Goal: Task Accomplishment & Management: Manage account settings

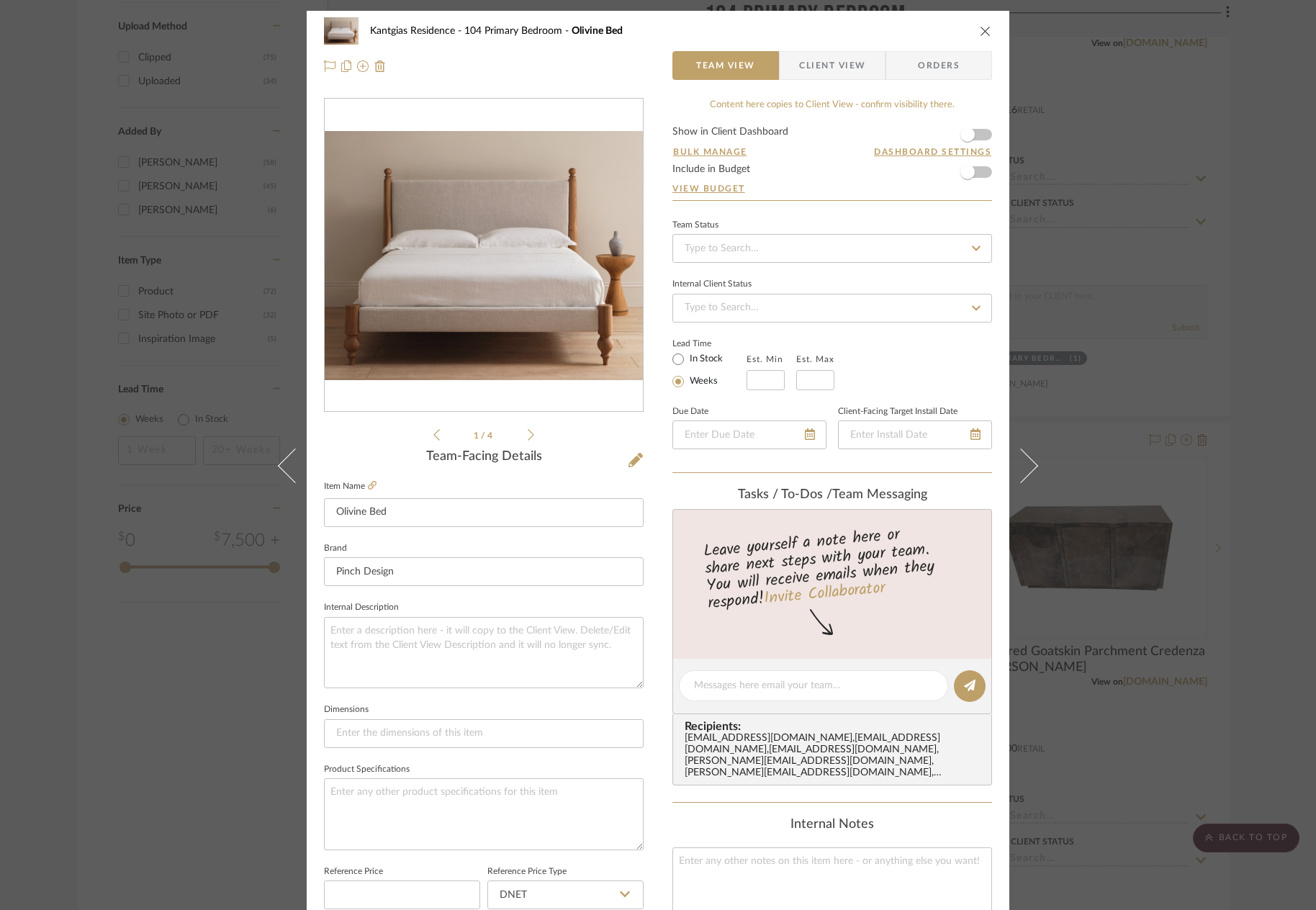
click at [980, 25] on icon "close" at bounding box center [985, 31] width 11 height 11
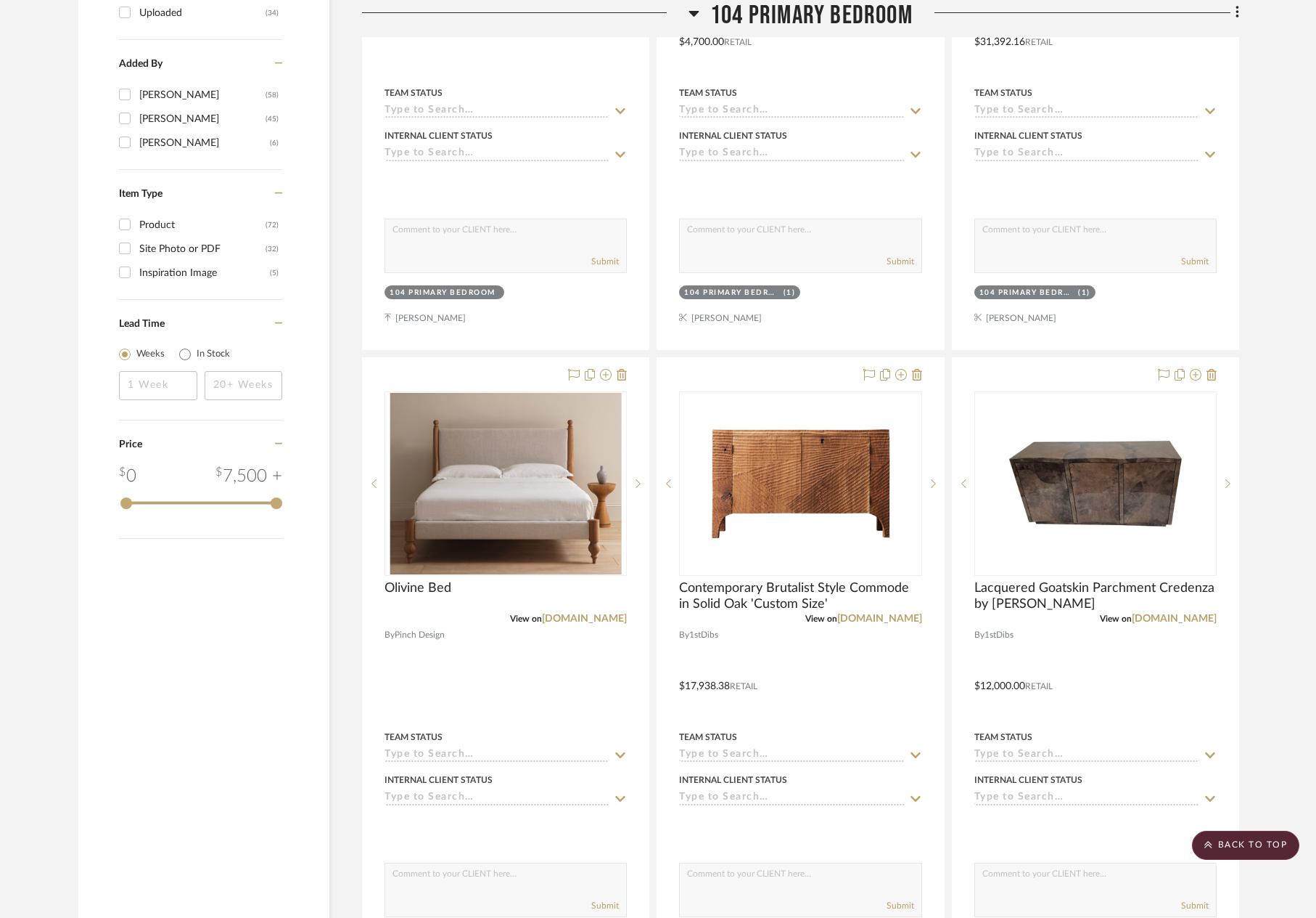
scroll to position [1663, 0]
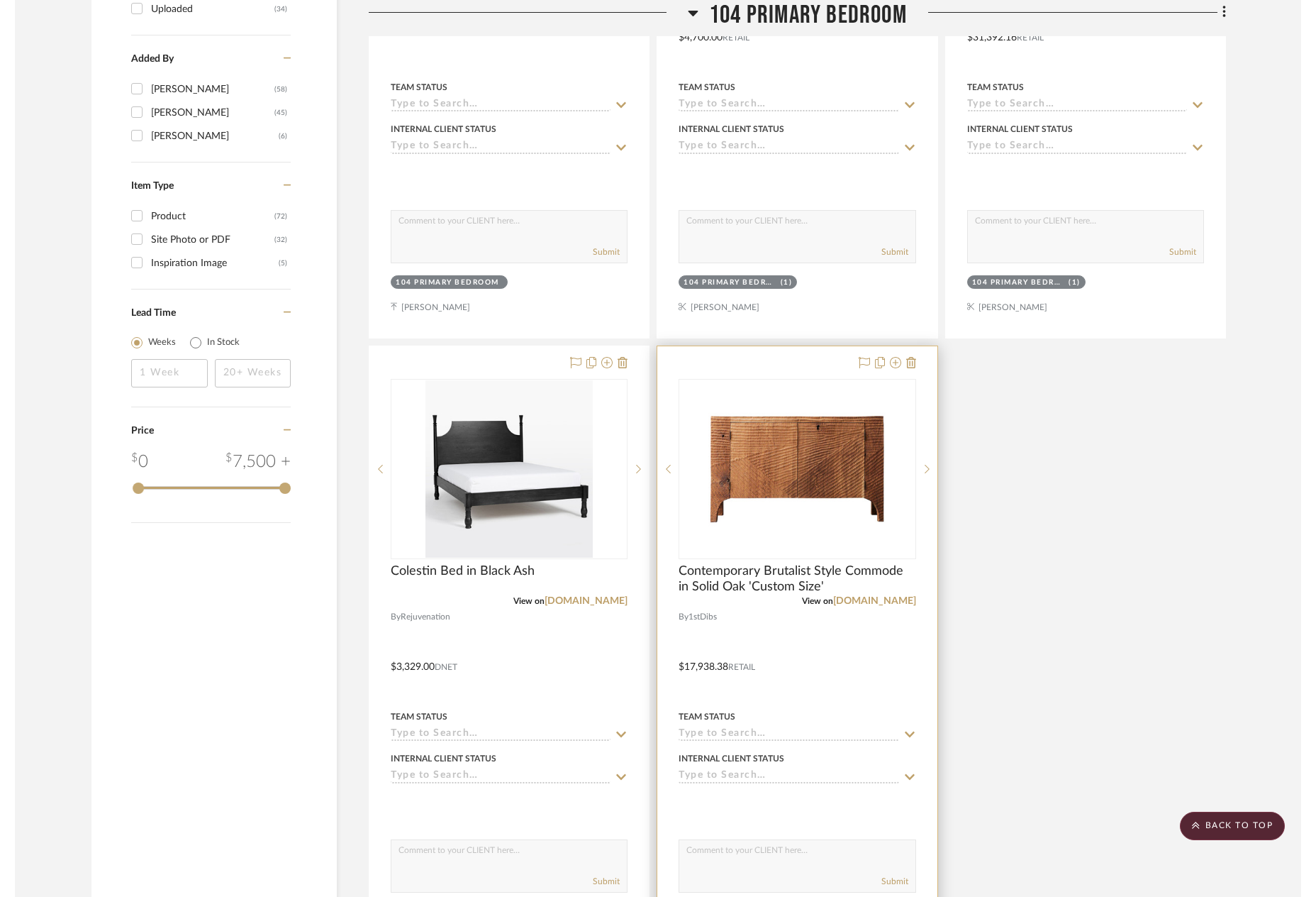
scroll to position [1553, 0]
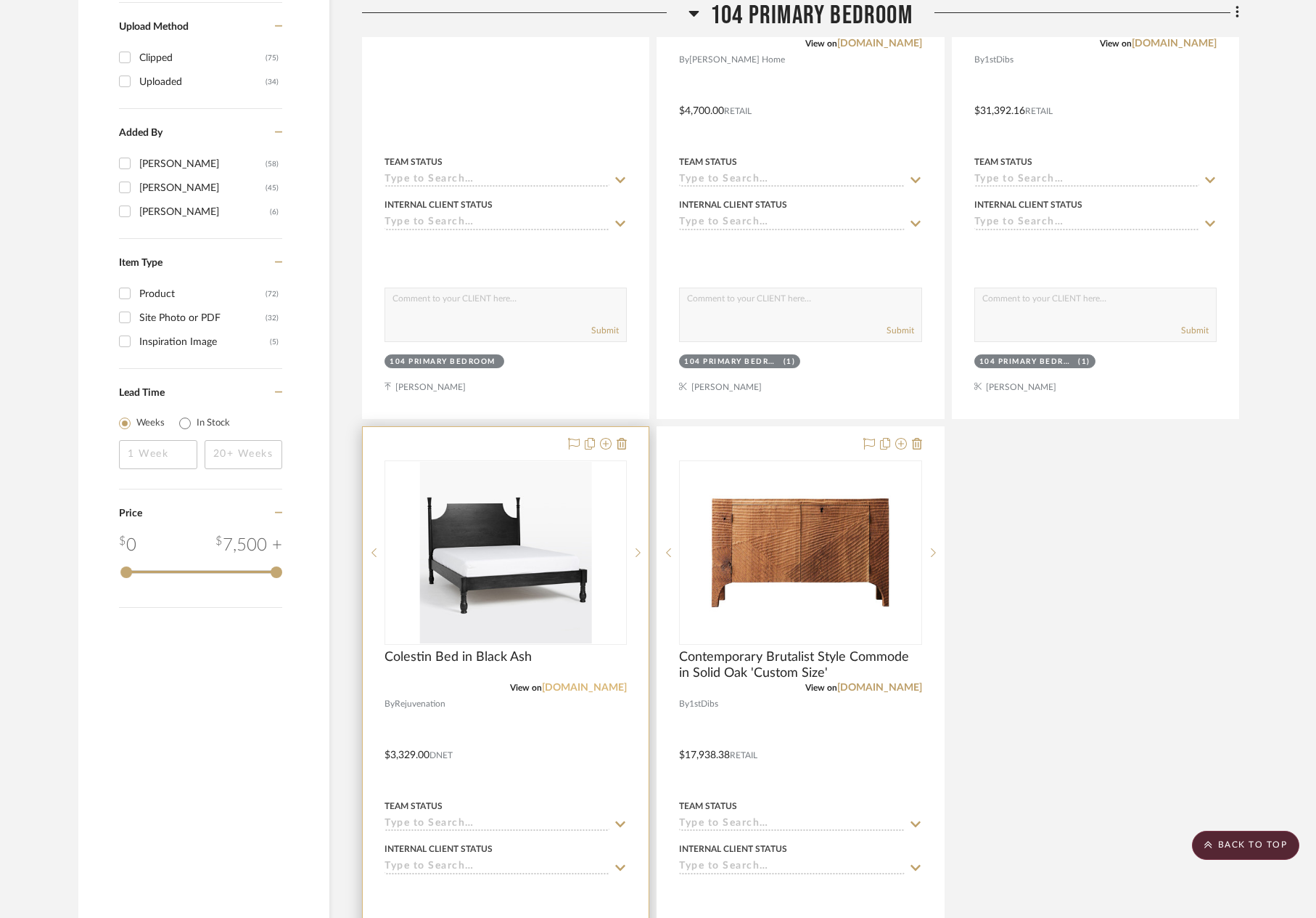
click at [592, 687] on link "[DOMAIN_NAME]" at bounding box center [584, 687] width 85 height 11
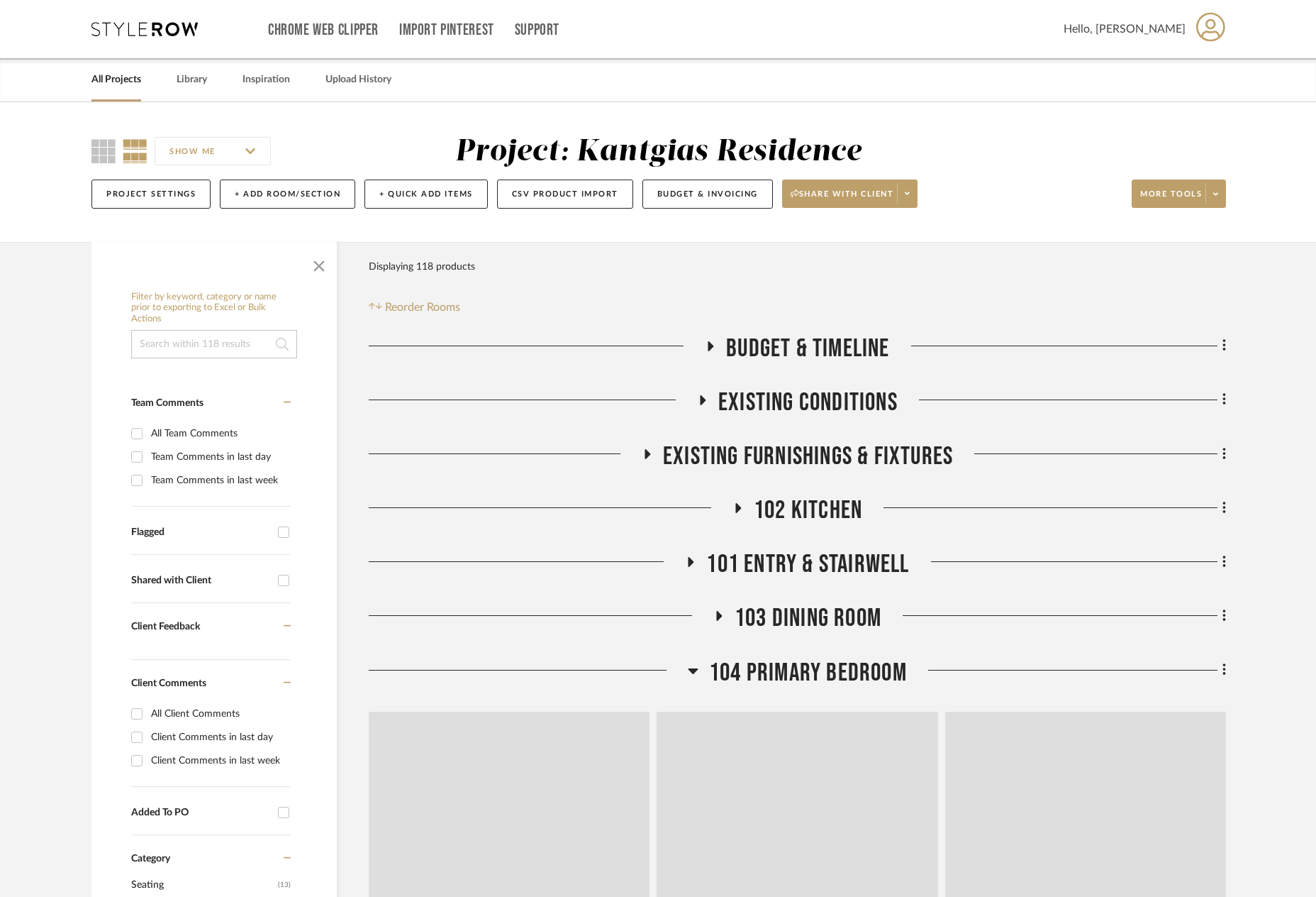
scroll to position [2116, 0]
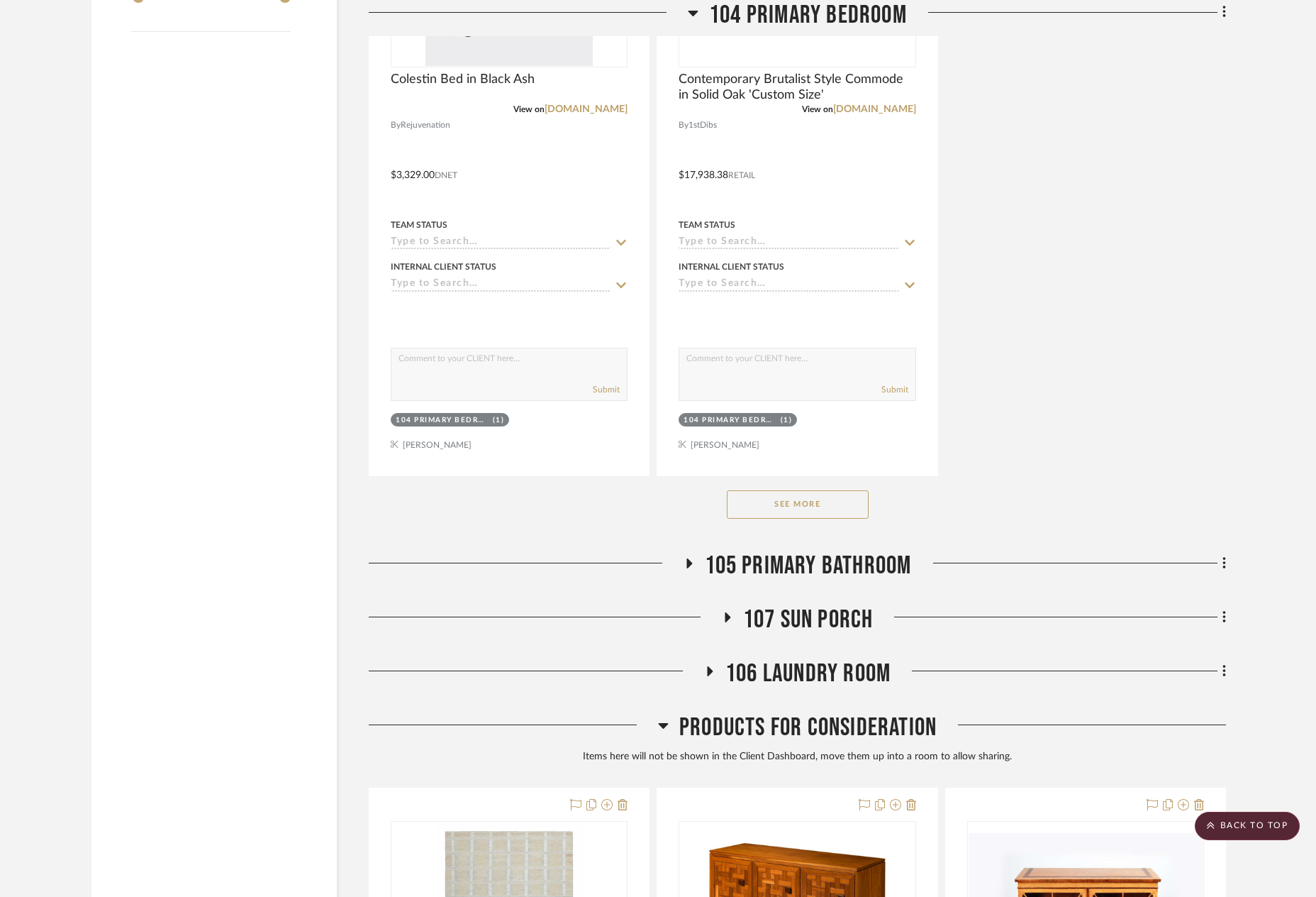
click at [797, 510] on button "See More" at bounding box center [798, 504] width 142 height 28
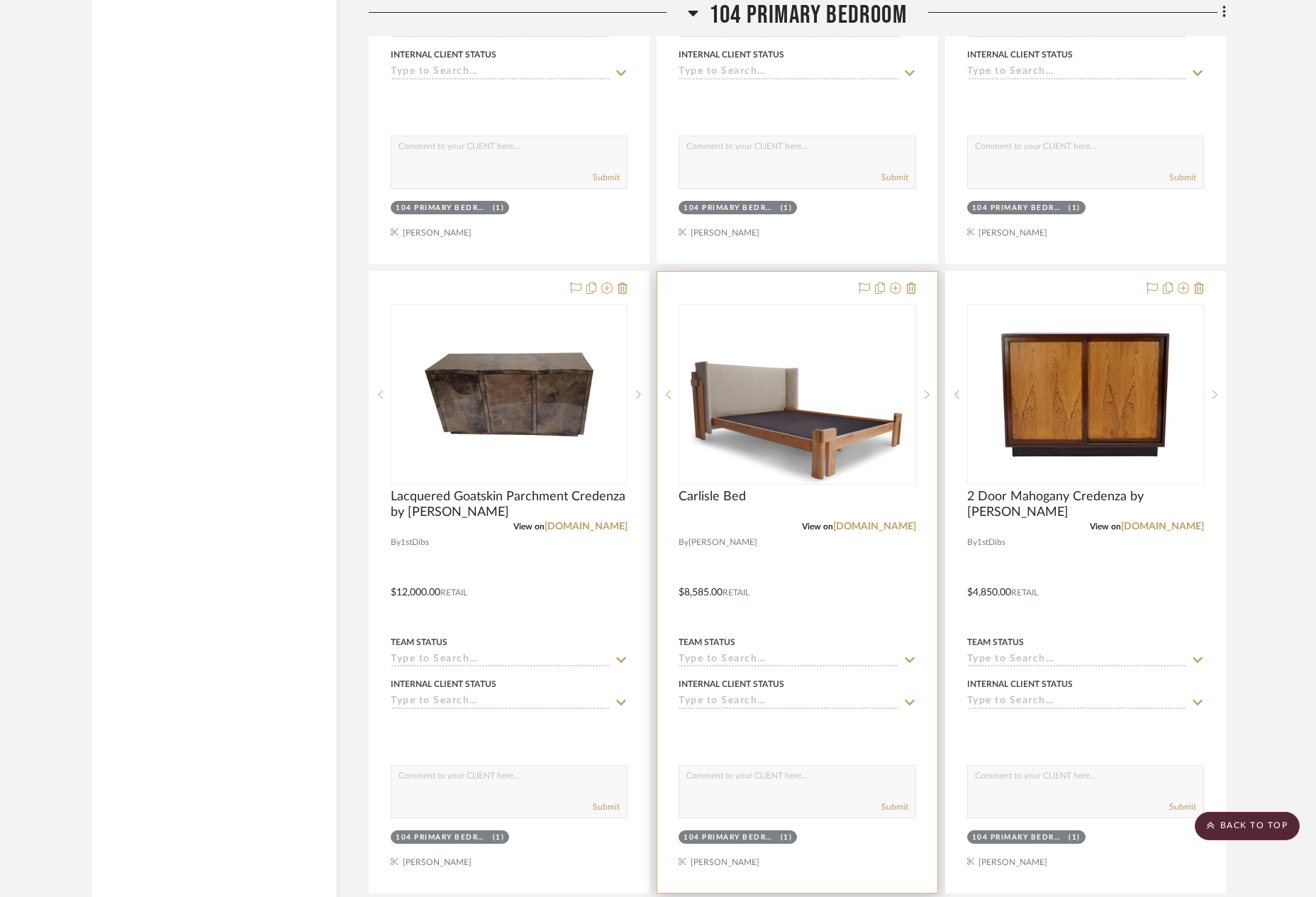
scroll to position [2399, 0]
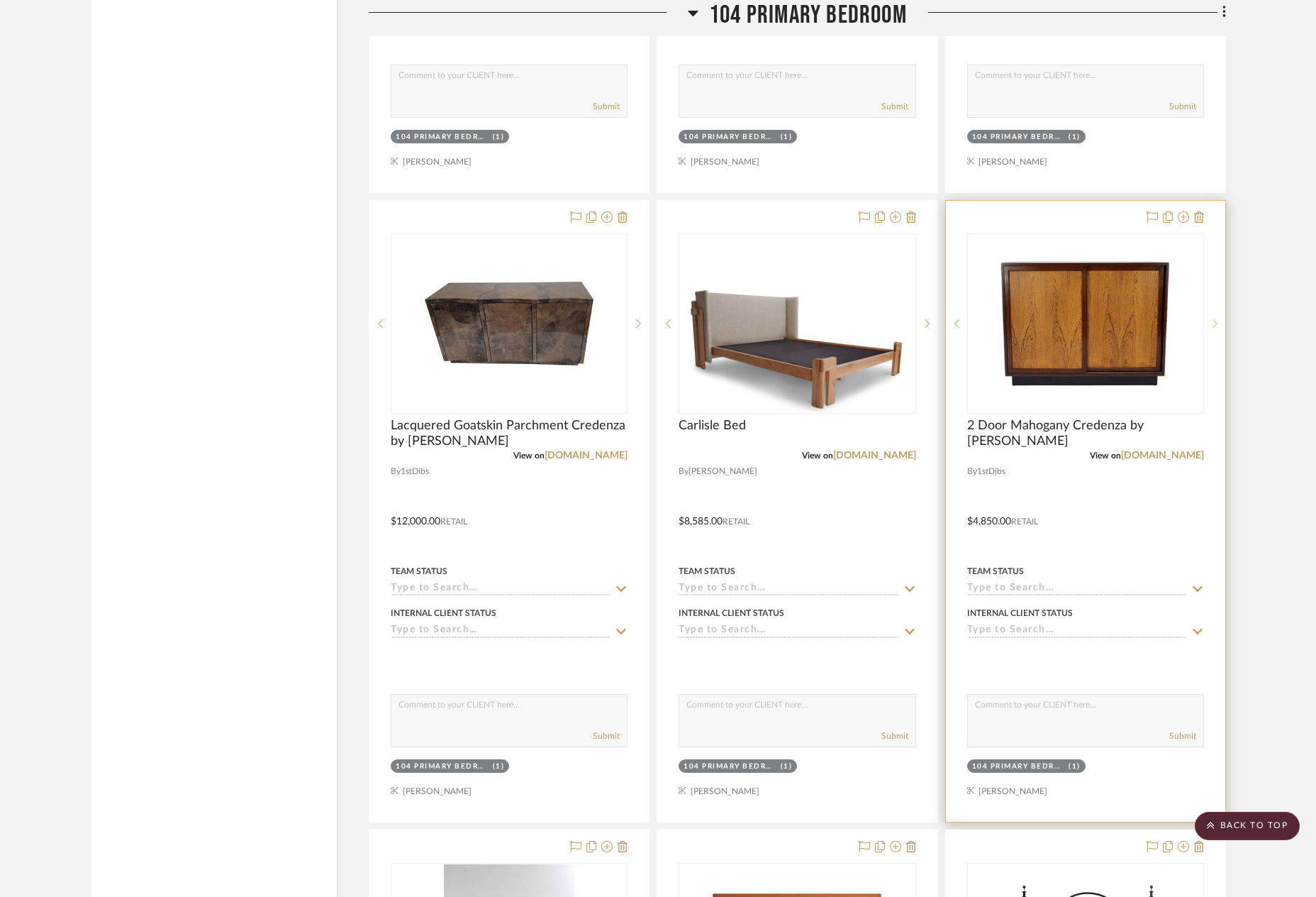
click at [1216, 322] on icon at bounding box center [1215, 323] width 5 height 10
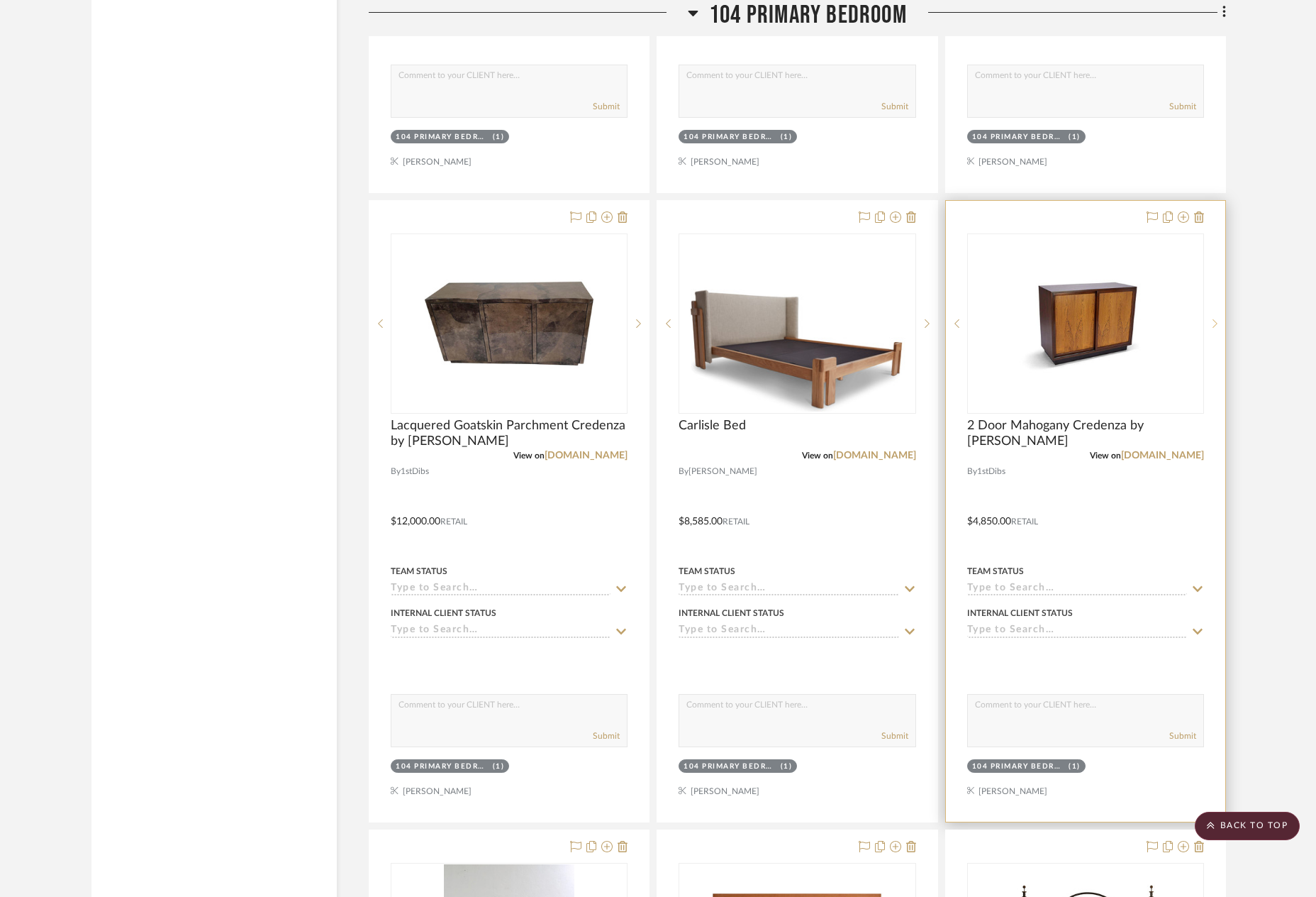
click at [1216, 322] on icon at bounding box center [1215, 323] width 5 height 10
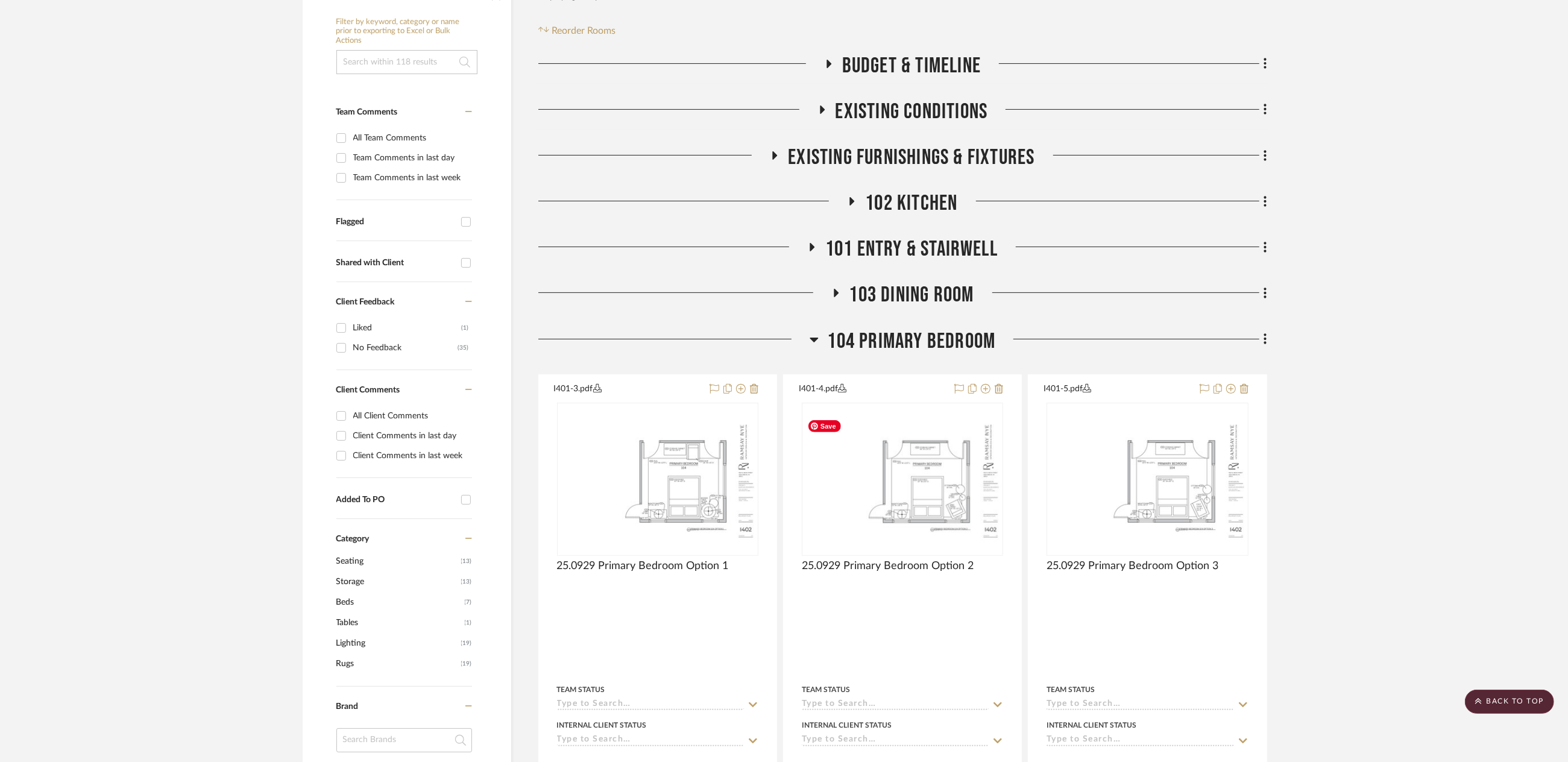
scroll to position [0, 0]
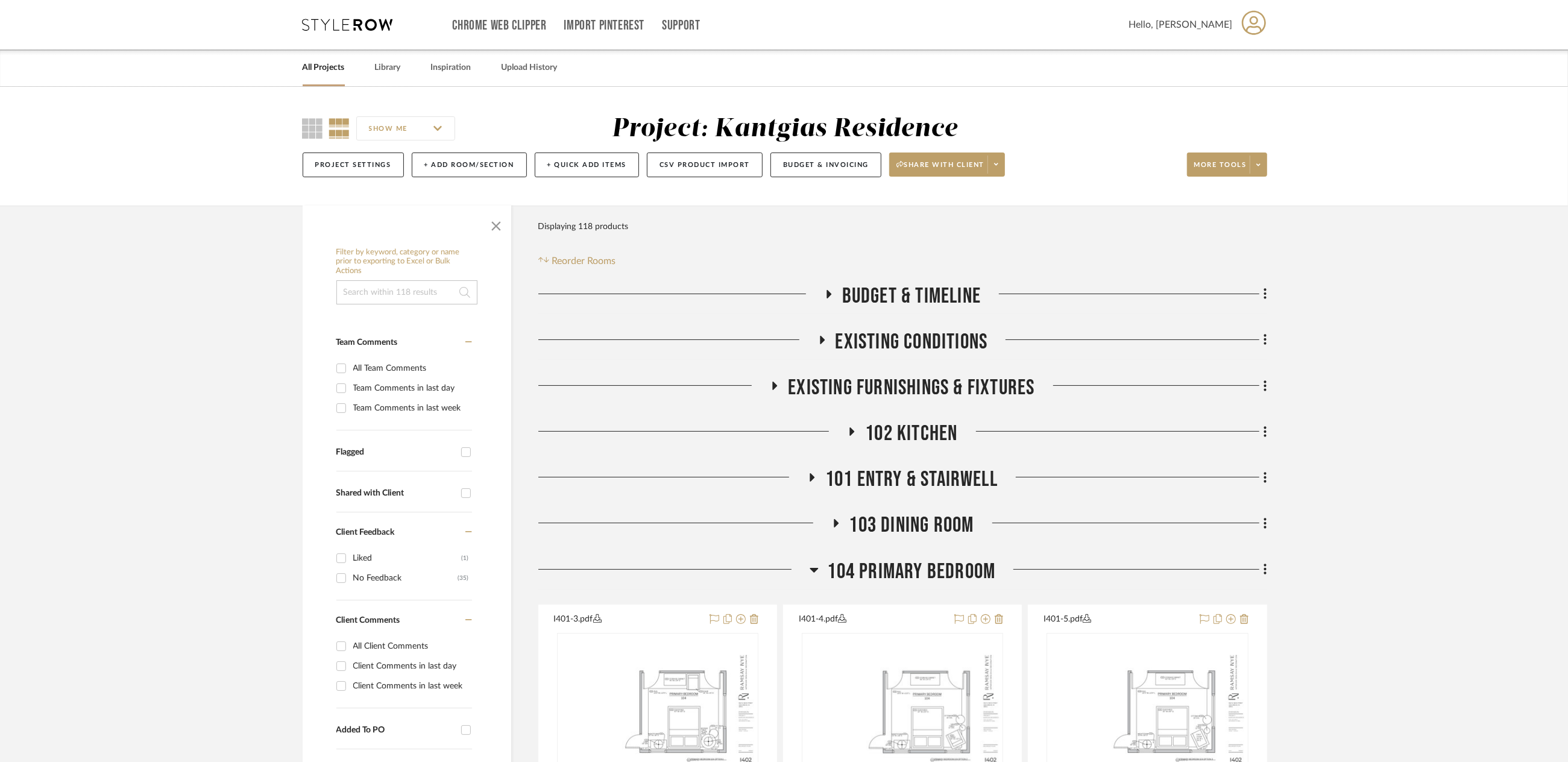
click at [925, 427] on span "102 Kitchen" at bounding box center [911, 433] width 92 height 26
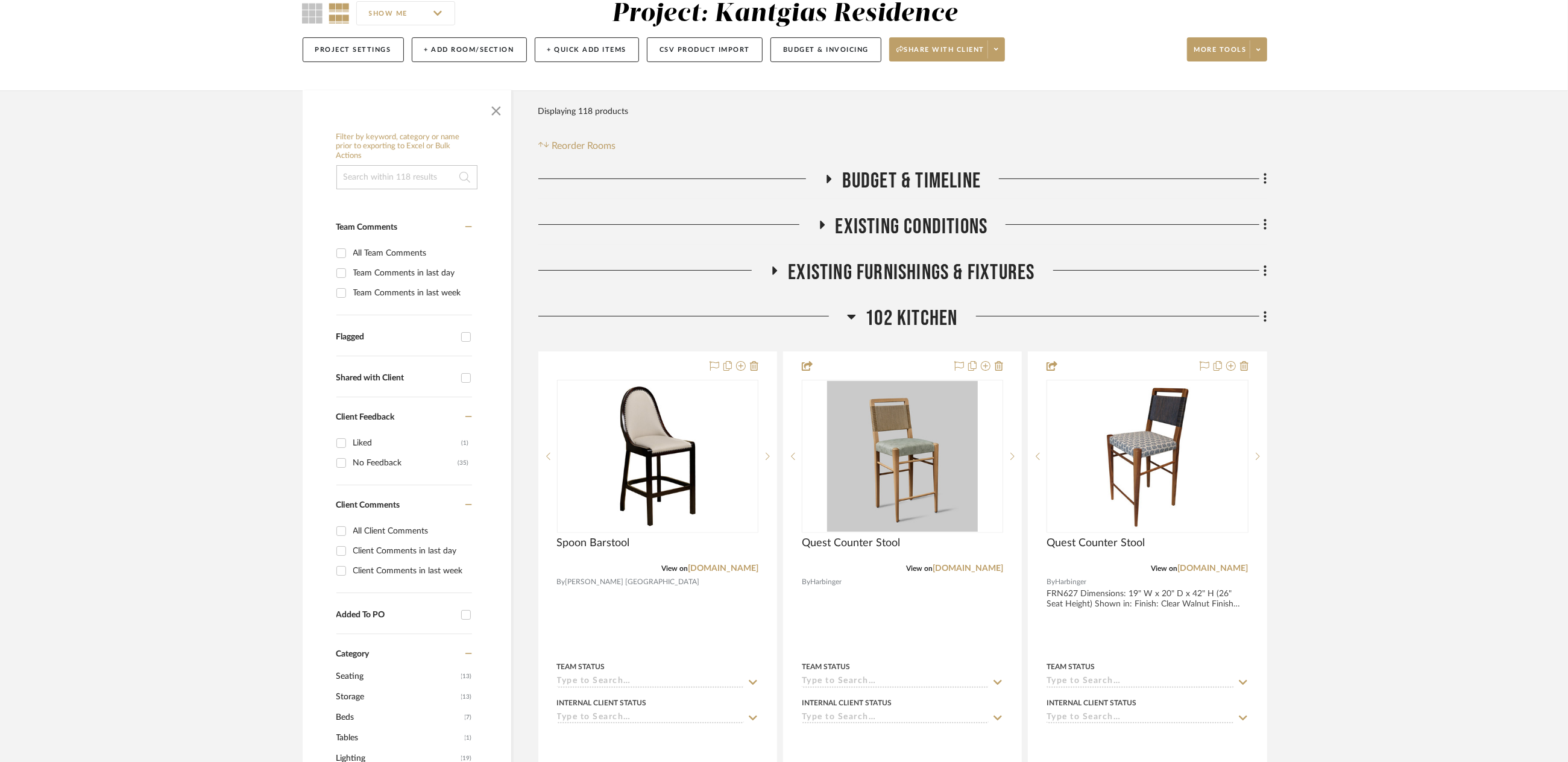
scroll to position [121, 0]
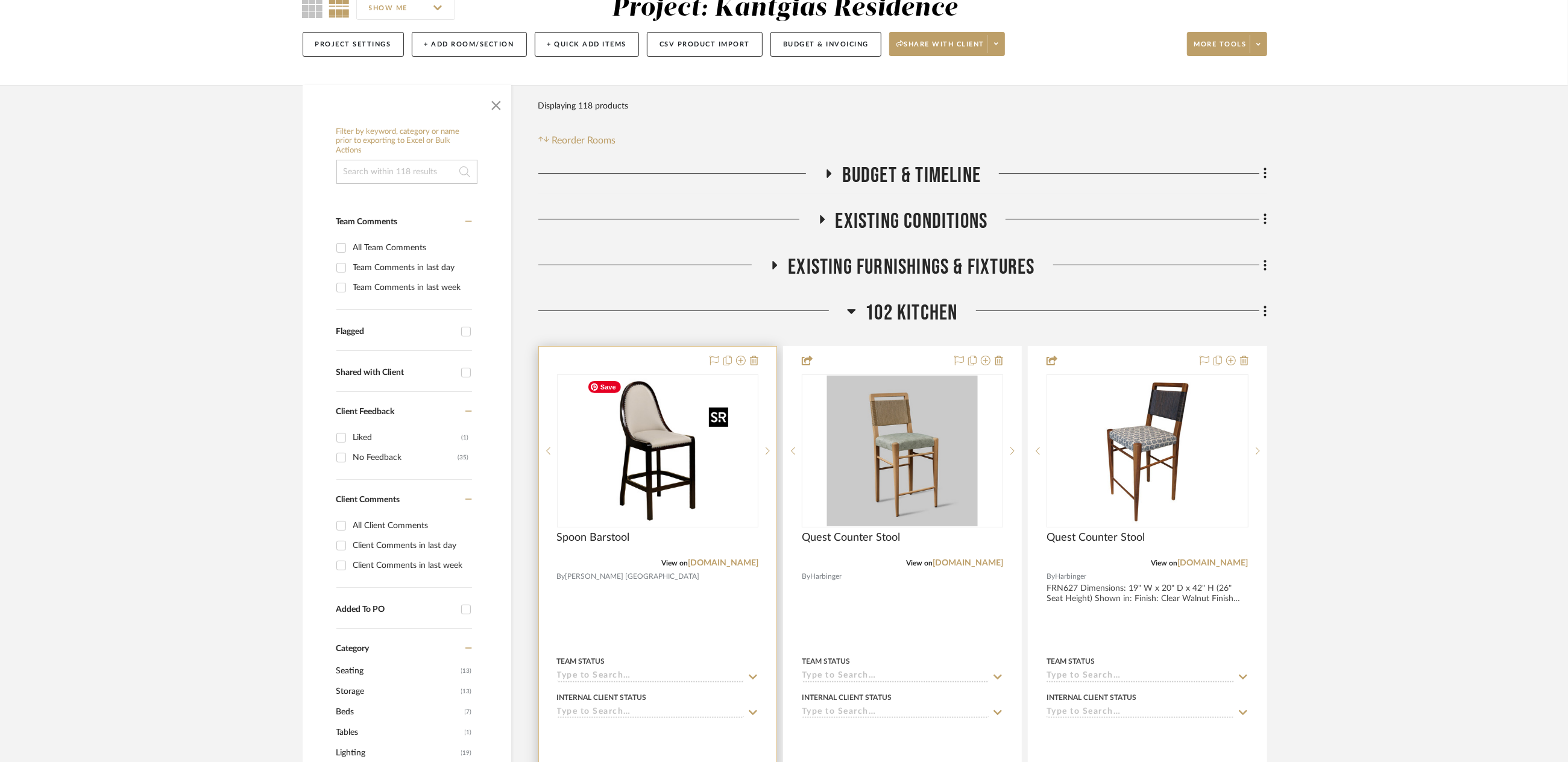
click at [696, 461] on img "0" at bounding box center [658, 451] width 151 height 151
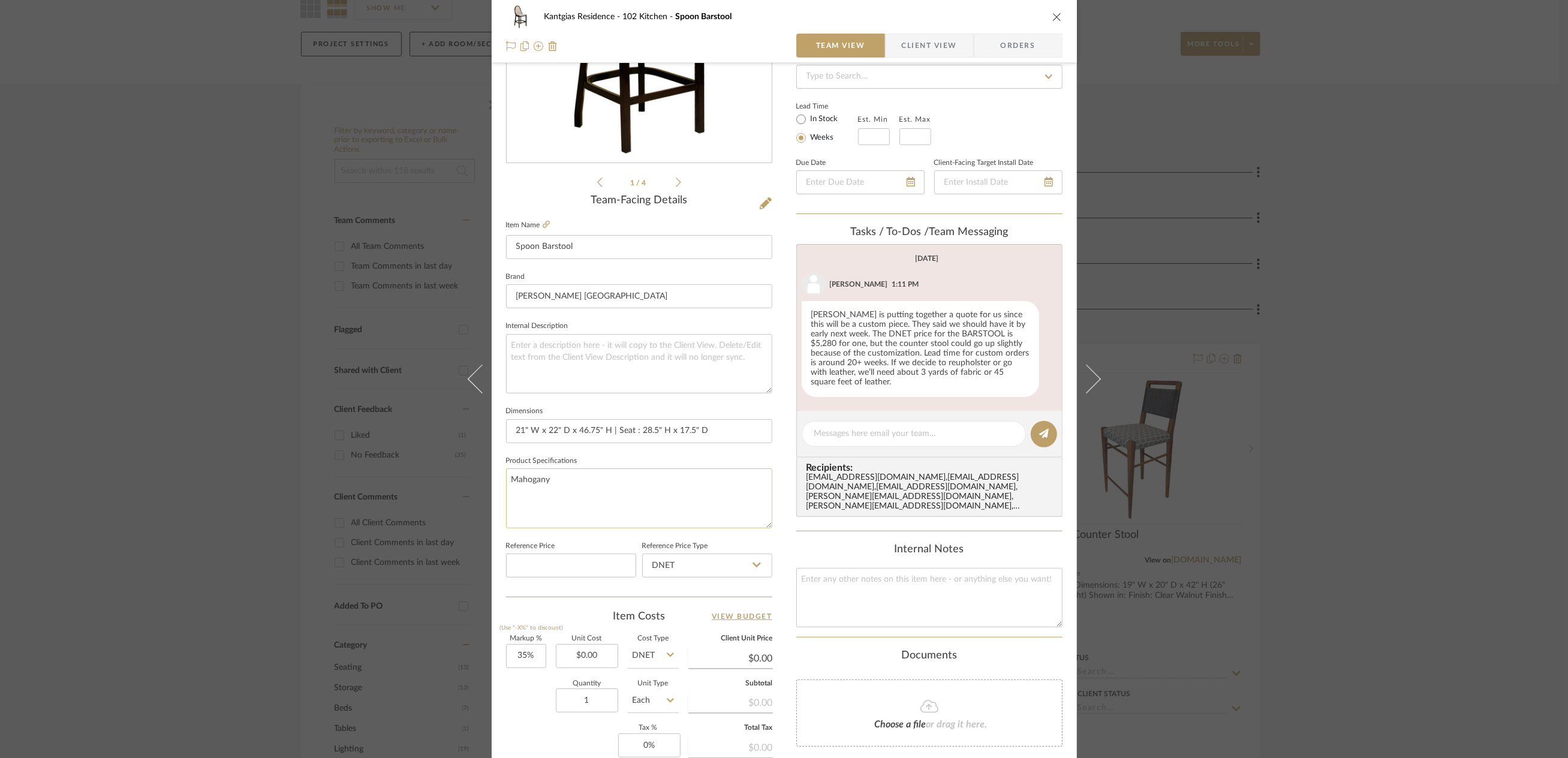
scroll to position [240, 0]
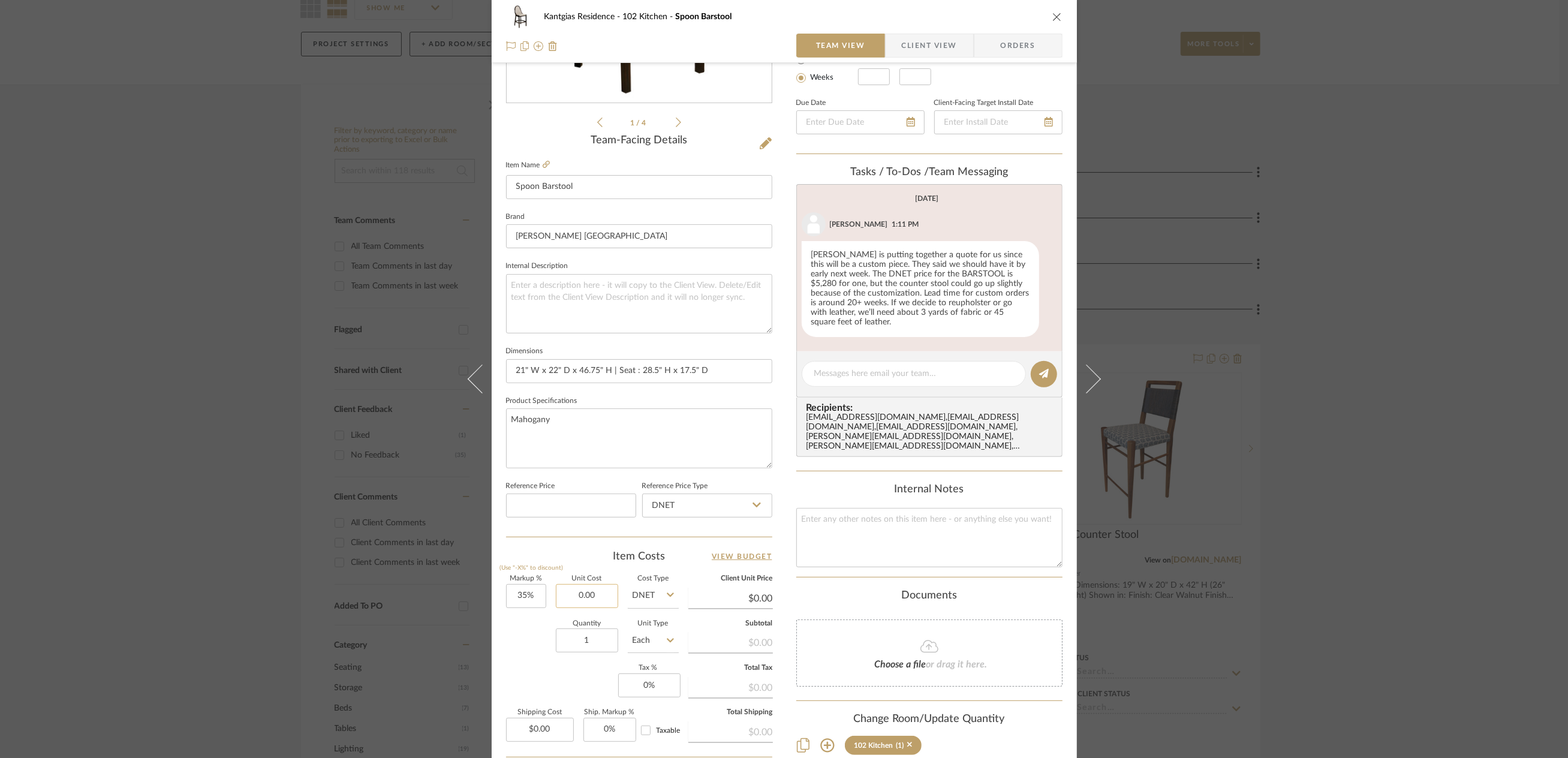
click at [589, 597] on input "0.00" at bounding box center [587, 595] width 63 height 24
type input "$5,280.00"
type input "$7,128.00"
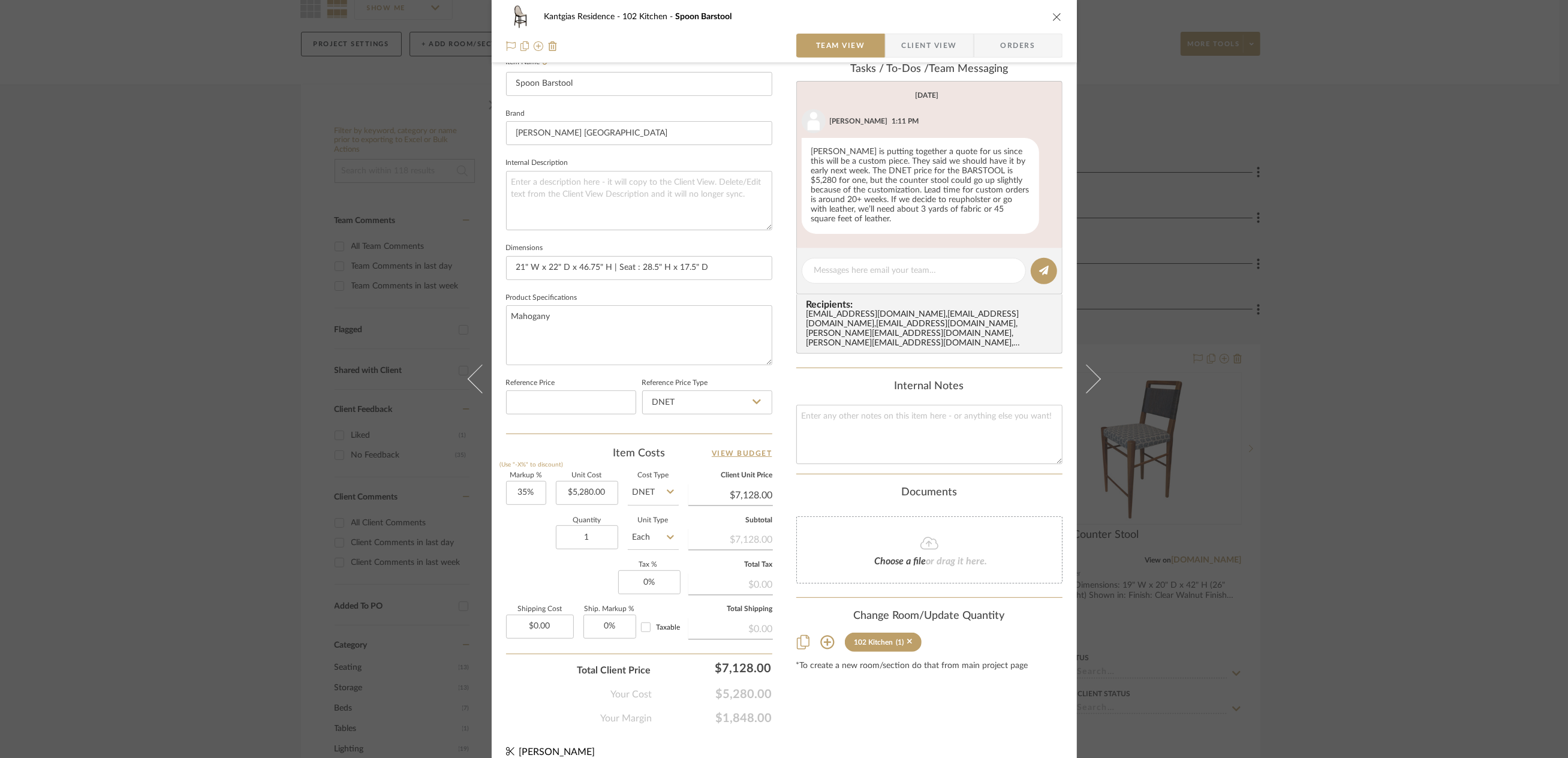
scroll to position [356, 0]
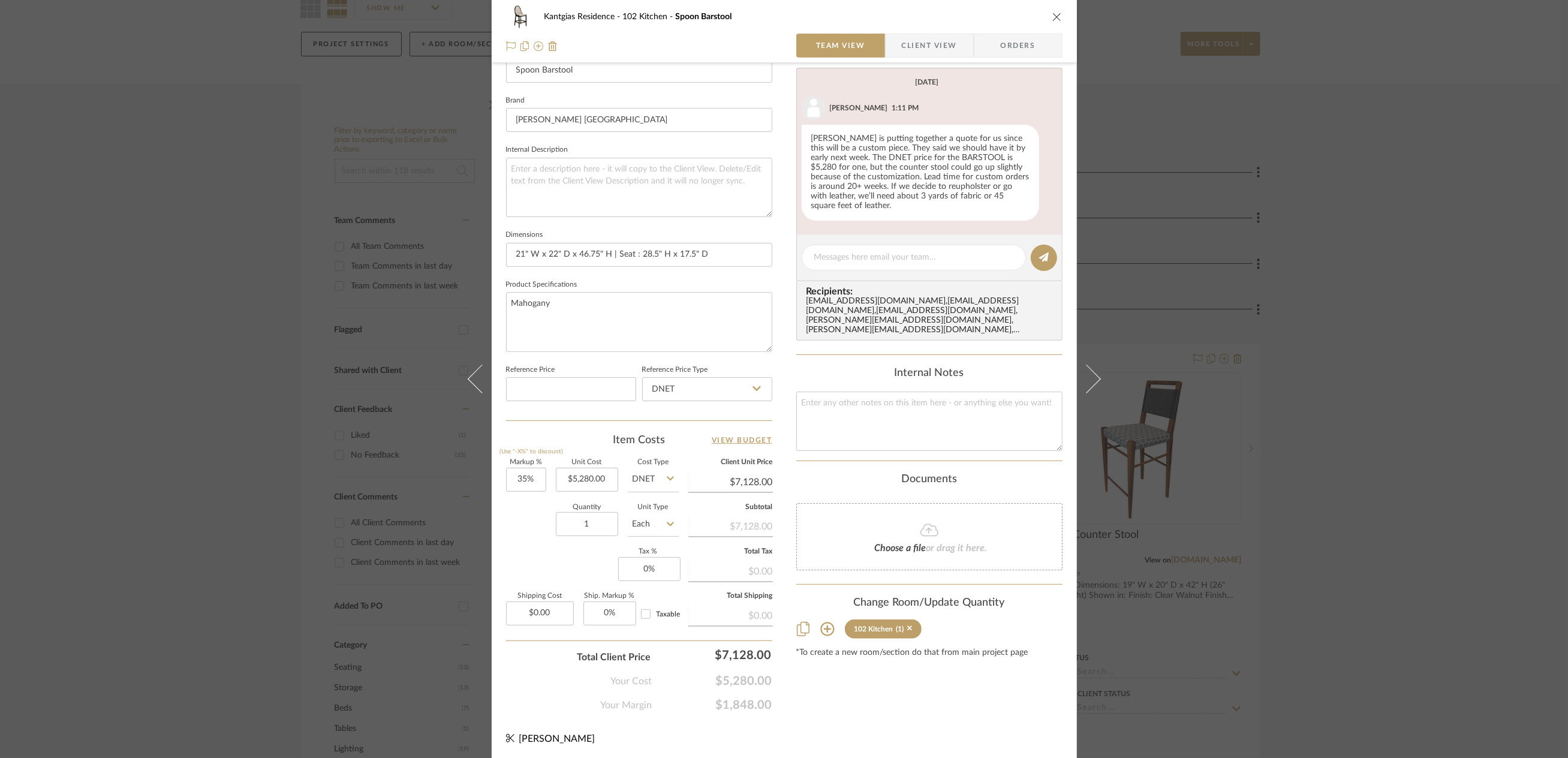
click at [1053, 16] on icon "close" at bounding box center [1057, 16] width 9 height 9
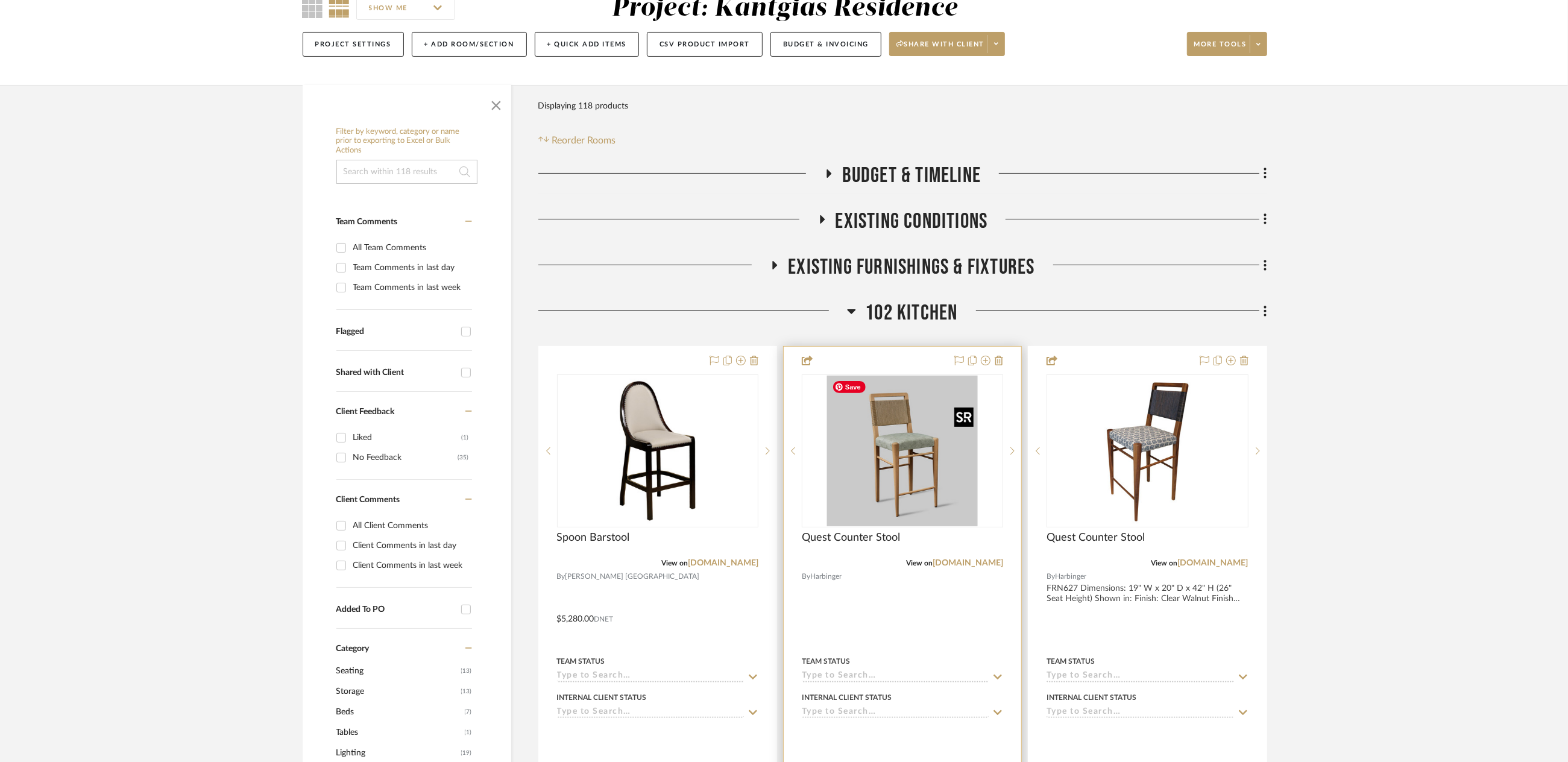
scroll to position [60, 0]
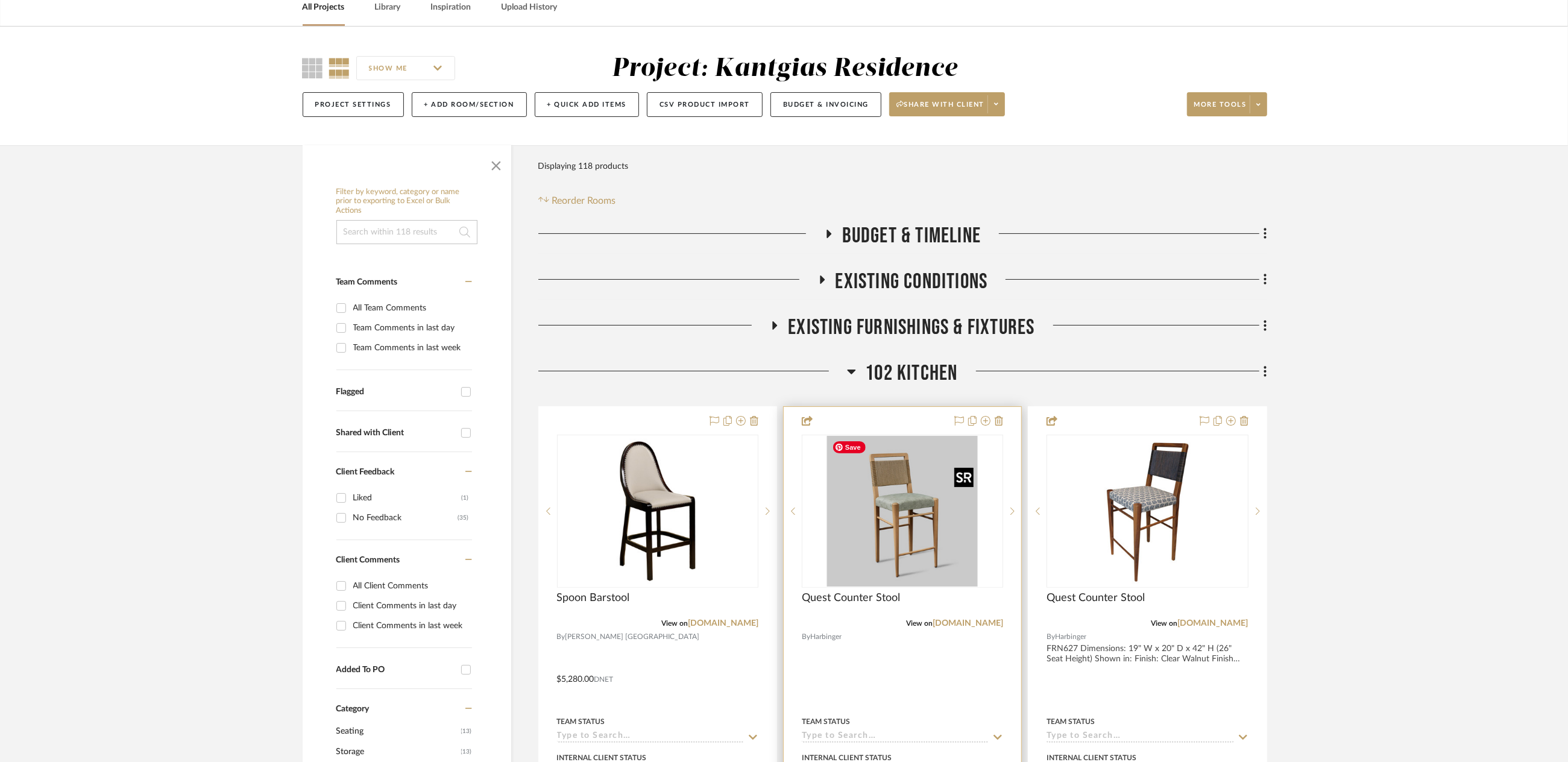
click at [867, 464] on img "0" at bounding box center [902, 511] width 151 height 151
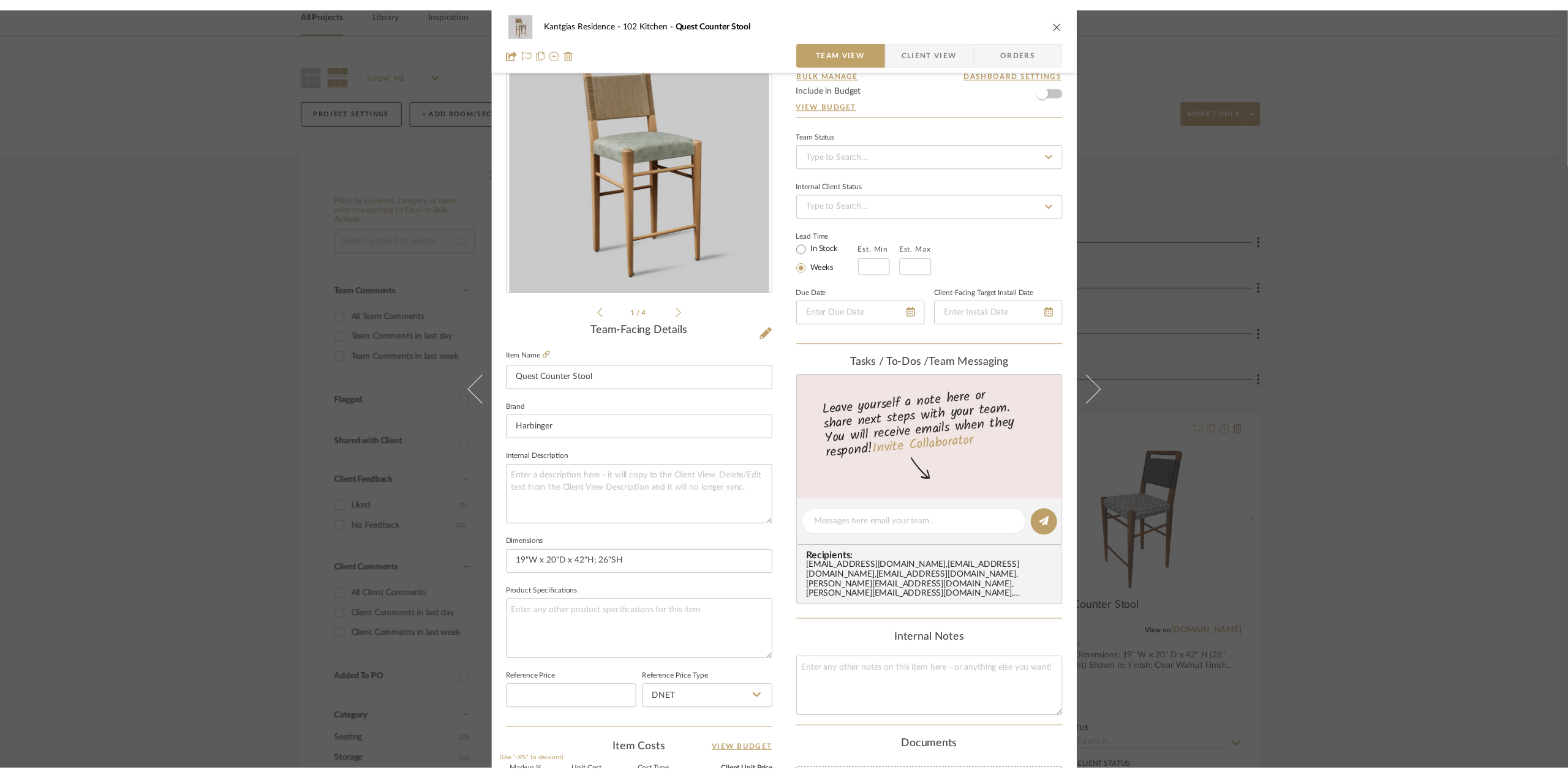
scroll to position [0, 0]
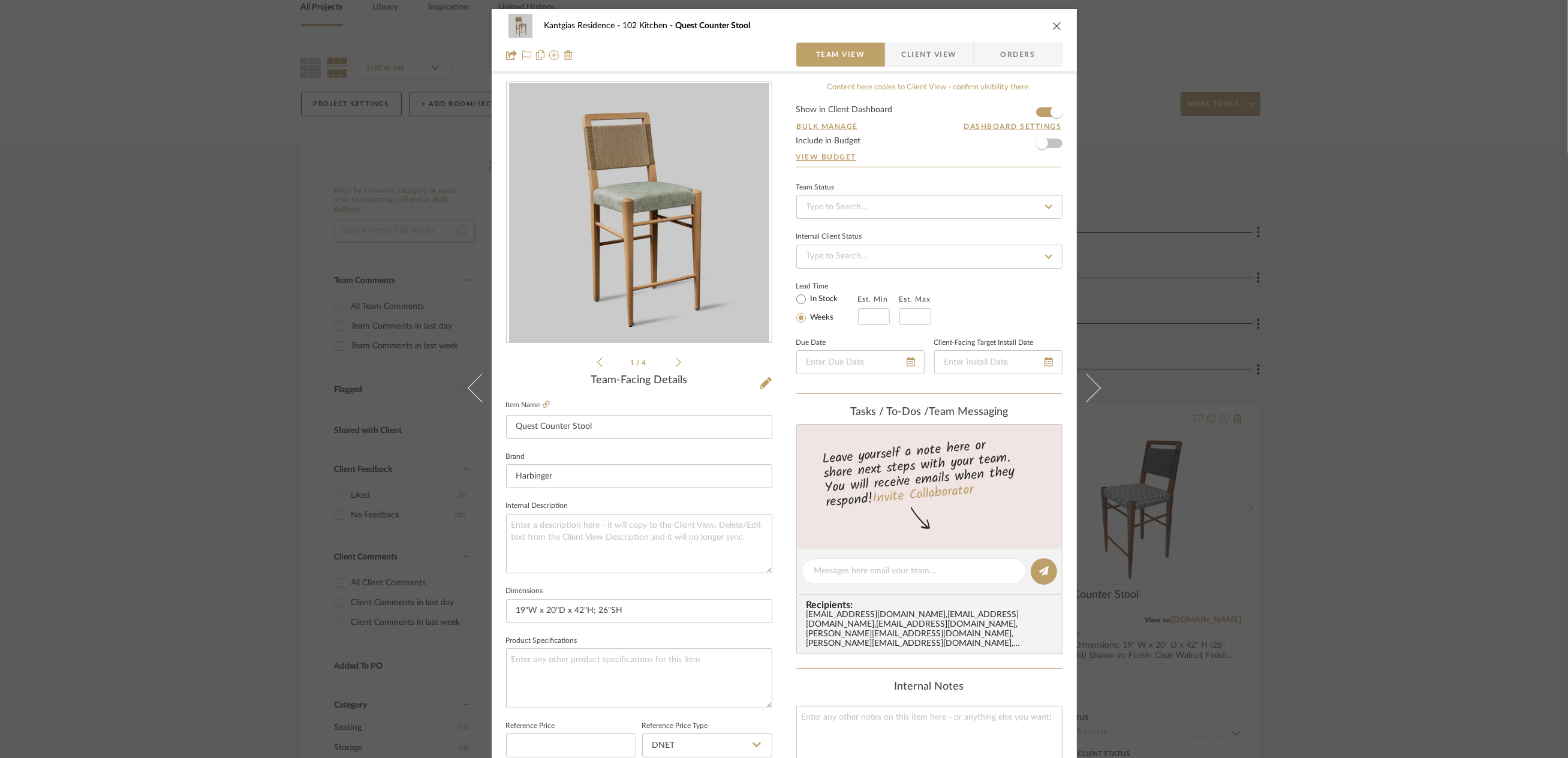
click at [542, 346] on div "1 / 4" at bounding box center [639, 225] width 266 height 288
click at [543, 404] on icon at bounding box center [547, 404] width 7 height 7
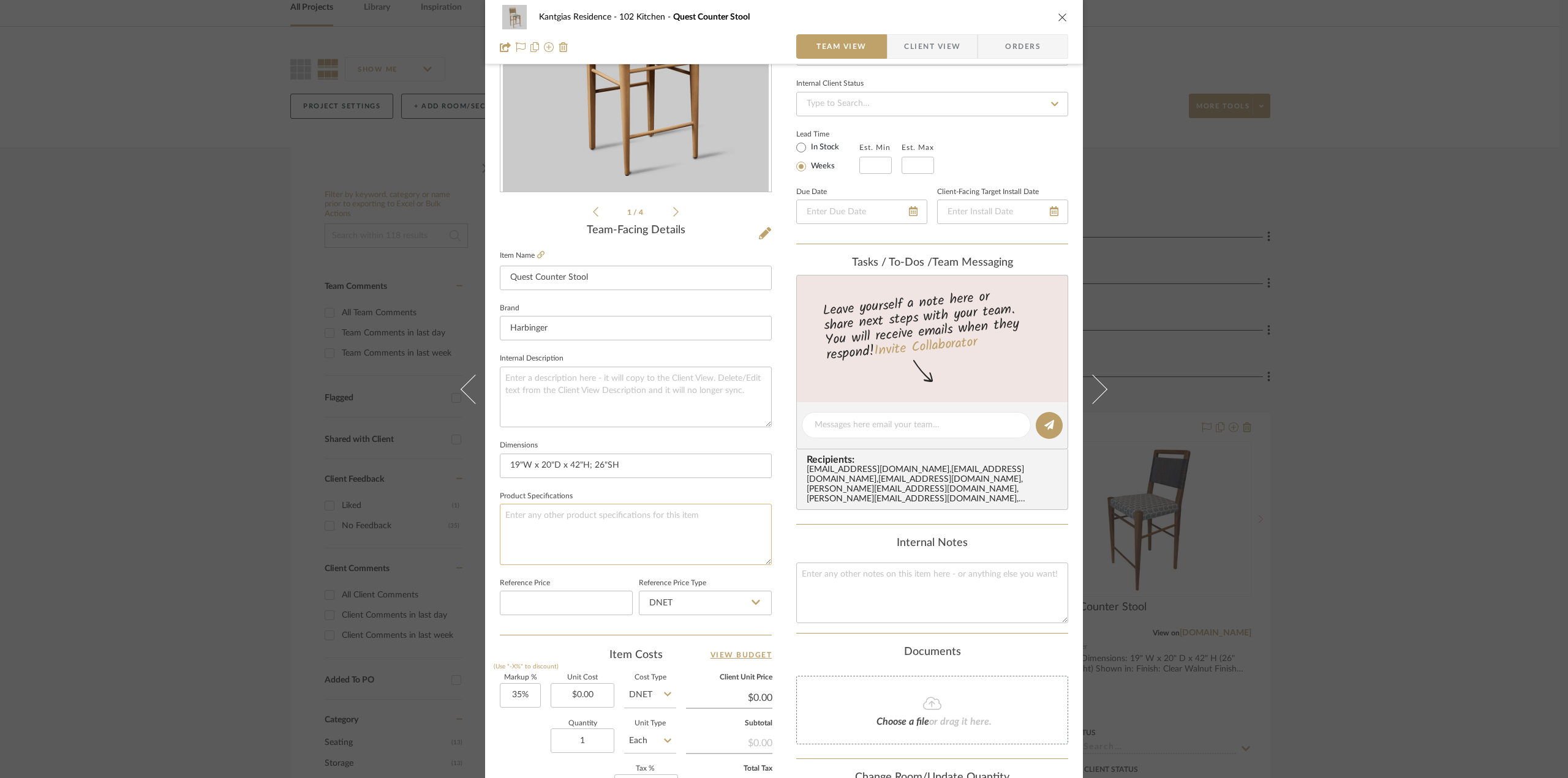
scroll to position [122, 0]
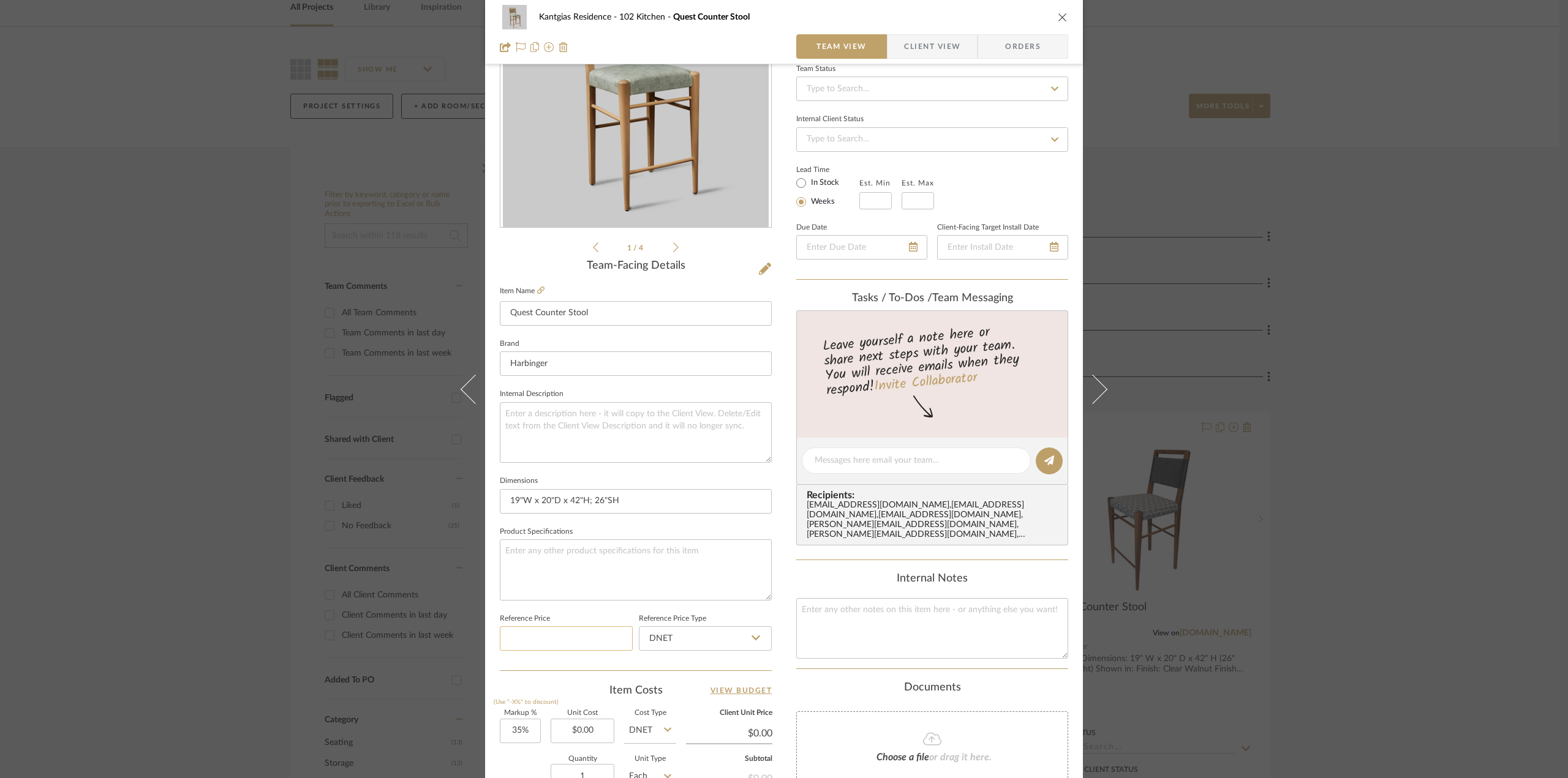
click at [579, 635] on input at bounding box center [566, 638] width 133 height 24
type input "$5,600.00"
click at [705, 637] on input "DNET" at bounding box center [705, 638] width 133 height 24
click at [673, 695] on div "Retail" at bounding box center [710, 699] width 151 height 31
type input "Retail"
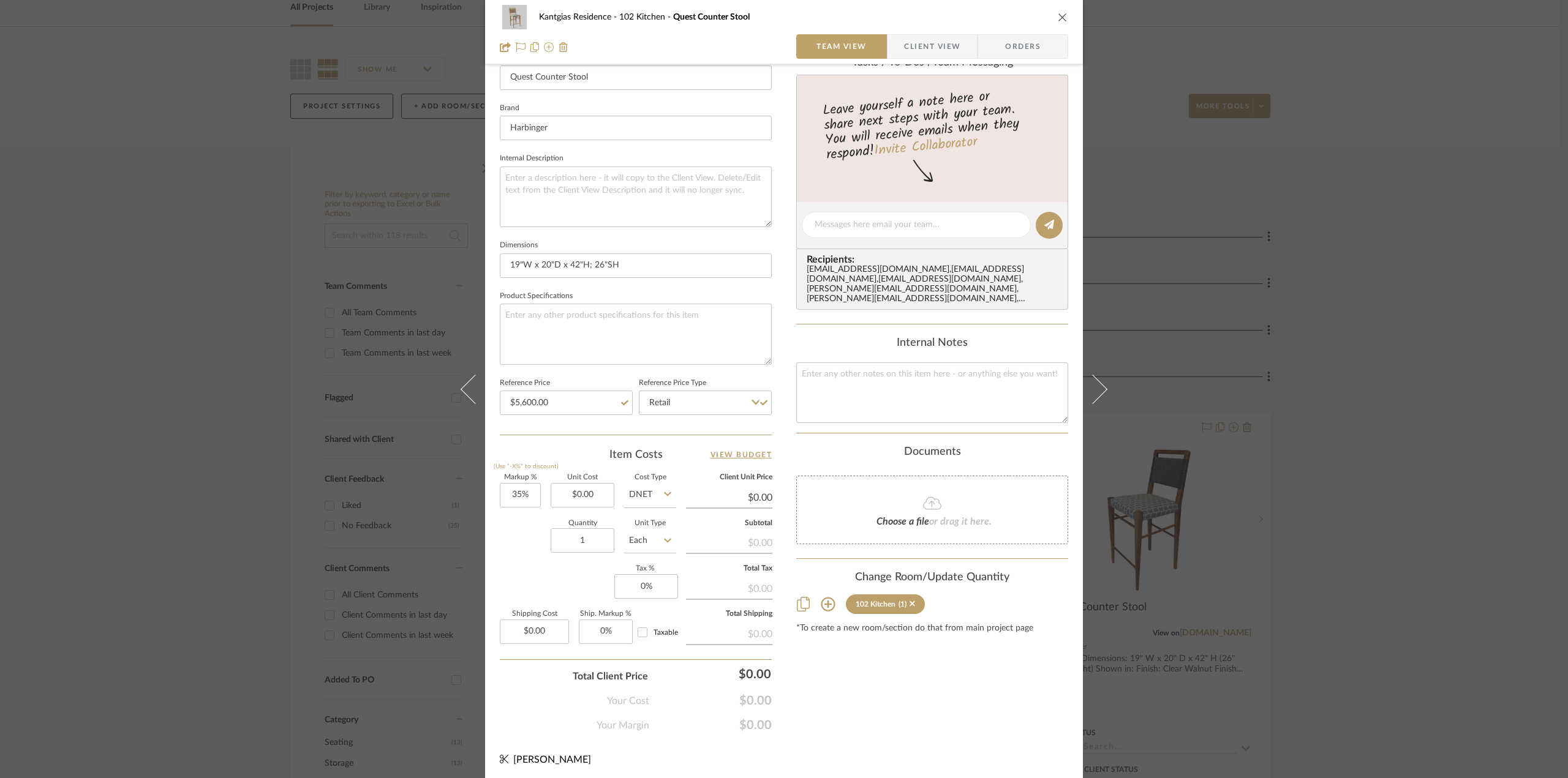
scroll to position [359, 0]
type input "5600.00"
click at [706, 405] on input "Retail" at bounding box center [705, 402] width 133 height 24
click at [568, 486] on input "0.00" at bounding box center [583, 494] width 64 height 24
type input "$5,600.00"
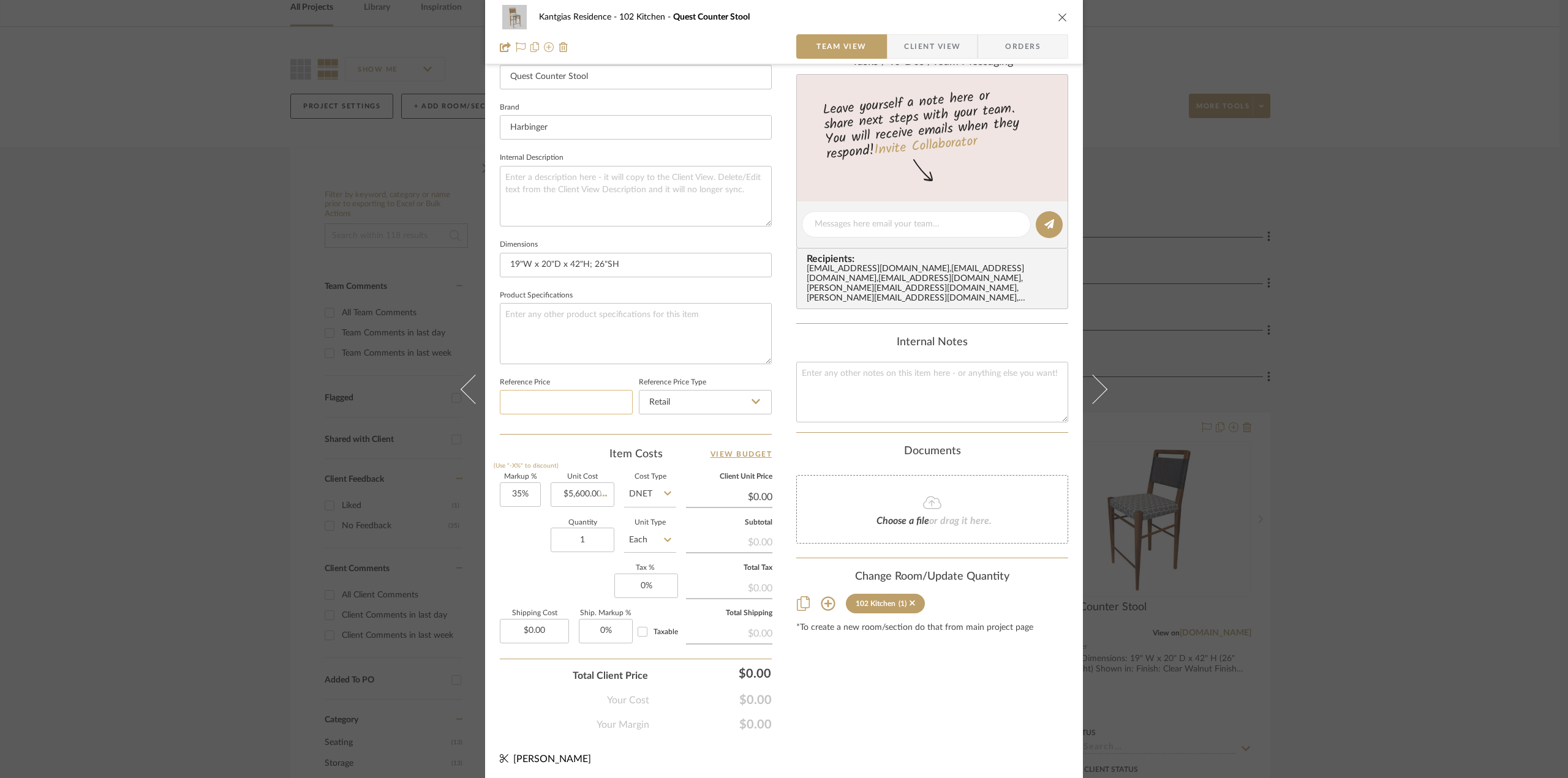
type input "$7,560.00"
click at [647, 492] on input "DNET" at bounding box center [650, 494] width 52 height 24
click at [638, 551] on span "Retail" at bounding box center [643, 555] width 21 height 9
type input "Retail"
click at [523, 526] on div "Quantity 1 Unit Type Each" at bounding box center [588, 541] width 177 height 44
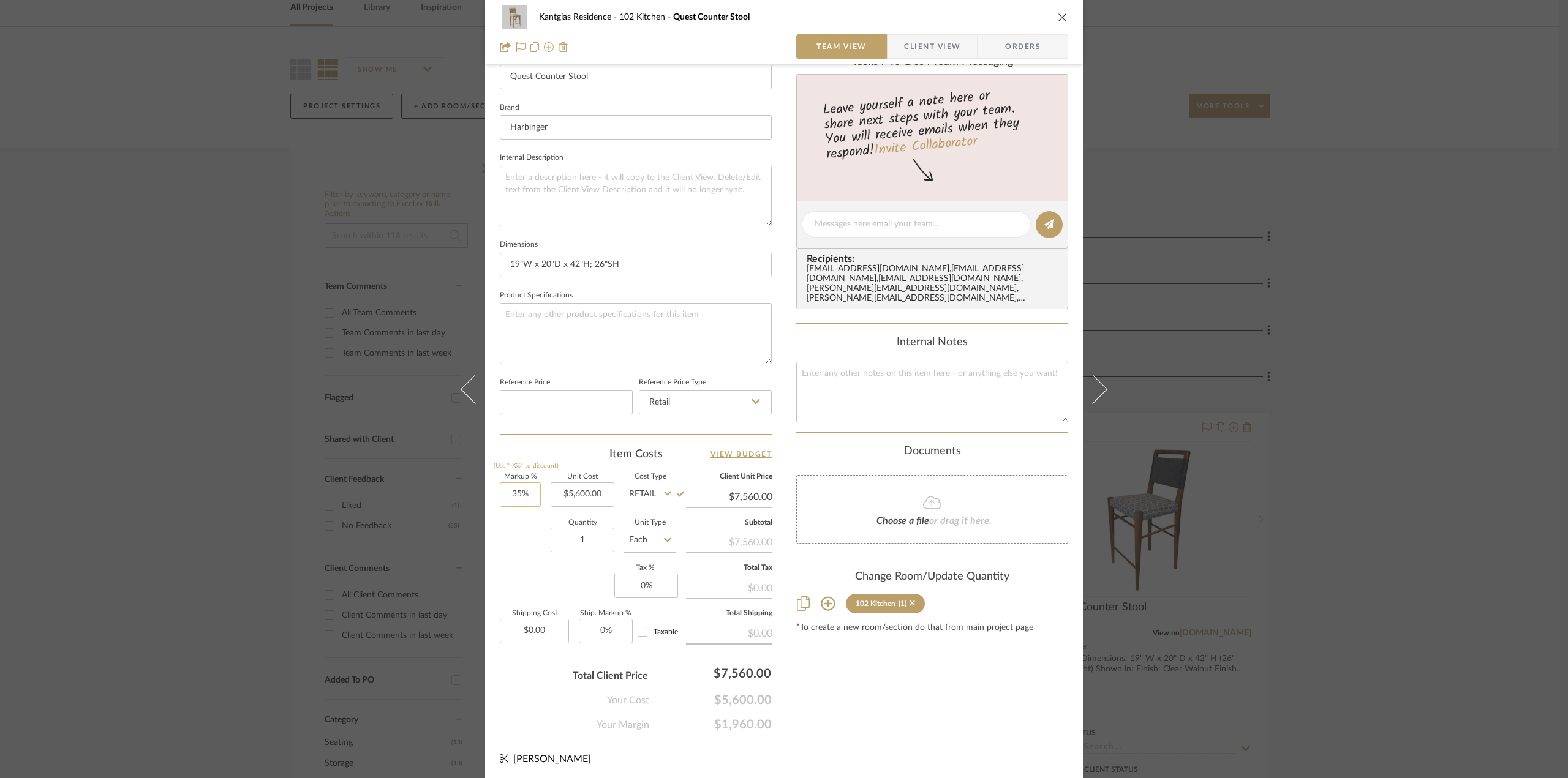
type input "35"
click at [509, 489] on input "35" at bounding box center [520, 494] width 41 height 24
type input "5600.00"
type input "0%"
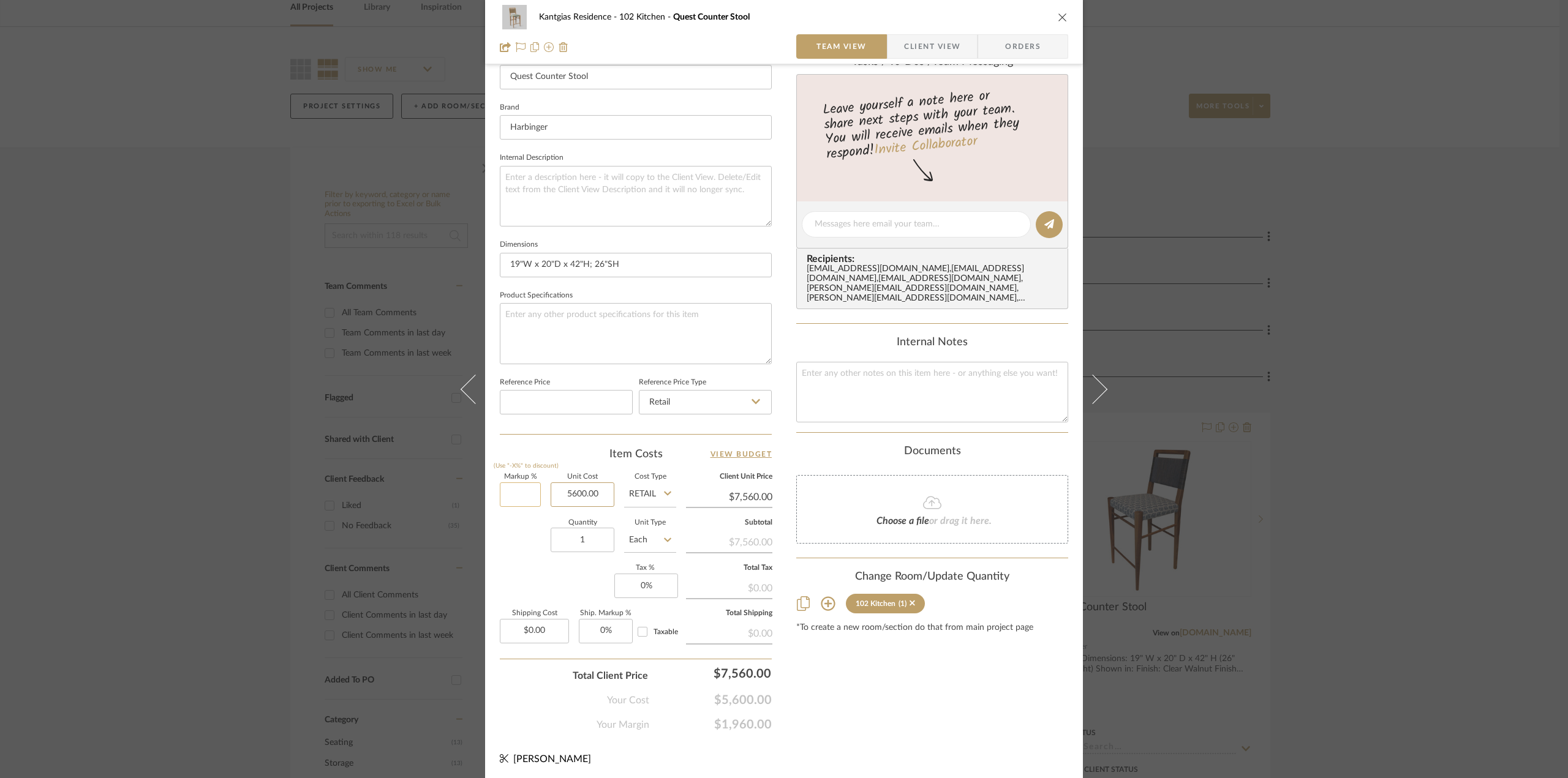
type input "$5,600.00"
click at [1058, 17] on icon "close" at bounding box center [1062, 16] width 10 height 10
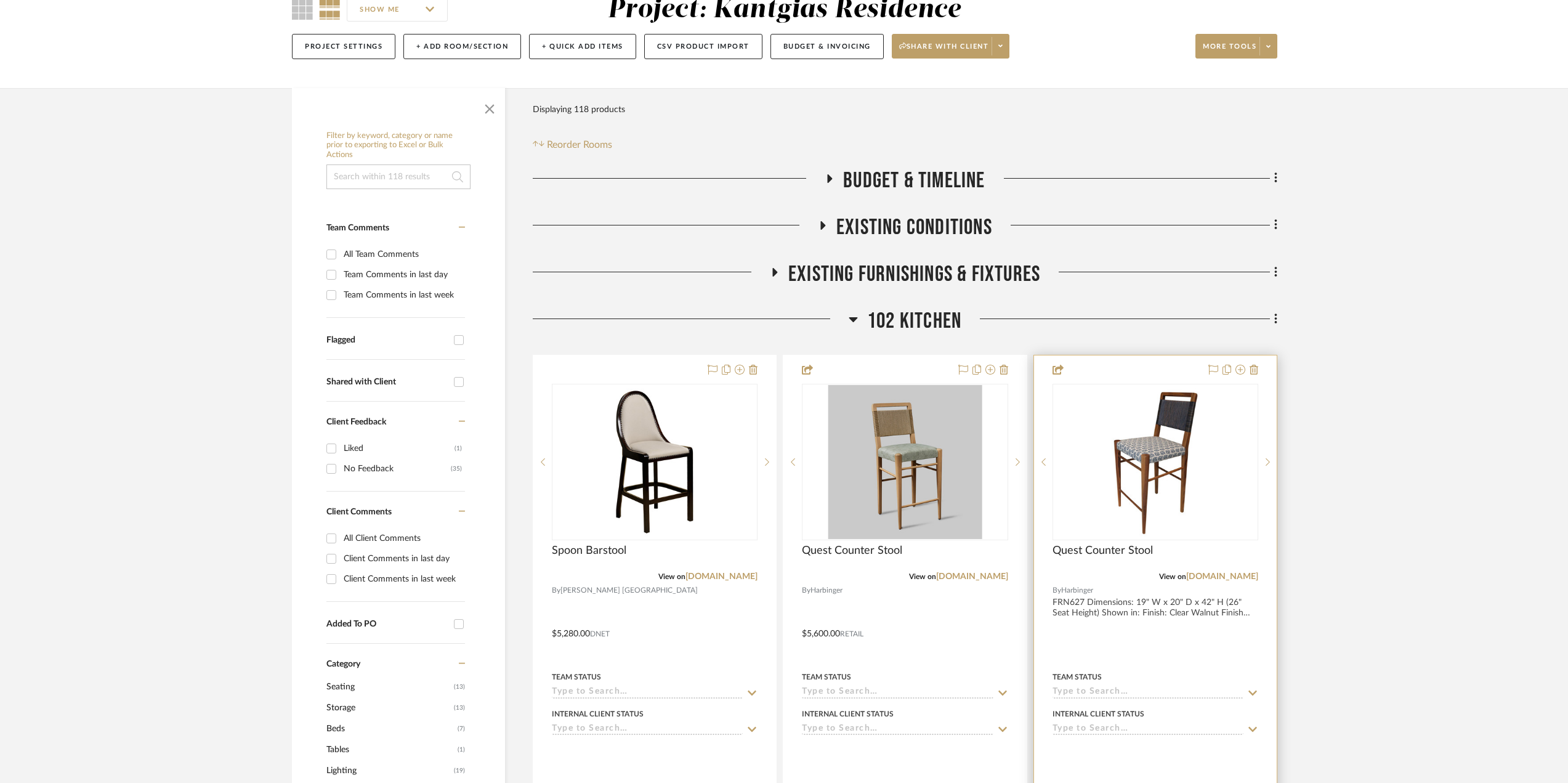
scroll to position [123, 0]
click at [1151, 501] on img "0" at bounding box center [1155, 461] width 145 height 154
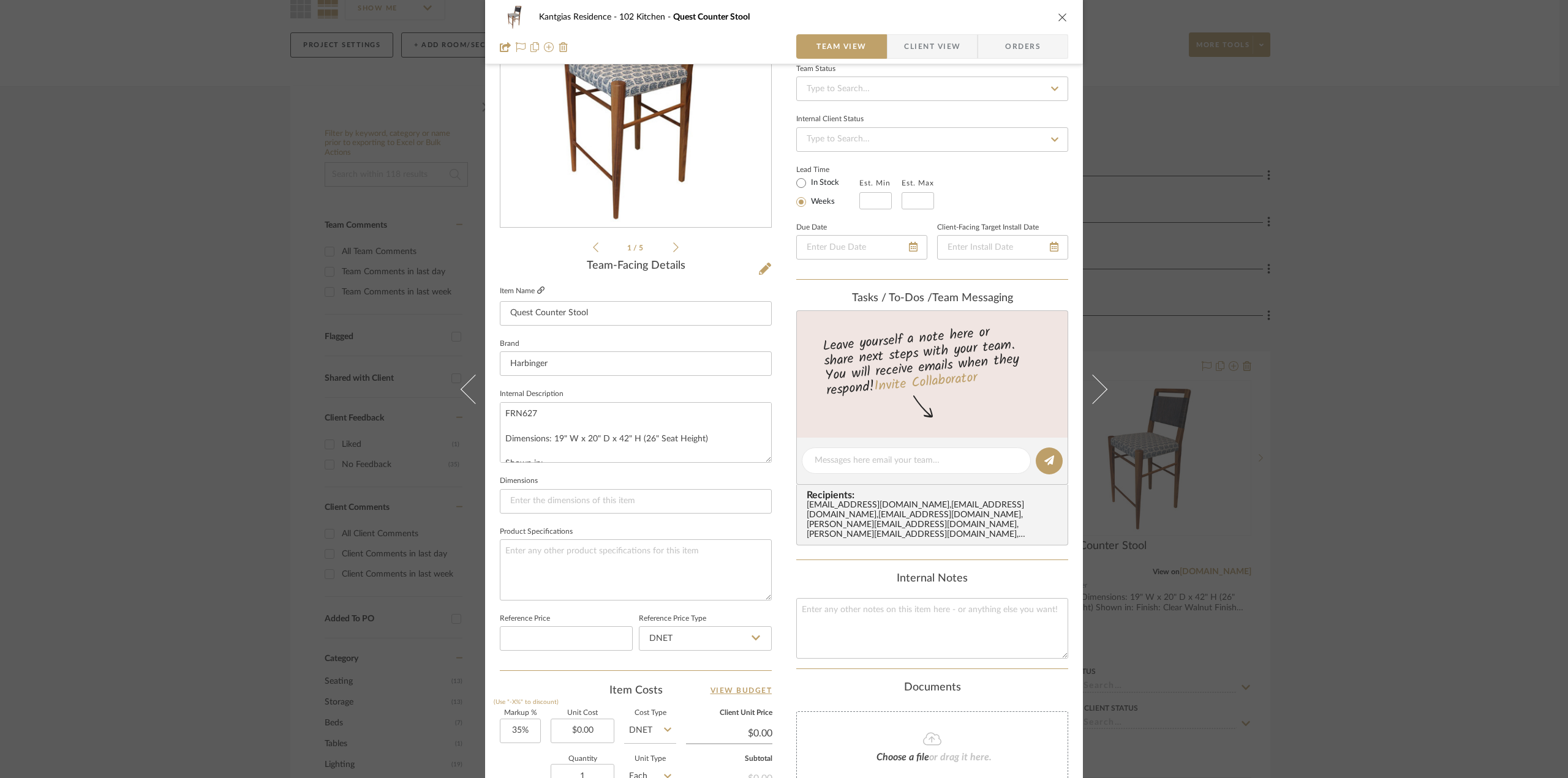
click at [538, 289] on icon at bounding box center [540, 290] width 7 height 7
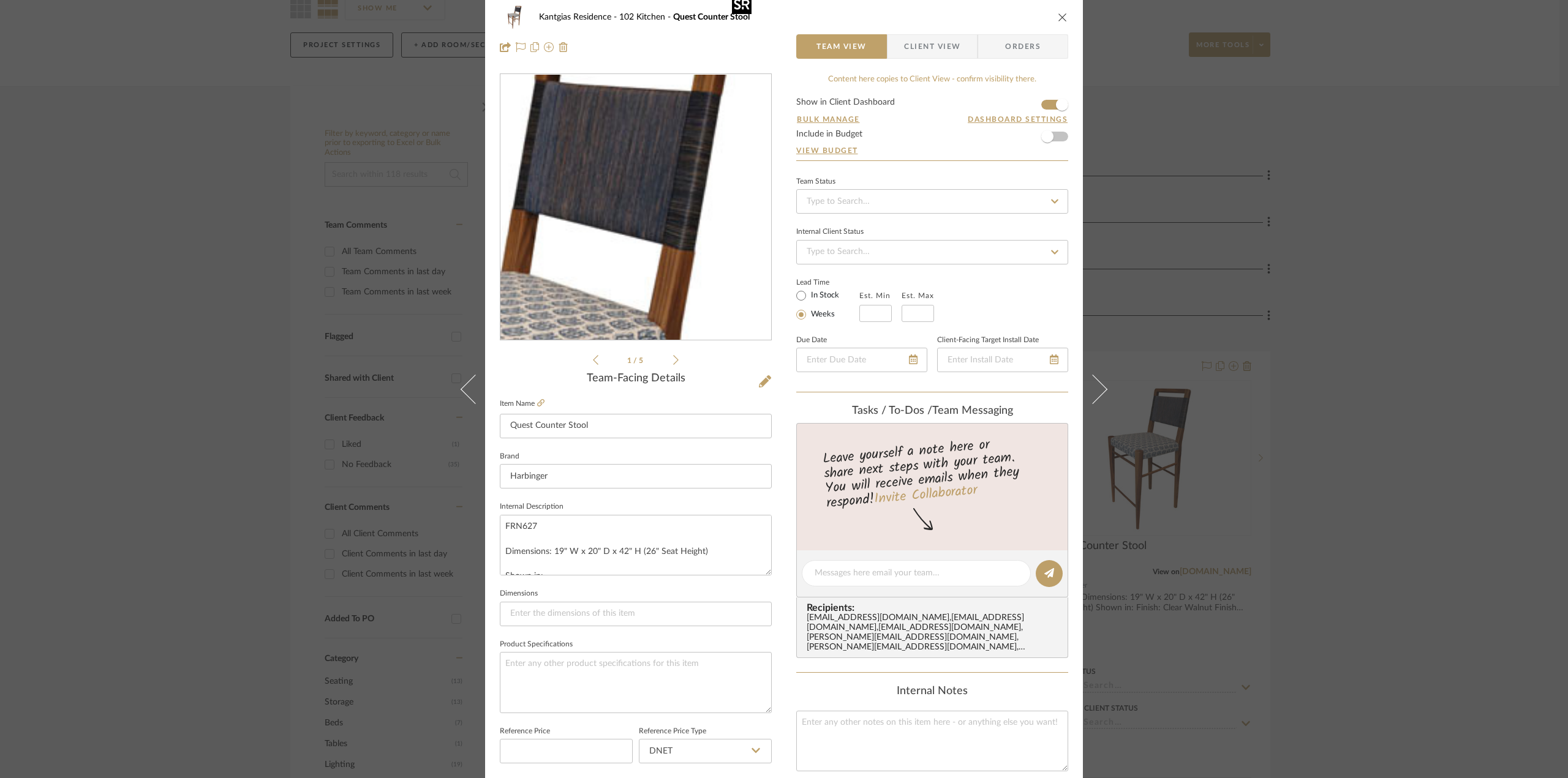
scroll to position [0, 0]
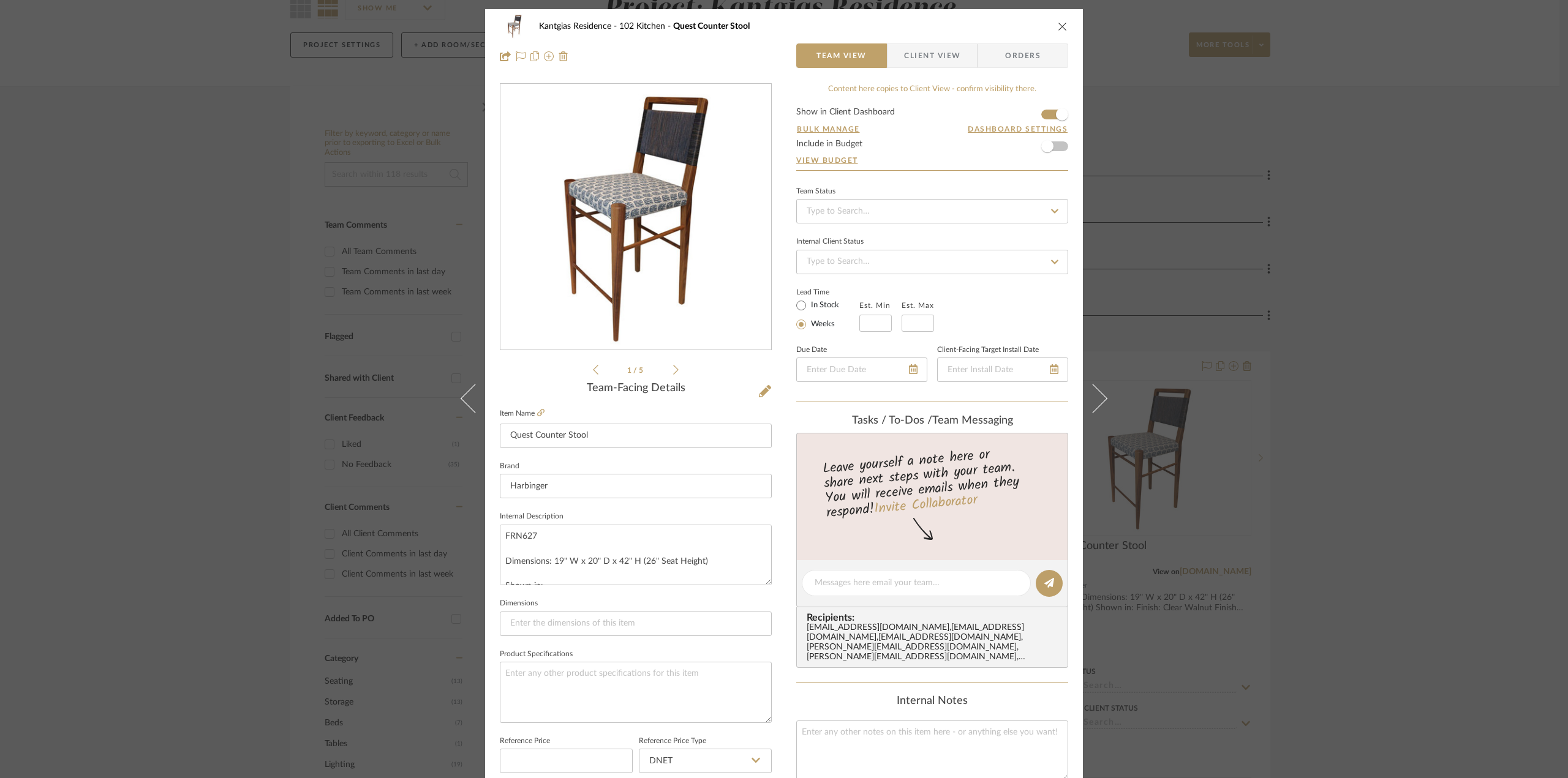
click at [673, 369] on icon at bounding box center [676, 370] width 5 height 10
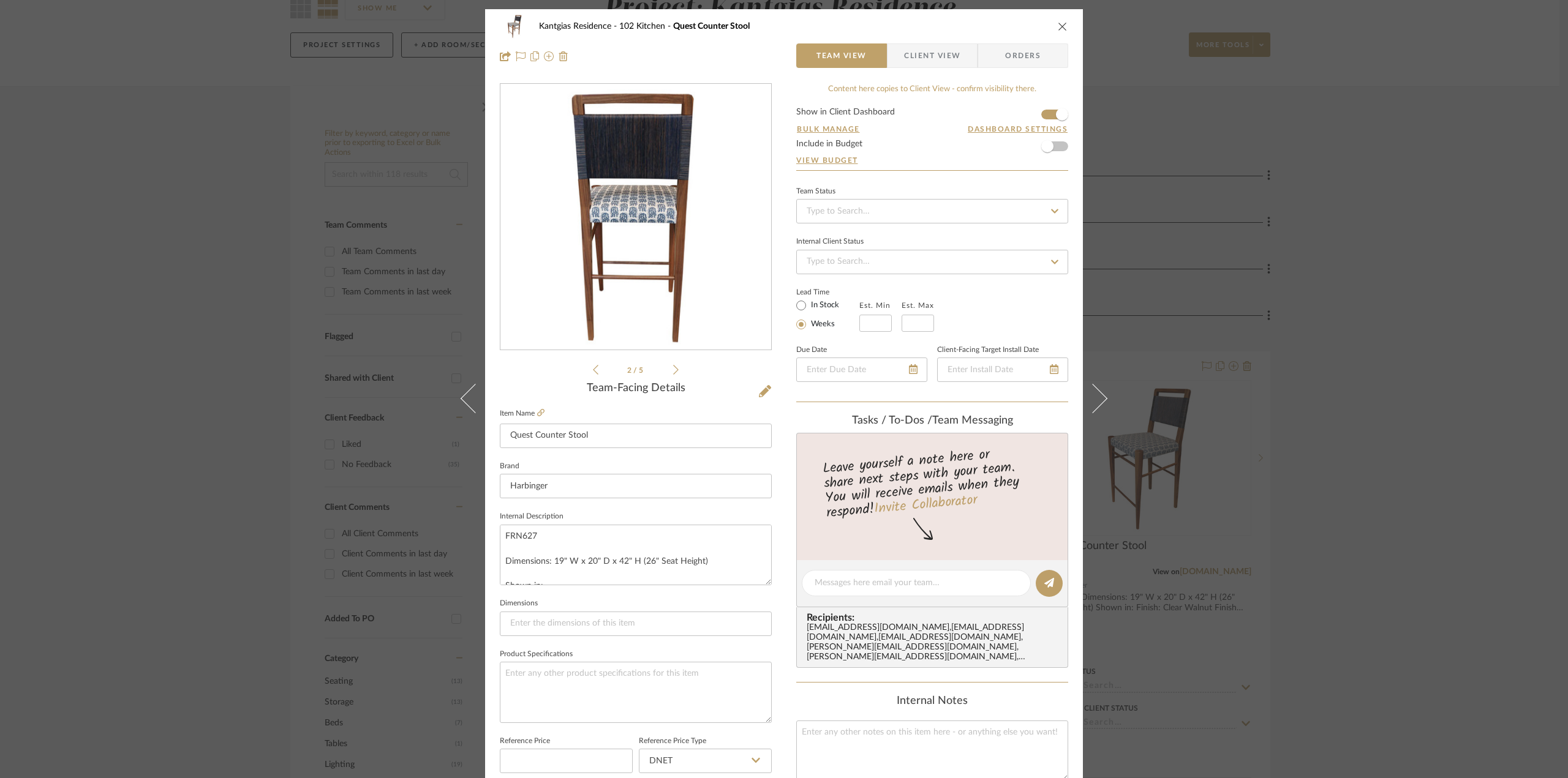
click at [673, 369] on icon at bounding box center [676, 370] width 5 height 10
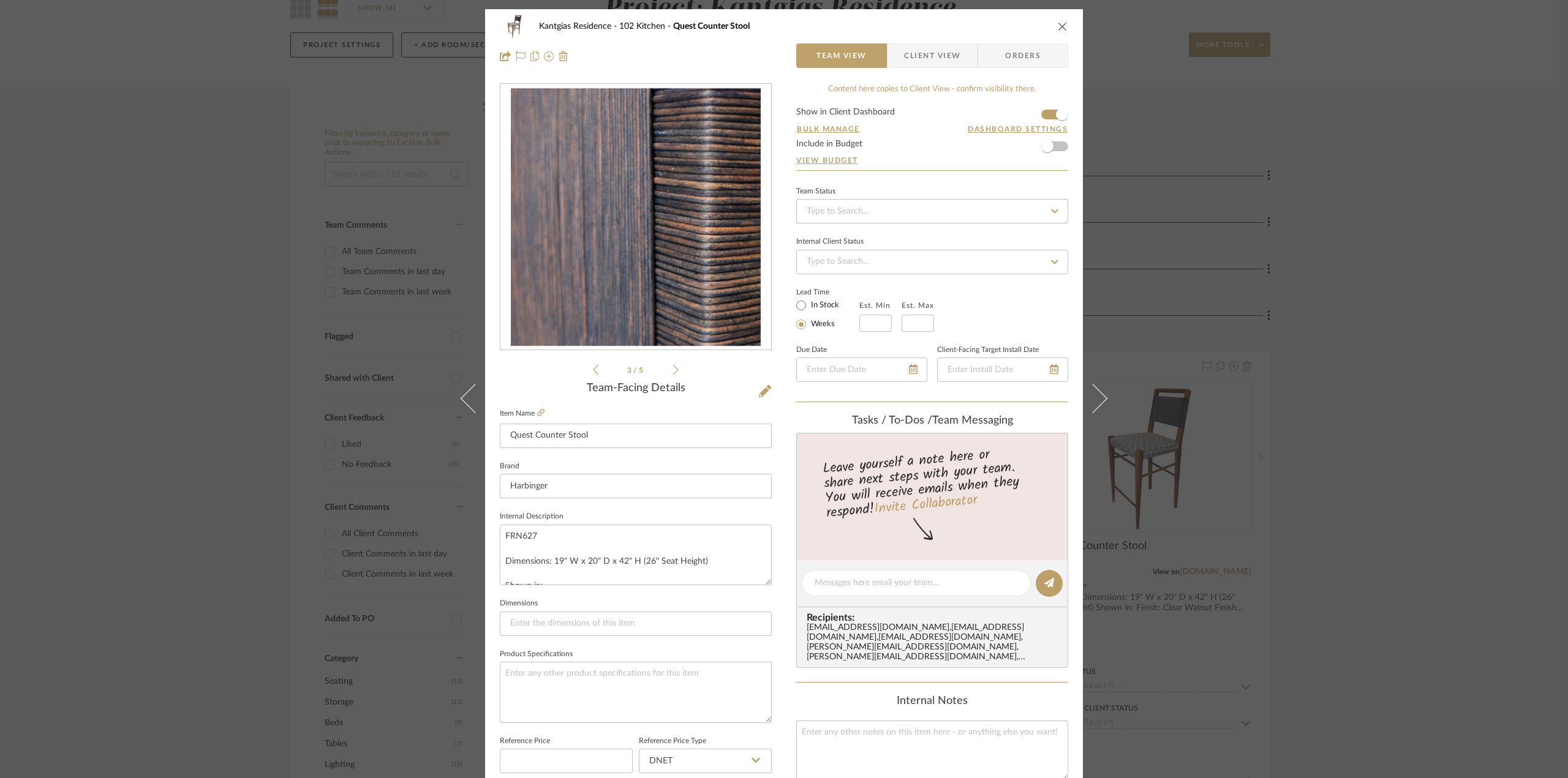
click at [673, 369] on icon at bounding box center [676, 370] width 5 height 10
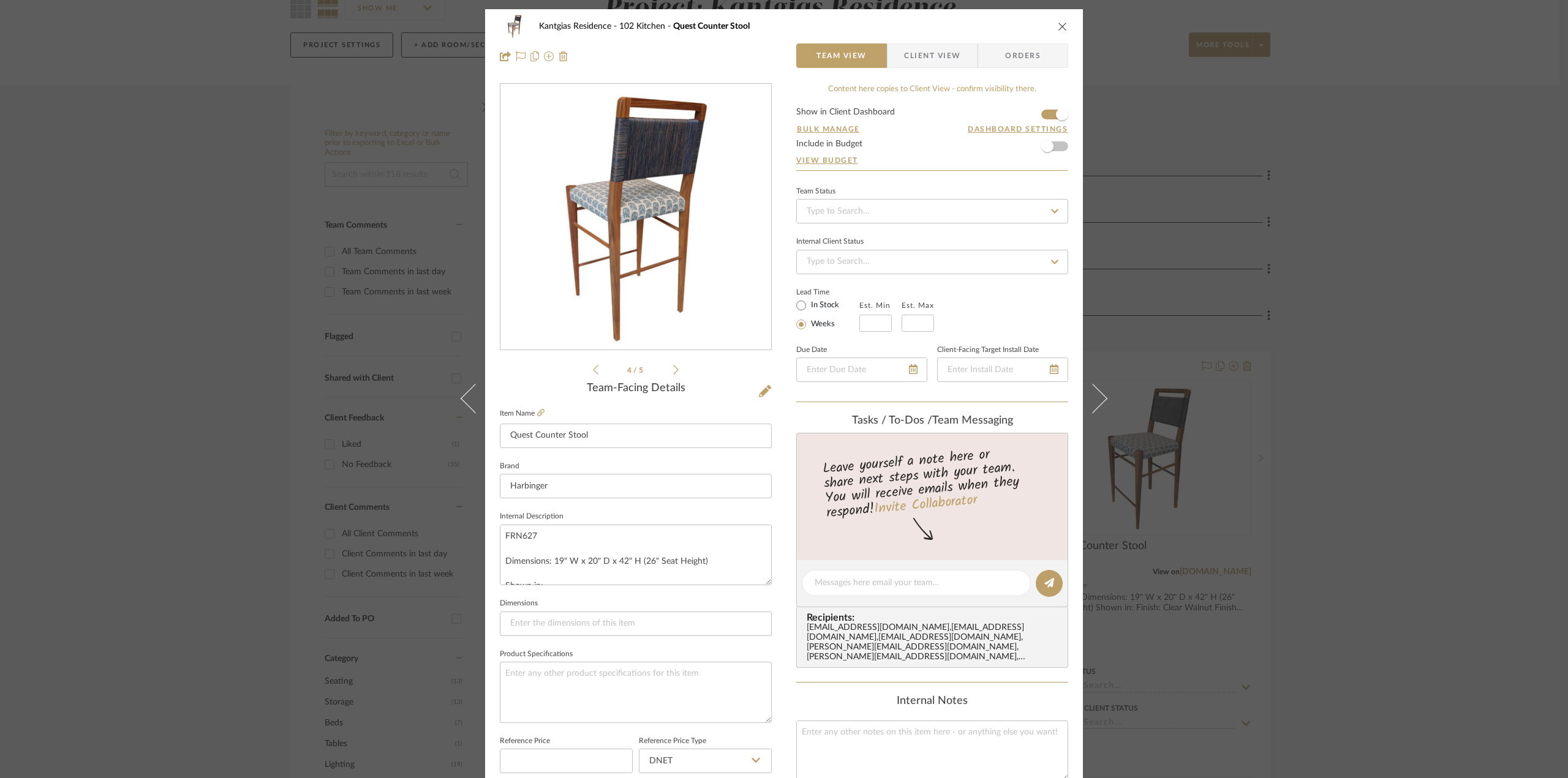
click at [673, 369] on icon at bounding box center [676, 370] width 5 height 10
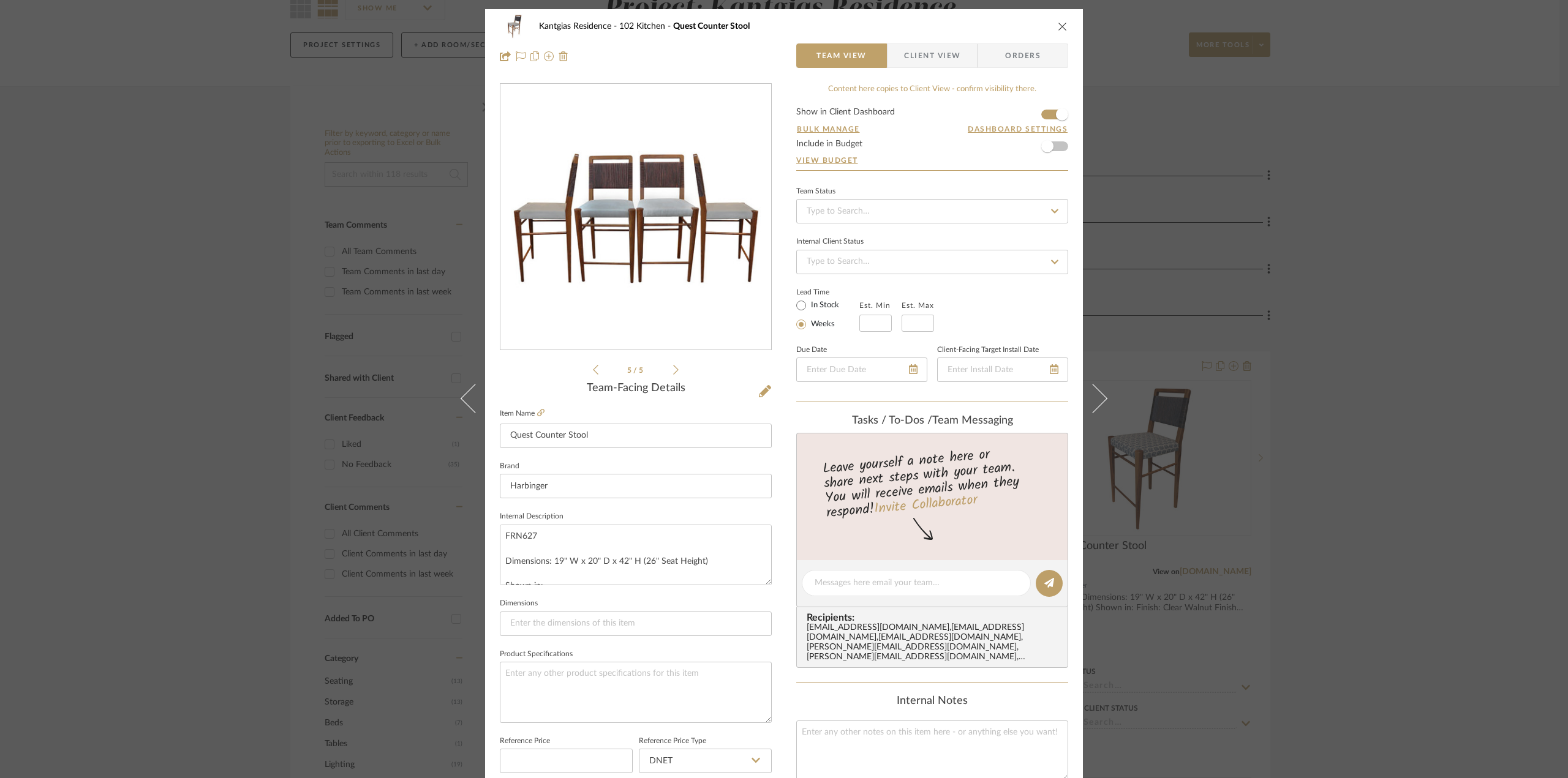
click at [1059, 30] on icon "close" at bounding box center [1062, 26] width 10 height 10
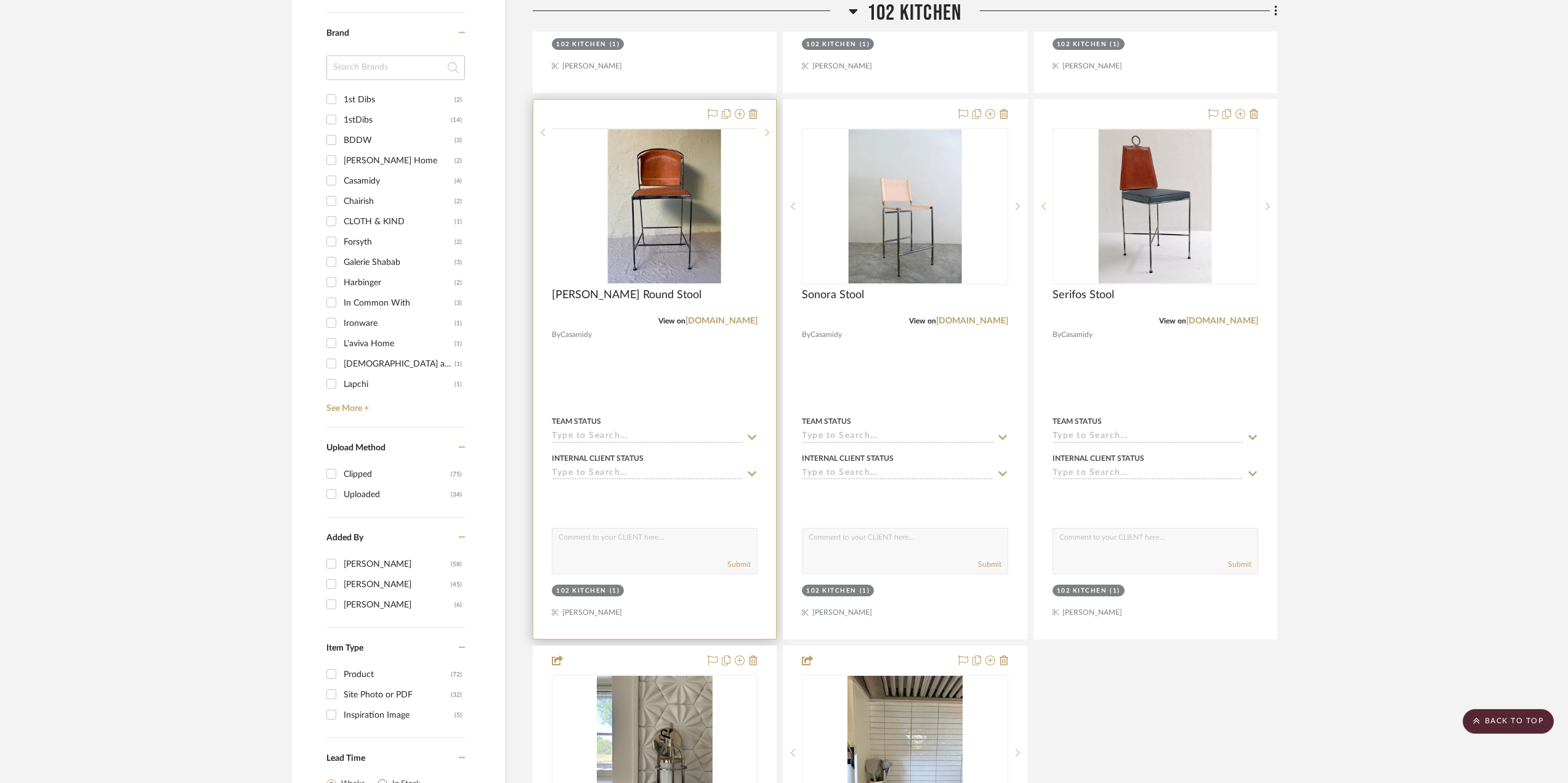
scroll to position [879, 0]
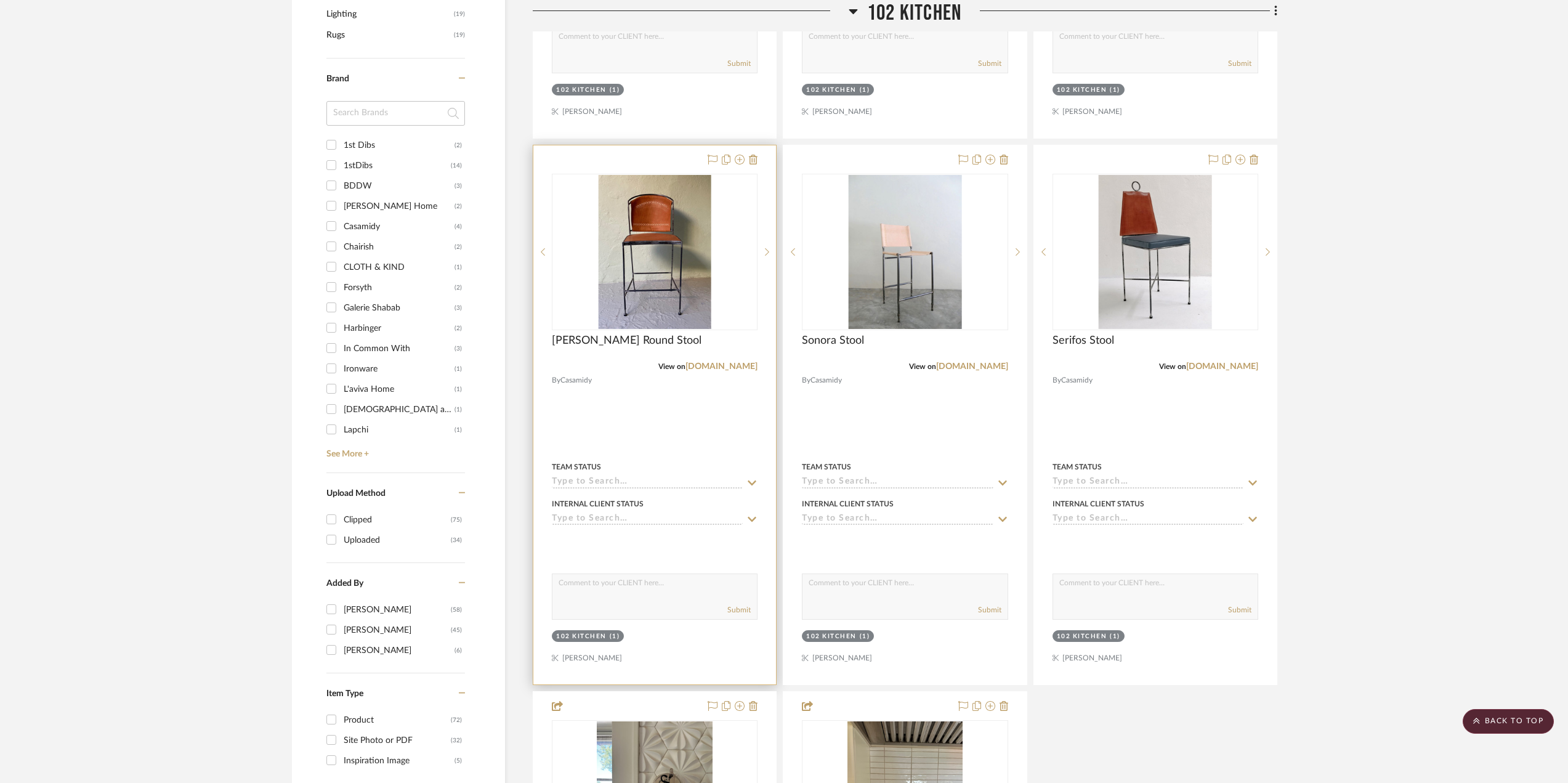
click at [0, 0] on img at bounding box center [0, 0] width 0 height 0
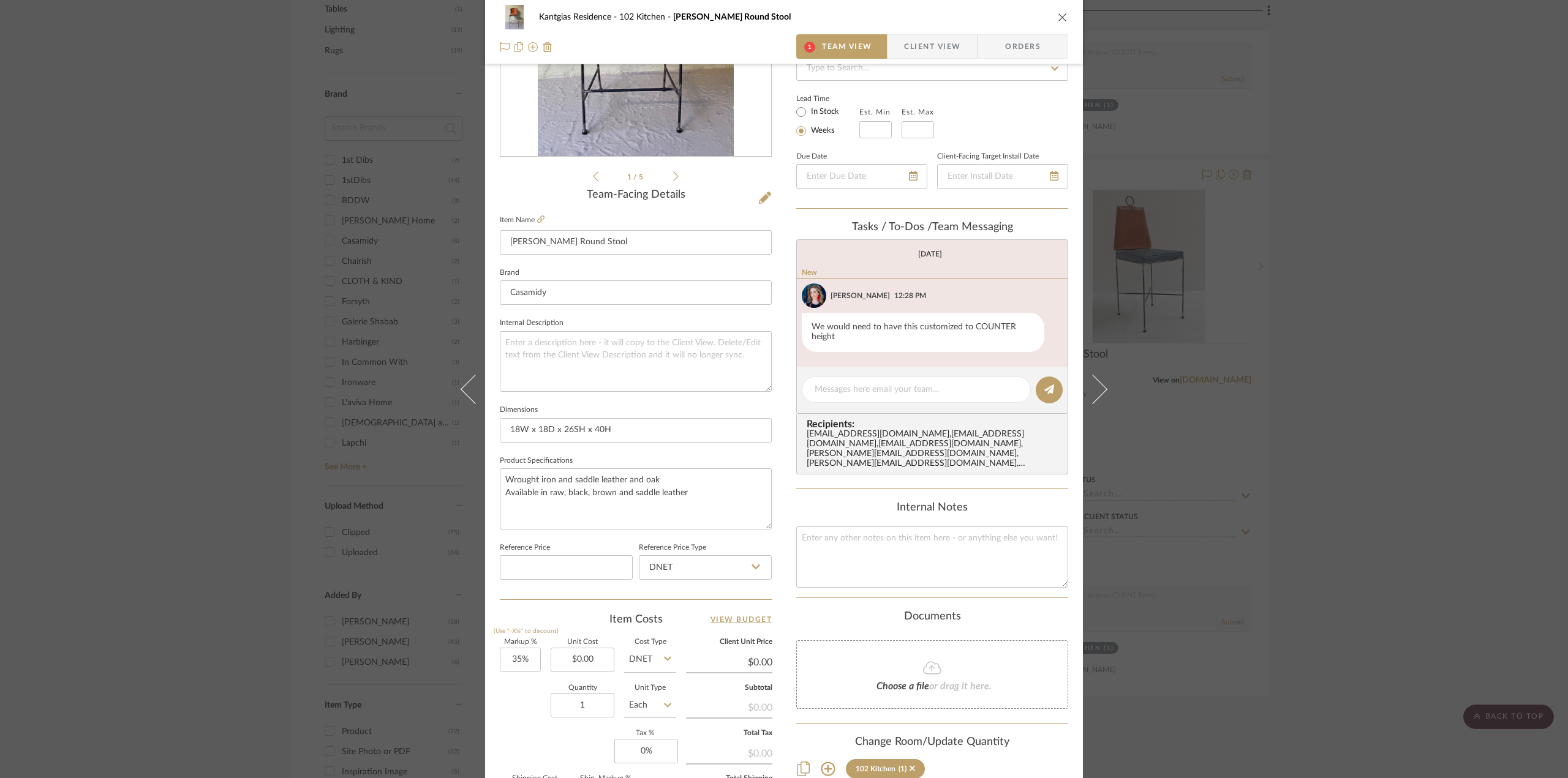
scroll to position [183, 0]
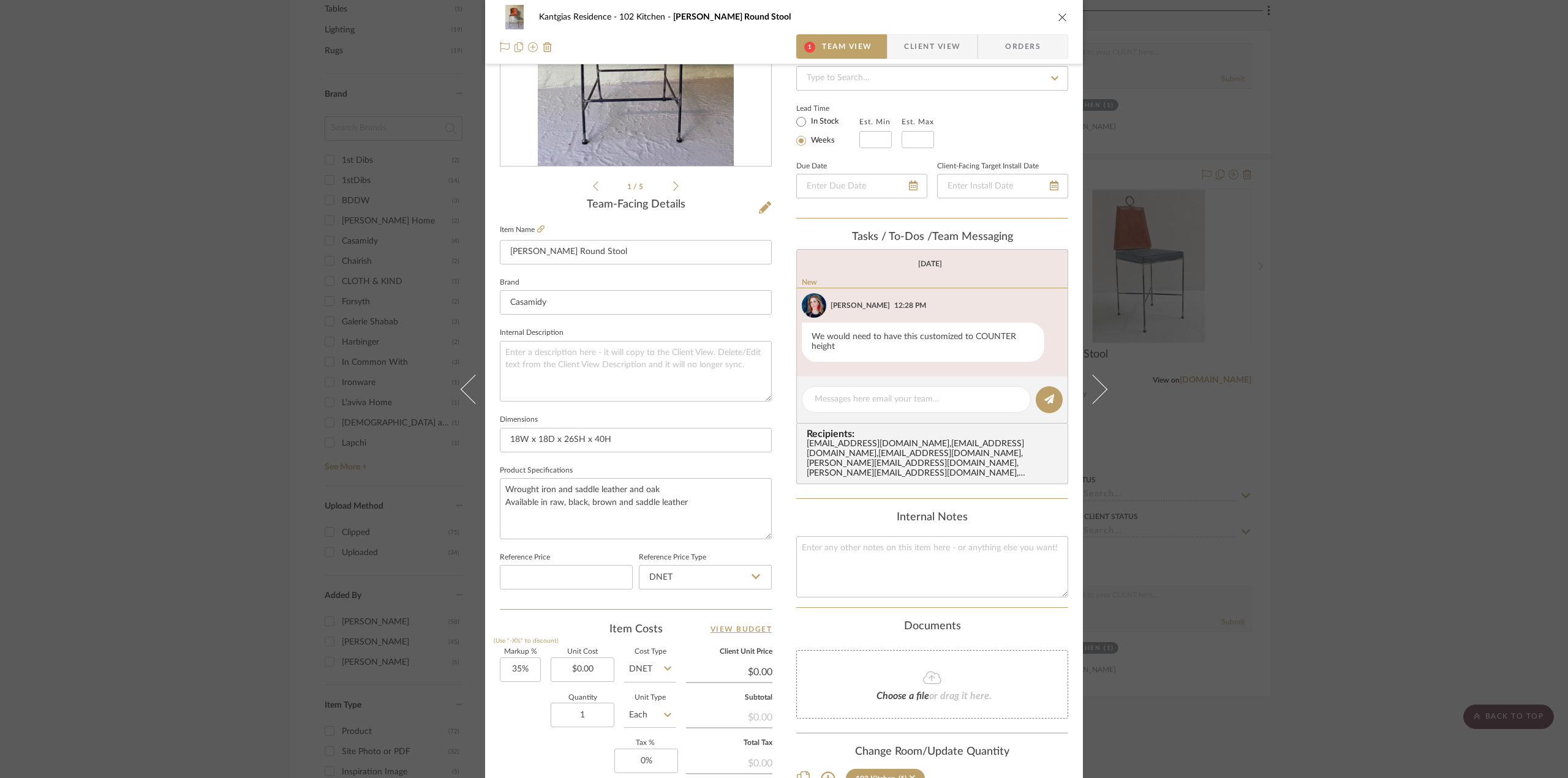
click at [1059, 16] on icon "close" at bounding box center [1062, 16] width 10 height 10
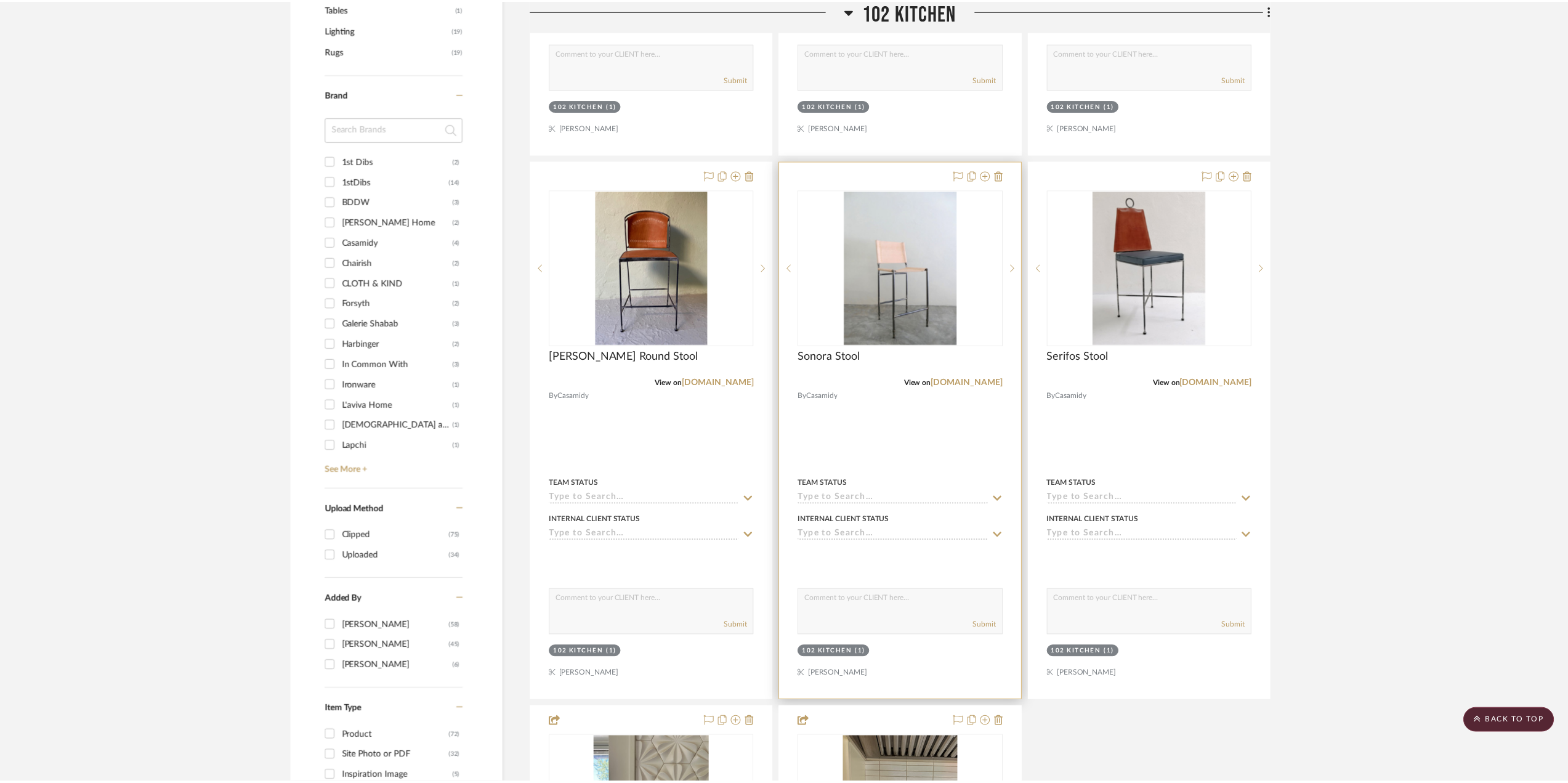
scroll to position [863, 0]
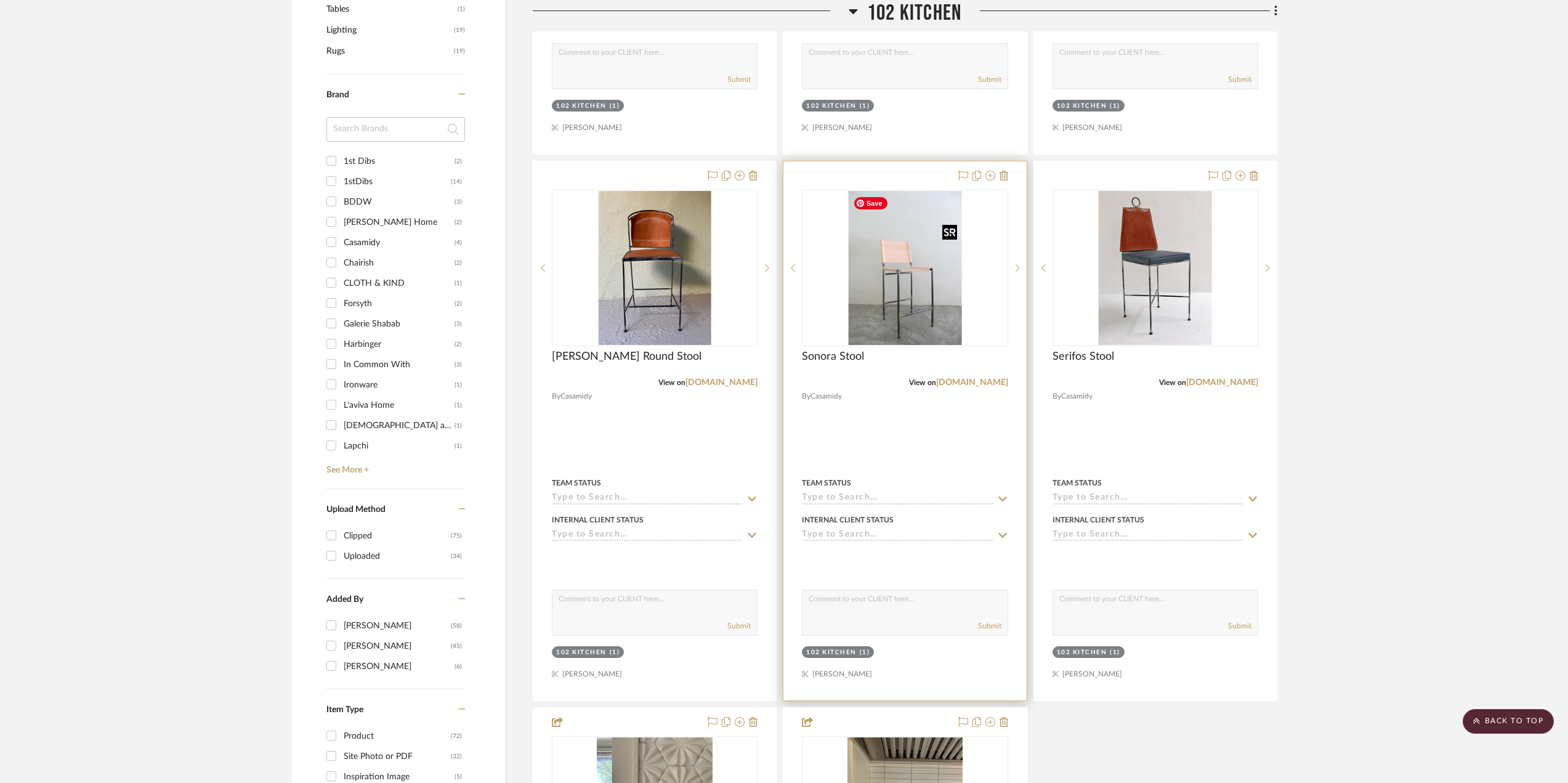
click at [929, 306] on img "0" at bounding box center [906, 268] width 113 height 154
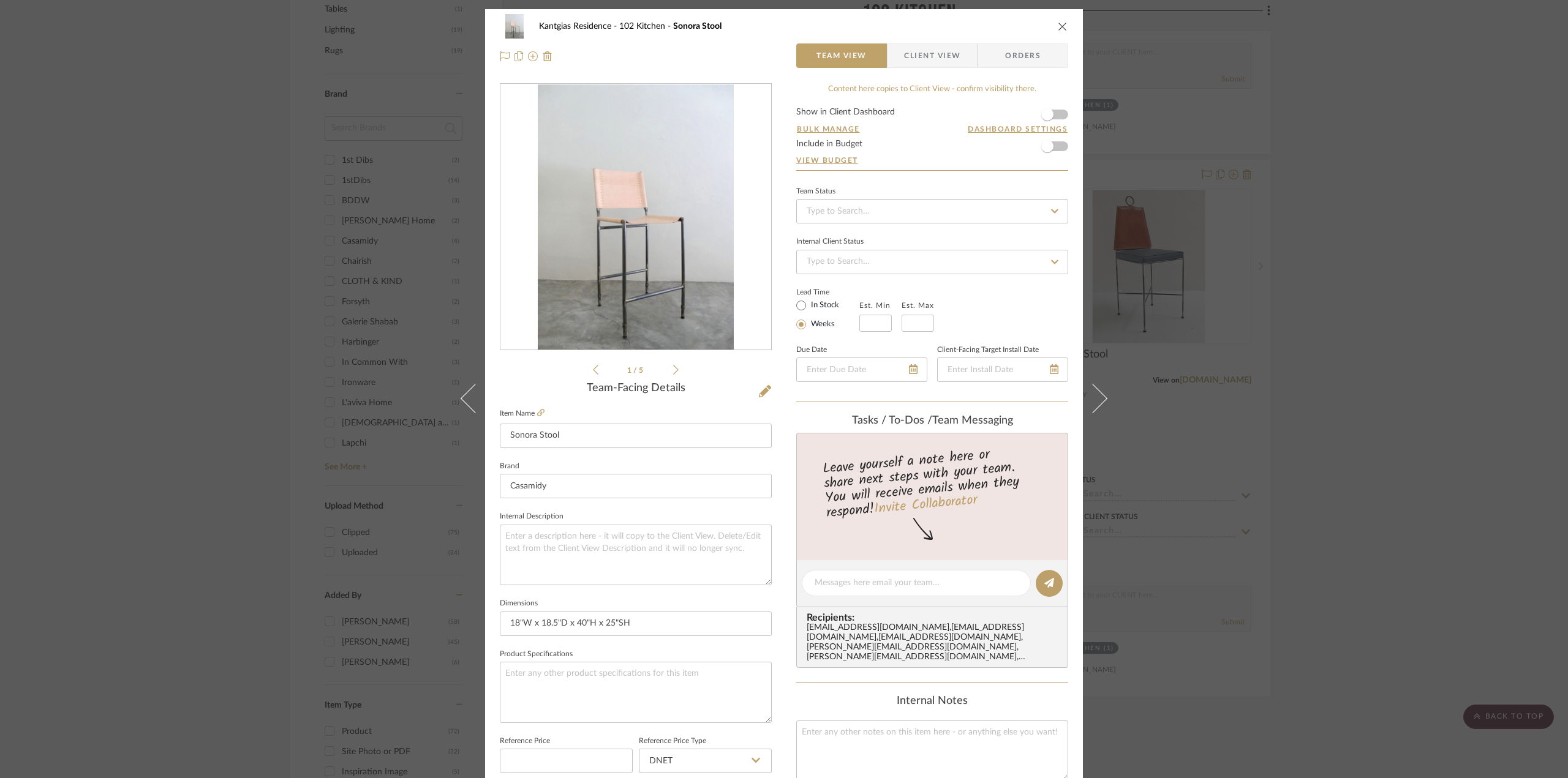
click at [1062, 24] on icon "close" at bounding box center [1062, 26] width 10 height 10
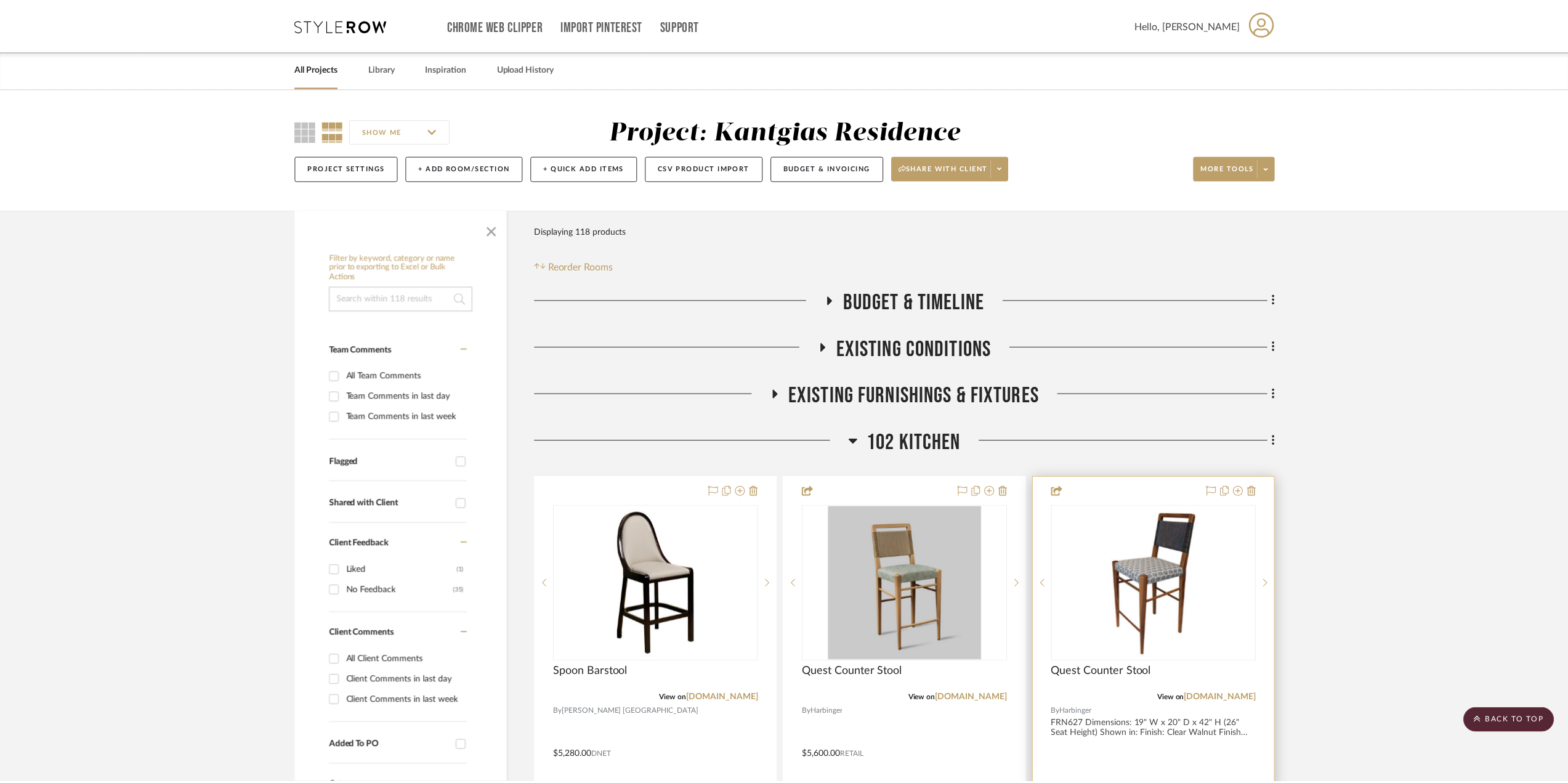
scroll to position [863, 0]
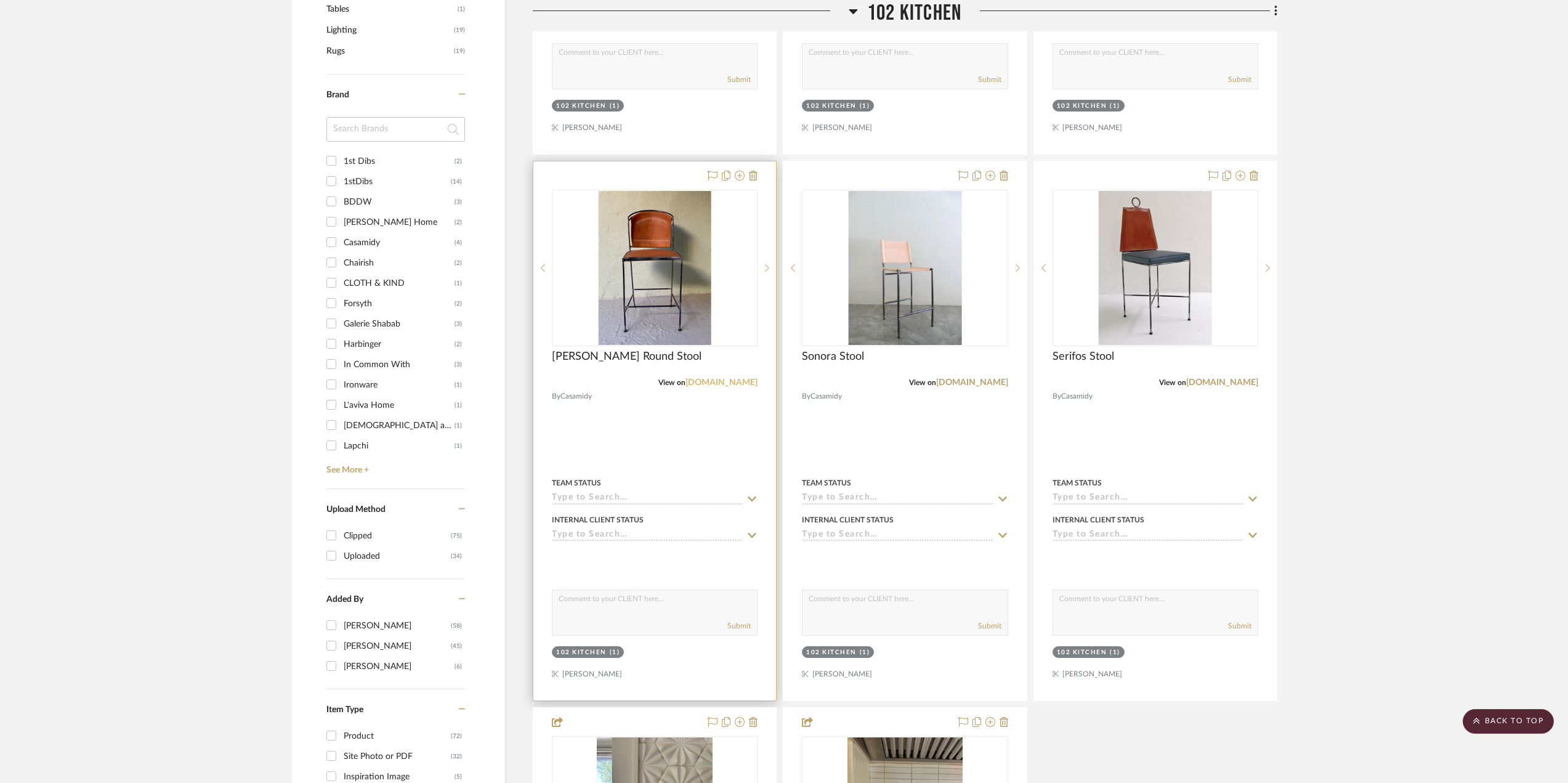
click at [721, 383] on link "casamidy.com" at bounding box center [721, 383] width 72 height 9
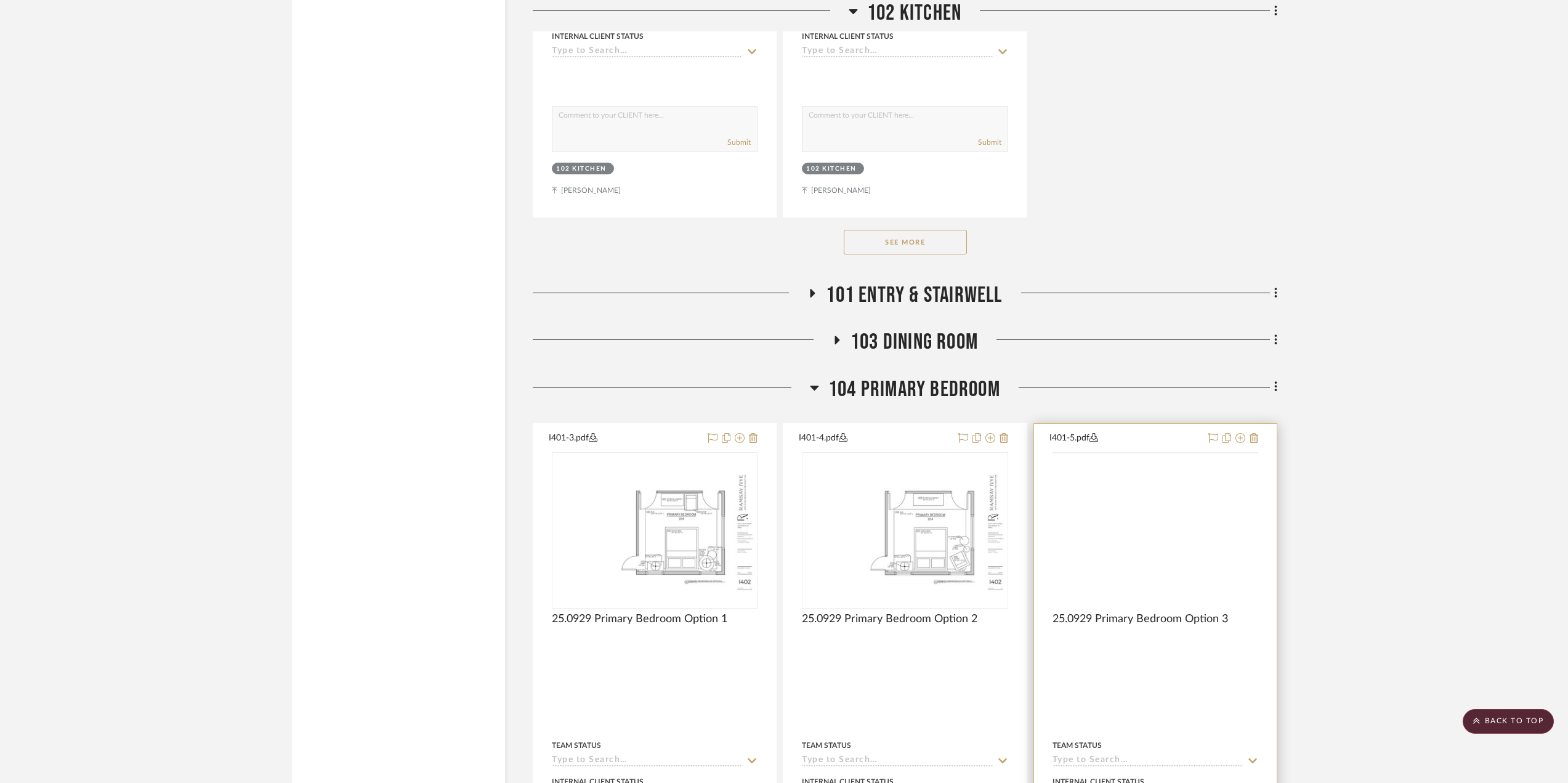
scroll to position [1910, 0]
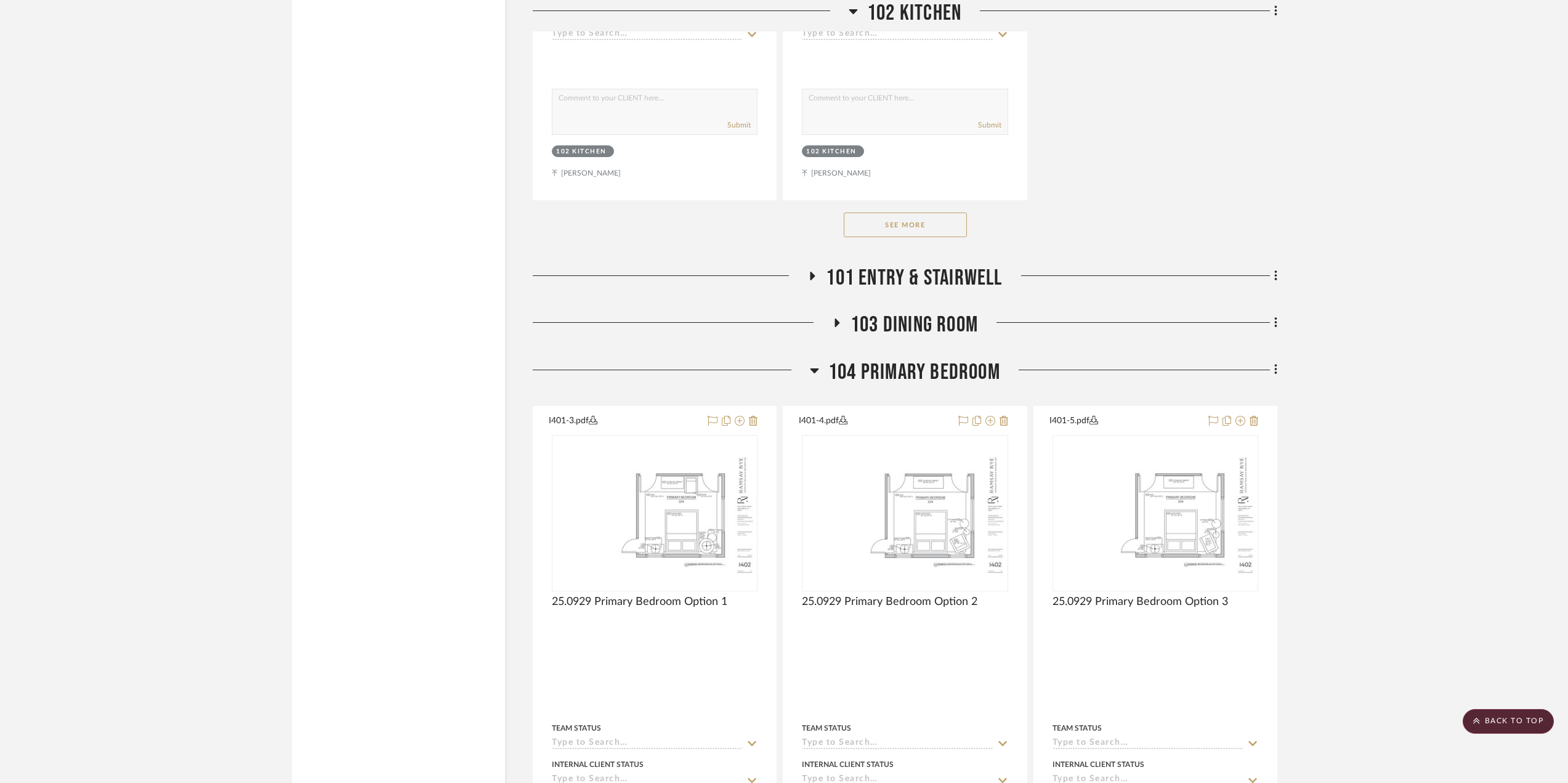
click at [847, 273] on span "101 Entry & Stairwell" at bounding box center [914, 278] width 176 height 26
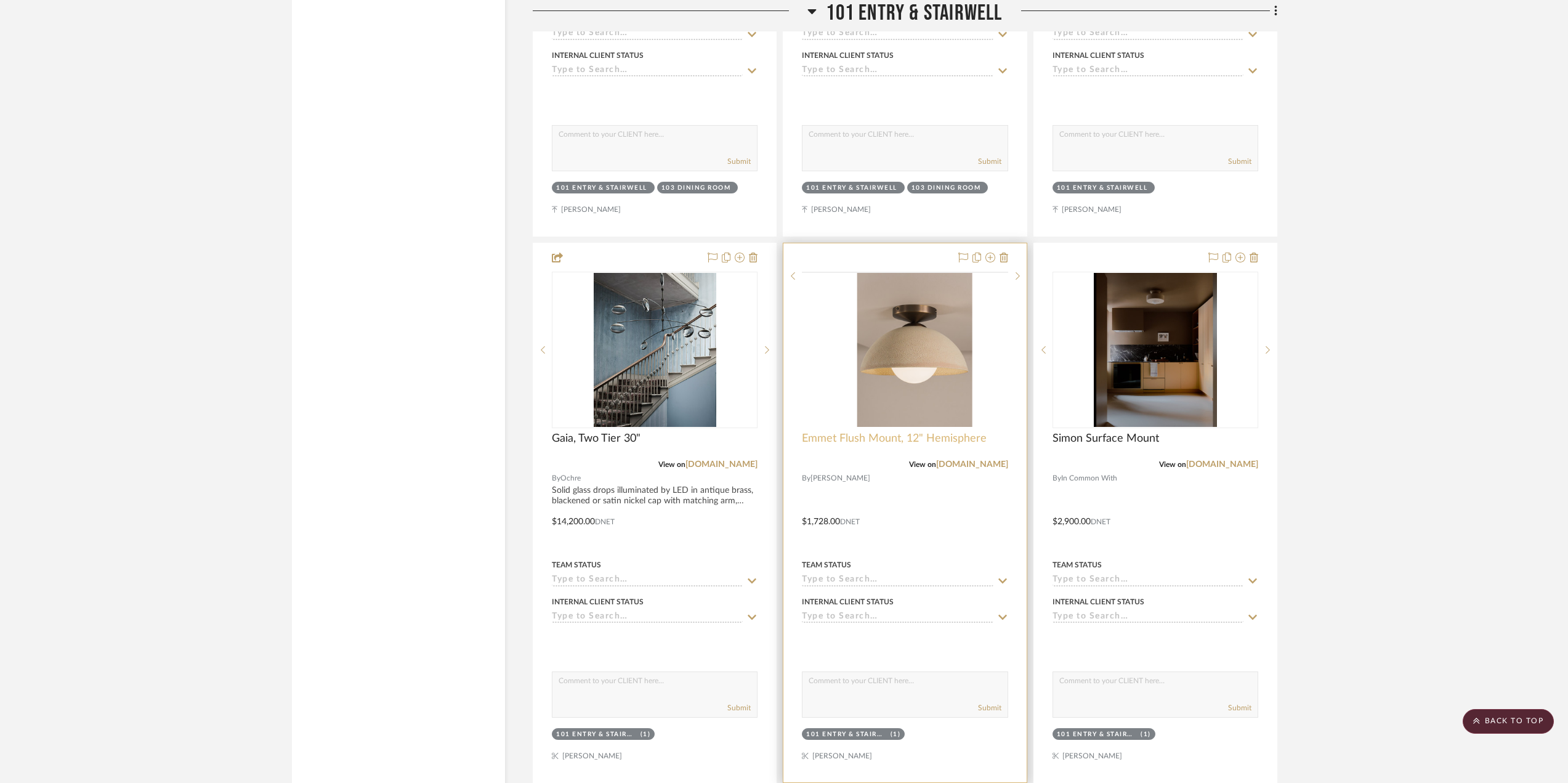
scroll to position [2527, 0]
click at [926, 350] on img "0" at bounding box center [904, 350] width 114 height 154
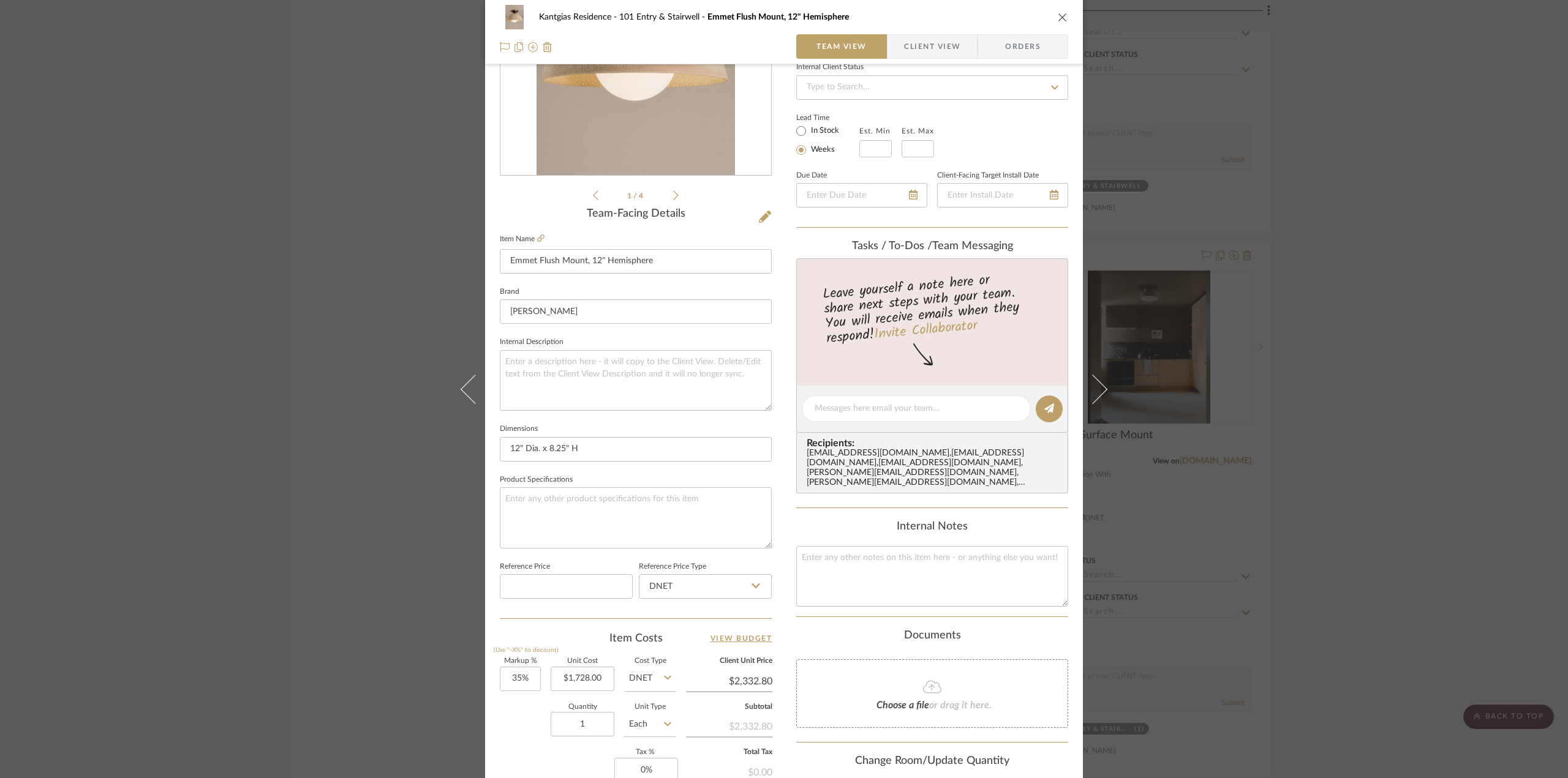
scroll to position [122, 0]
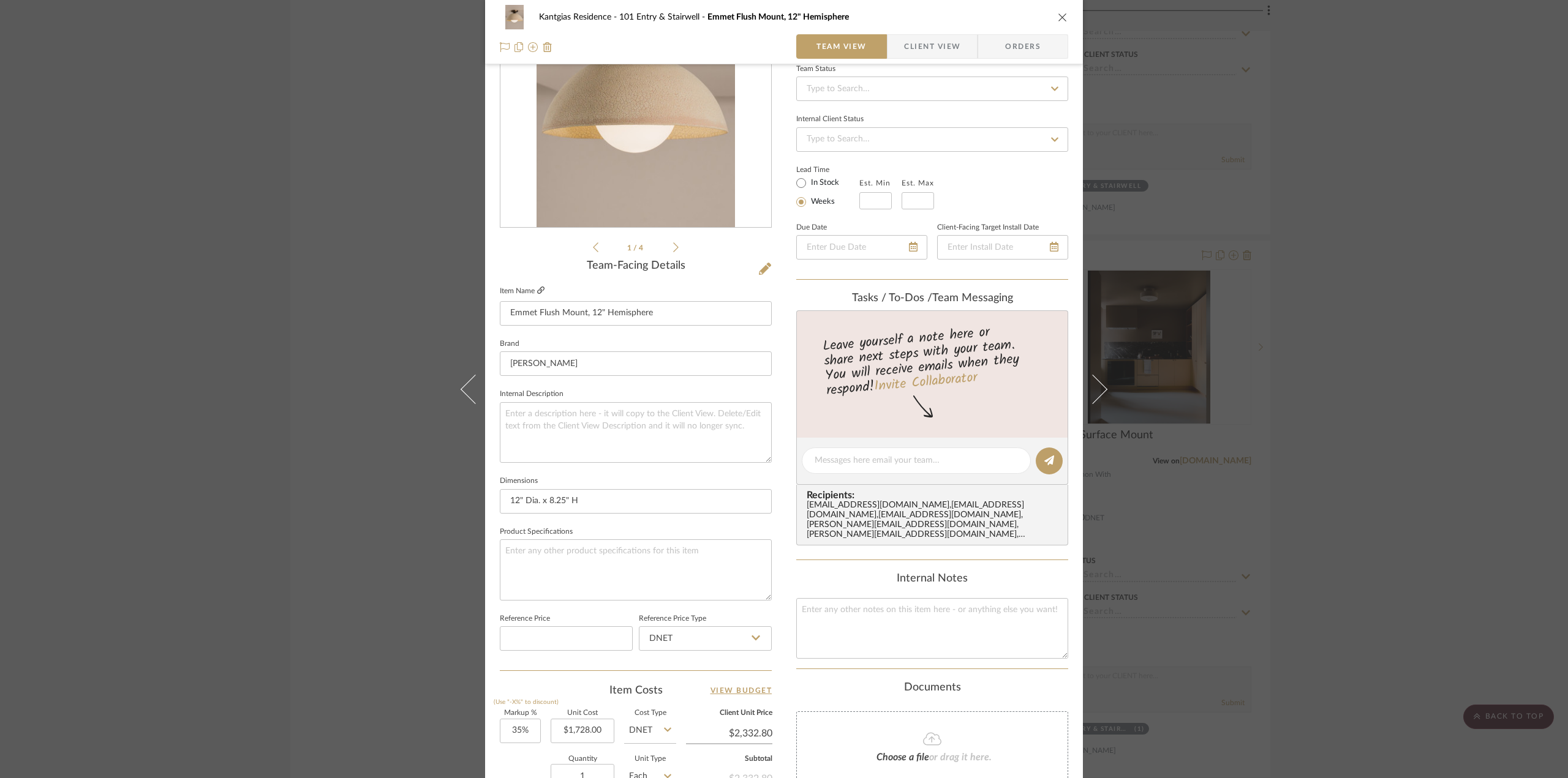
click at [537, 289] on icon at bounding box center [540, 290] width 7 height 7
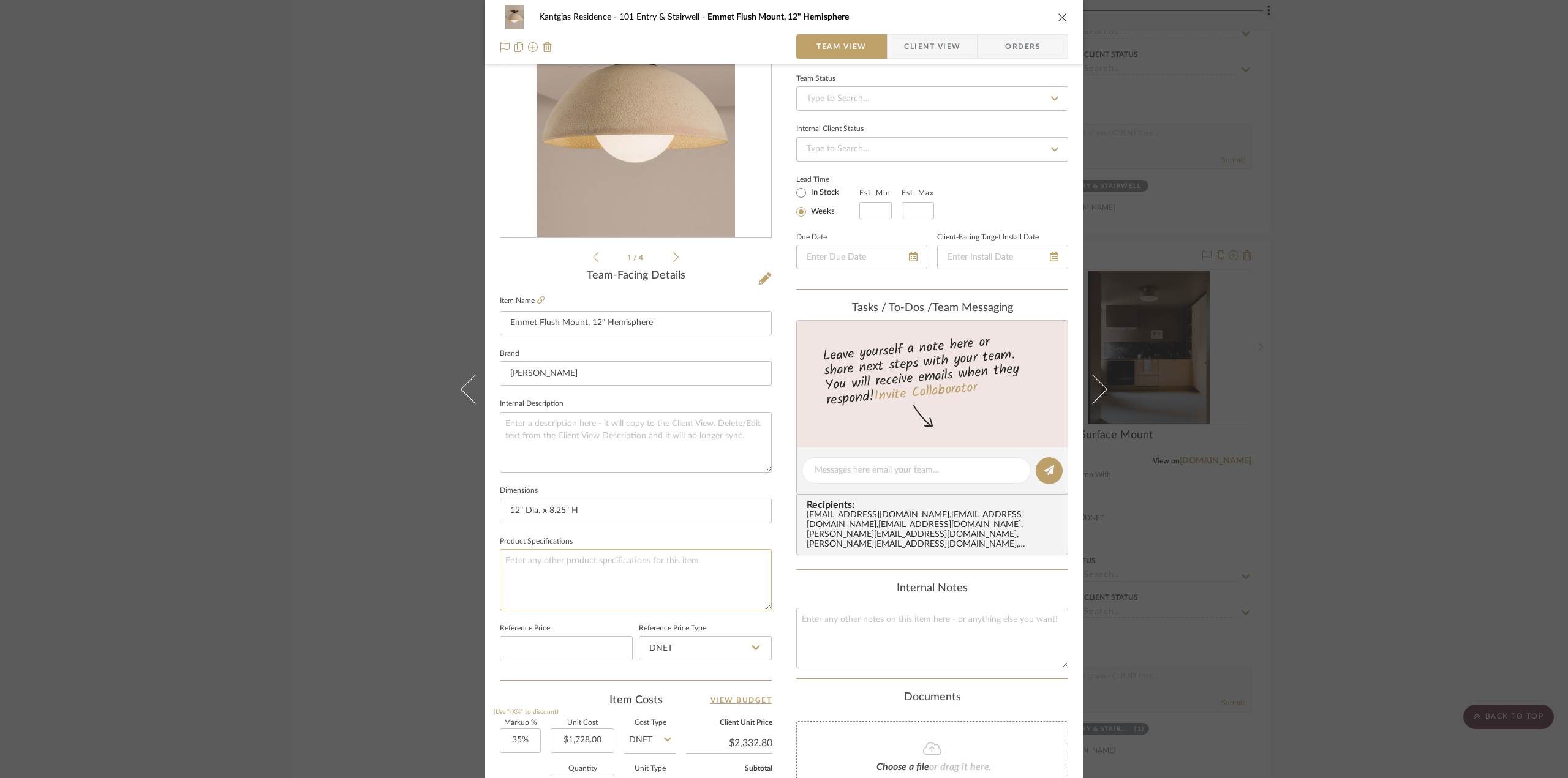
scroll to position [245, 0]
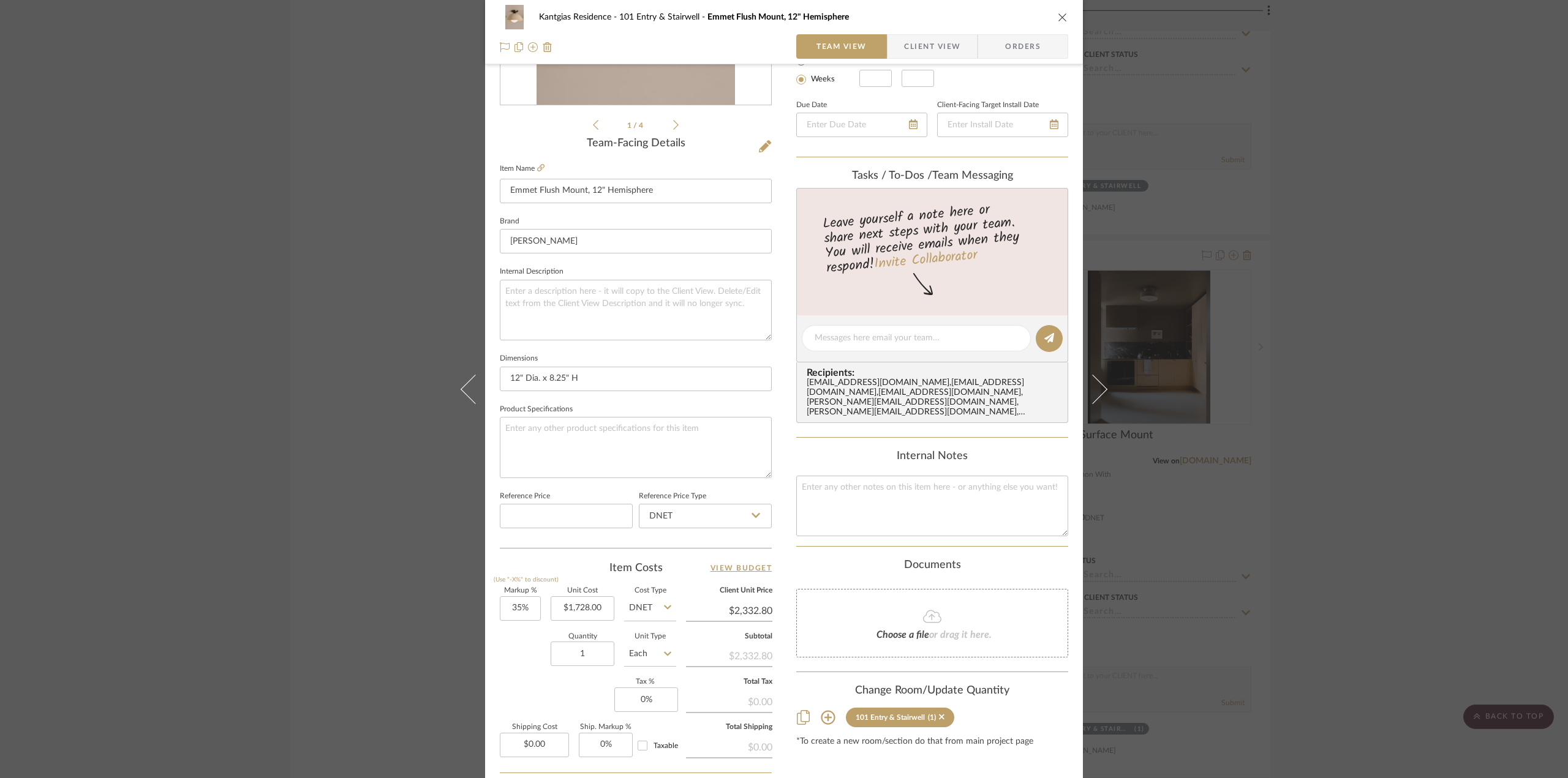
click at [656, 607] on input "DNET" at bounding box center [650, 608] width 52 height 24
click at [662, 662] on div "Retail" at bounding box center [696, 669] width 151 height 31
type input "Retail"
click at [1062, 13] on icon "close" at bounding box center [1062, 16] width 10 height 10
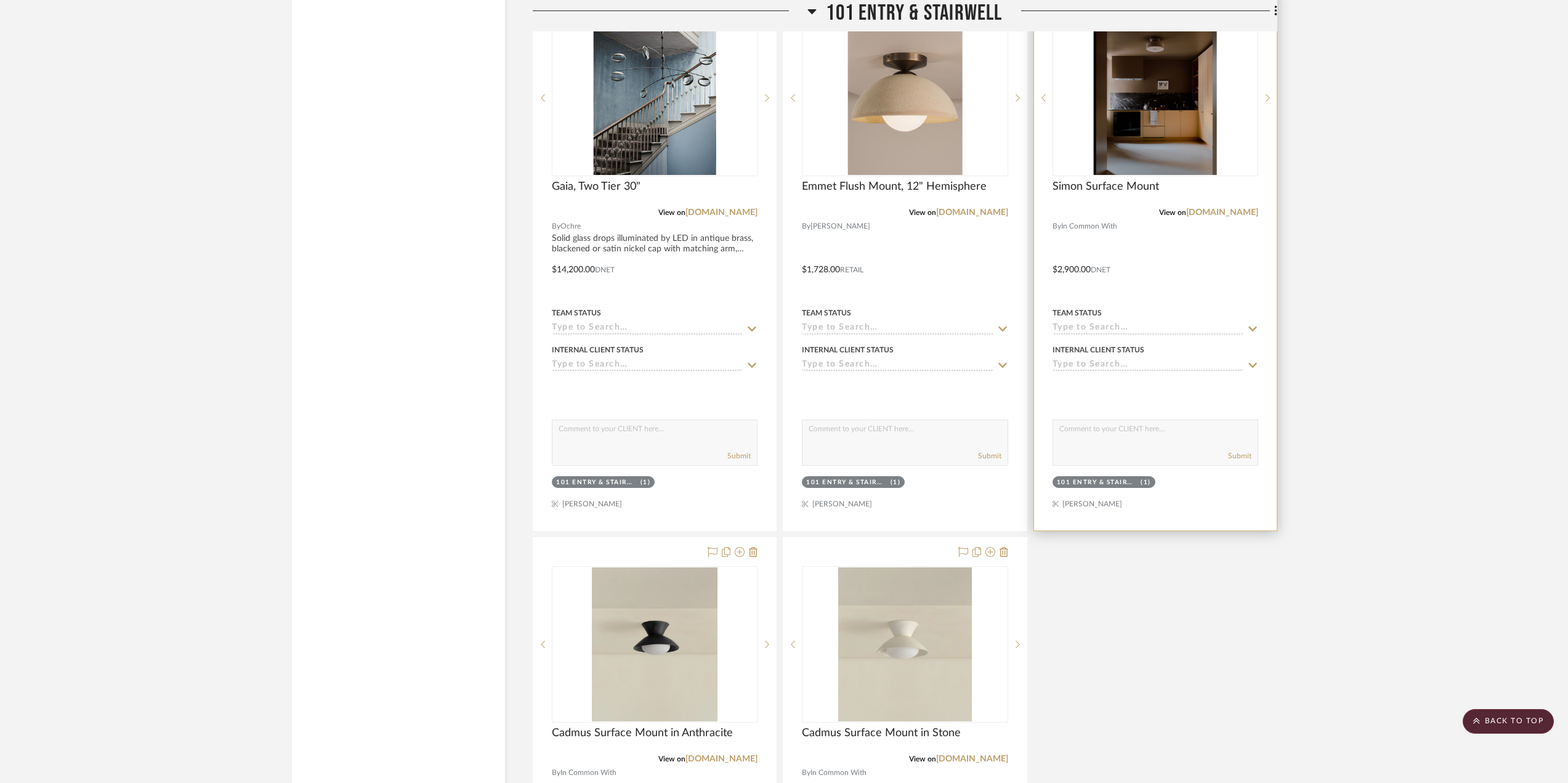
scroll to position [2773, 0]
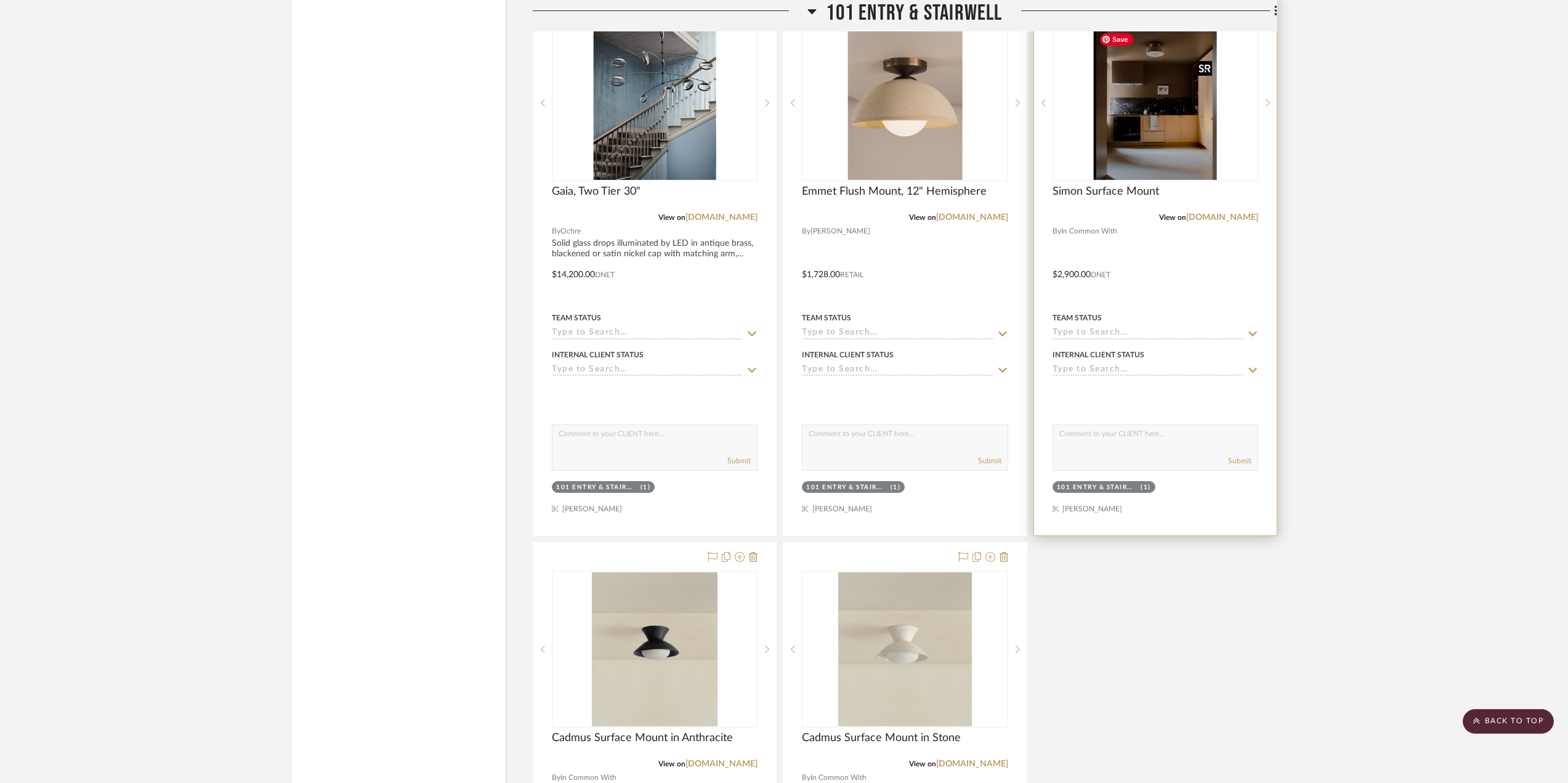
click at [1151, 51] on img "0" at bounding box center [1155, 103] width 123 height 154
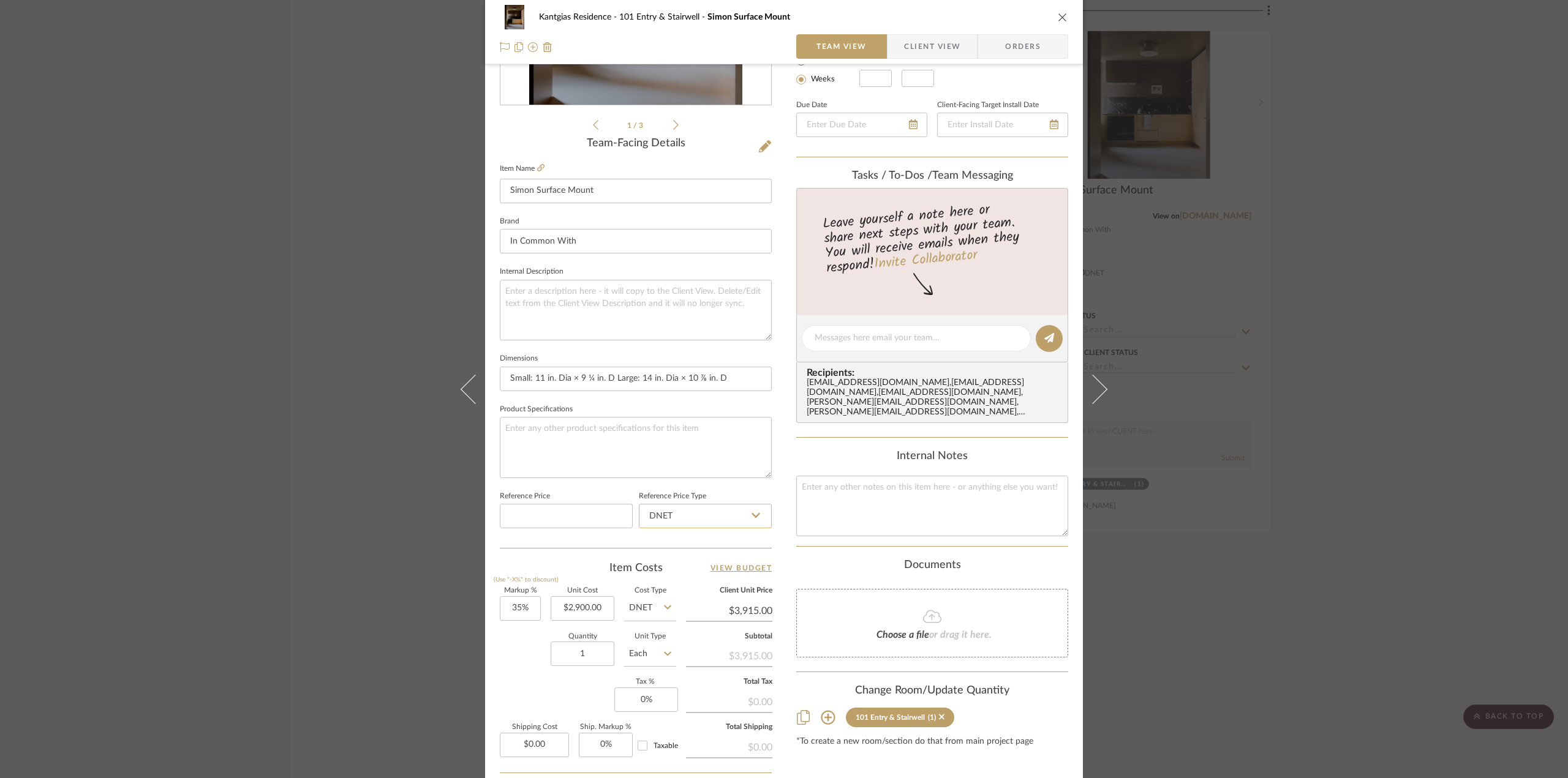
scroll to position [183, 0]
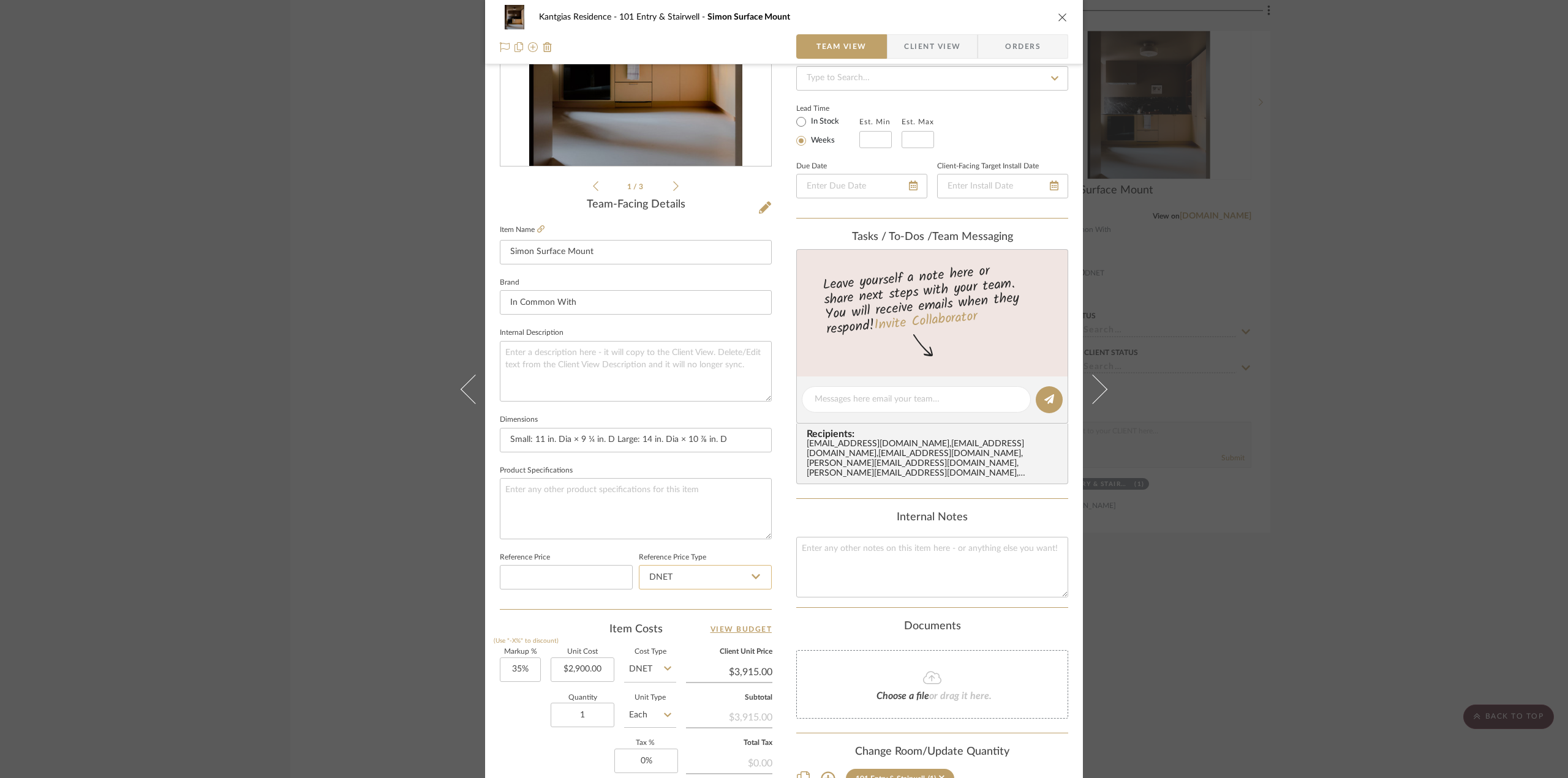
click at [757, 582] on input "DNET" at bounding box center [705, 577] width 133 height 24
click at [768, 547] on div "Kantgias Residence 101 Entry & Stairwell Simon Surface Mount Team View Client V…" at bounding box center [783, 391] width 598 height 1131
click at [641, 670] on input "DNET" at bounding box center [650, 670] width 52 height 24
click at [664, 725] on div "Retail" at bounding box center [696, 730] width 151 height 31
type input "Retail"
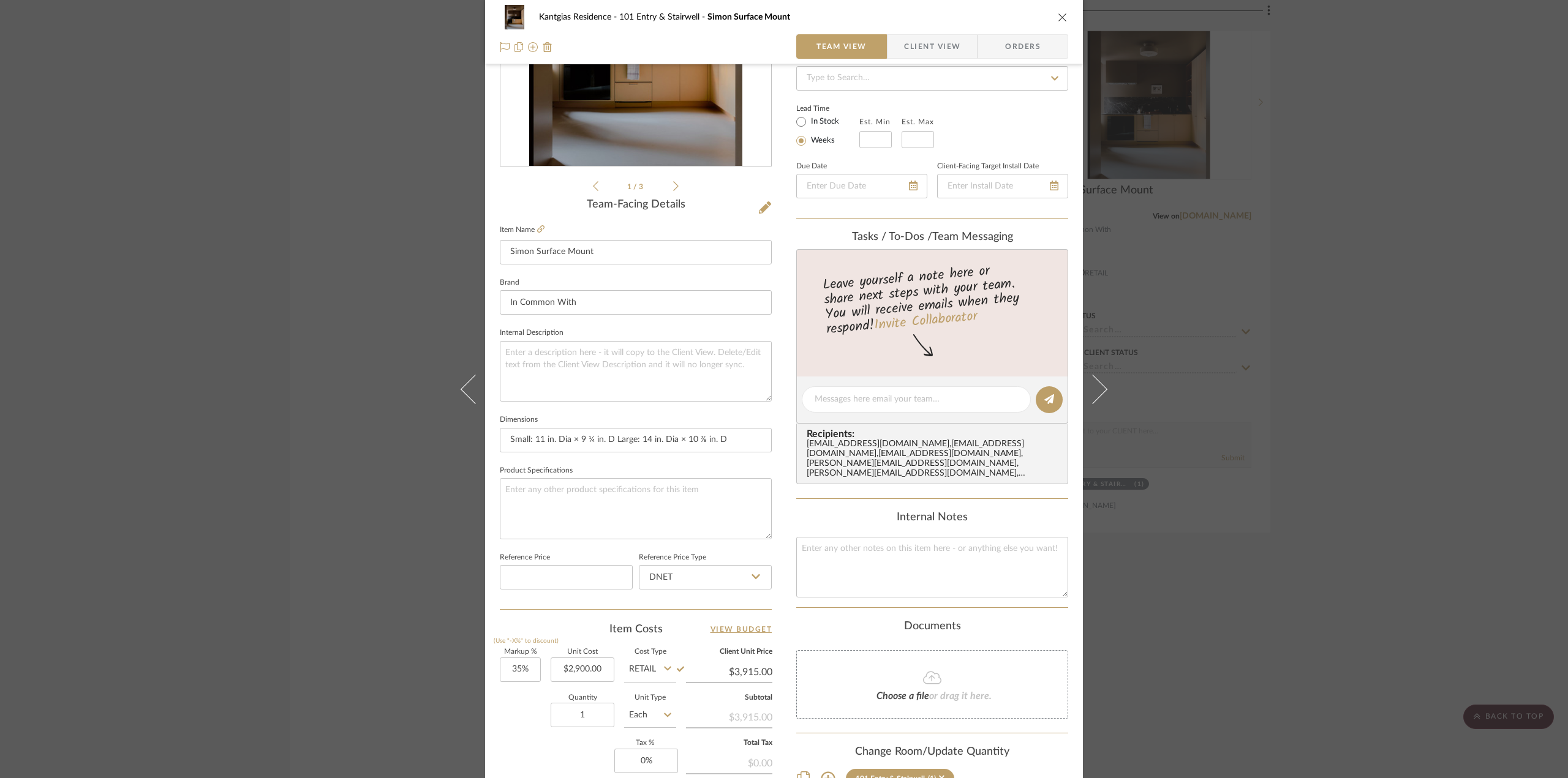
drag, startPoint x: 1071, startPoint y: 16, endPoint x: 1059, endPoint y: 17, distance: 12.0
click at [1069, 17] on div "Kantgias Residence 101 Entry & Stairwell Simon Surface Mount Team View Client V…" at bounding box center [783, 32] width 598 height 65
click at [1058, 18] on icon "close" at bounding box center [1062, 16] width 10 height 10
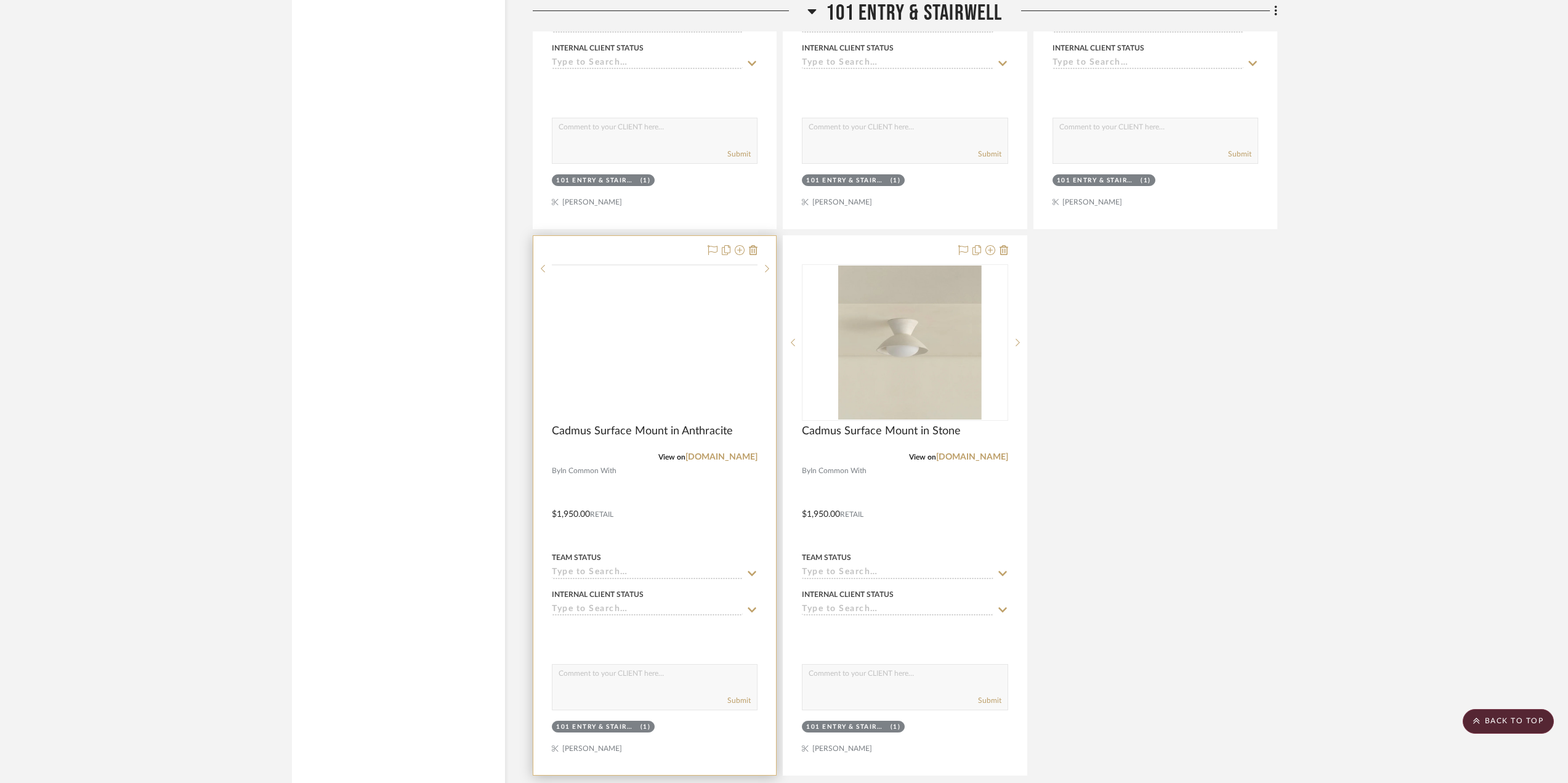
scroll to position [3081, 0]
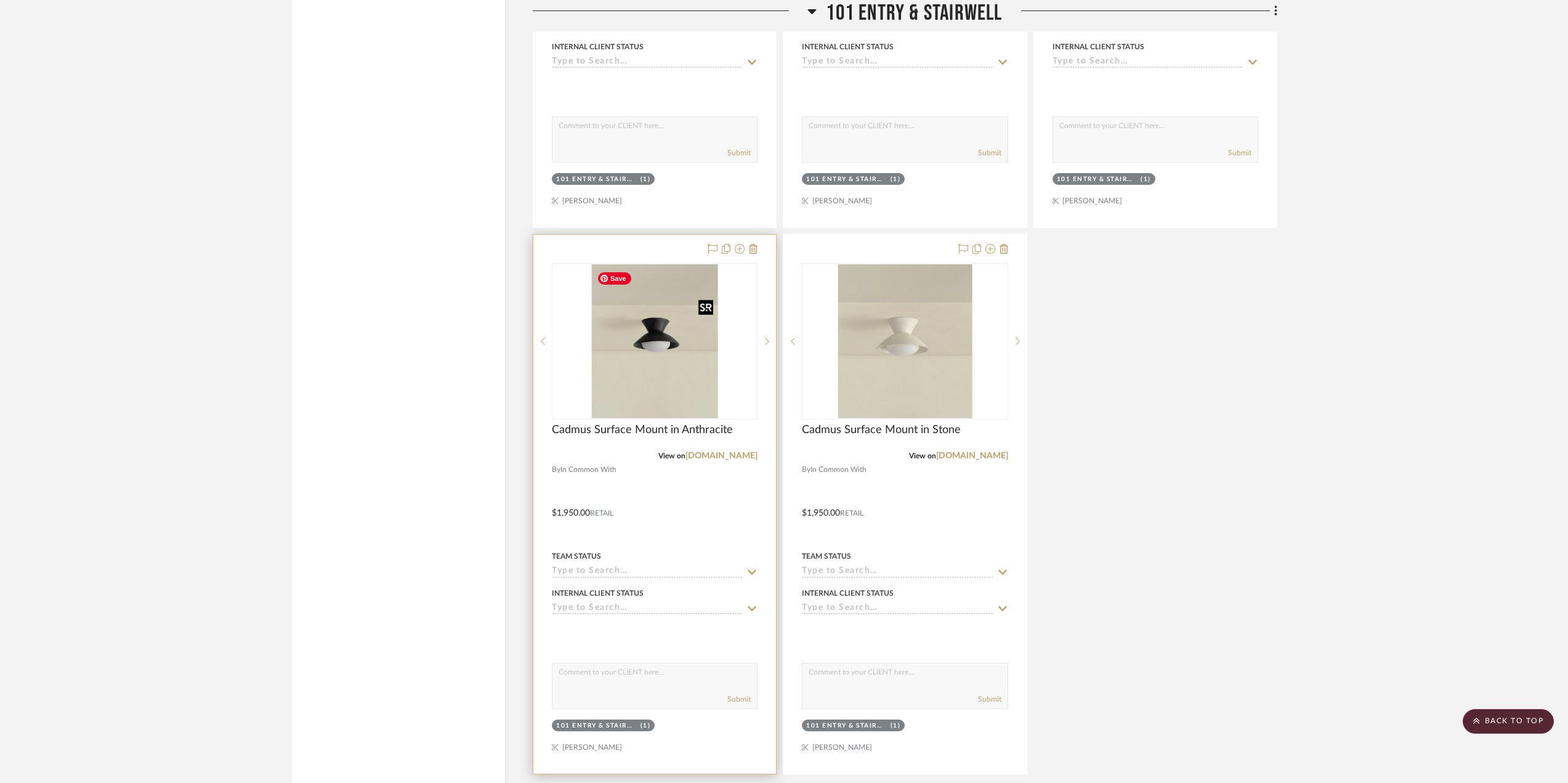
click at [0, 0] on img at bounding box center [0, 0] width 0 height 0
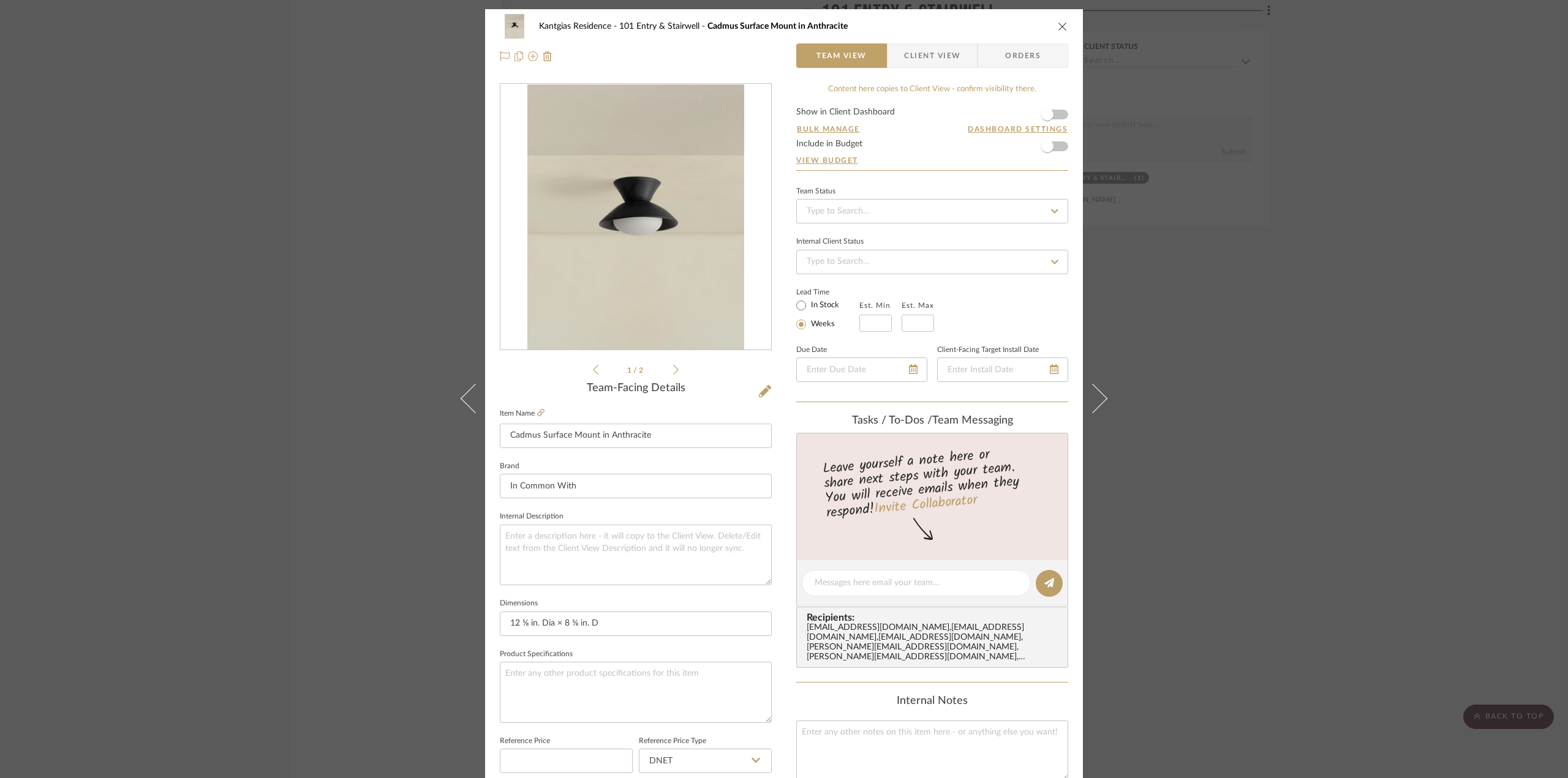
click at [1061, 30] on icon "close" at bounding box center [1062, 26] width 10 height 10
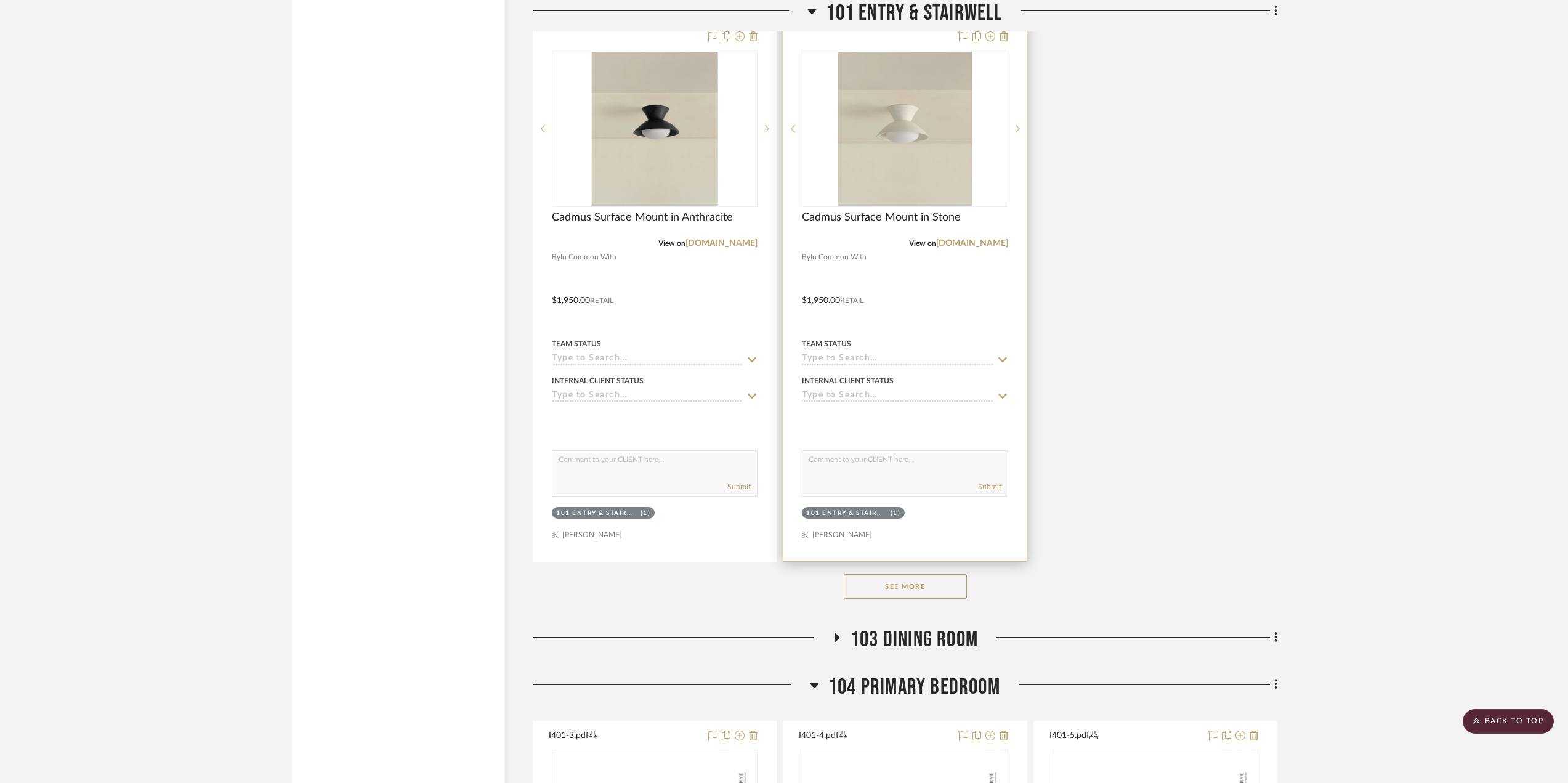
scroll to position [3266, 0]
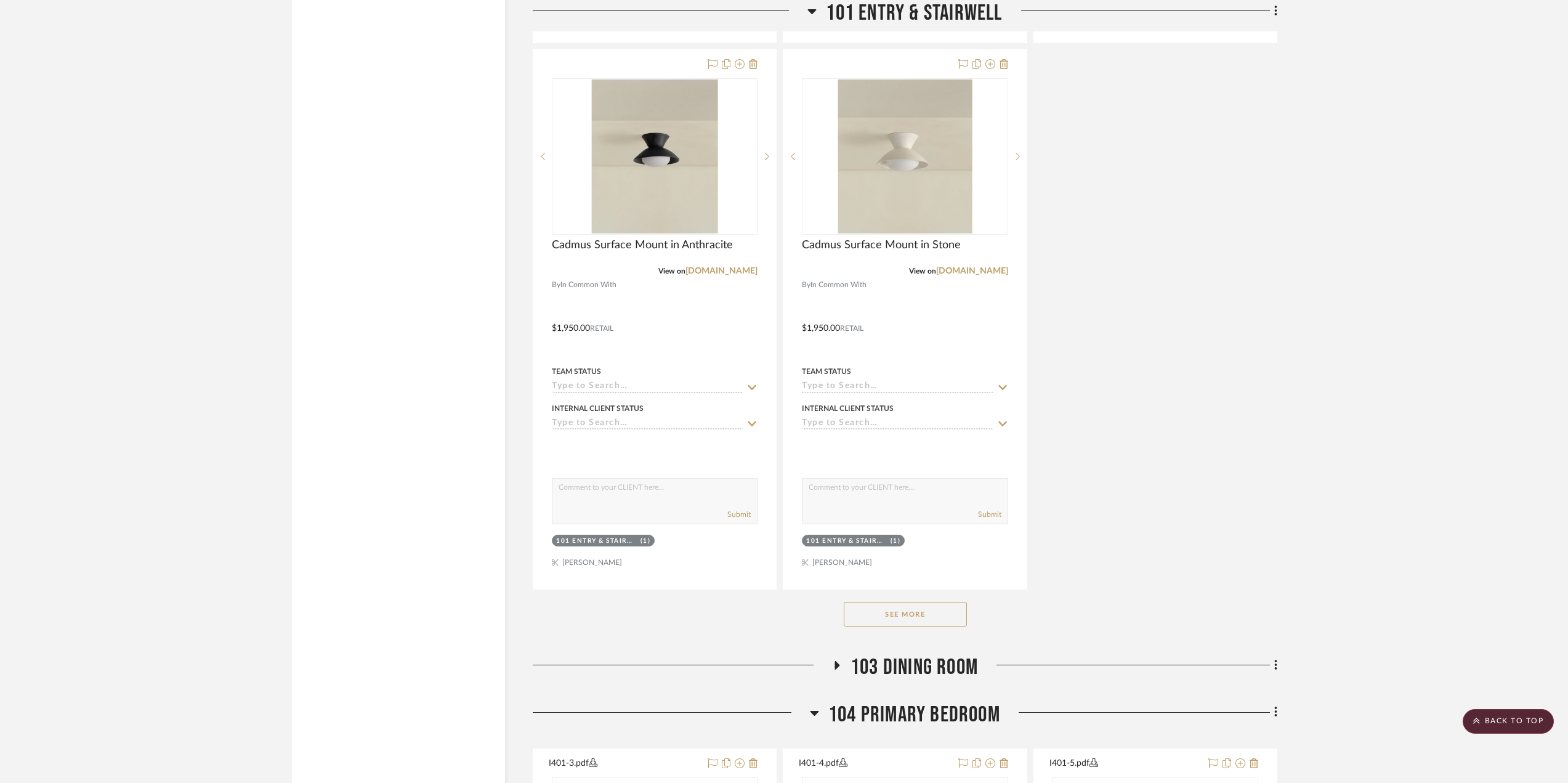
click at [912, 610] on button "See More" at bounding box center [905, 614] width 123 height 25
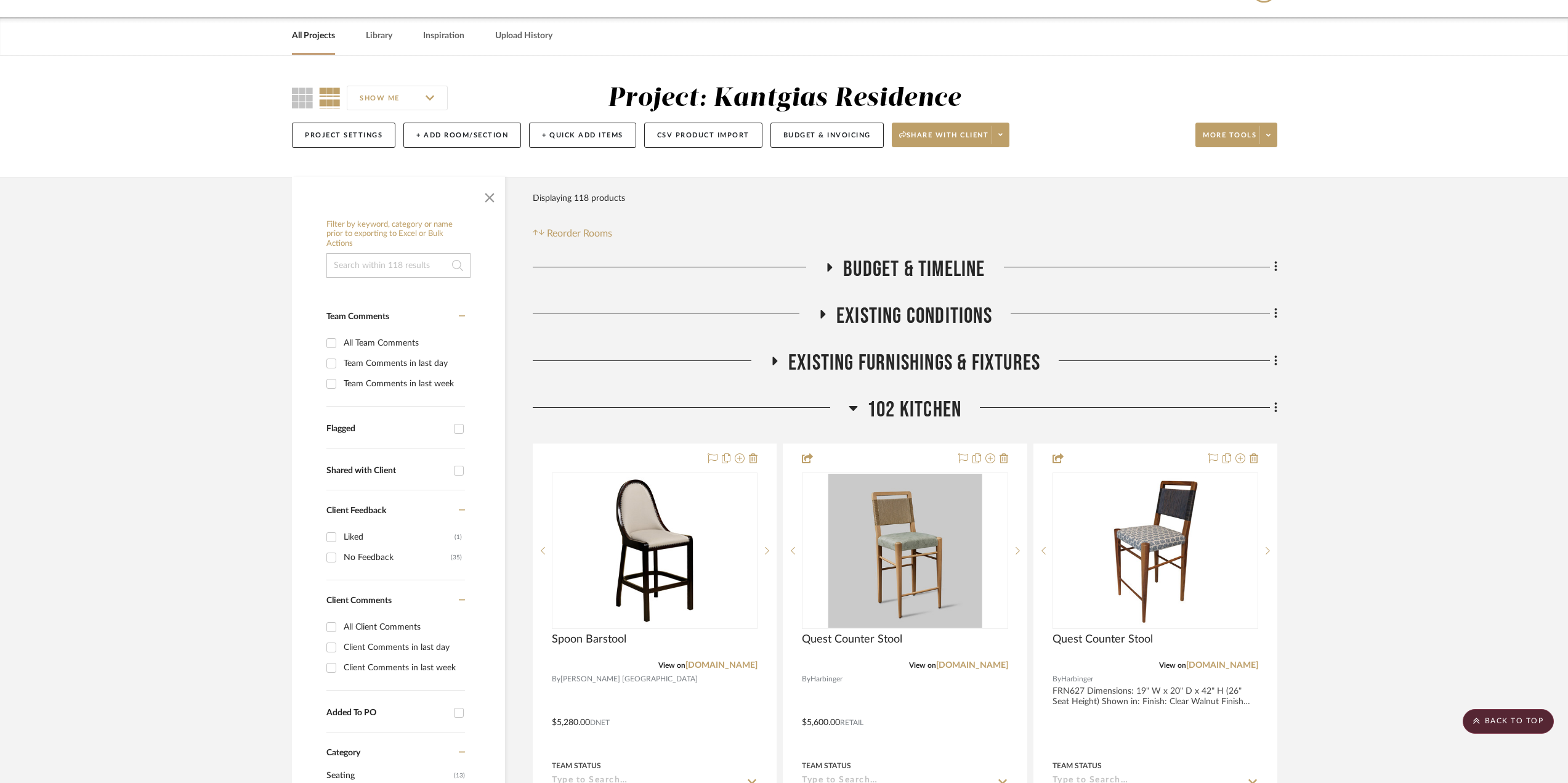
scroll to position [0, 0]
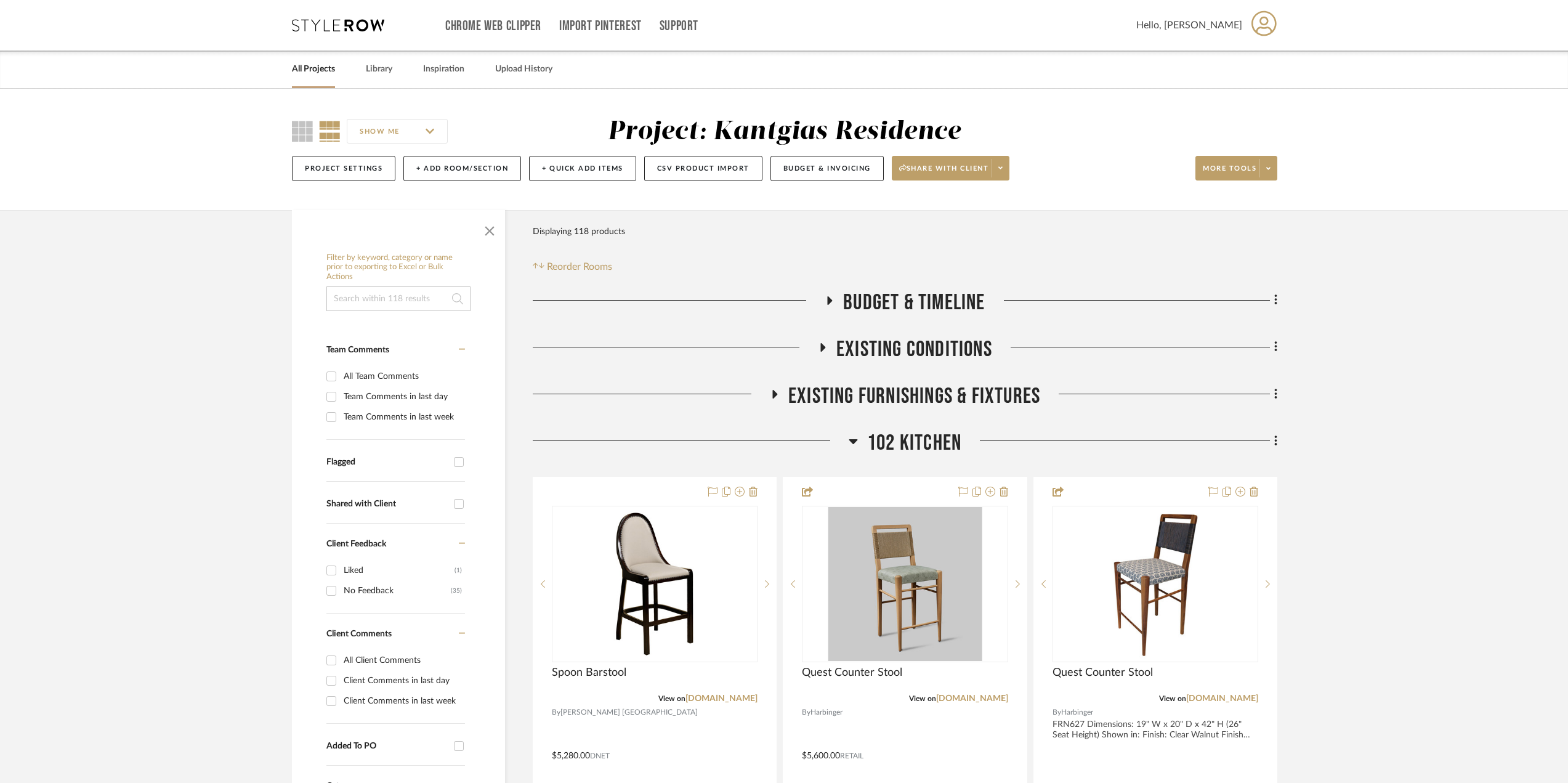
click at [890, 432] on span "102 Kitchen" at bounding box center [914, 443] width 94 height 26
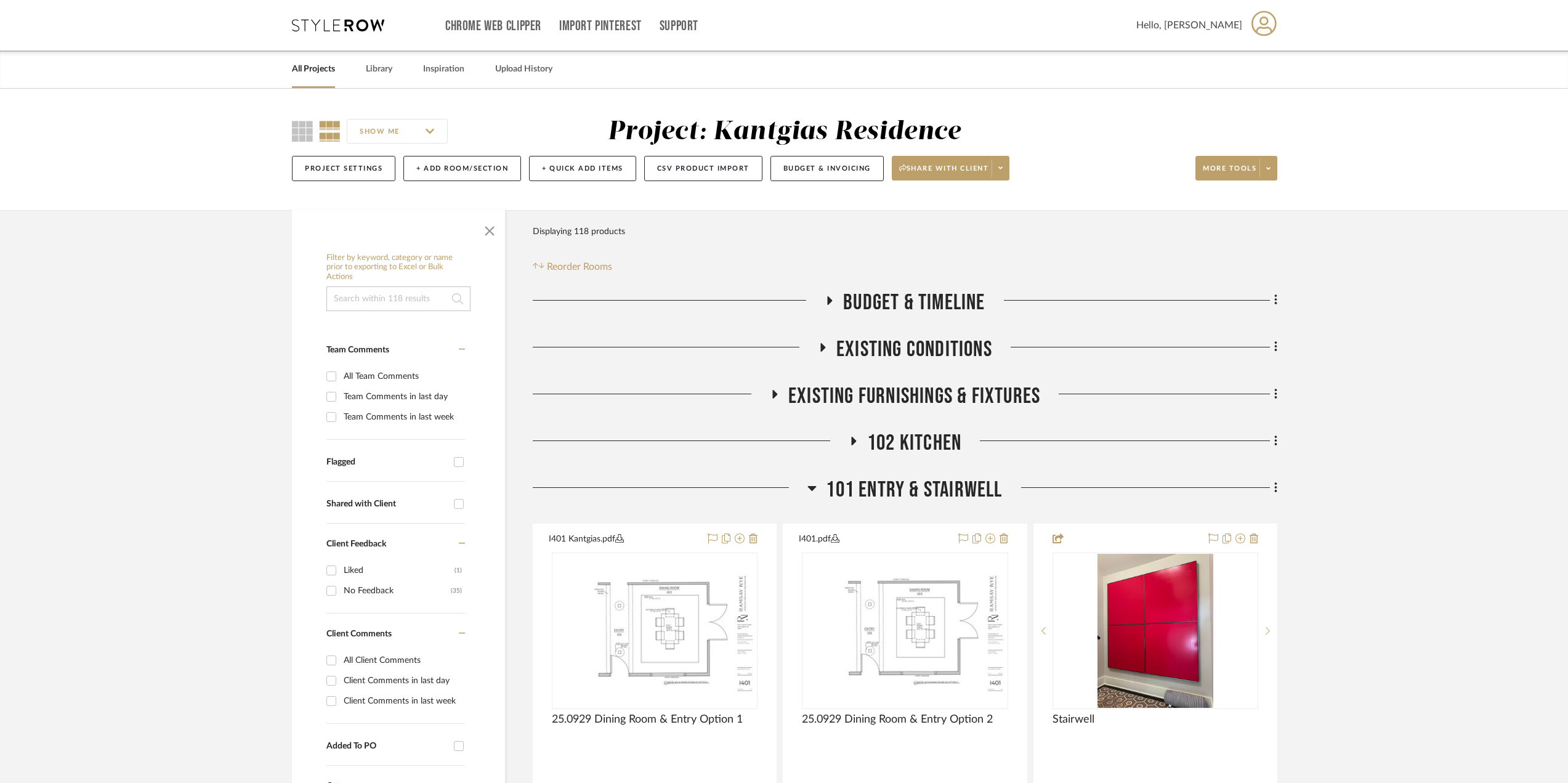
click at [890, 436] on span "102 Kitchen" at bounding box center [914, 443] width 94 height 26
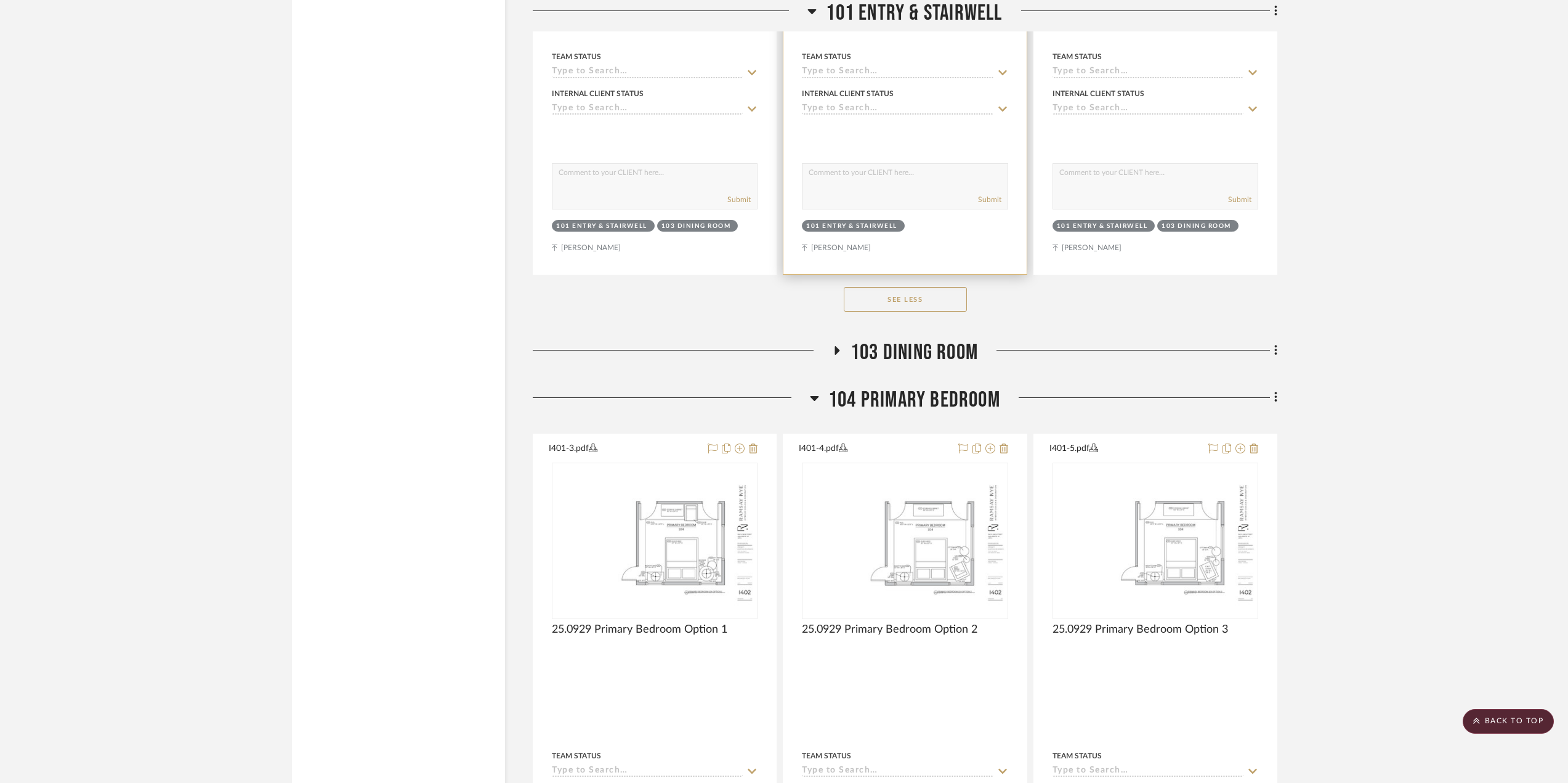
scroll to position [4129, 0]
click at [915, 351] on span "103 Dining Room" at bounding box center [914, 351] width 128 height 26
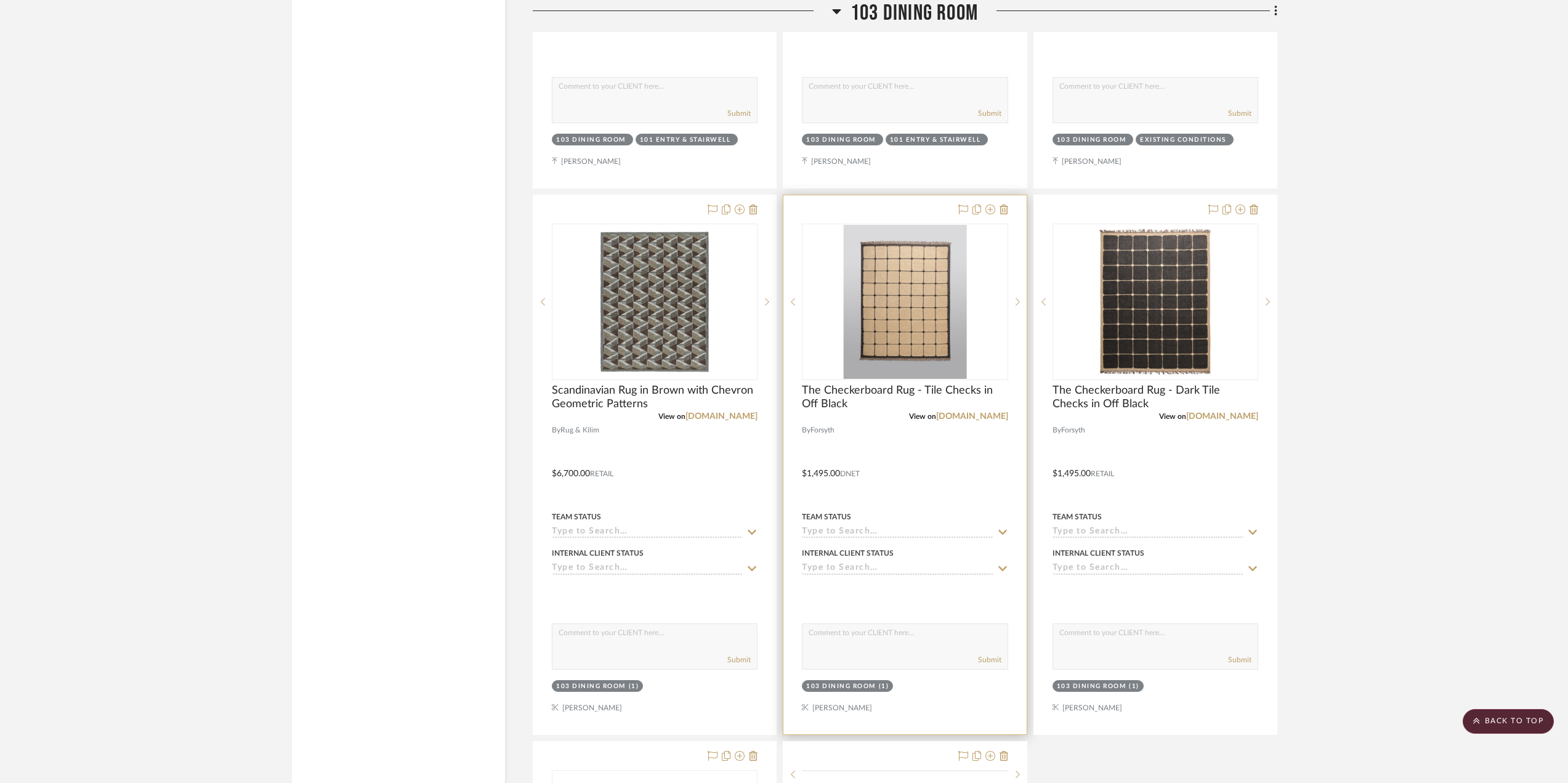
scroll to position [4930, 0]
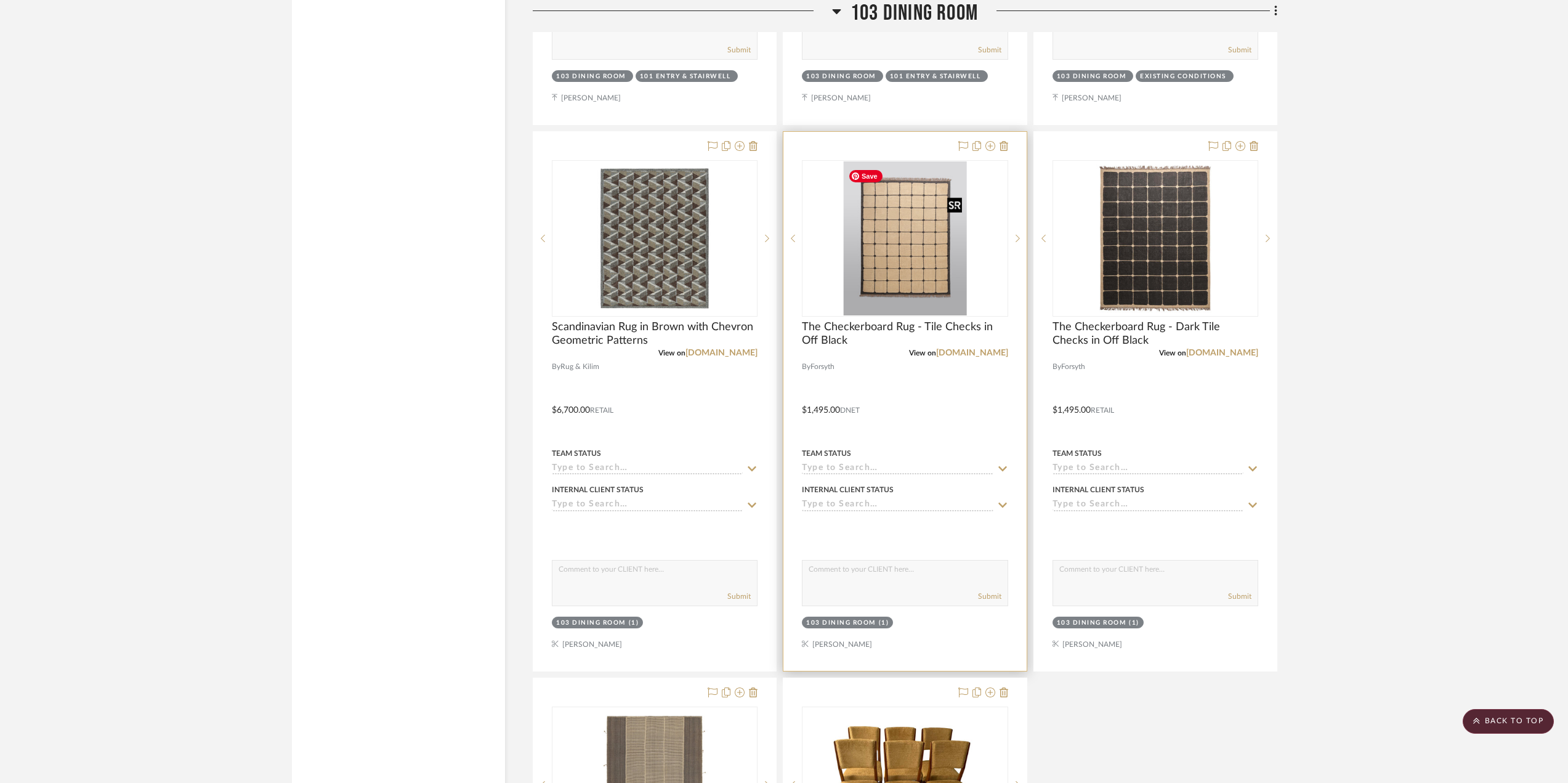
click at [932, 290] on img "0" at bounding box center [904, 238] width 123 height 154
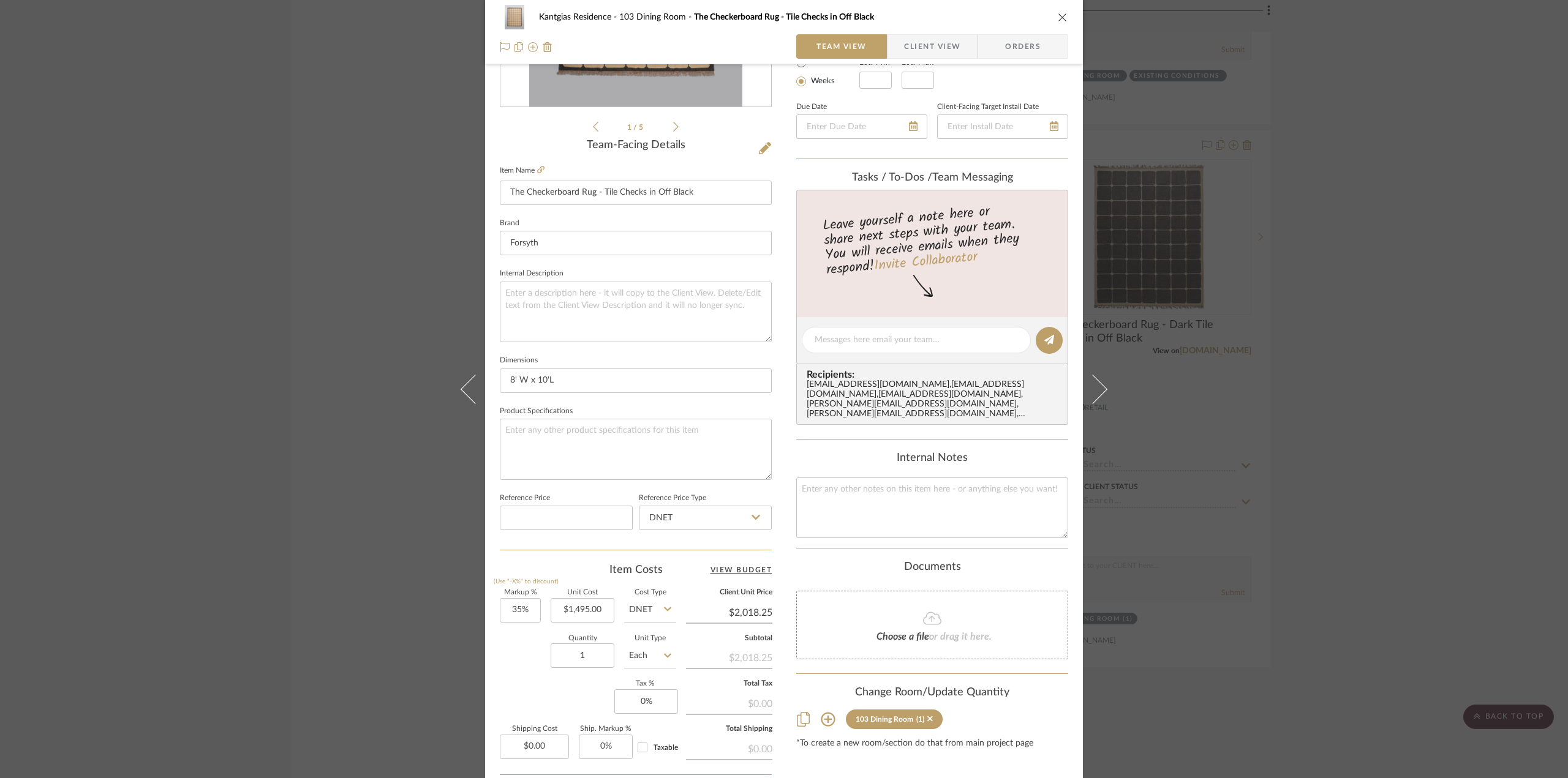
scroll to position [245, 0]
drag, startPoint x: 721, startPoint y: 510, endPoint x: 724, endPoint y: 523, distance: 13.3
click at [721, 510] on input "DNET" at bounding box center [705, 516] width 133 height 24
click at [712, 572] on div "Retail" at bounding box center [710, 577] width 151 height 31
type input "Retail"
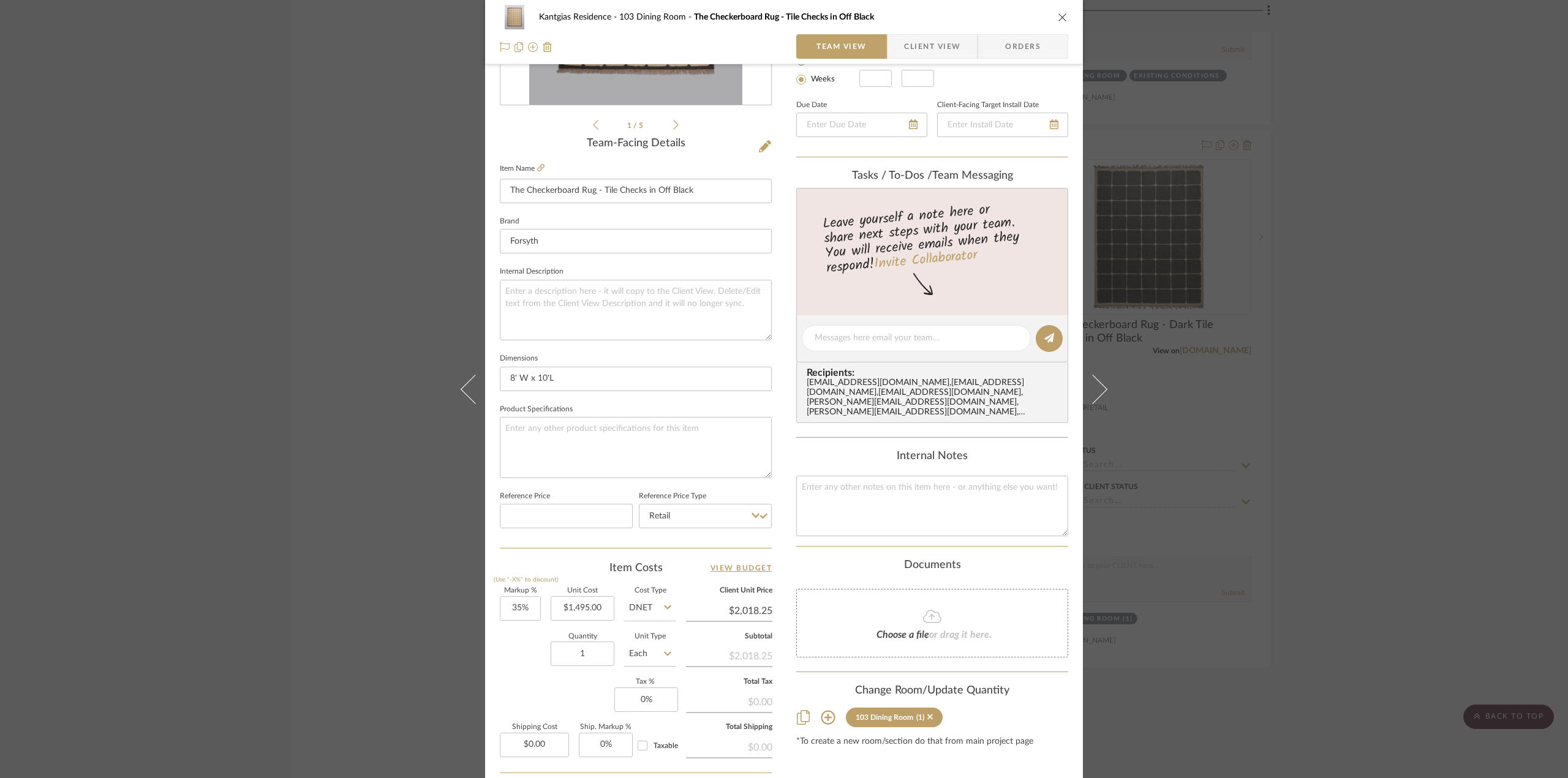
click at [1065, 12] on div "Kantgias Residence 103 Dining Room The Checkerboard Rug - Tile Checks in Off Bl…" at bounding box center [783, 32] width 598 height 65
click at [1058, 19] on icon "close" at bounding box center [1062, 16] width 10 height 10
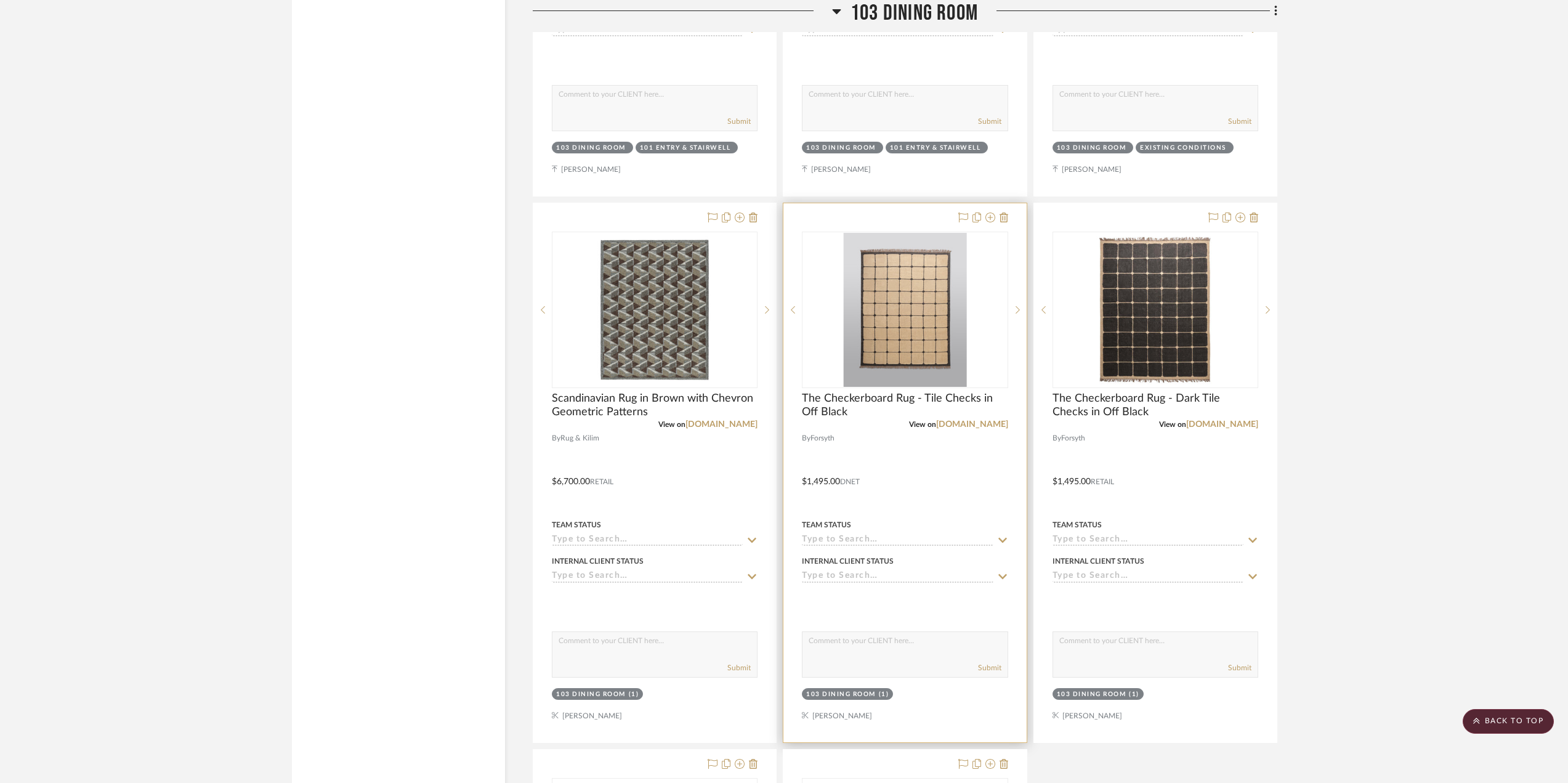
scroll to position [4930, 0]
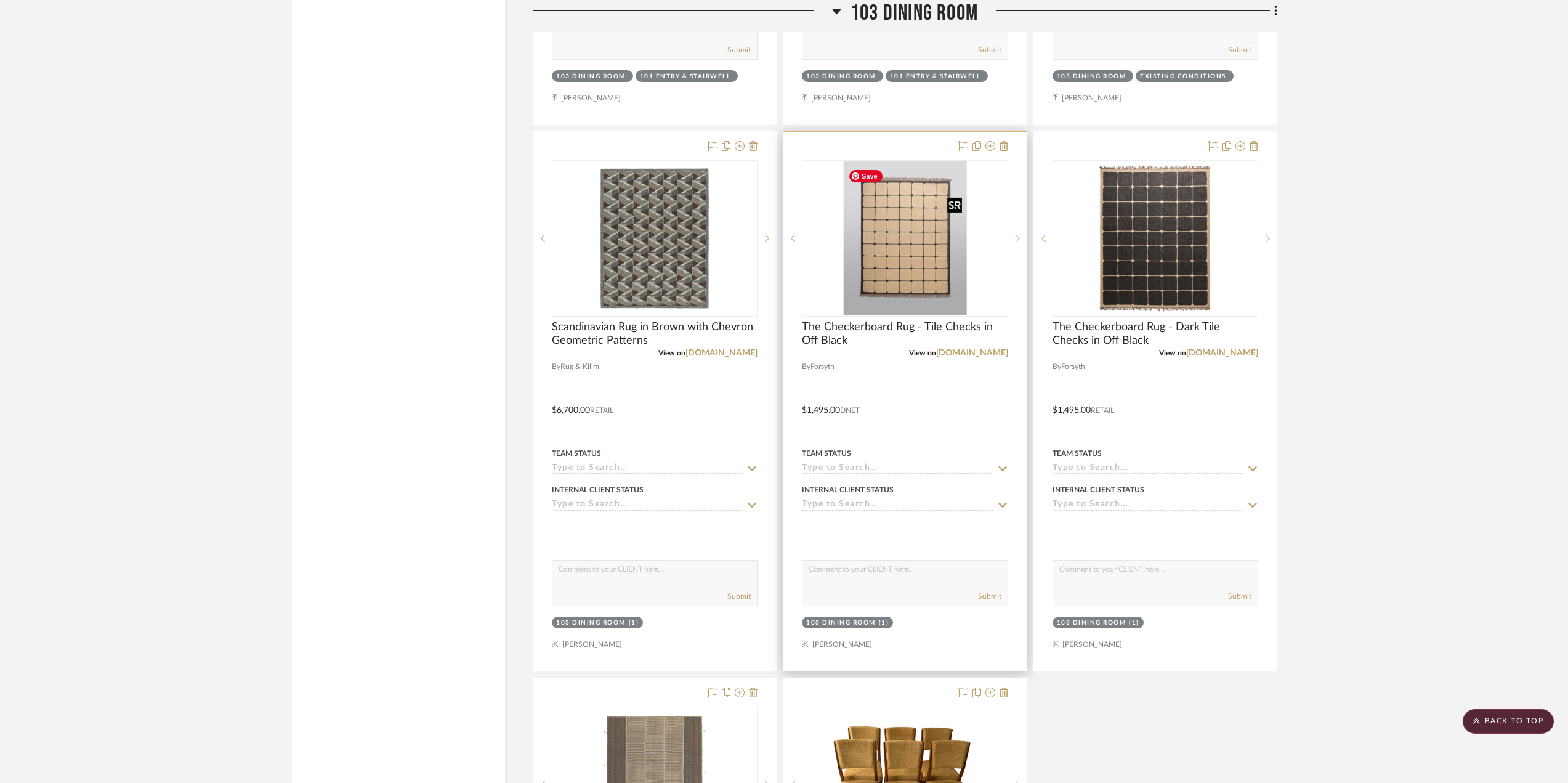
click at [925, 294] on img "0" at bounding box center [904, 238] width 123 height 154
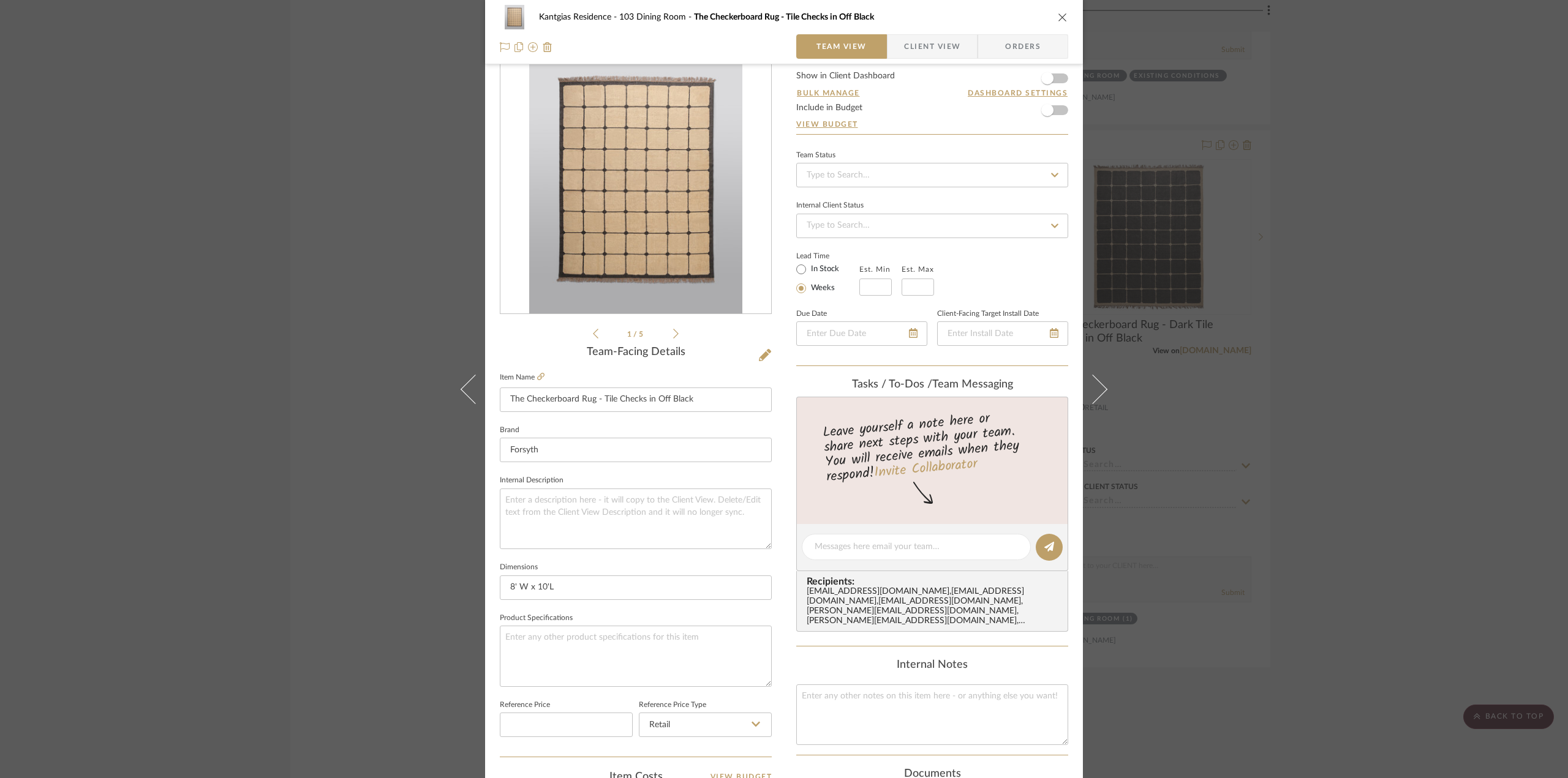
scroll to position [0, 0]
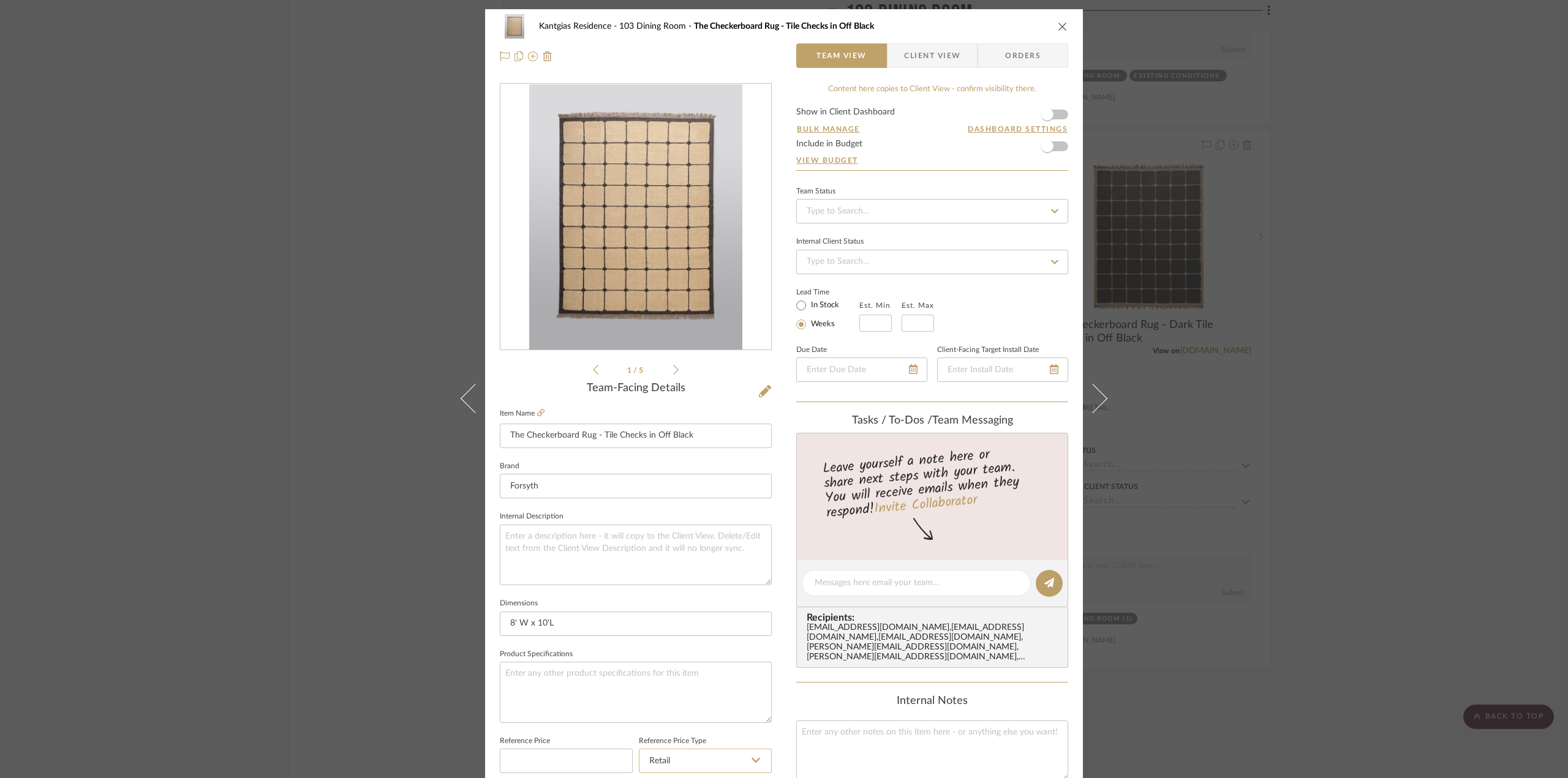
click at [698, 753] on input "Retail" at bounding box center [705, 761] width 133 height 24
click at [682, 696] on div "DNET" at bounding box center [710, 698] width 151 height 31
type input "DNET"
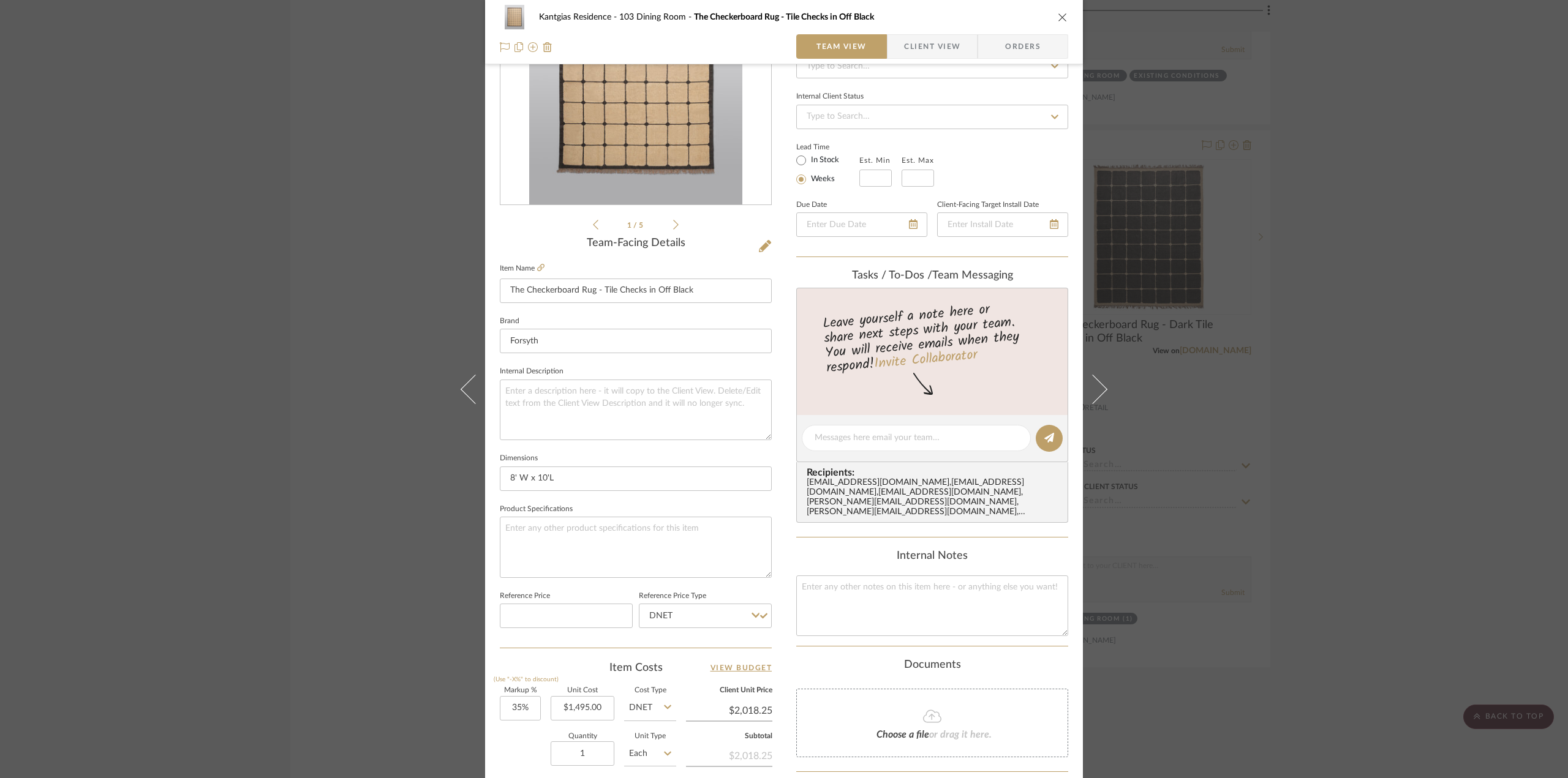
scroll to position [245, 0]
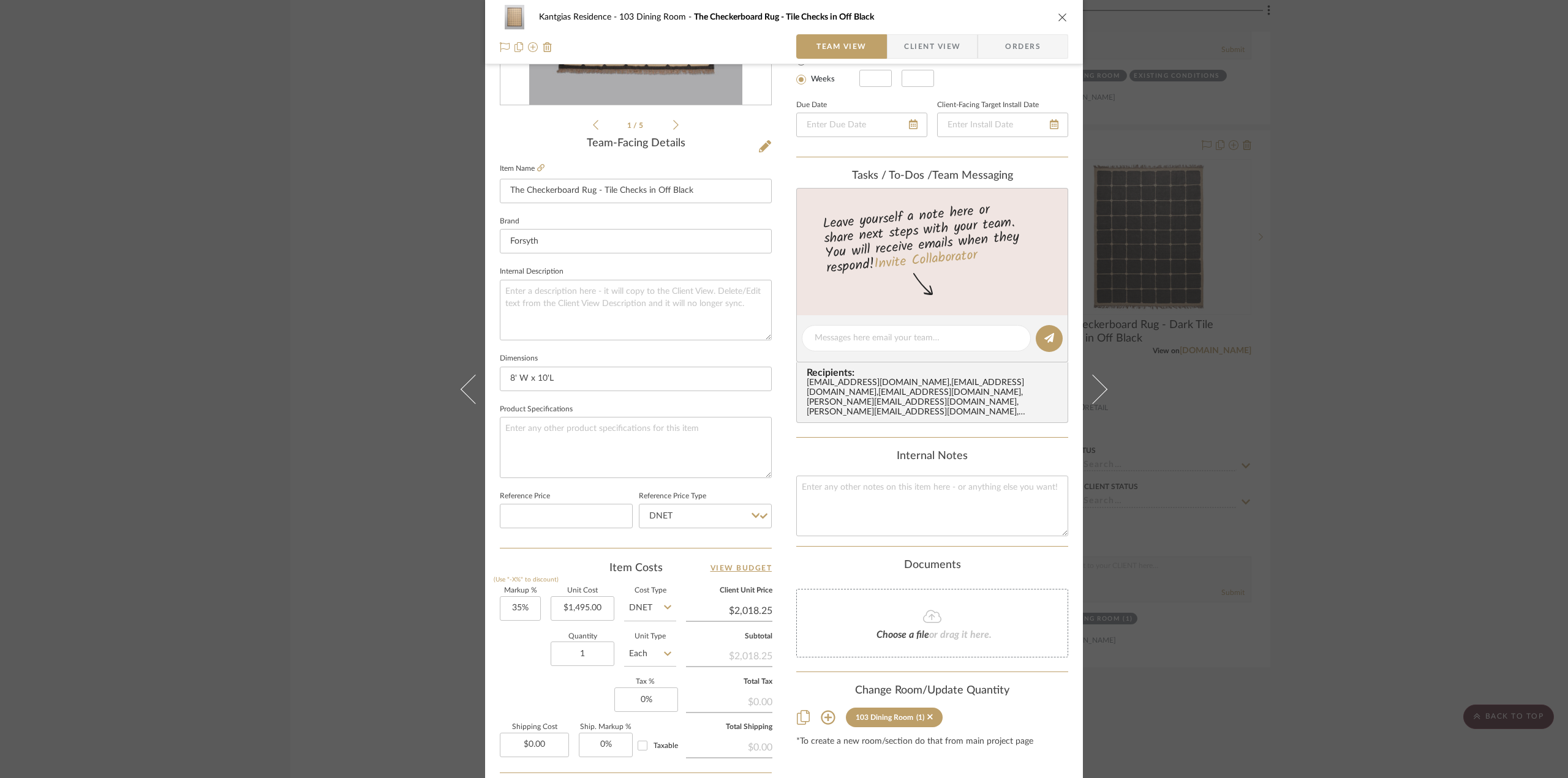
click at [641, 610] on input "DNET" at bounding box center [650, 608] width 52 height 24
click at [662, 662] on div "Retail" at bounding box center [696, 669] width 151 height 31
type input "Retail"
click at [1062, 18] on icon "close" at bounding box center [1062, 16] width 10 height 10
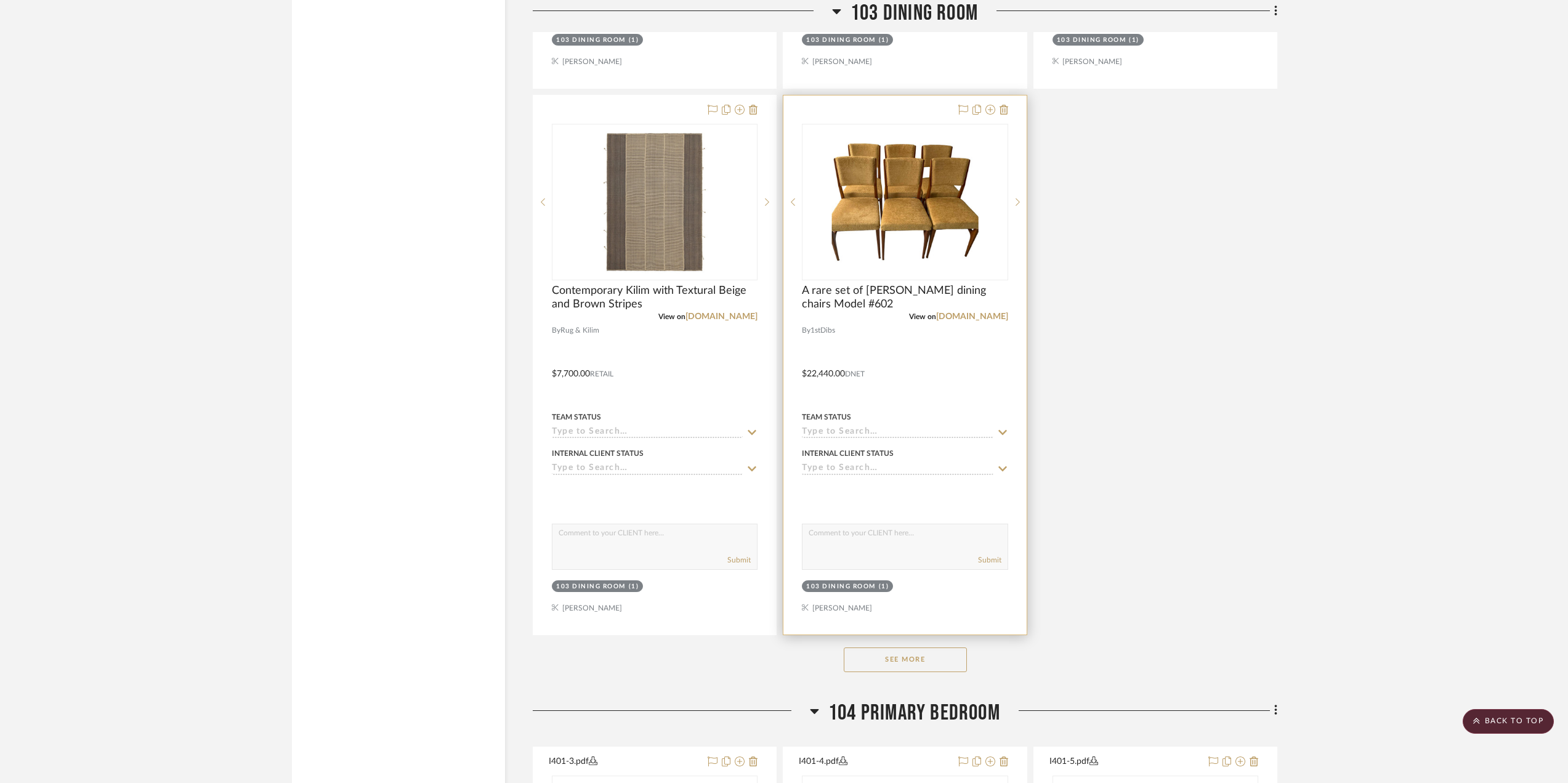
scroll to position [5485, 0]
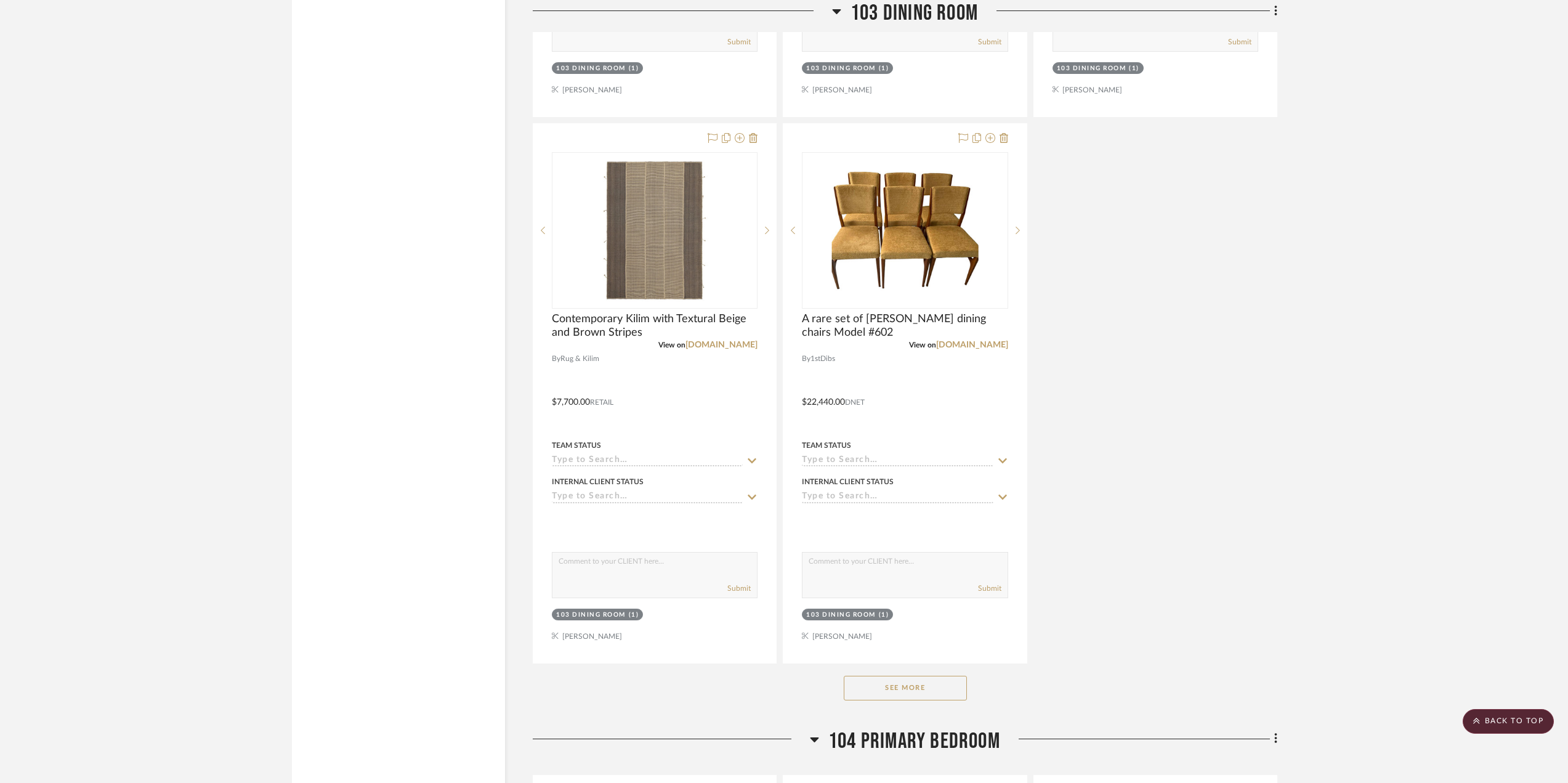
click at [910, 693] on button "See More" at bounding box center [905, 688] width 123 height 25
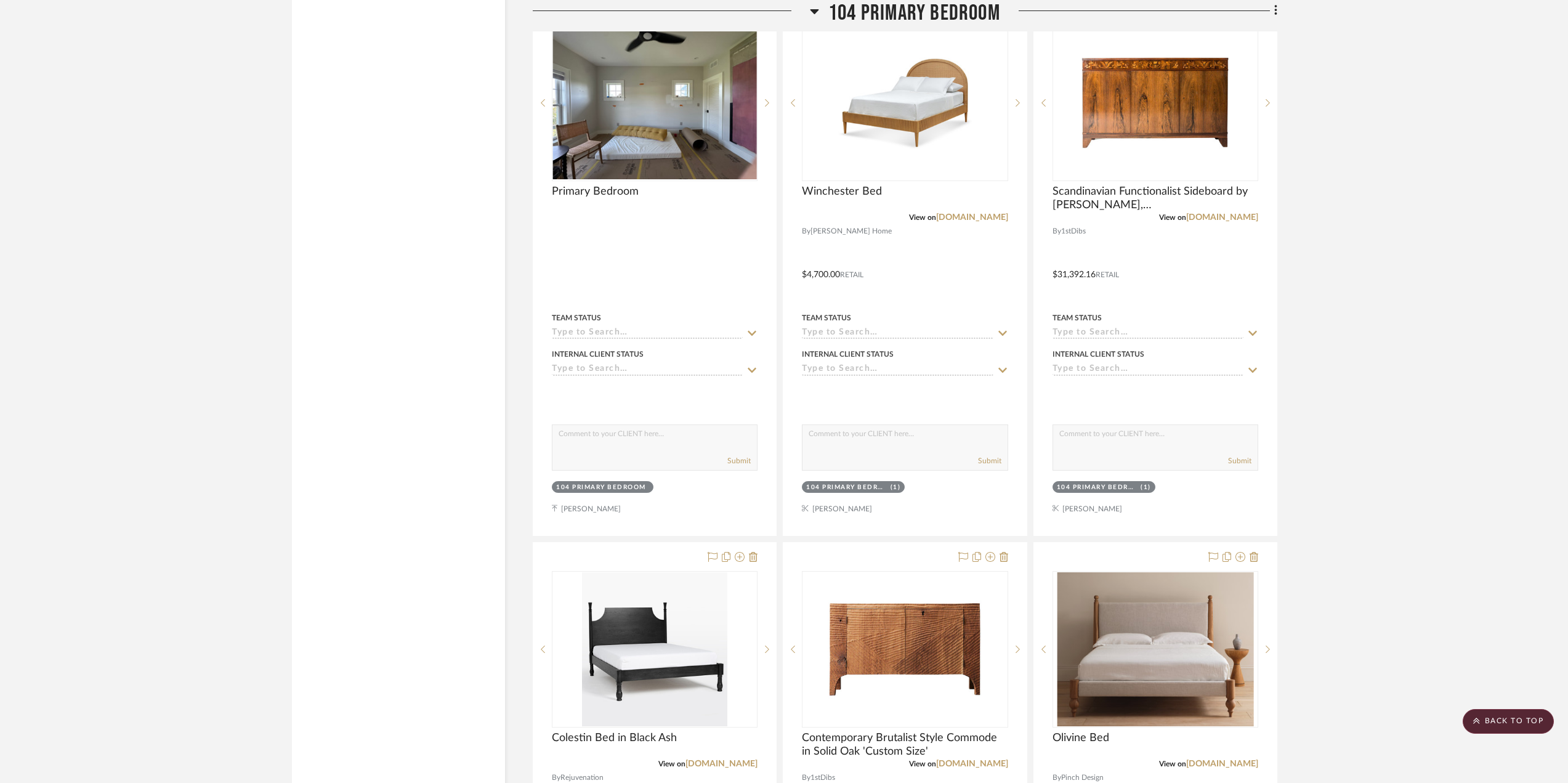
scroll to position [9553, 0]
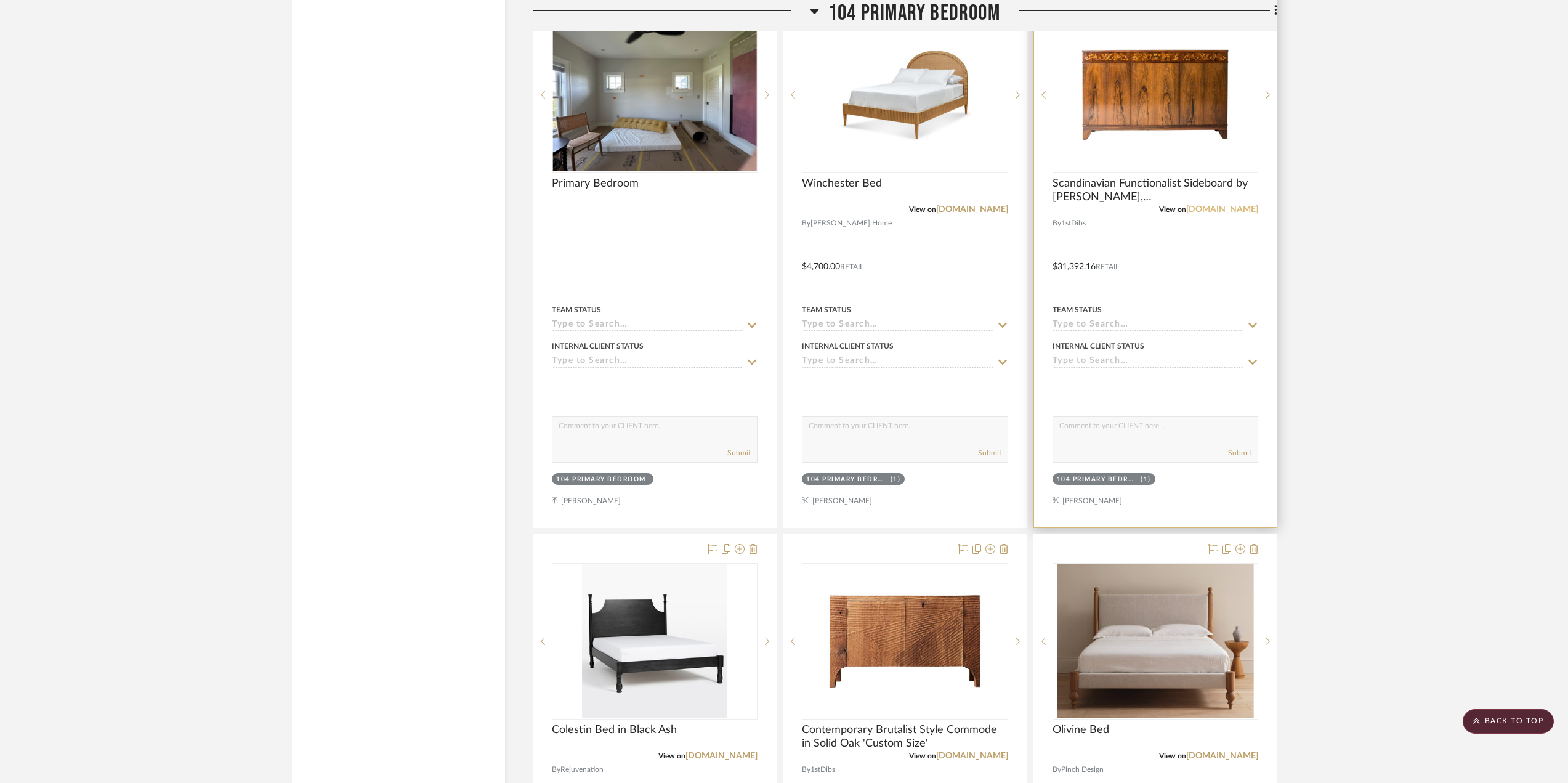
click at [1151, 213] on link "1stdibs.com" at bounding box center [1222, 210] width 72 height 9
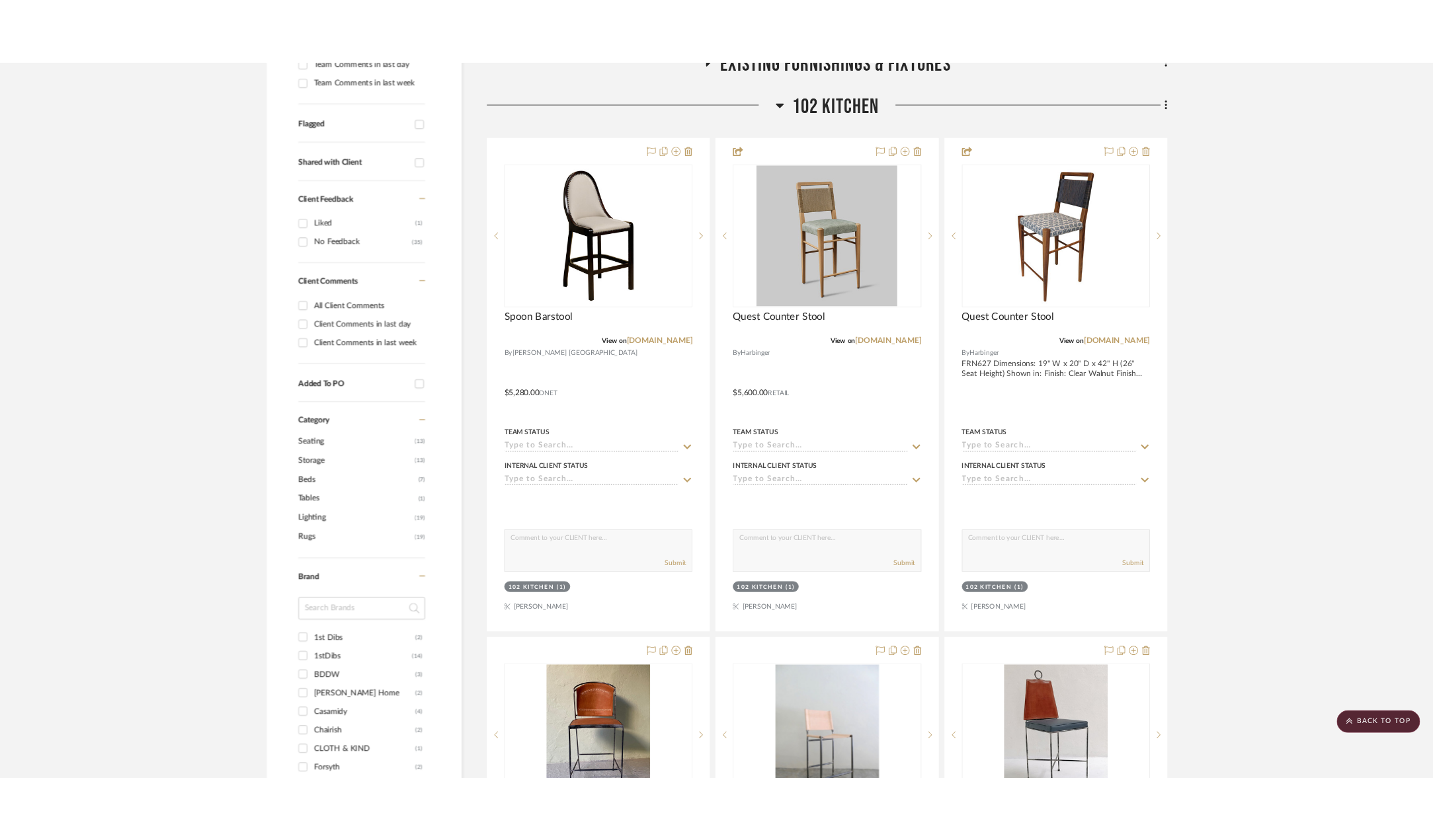
scroll to position [0, 0]
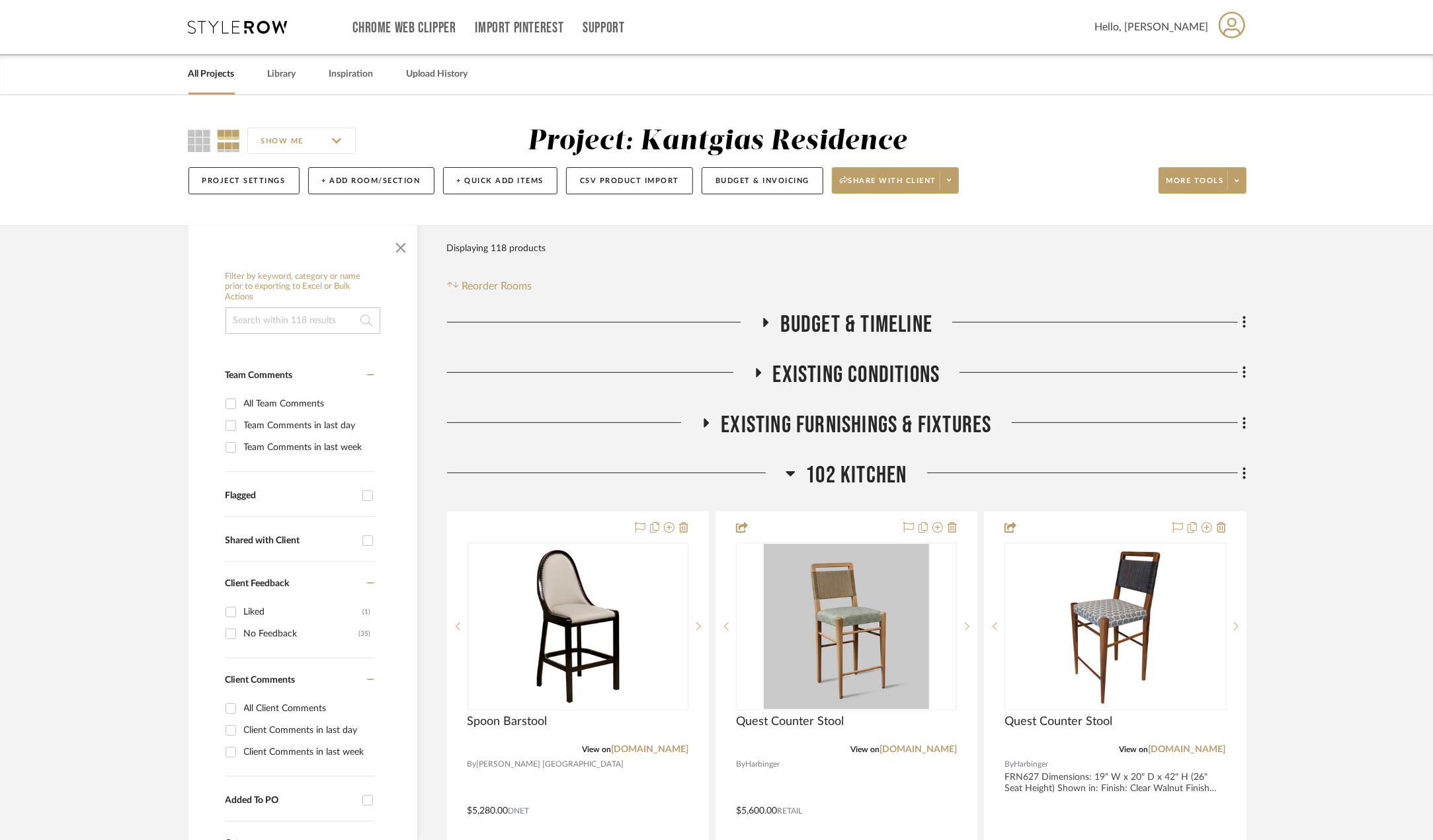
click at [830, 480] on span "102 Kitchen" at bounding box center [856, 475] width 101 height 28
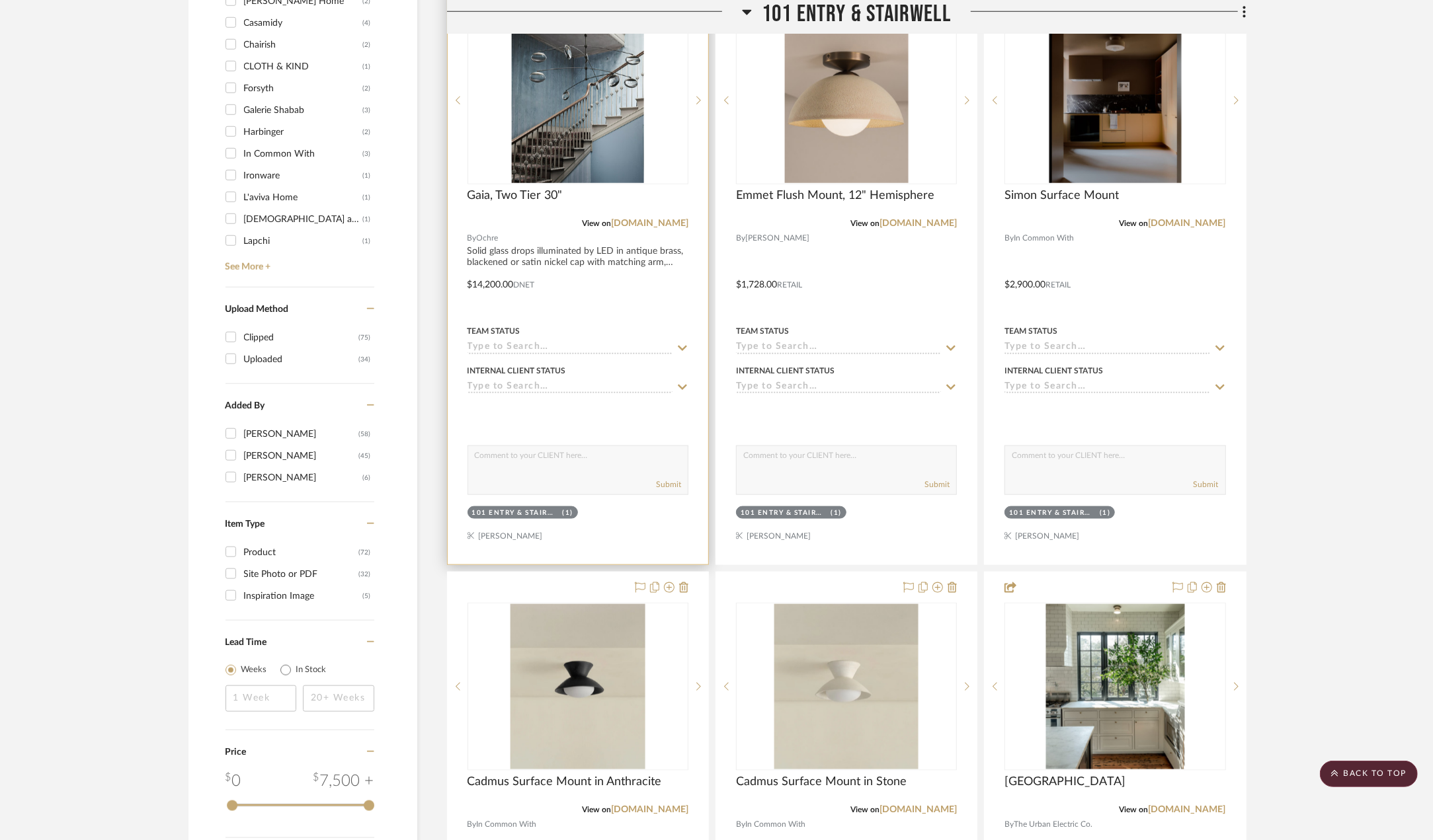
scroll to position [1124, 0]
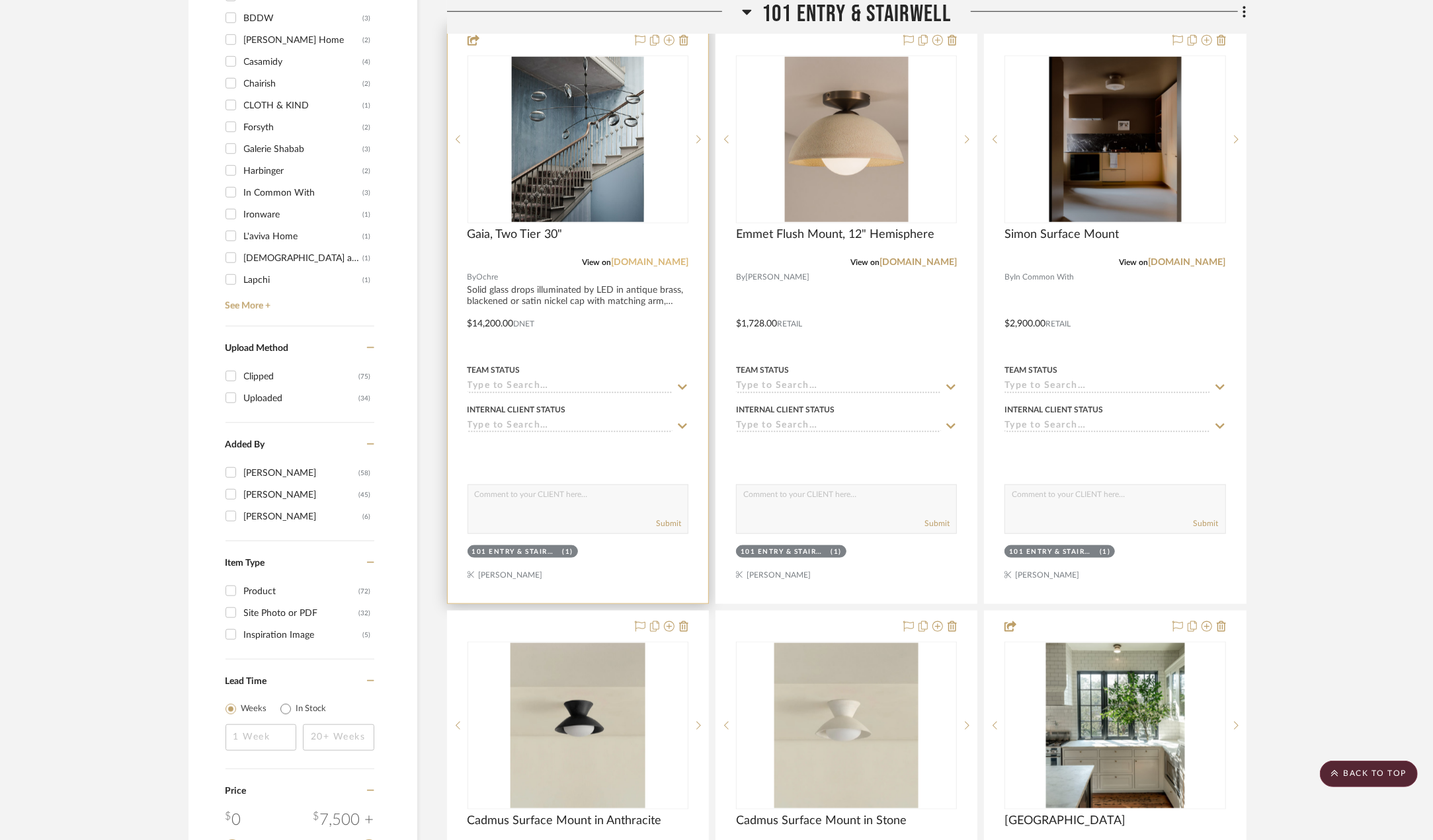
click at [678, 262] on link "ochre.net" at bounding box center [649, 263] width 78 height 10
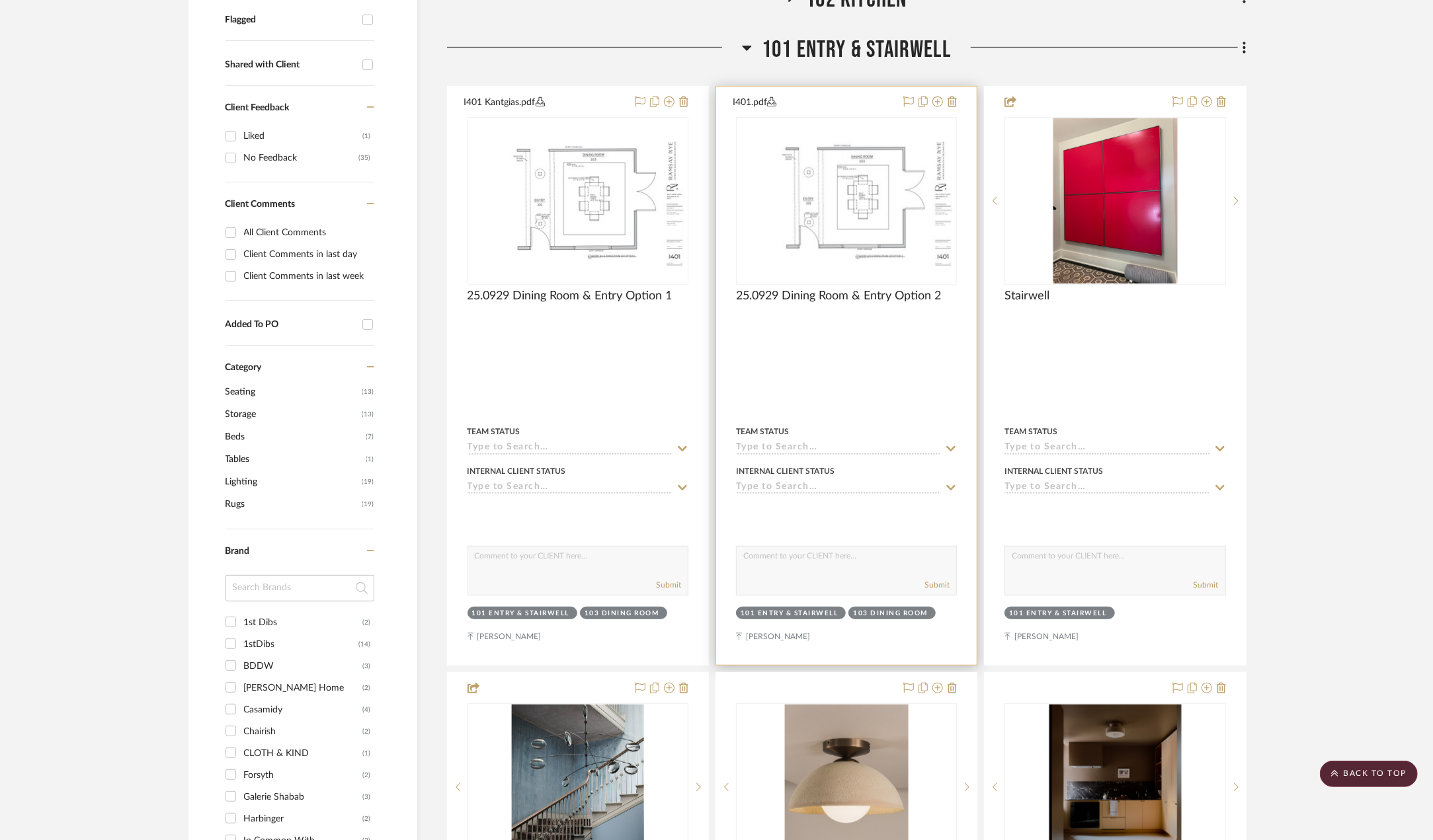
scroll to position [330, 0]
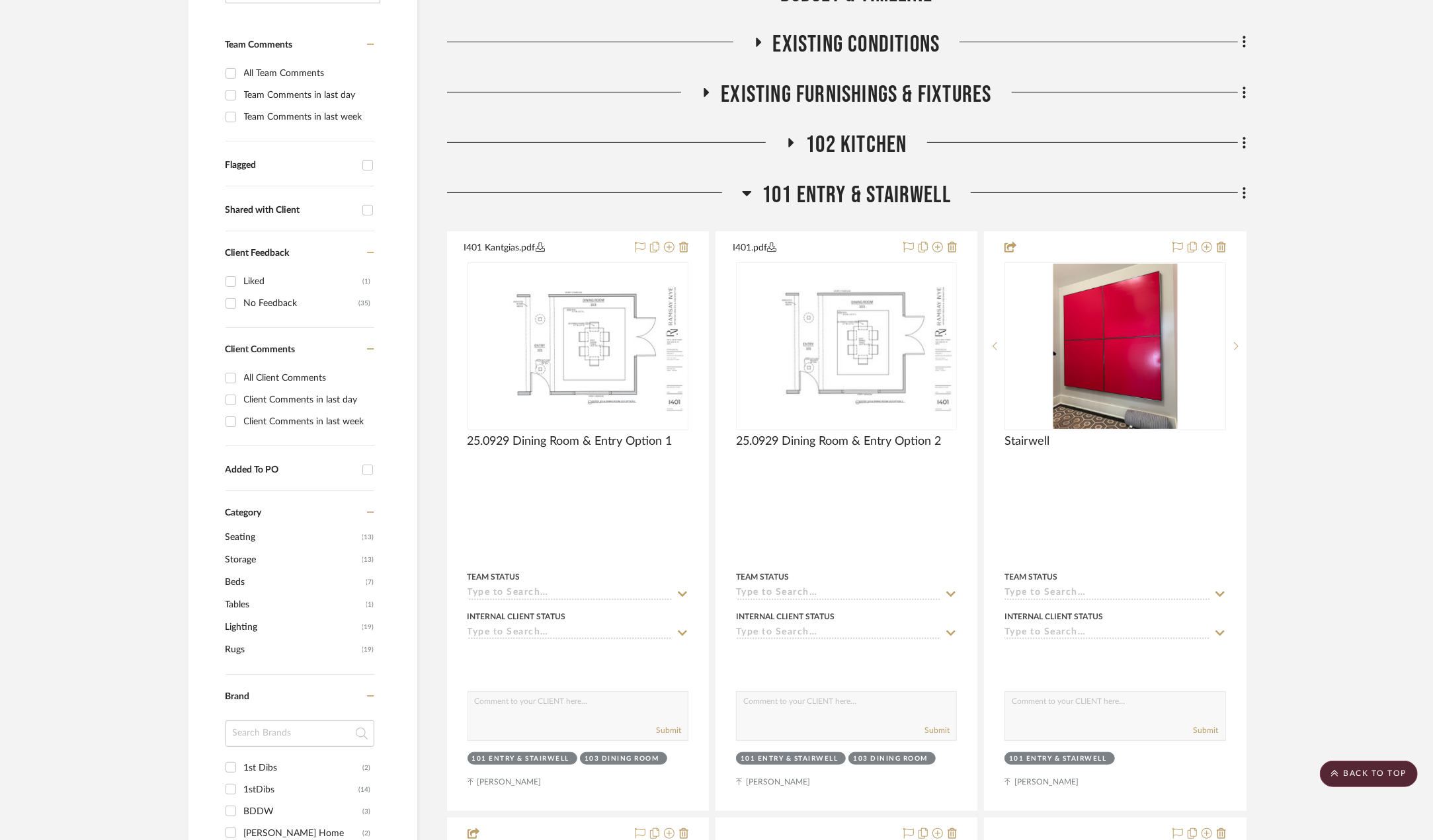
click at [893, 192] on span "101 Entry & Stairwell" at bounding box center [856, 195] width 189 height 28
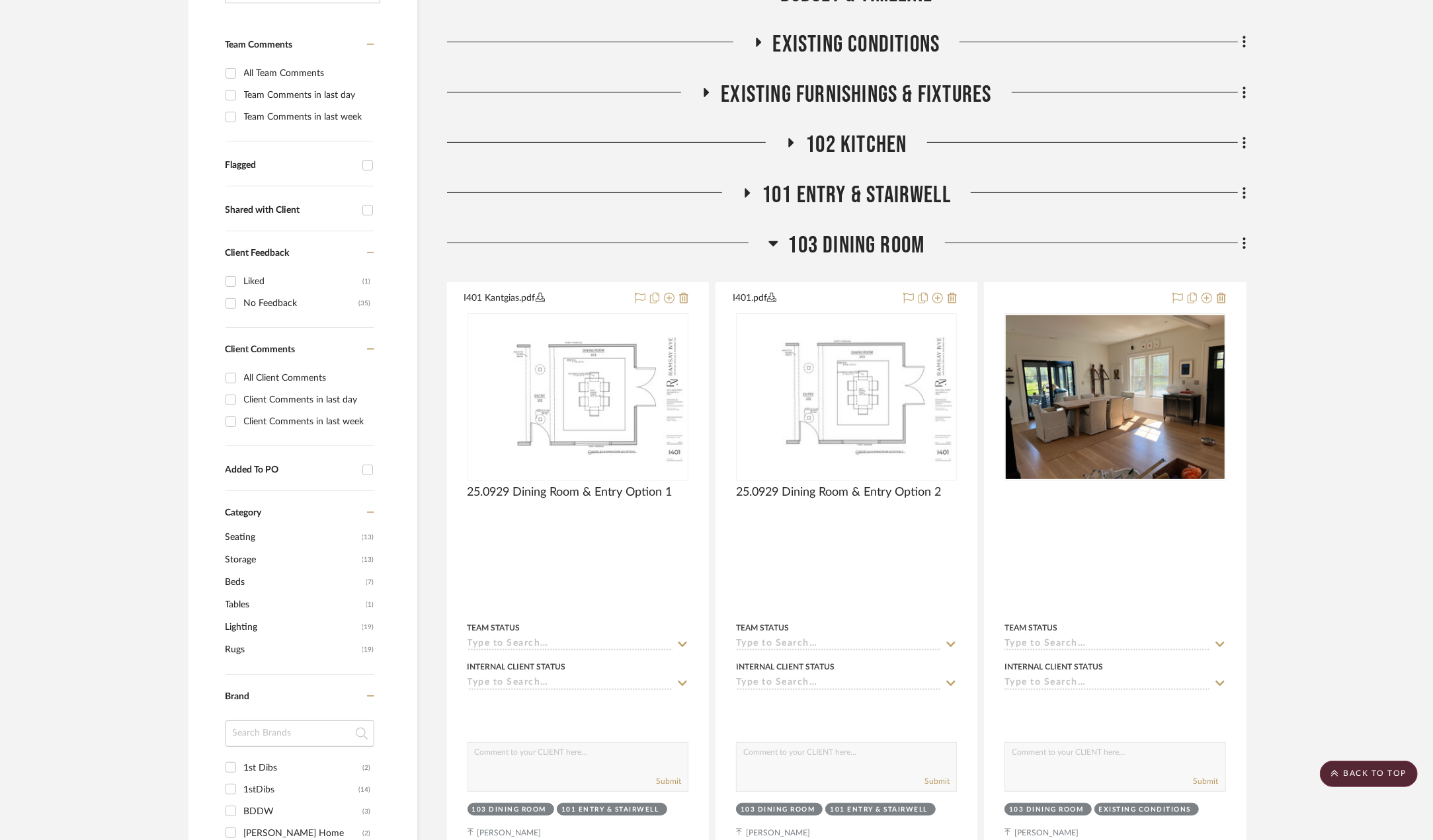
click at [874, 143] on span "102 Kitchen" at bounding box center [856, 144] width 101 height 28
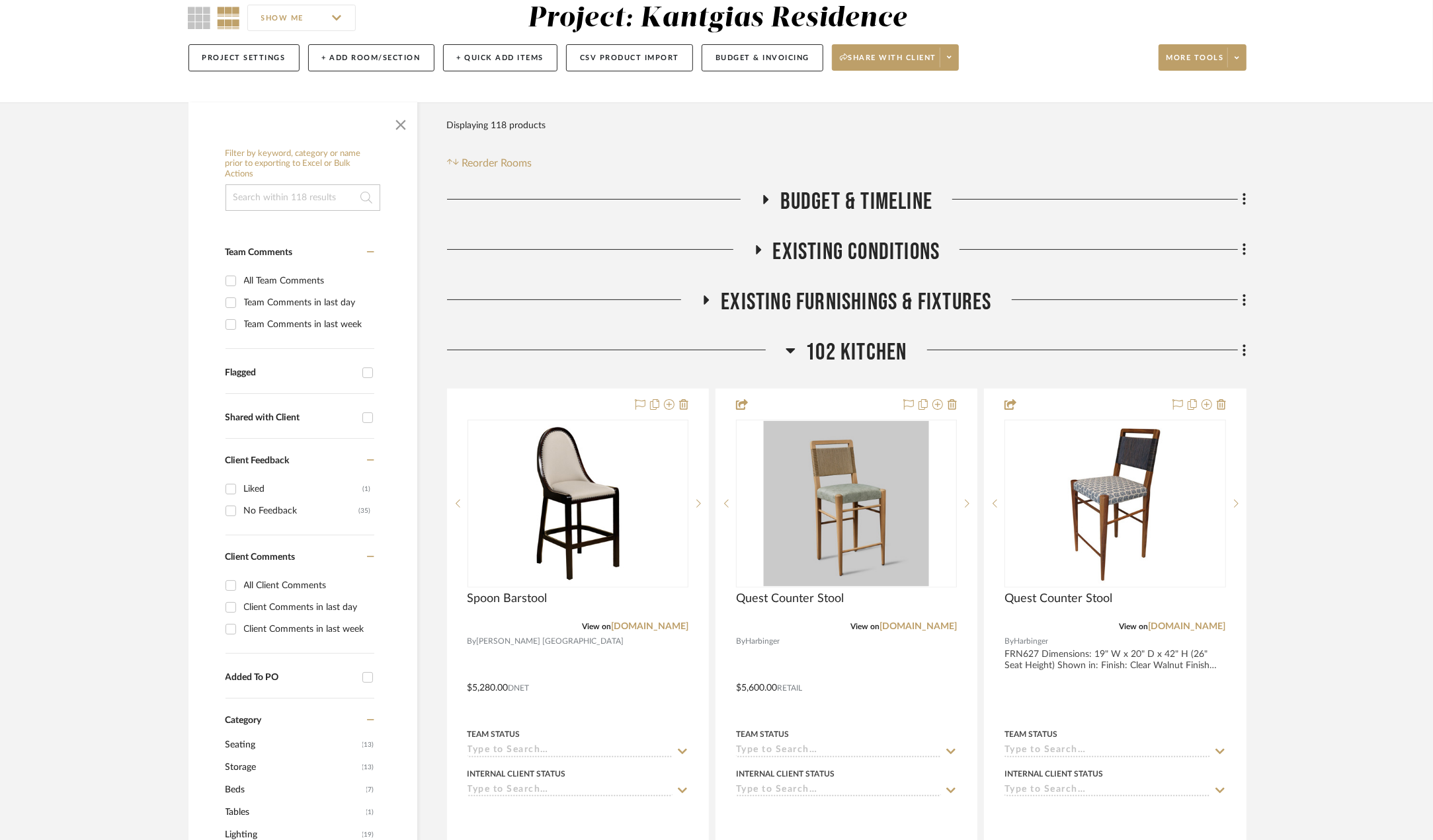
scroll to position [132, 0]
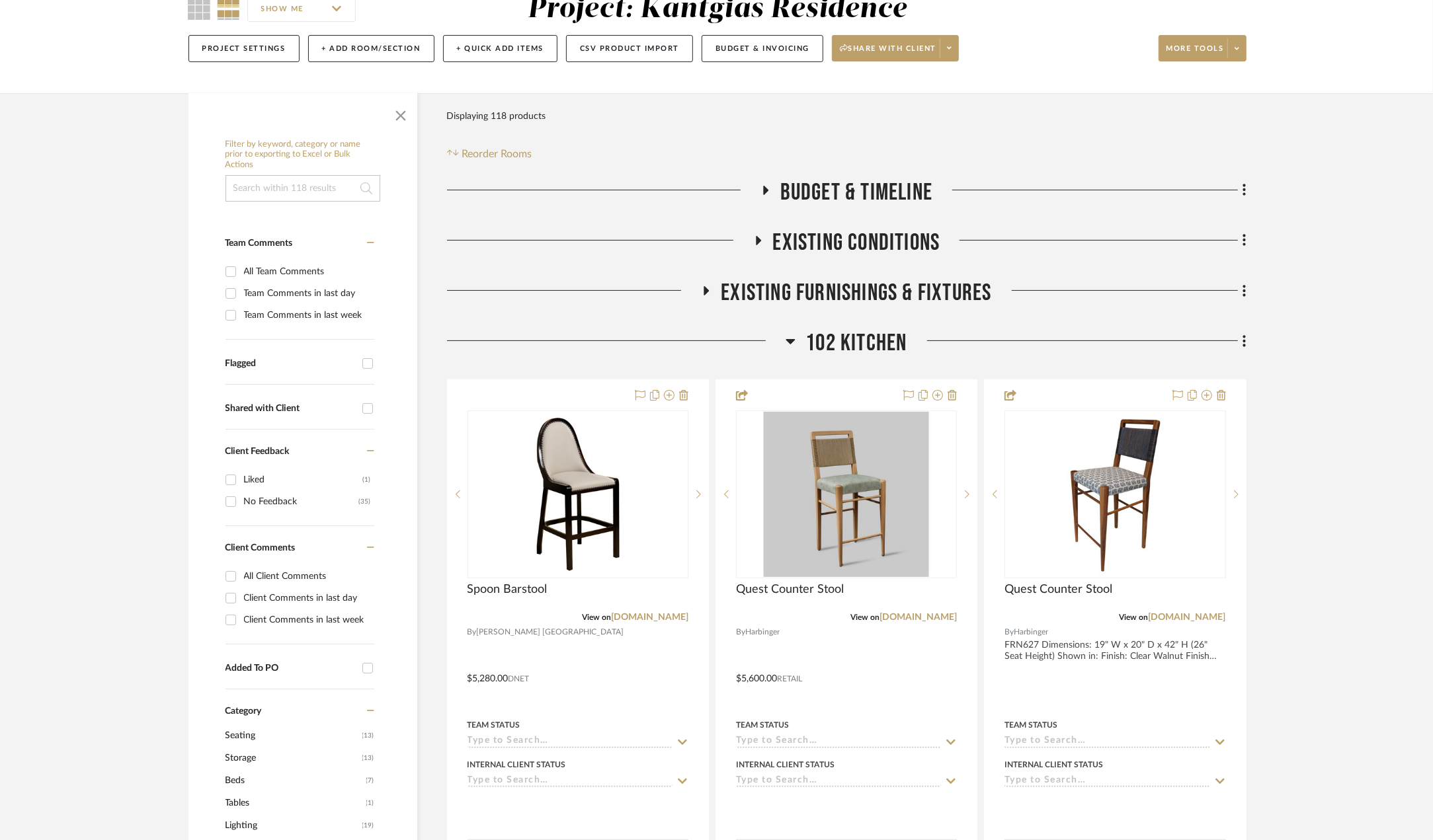
click at [1226, 339] on div at bounding box center [1076, 346] width 339 height 34
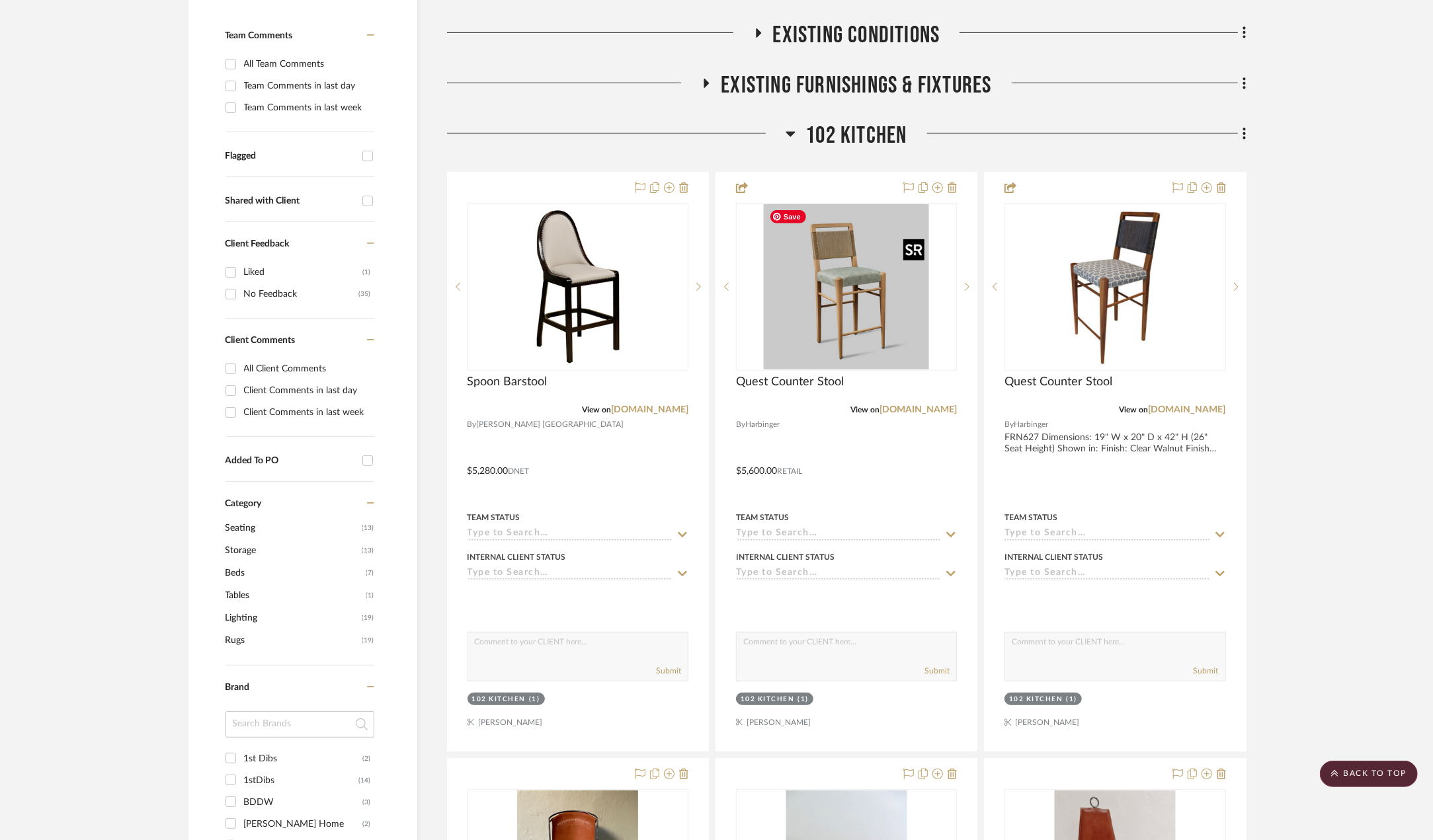
scroll to position [330, 0]
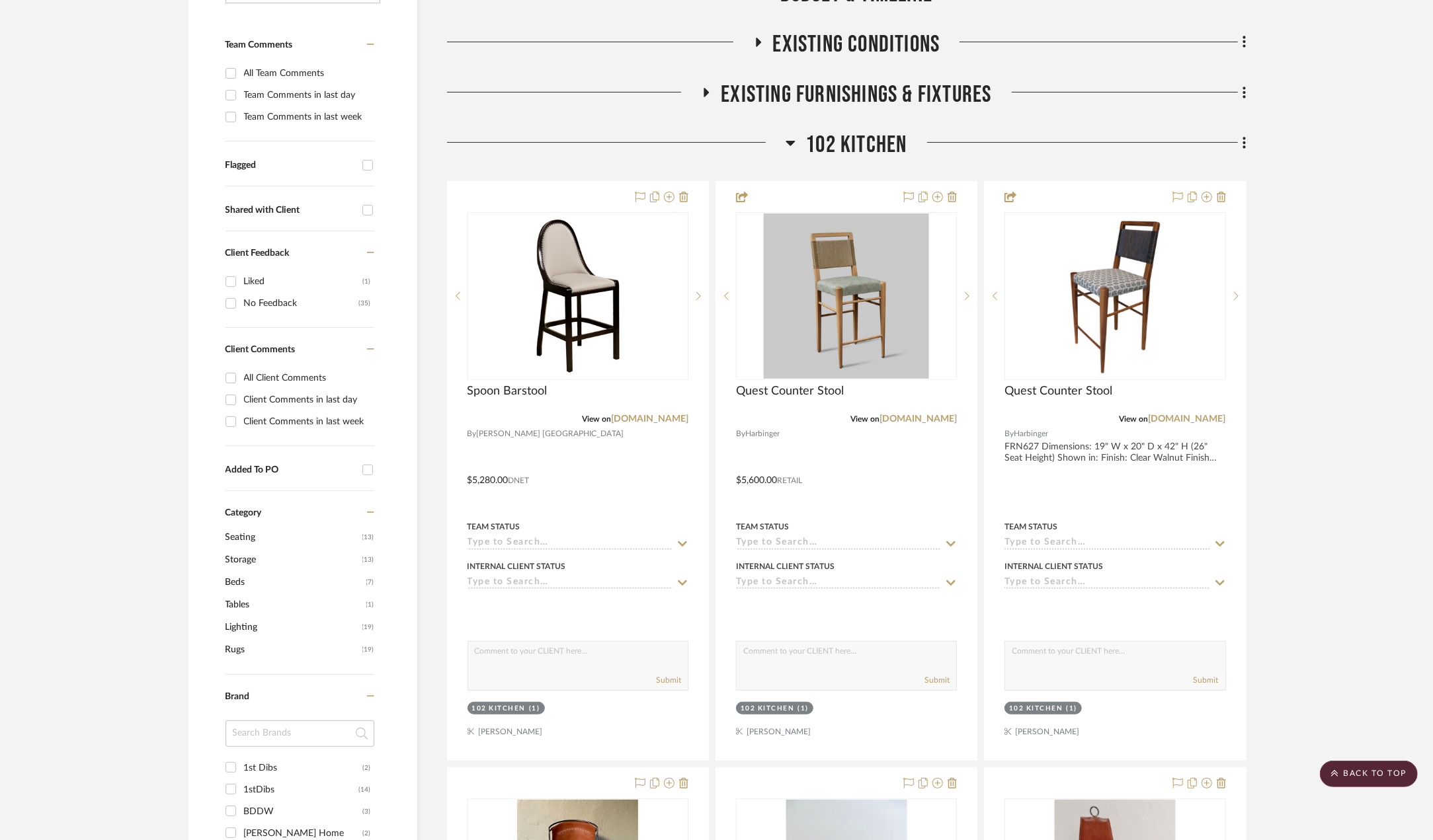
click at [856, 141] on span "102 Kitchen" at bounding box center [856, 144] width 101 height 28
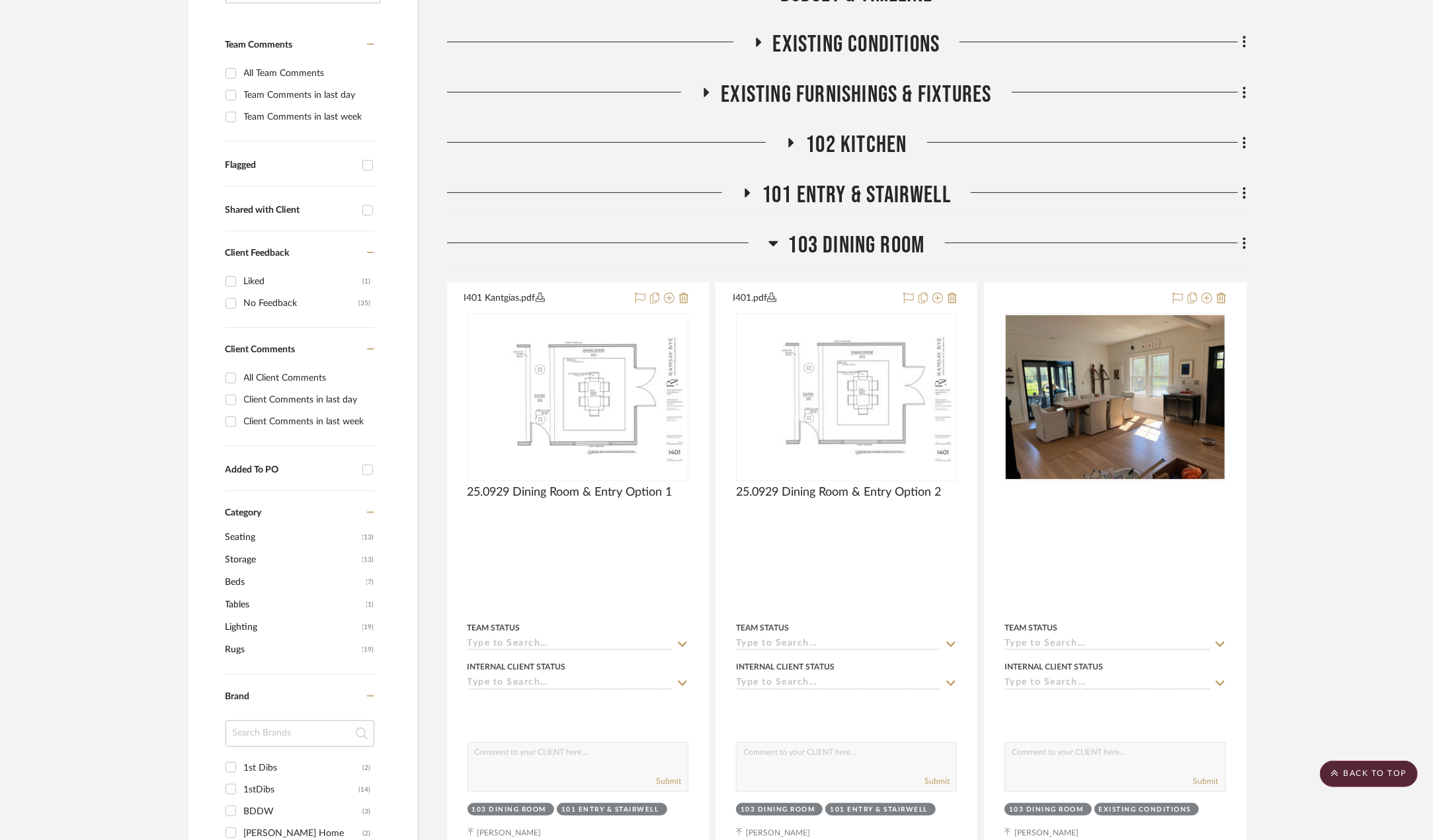
click at [847, 205] on span "101 Entry & Stairwell" at bounding box center [856, 195] width 189 height 28
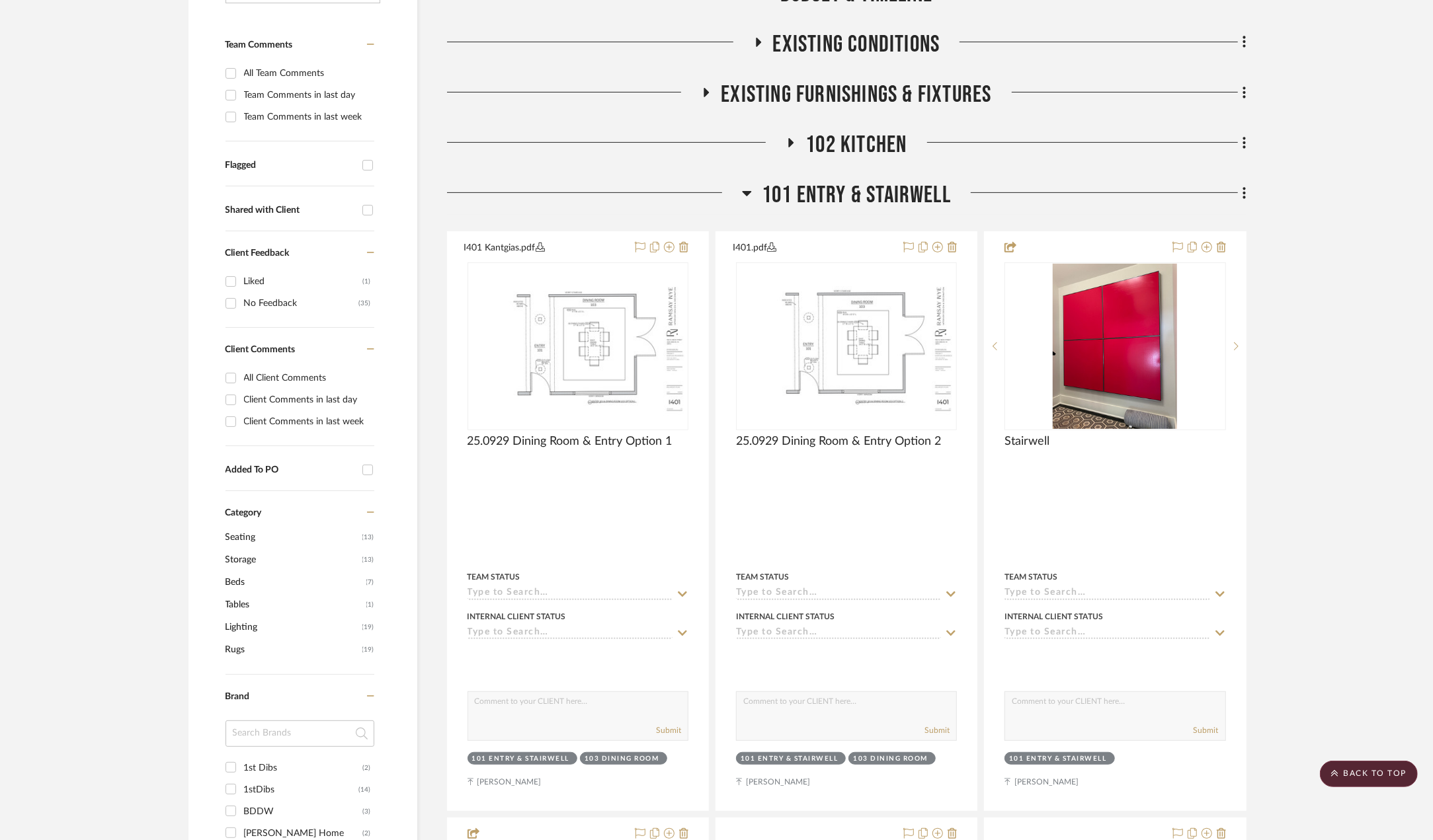
click at [882, 185] on span "101 Entry & Stairwell" at bounding box center [856, 195] width 189 height 28
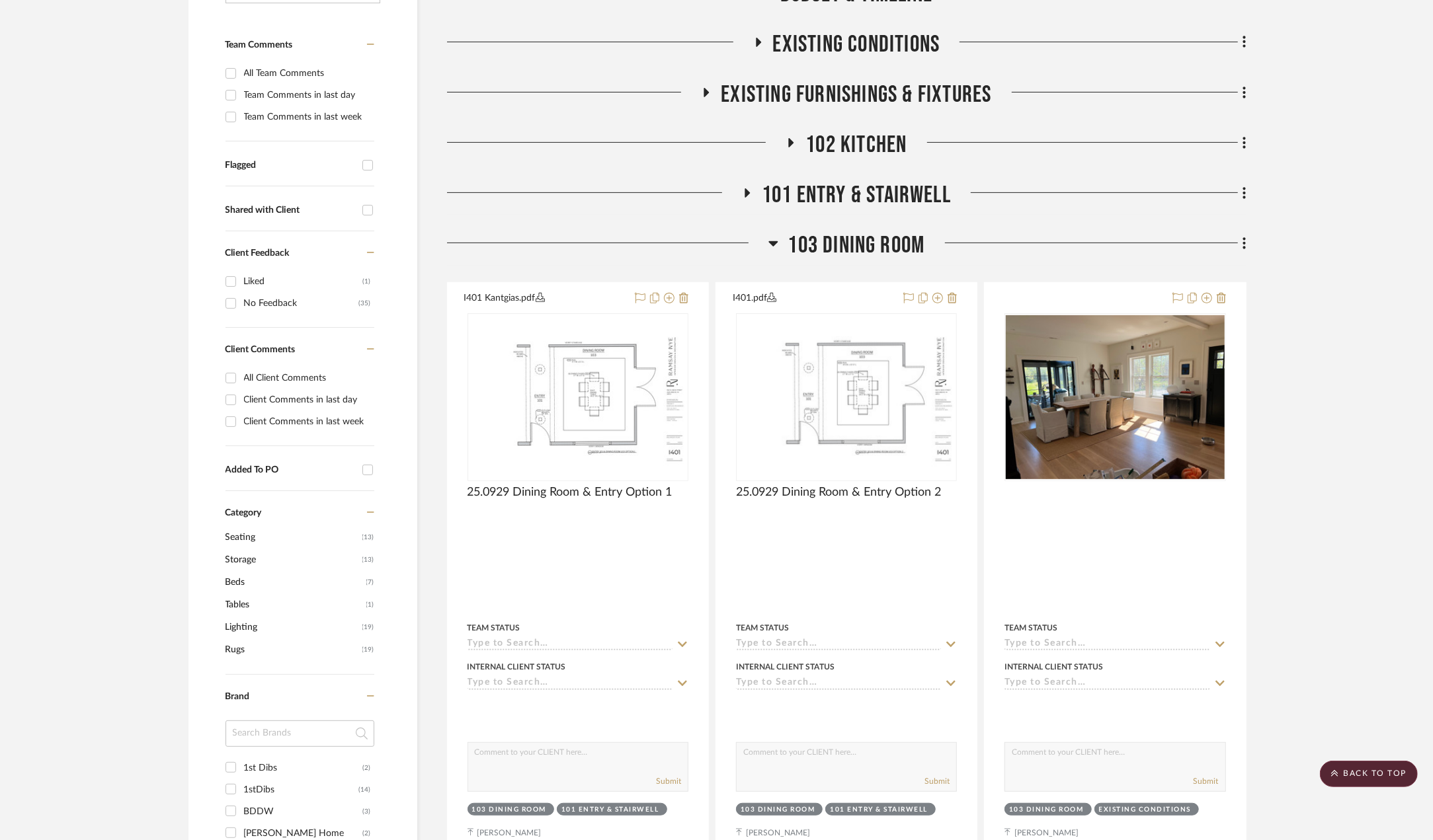
click at [864, 240] on span "103 Dining Room" at bounding box center [856, 245] width 137 height 28
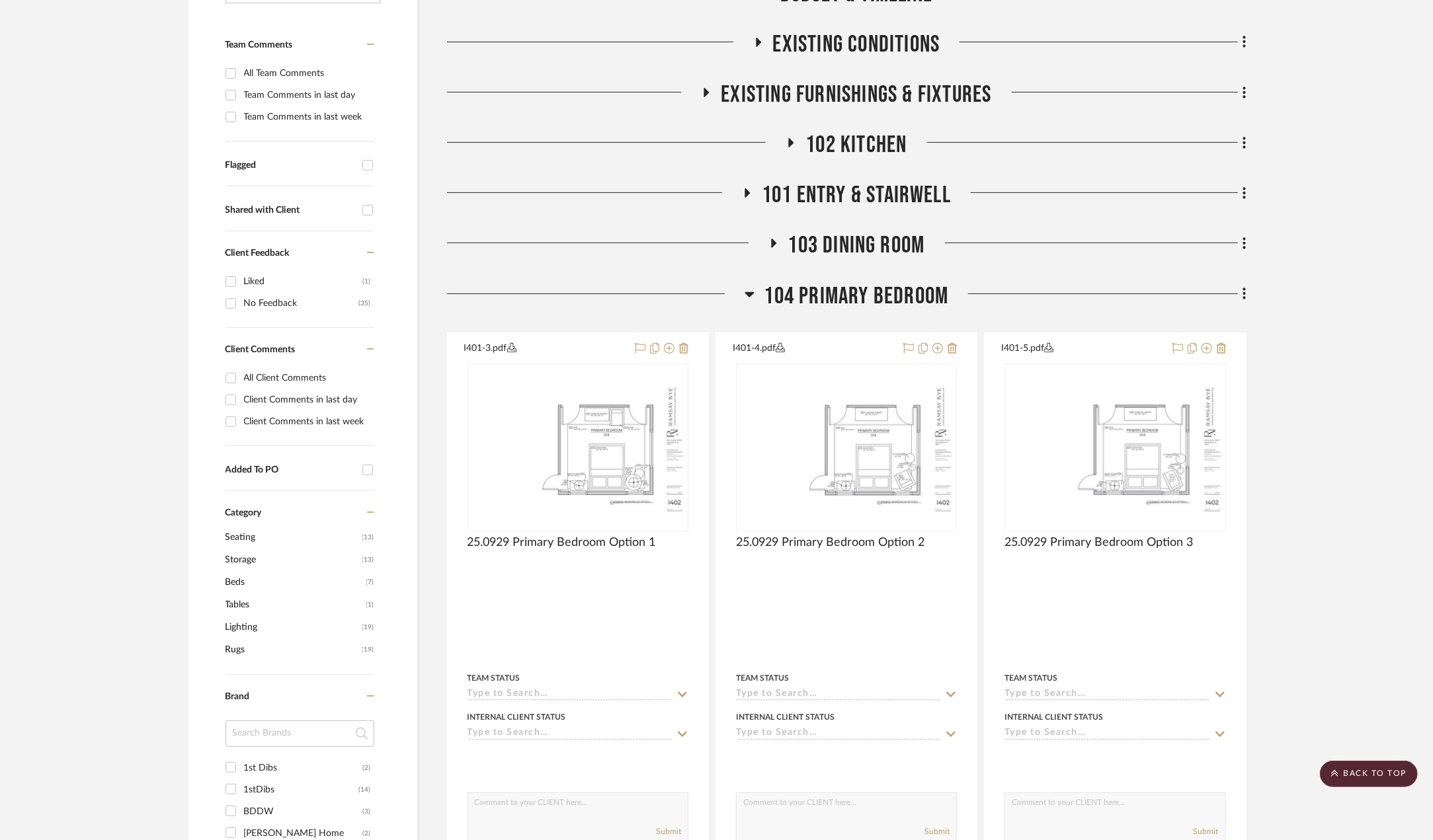
click at [864, 240] on span "103 Dining Room" at bounding box center [856, 245] width 137 height 28
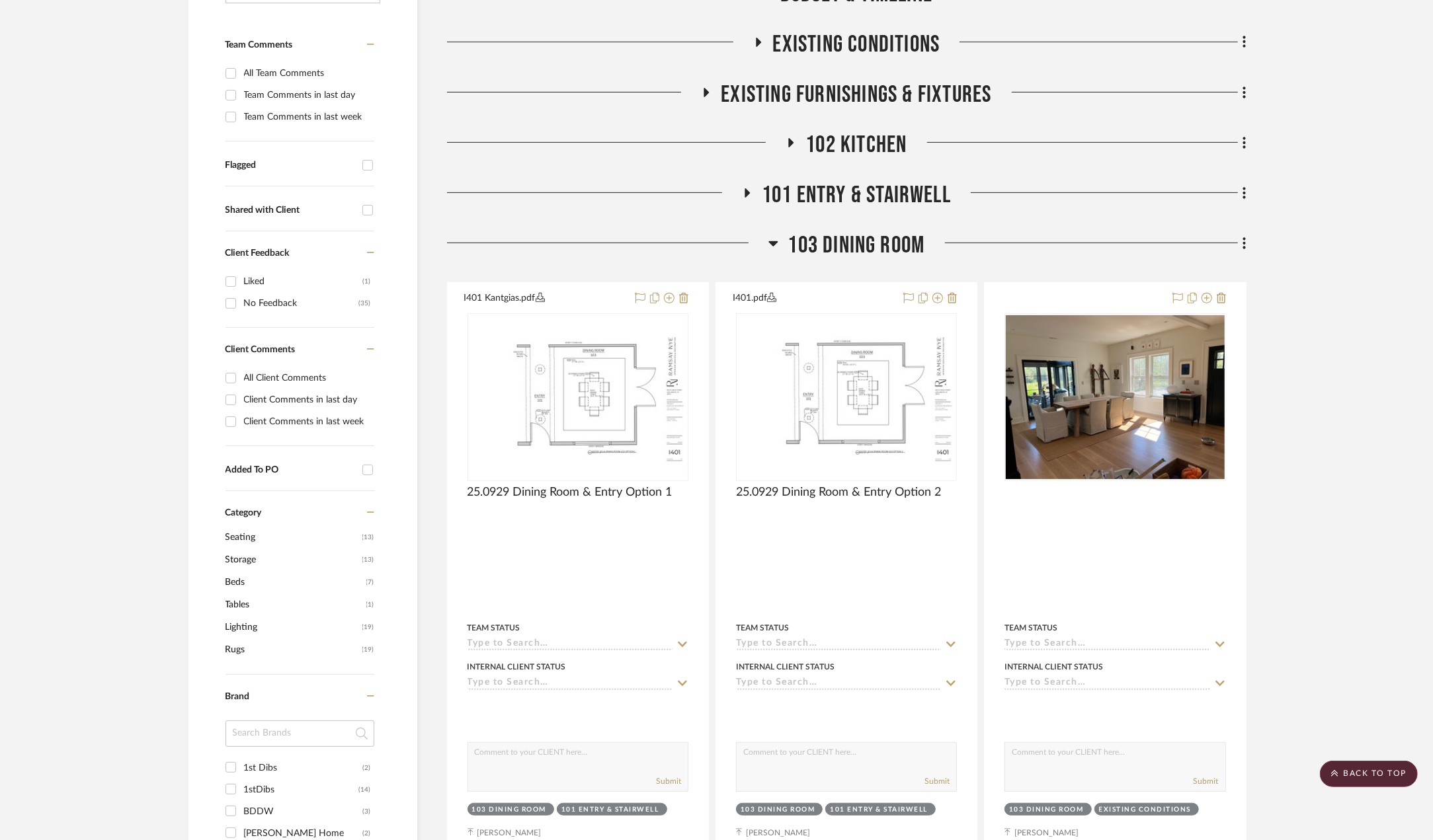
click at [864, 240] on span "103 Dining Room" at bounding box center [856, 245] width 137 height 28
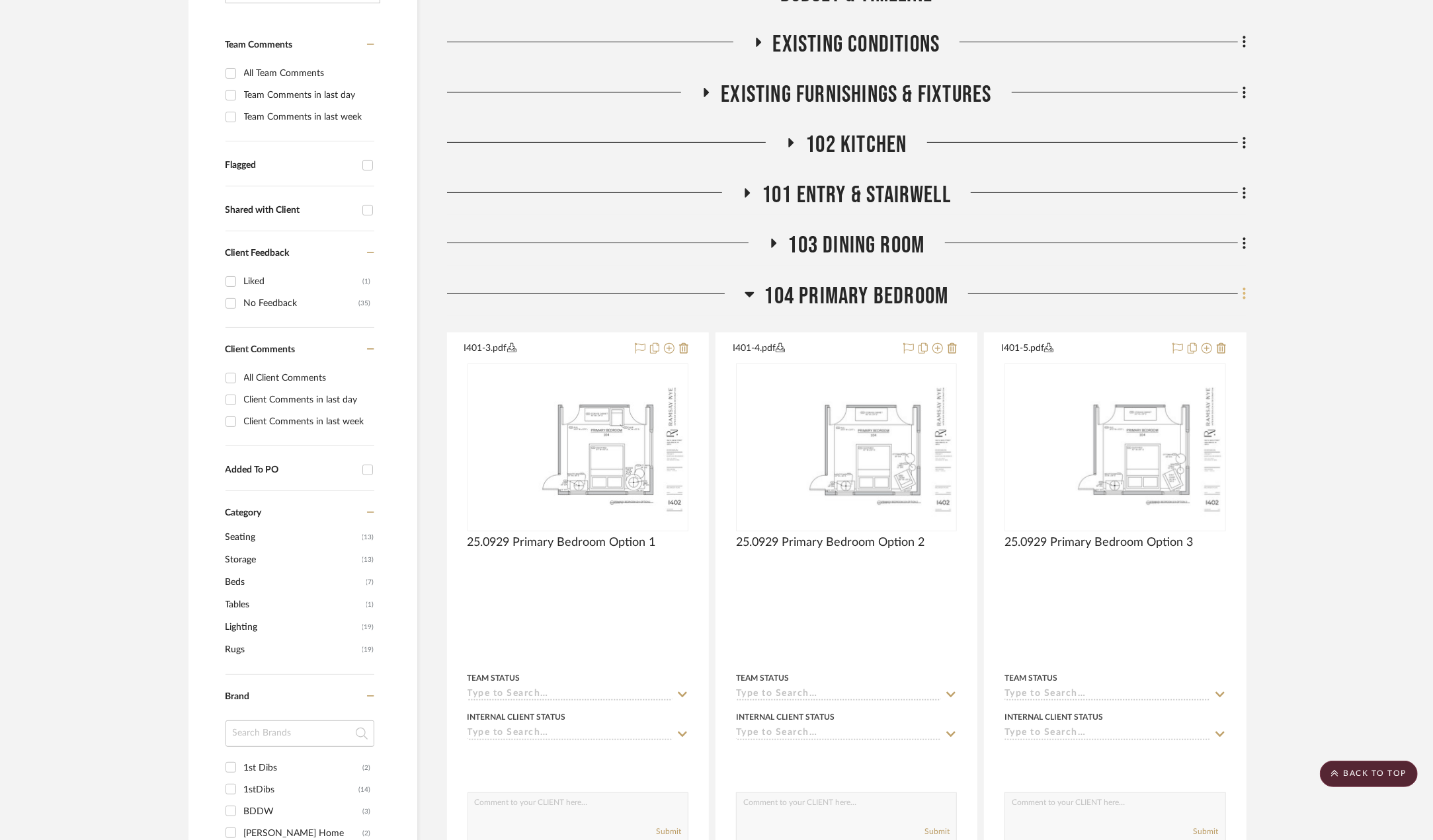
click at [1236, 293] on icon at bounding box center [1244, 294] width 2 height 11
click at [1210, 312] on button "Add New Item" at bounding box center [1184, 322] width 124 height 33
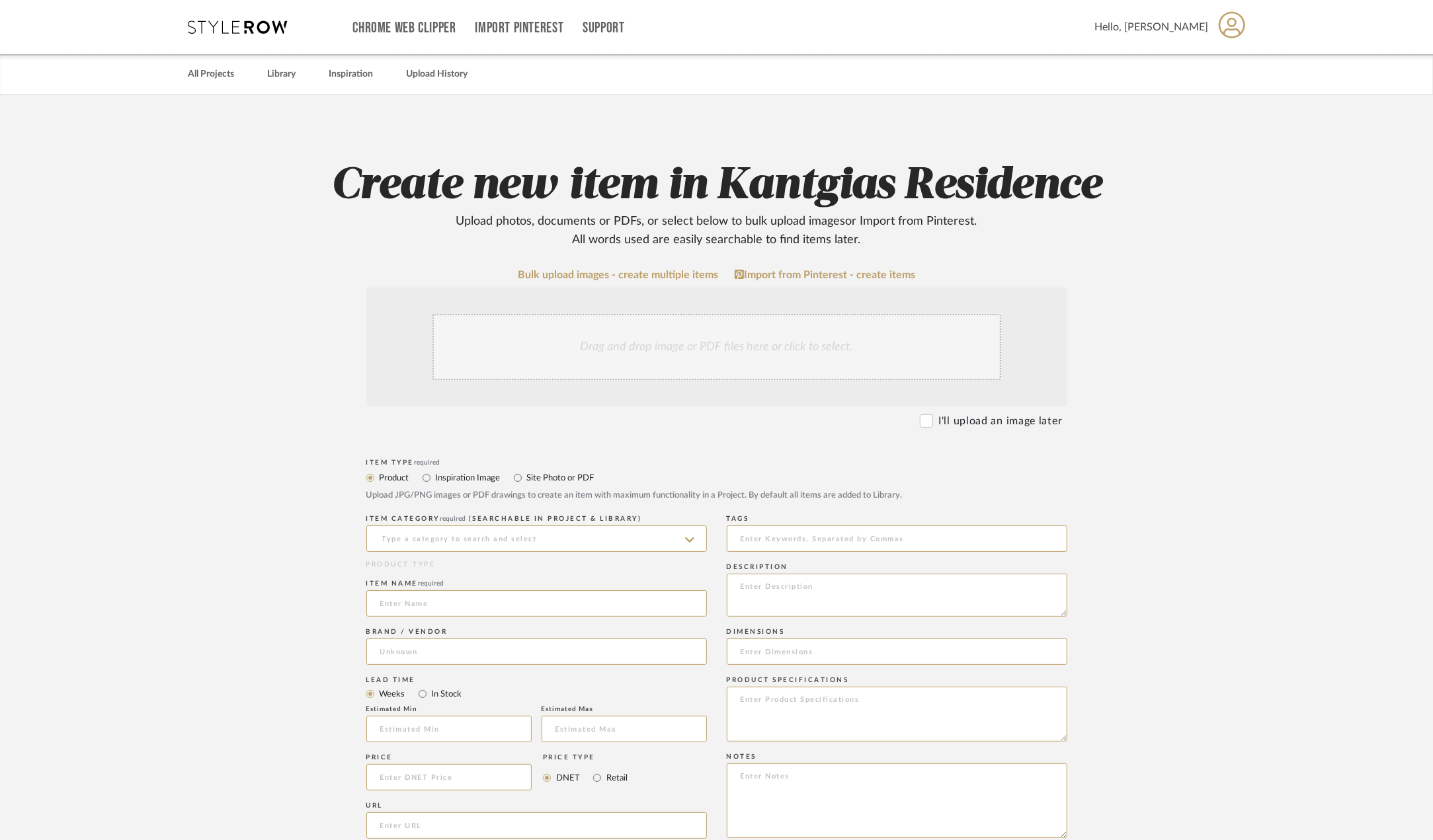
click at [533, 482] on label "Site Photo or PDF" at bounding box center [560, 478] width 69 height 14
click at [526, 482] on input "Site Photo or PDF" at bounding box center [518, 478] width 16 height 16
radio input "true"
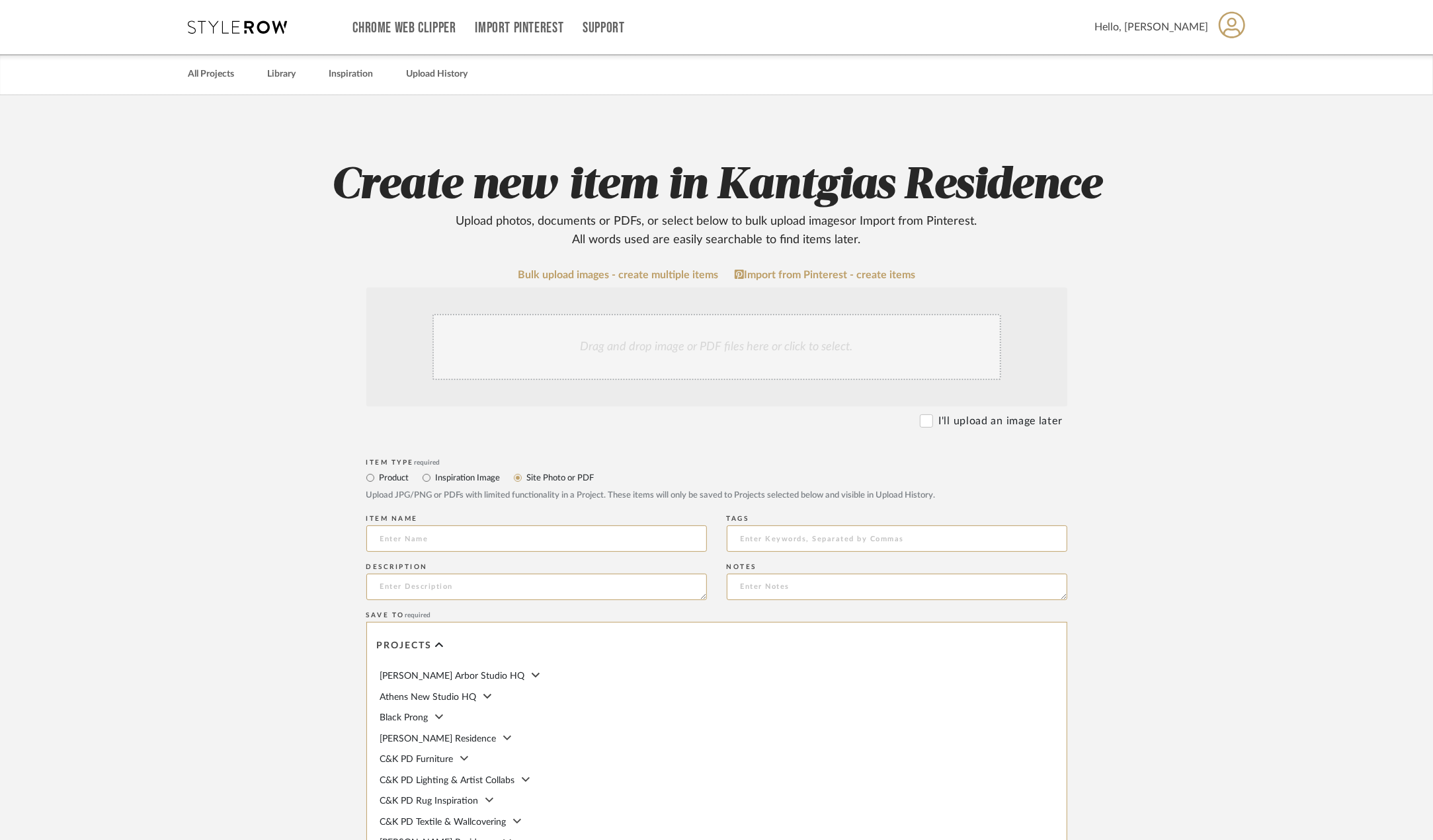
click at [632, 331] on div "Drag and drop image or PDF files here or click to select." at bounding box center [716, 347] width 568 height 66
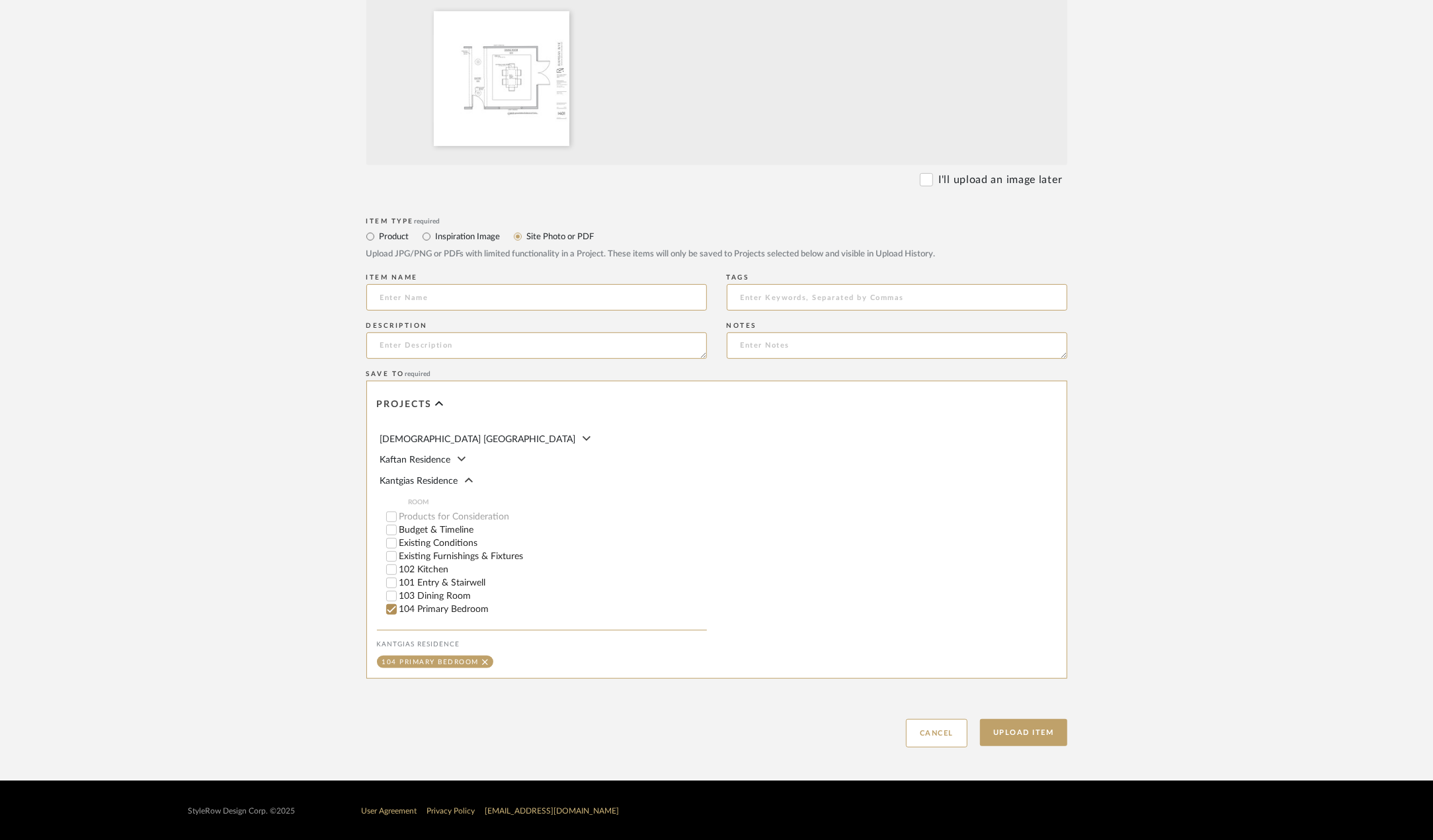
scroll to position [330, 0]
click at [1031, 732] on button "Upload Item" at bounding box center [1023, 733] width 87 height 27
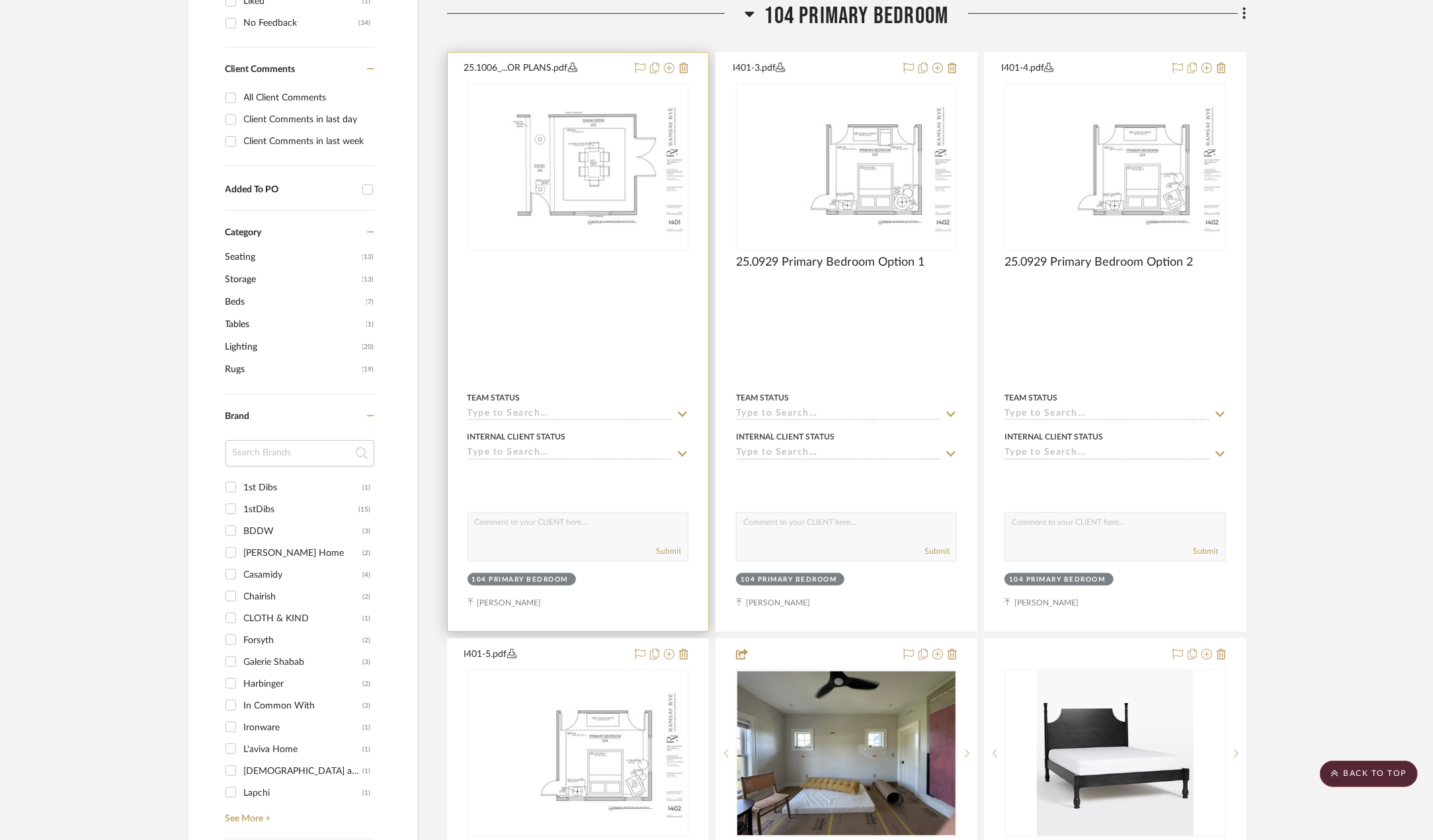
scroll to position [612, 0]
click at [0, 0] on img at bounding box center [0, 0] width 0 height 0
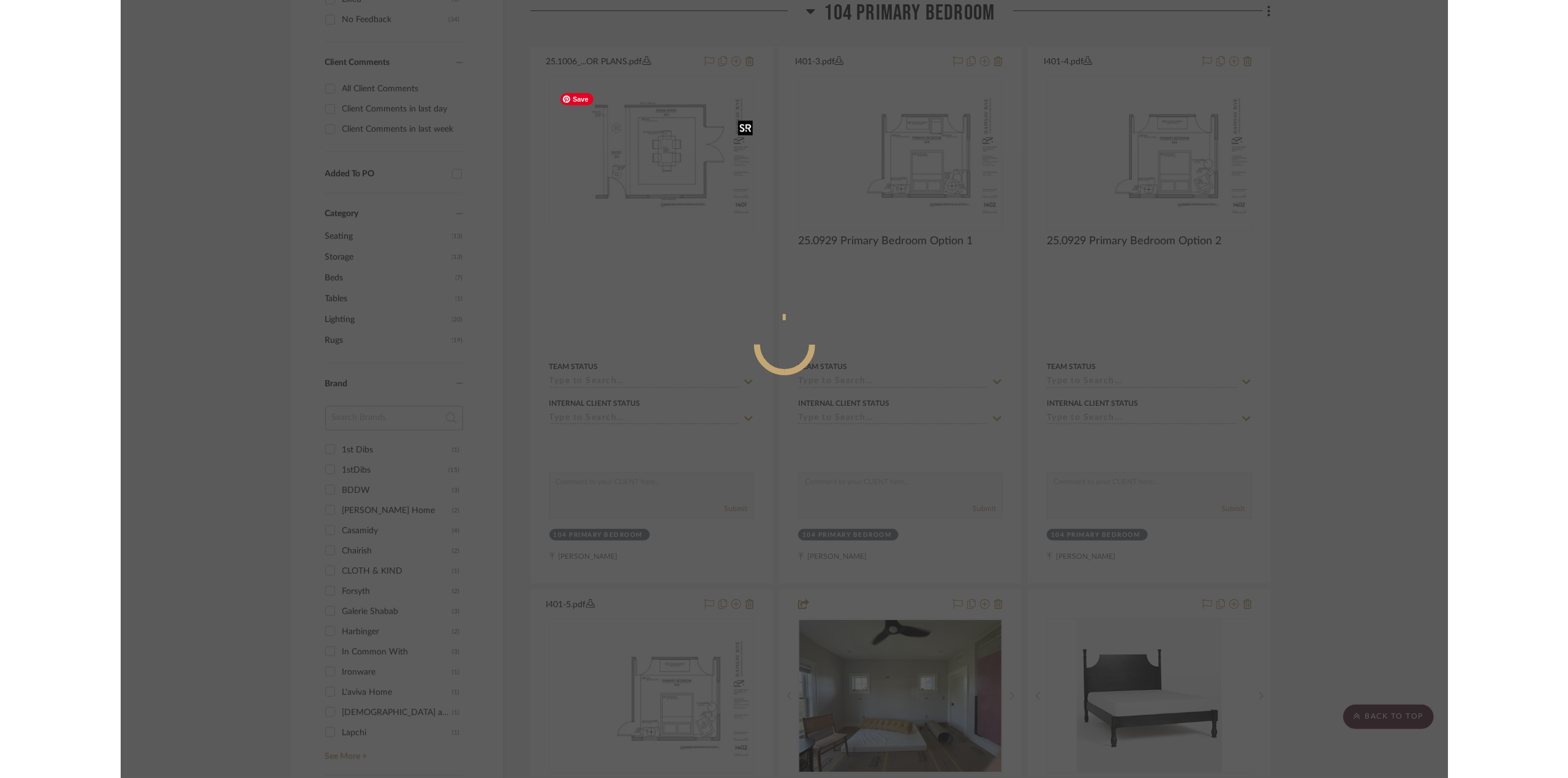
scroll to position [0, 0]
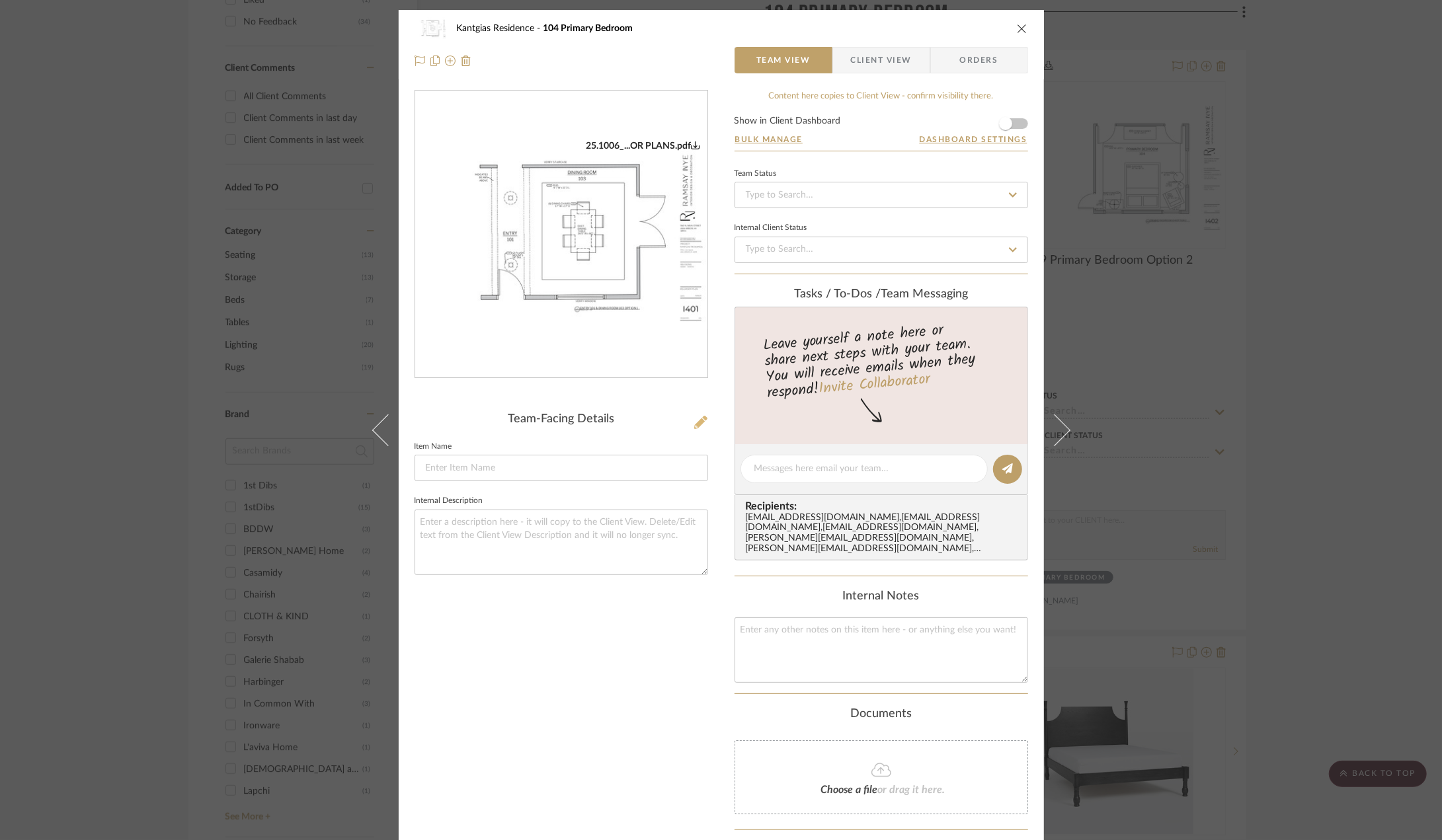
click at [694, 417] on icon at bounding box center [701, 422] width 13 height 13
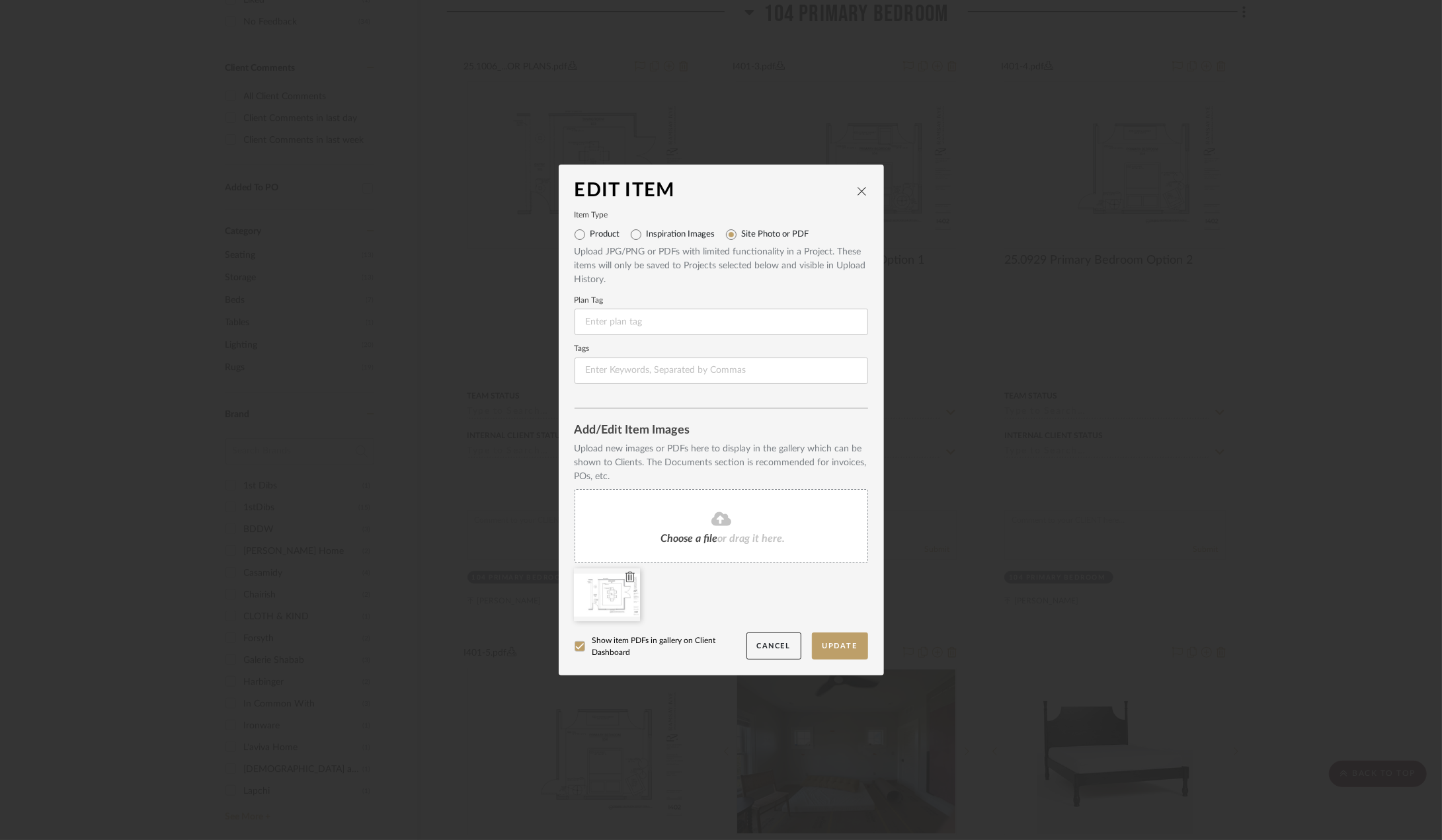
click at [612, 590] on div at bounding box center [607, 595] width 66 height 53
click at [592, 596] on div at bounding box center [607, 595] width 66 height 53
click at [677, 494] on div "Choose a file or drag it here." at bounding box center [721, 526] width 293 height 74
click at [768, 652] on button "Cancel" at bounding box center [774, 646] width 55 height 27
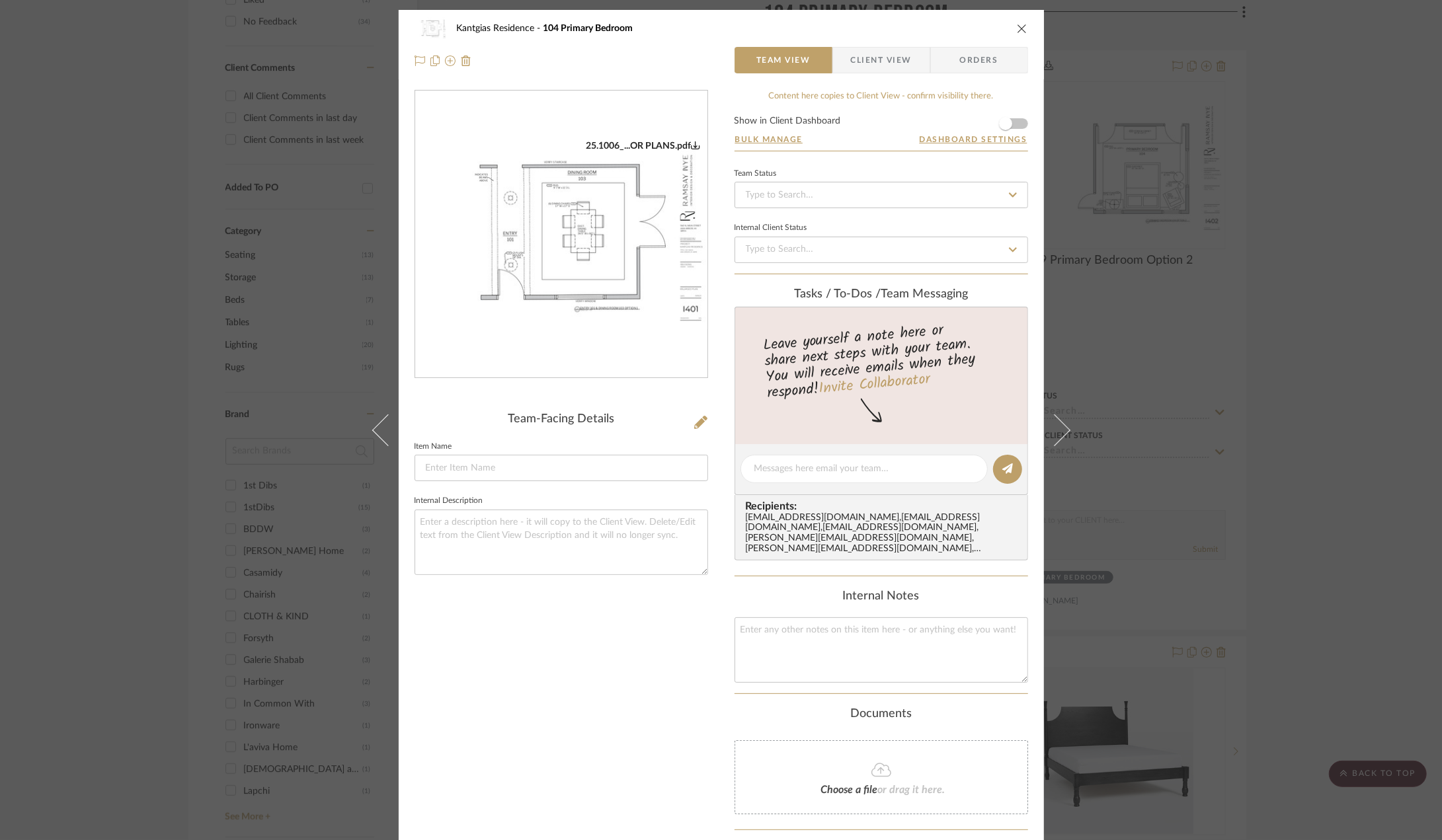
click at [564, 188] on img "0" at bounding box center [561, 235] width 293 height 189
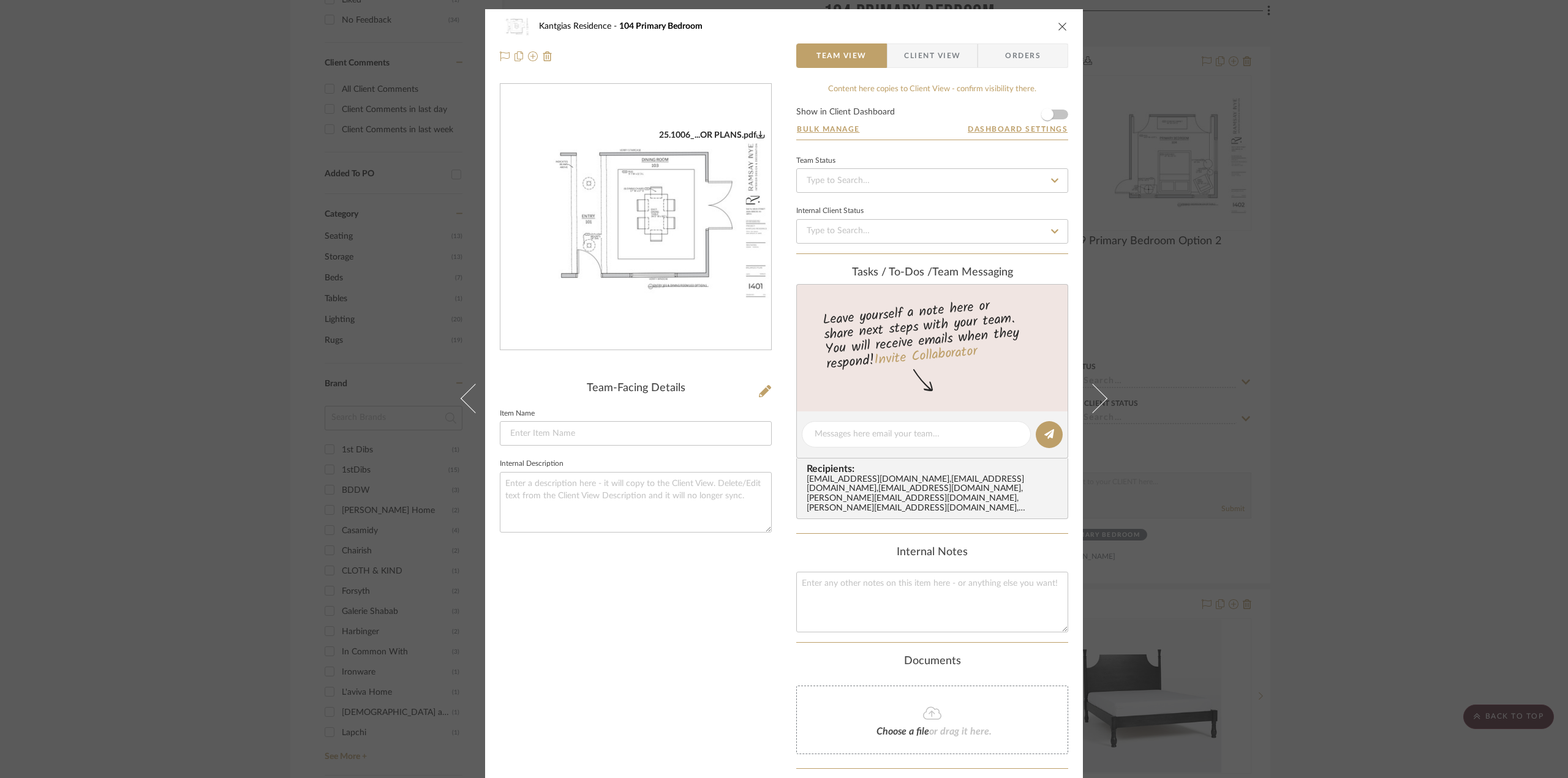
click at [1058, 24] on icon "close" at bounding box center [1062, 26] width 10 height 10
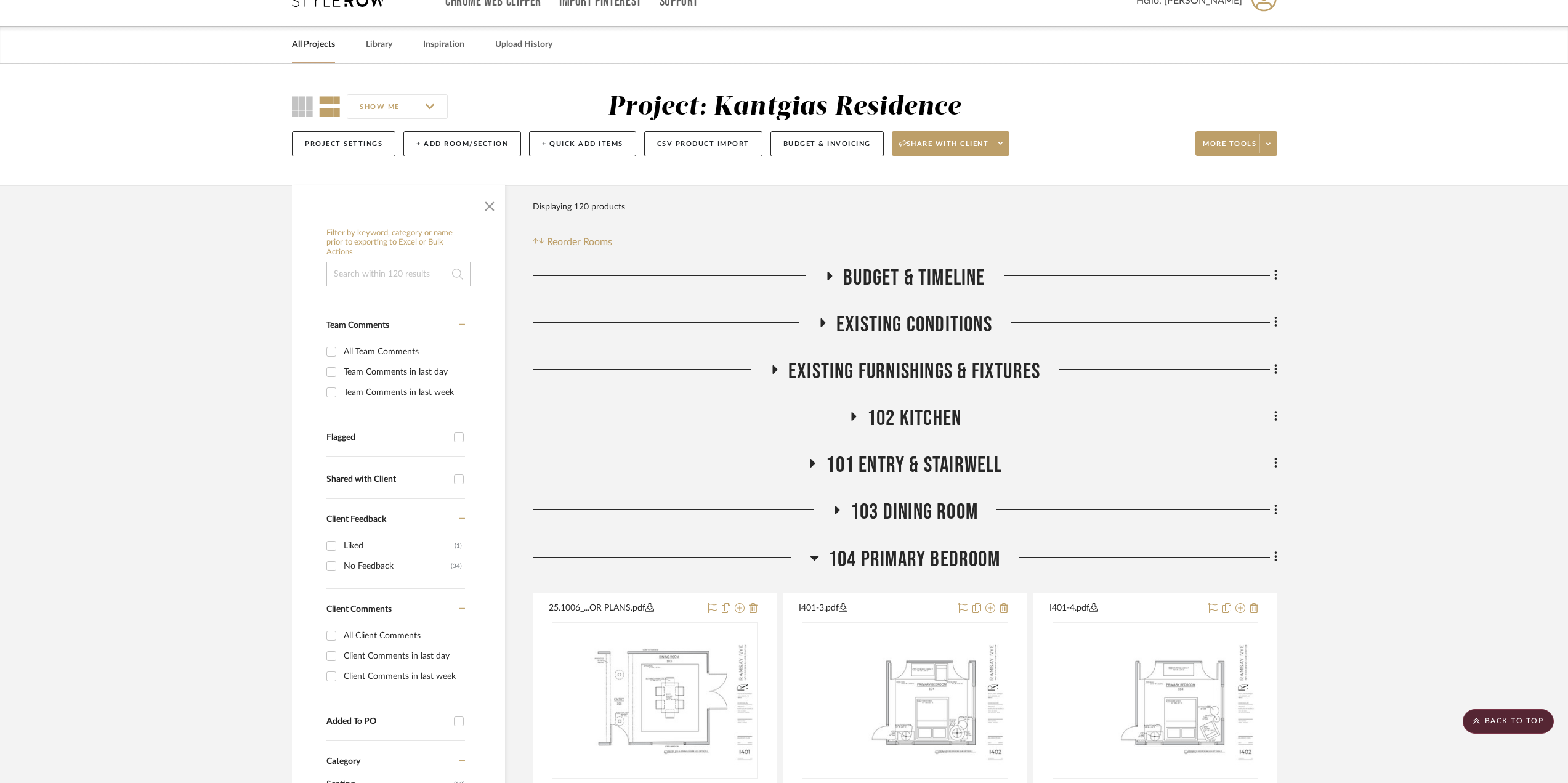
scroll to position [16, 0]
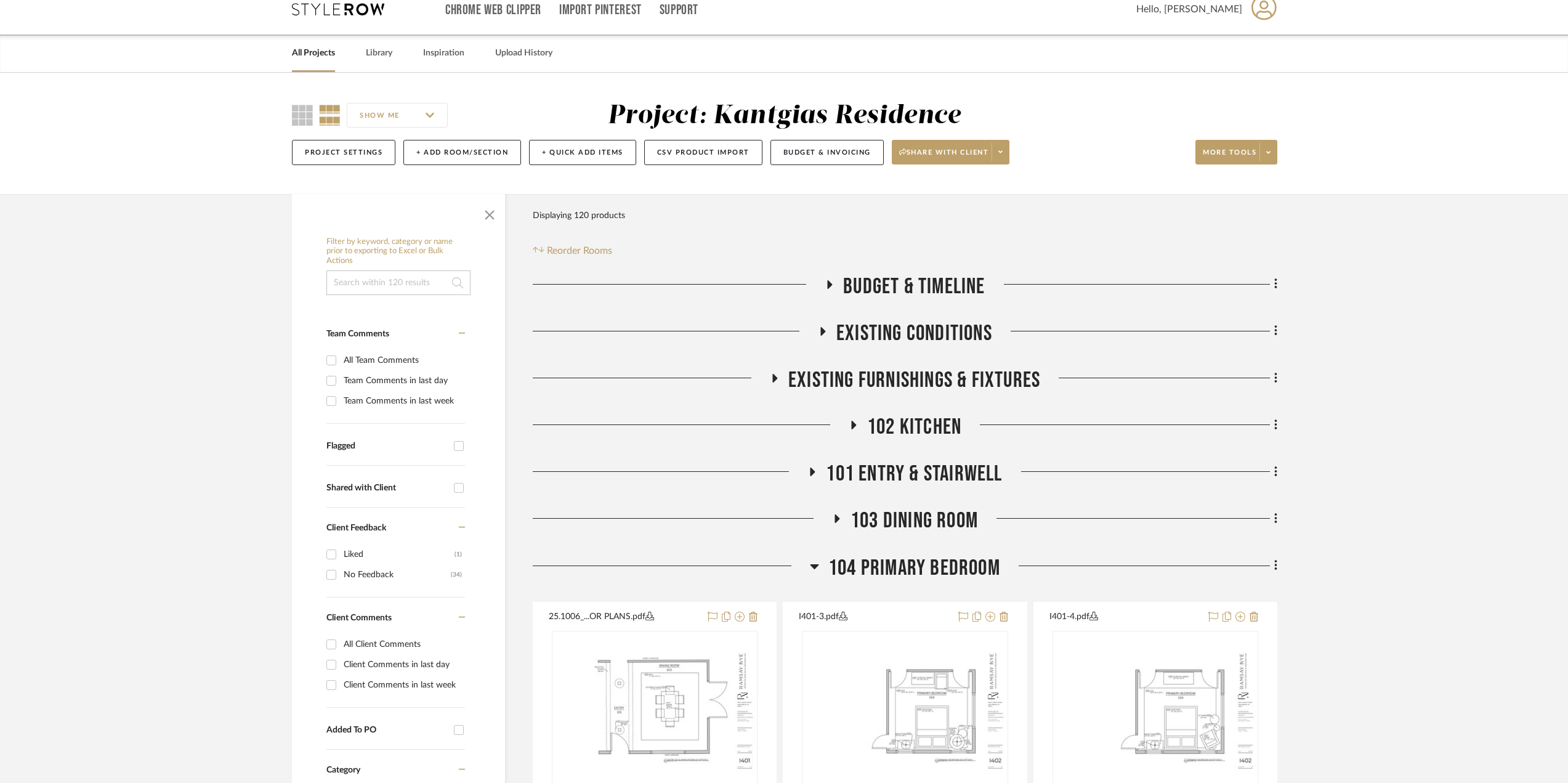
click at [895, 417] on span "102 Kitchen" at bounding box center [914, 427] width 94 height 26
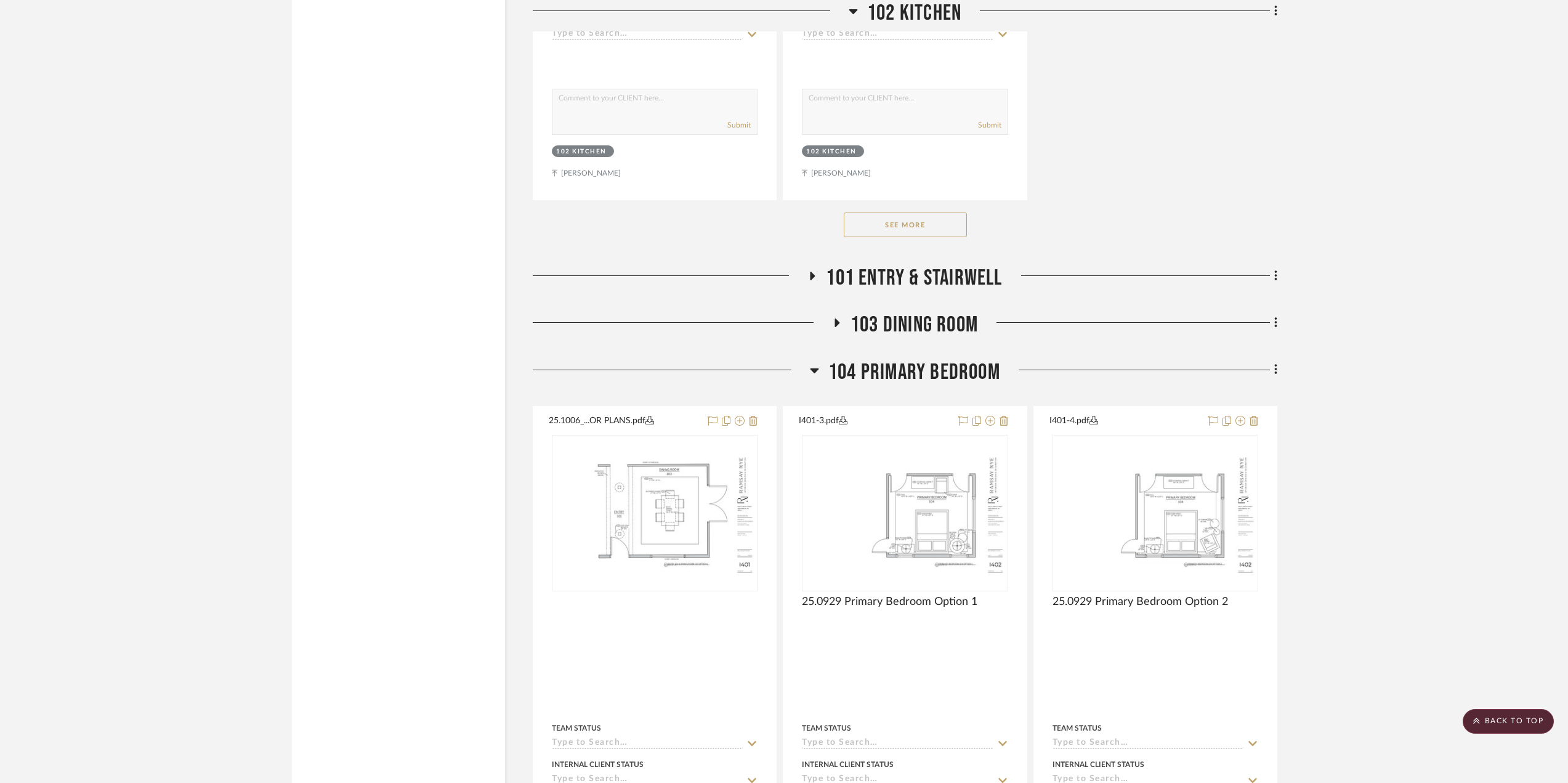
scroll to position [1927, 0]
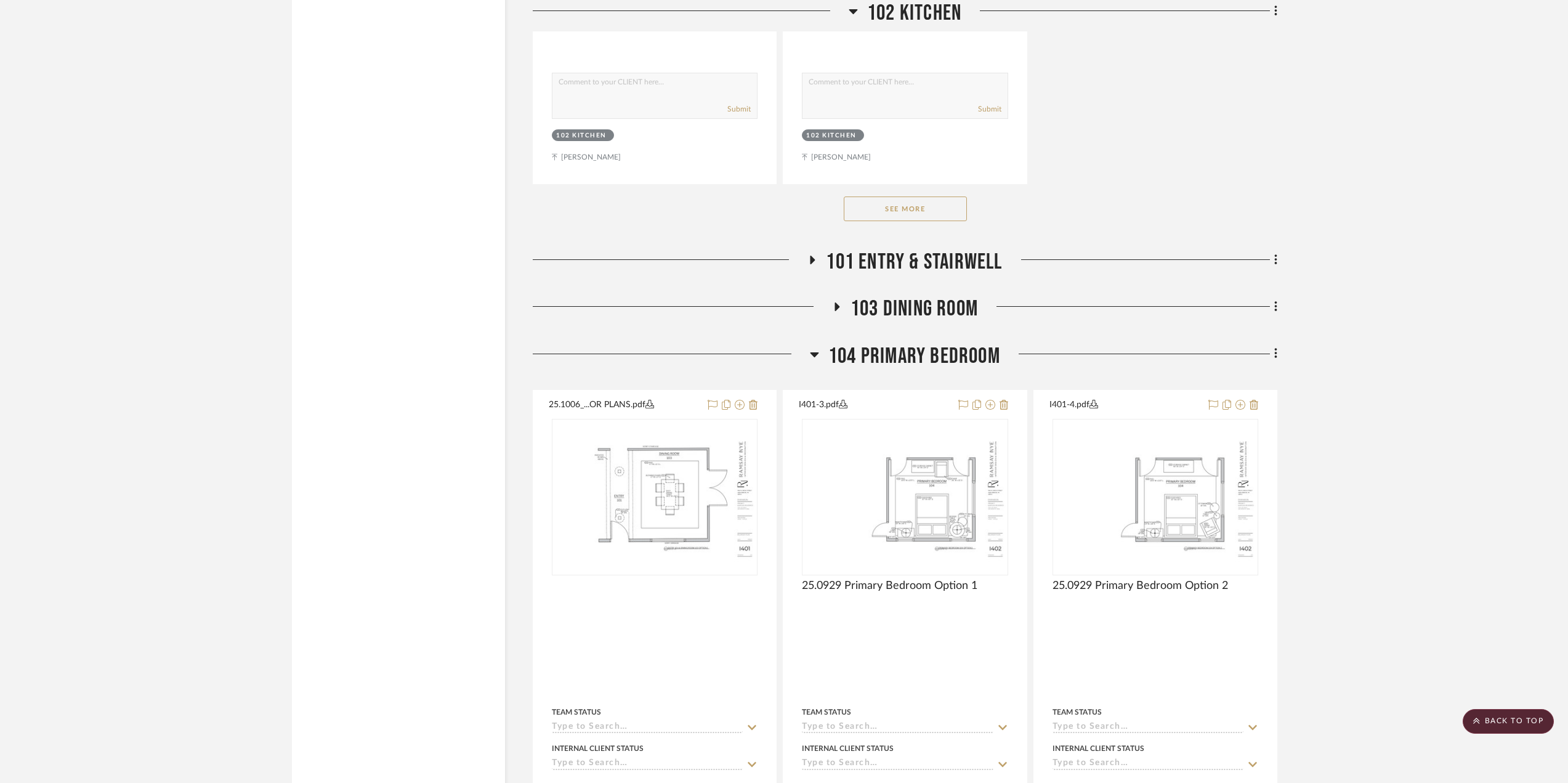
click at [933, 265] on span "101 Entry & Stairwell" at bounding box center [914, 261] width 176 height 26
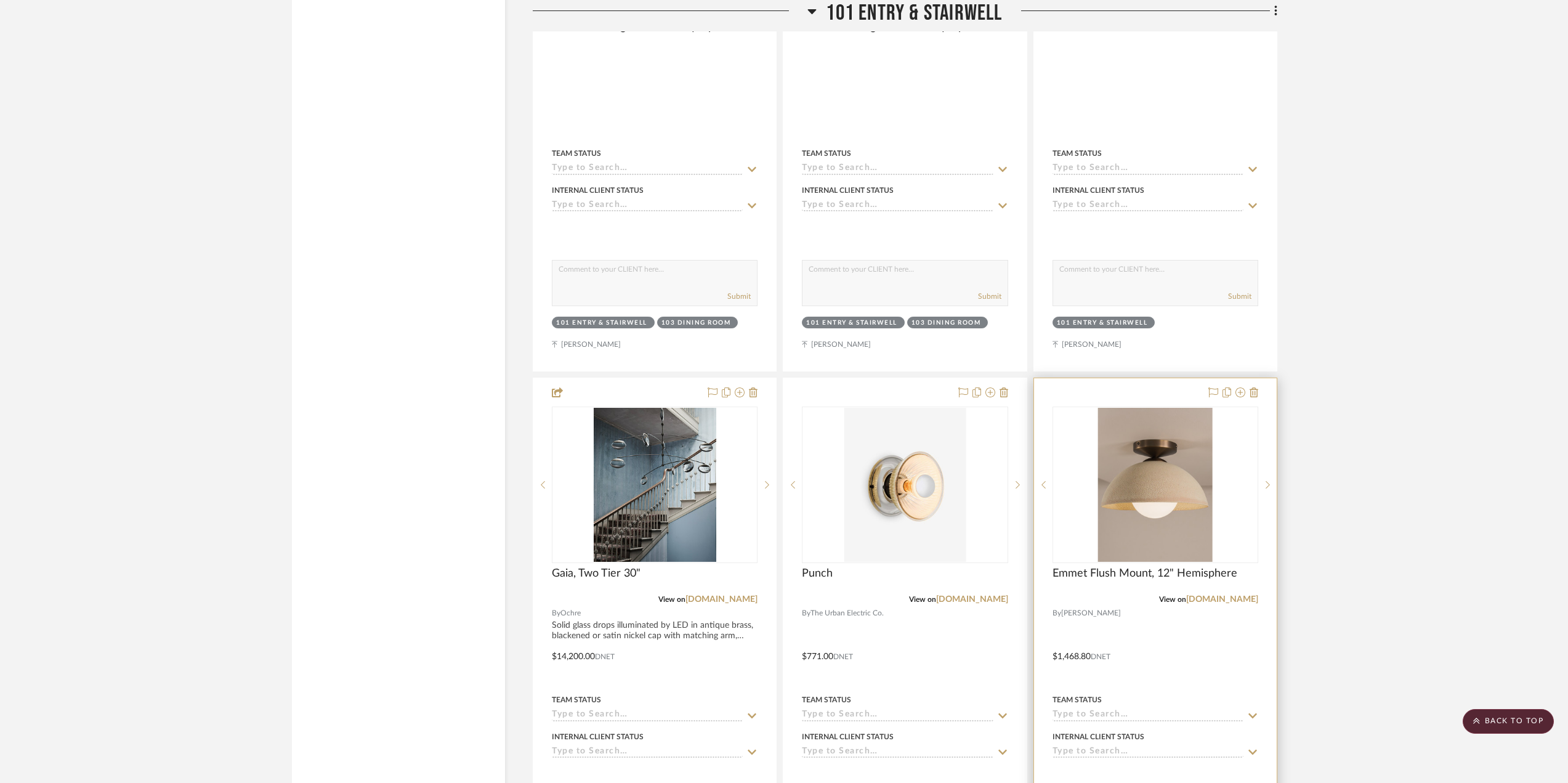
scroll to position [2419, 0]
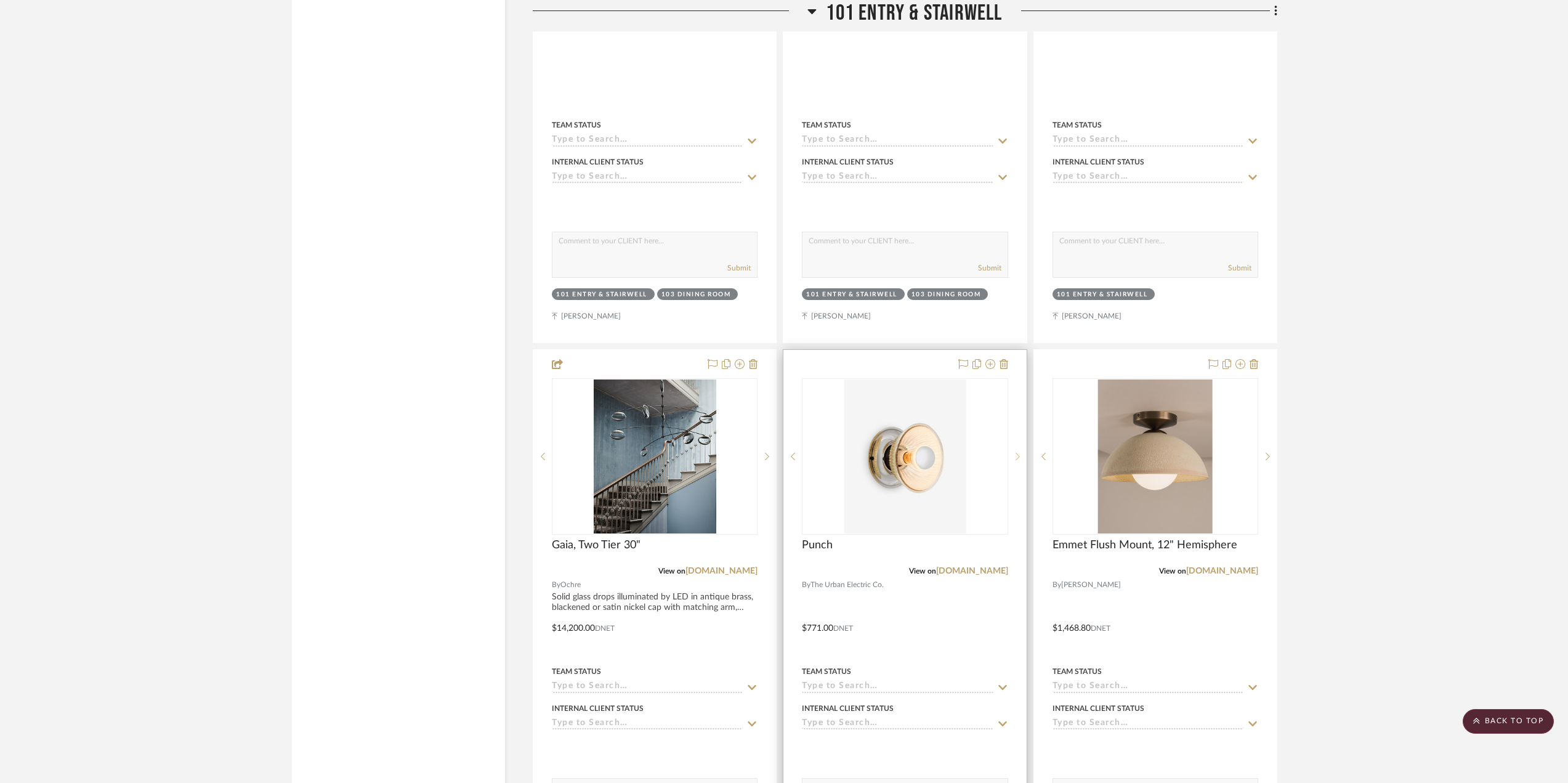
click at [1016, 457] on icon at bounding box center [1018, 457] width 4 height 9
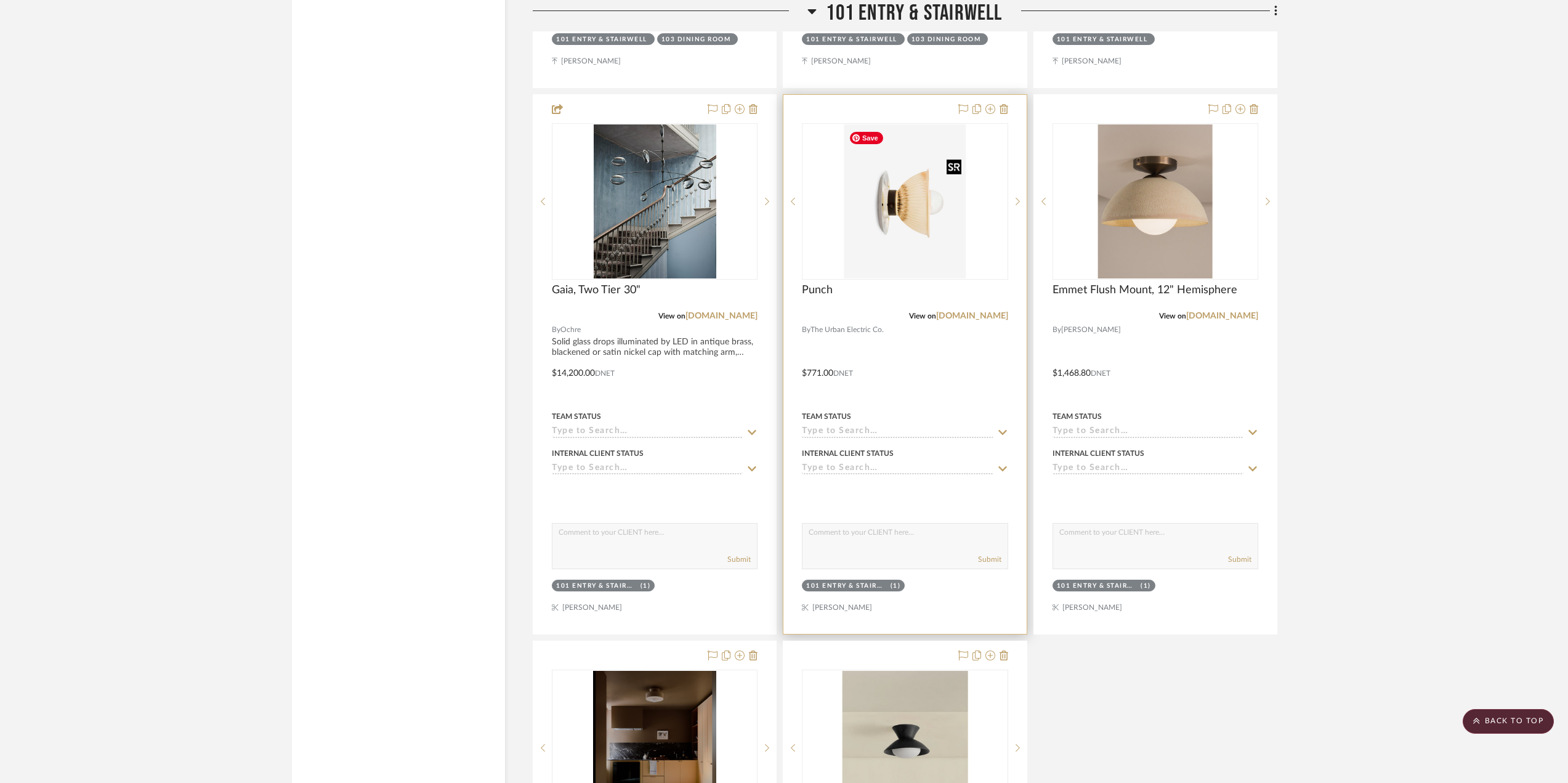
scroll to position [2666, 0]
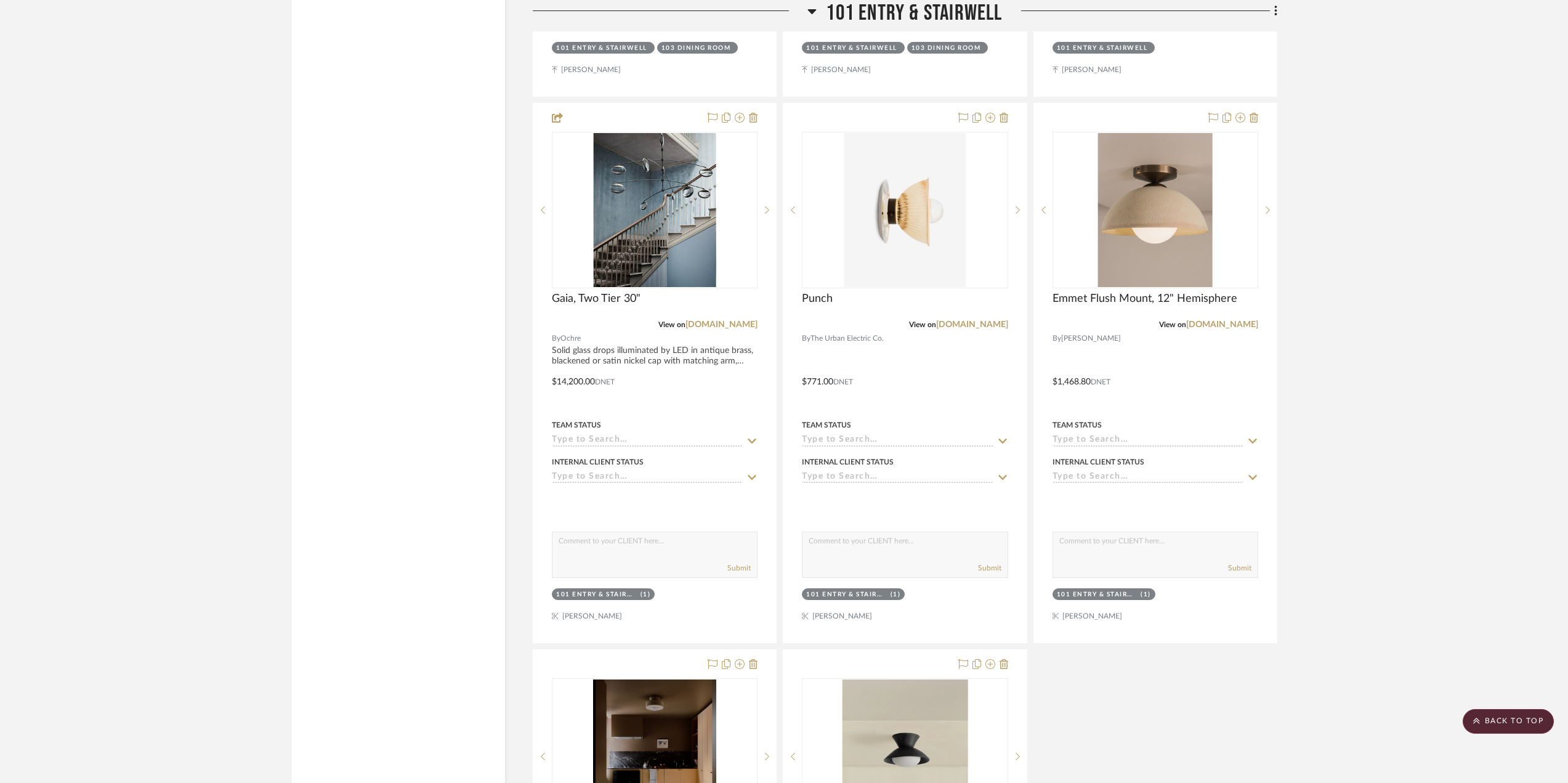
click at [898, 18] on span "101 Entry & Stairwell" at bounding box center [914, 13] width 176 height 26
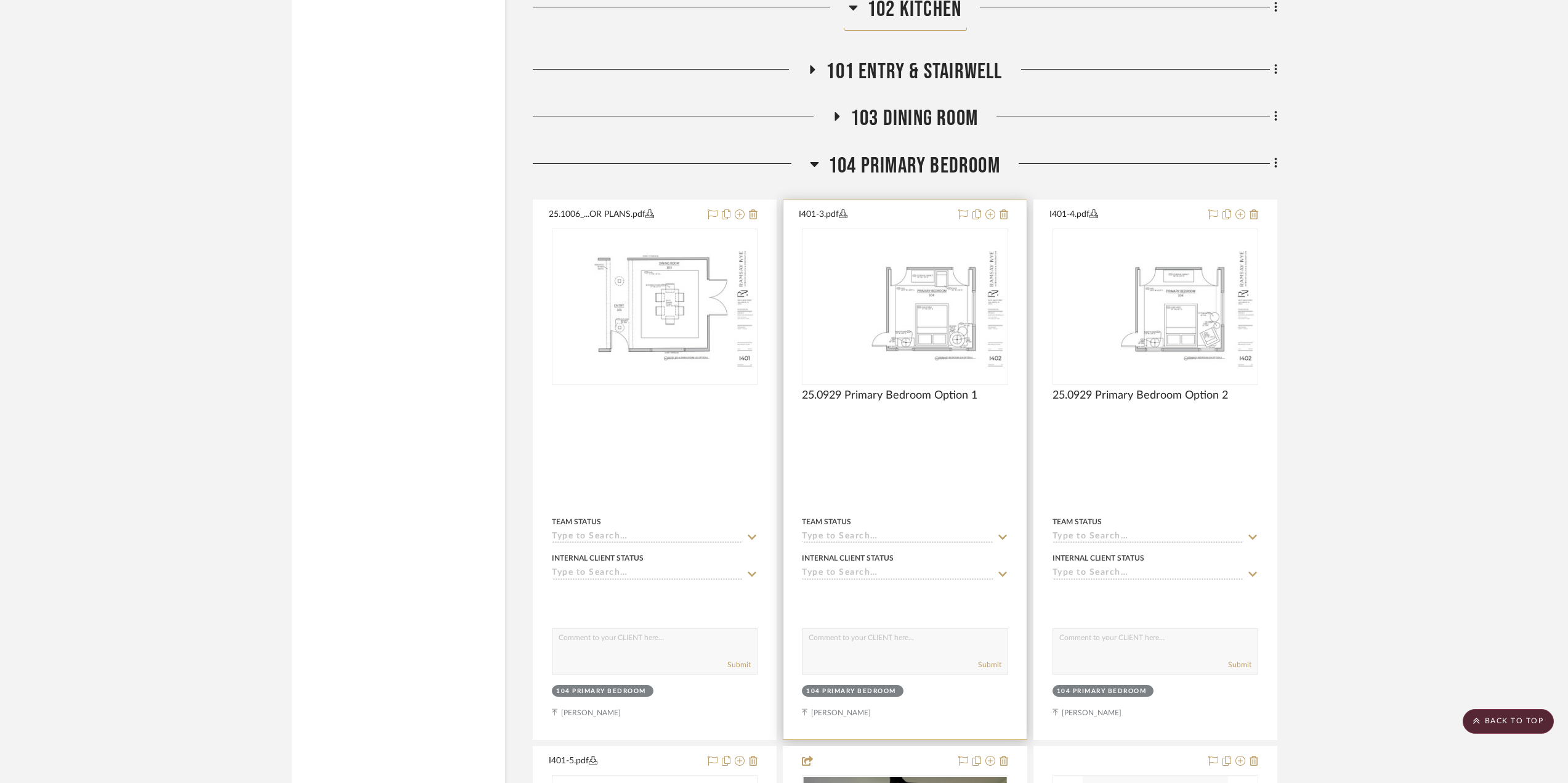
scroll to position [2111, 0]
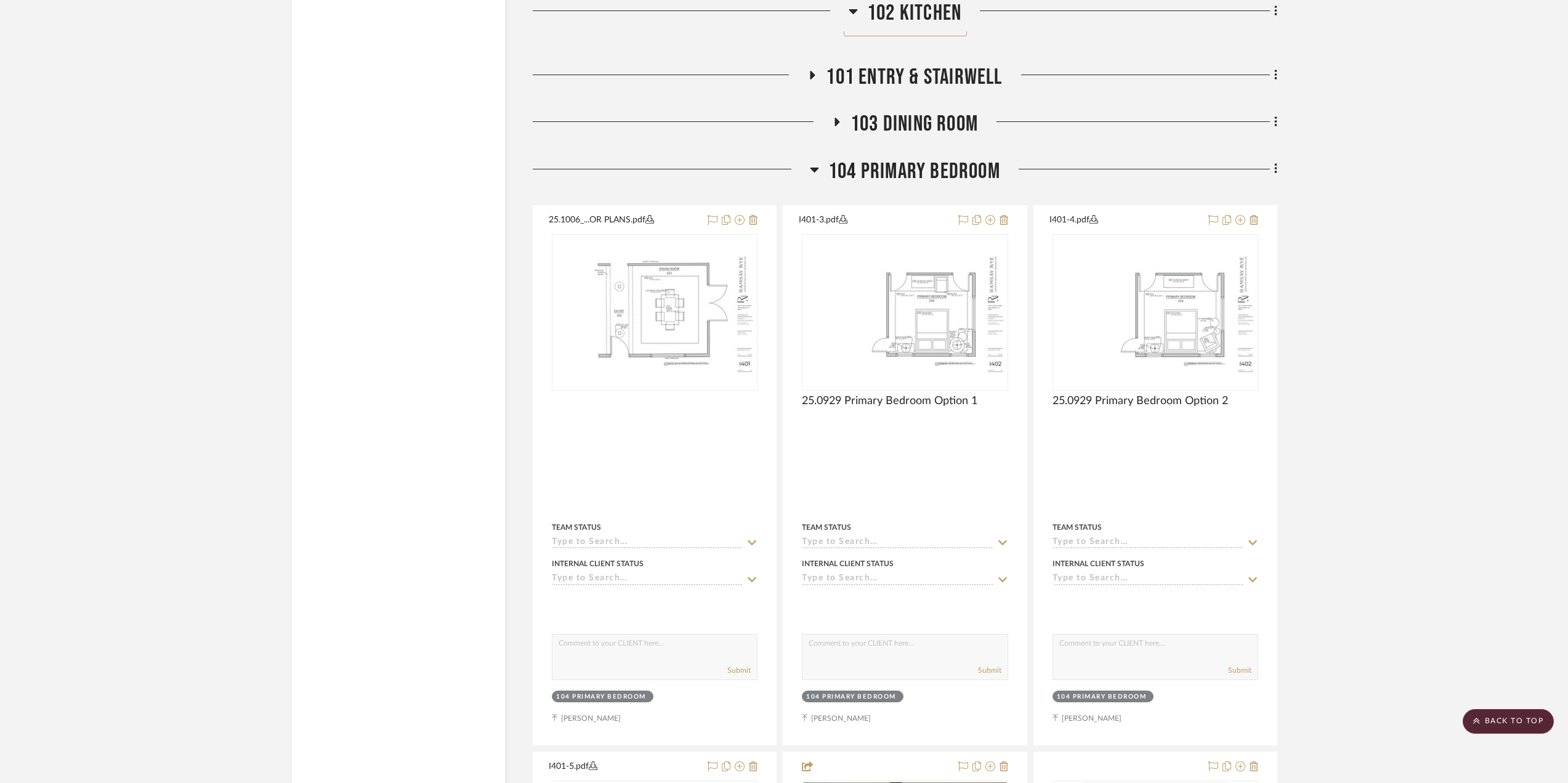
click at [855, 167] on span "104 Primary Bedroom" at bounding box center [914, 171] width 172 height 26
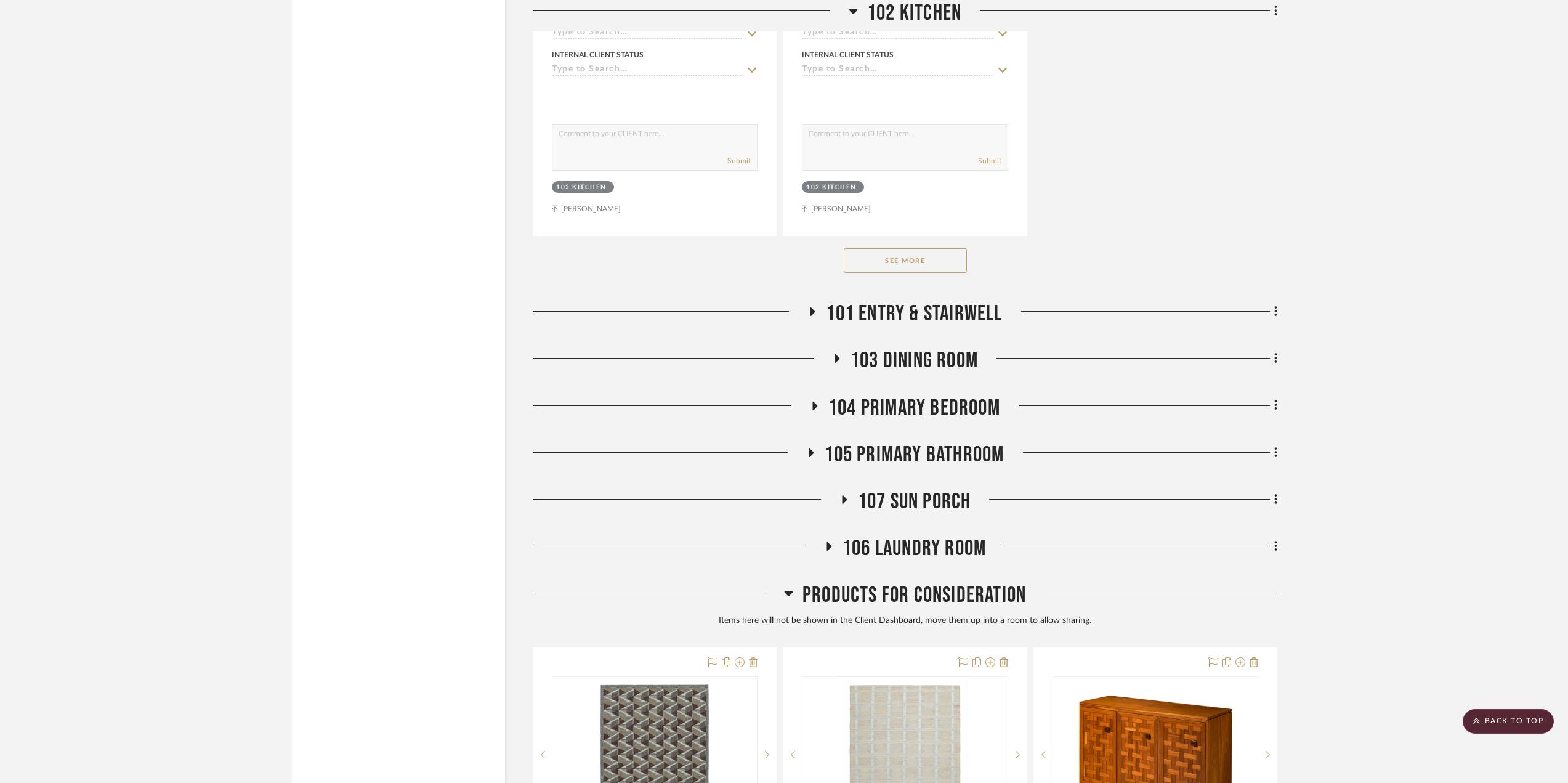
scroll to position [1865, 0]
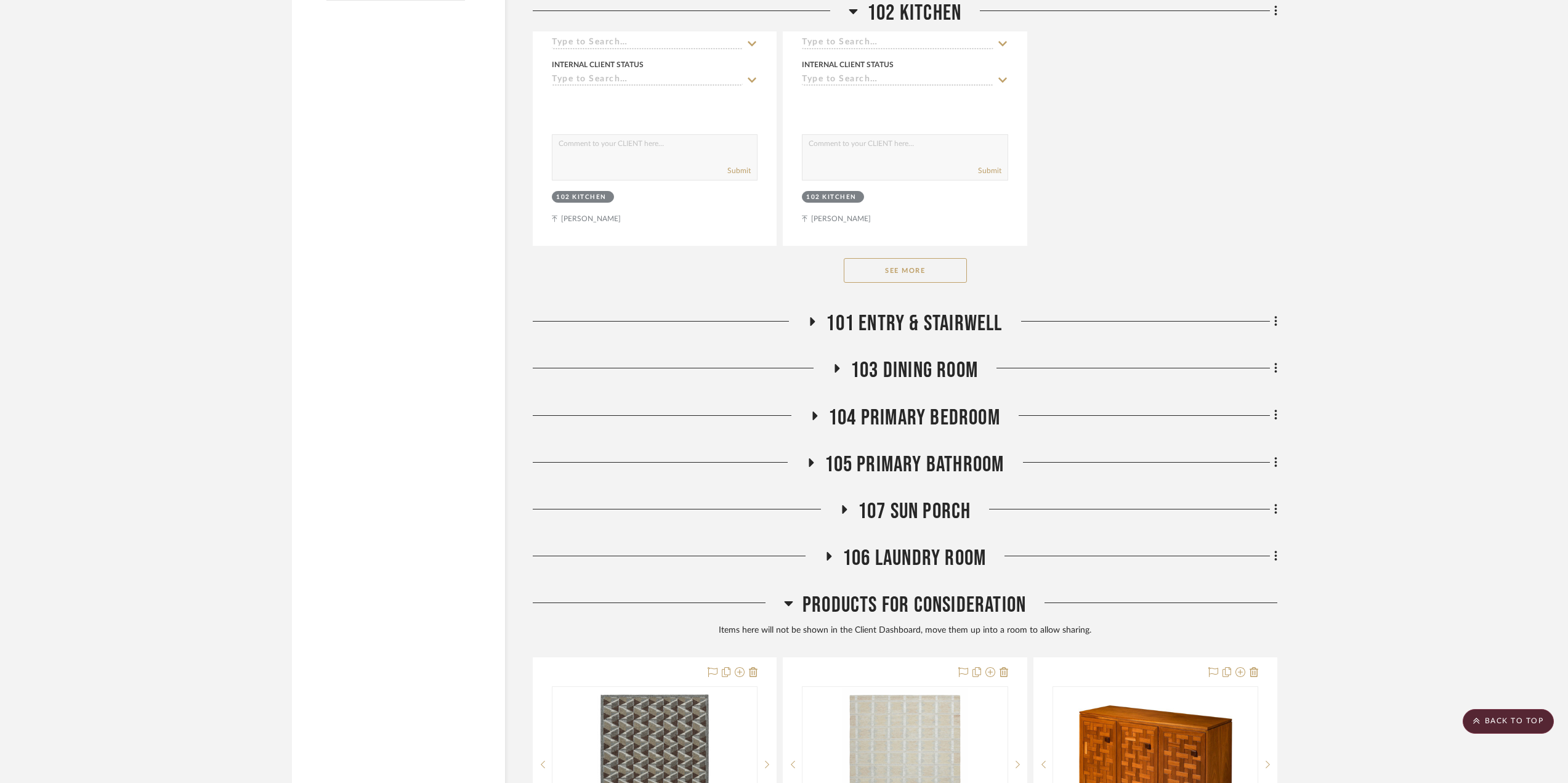
click at [898, 373] on span "103 Dining Room" at bounding box center [914, 370] width 128 height 26
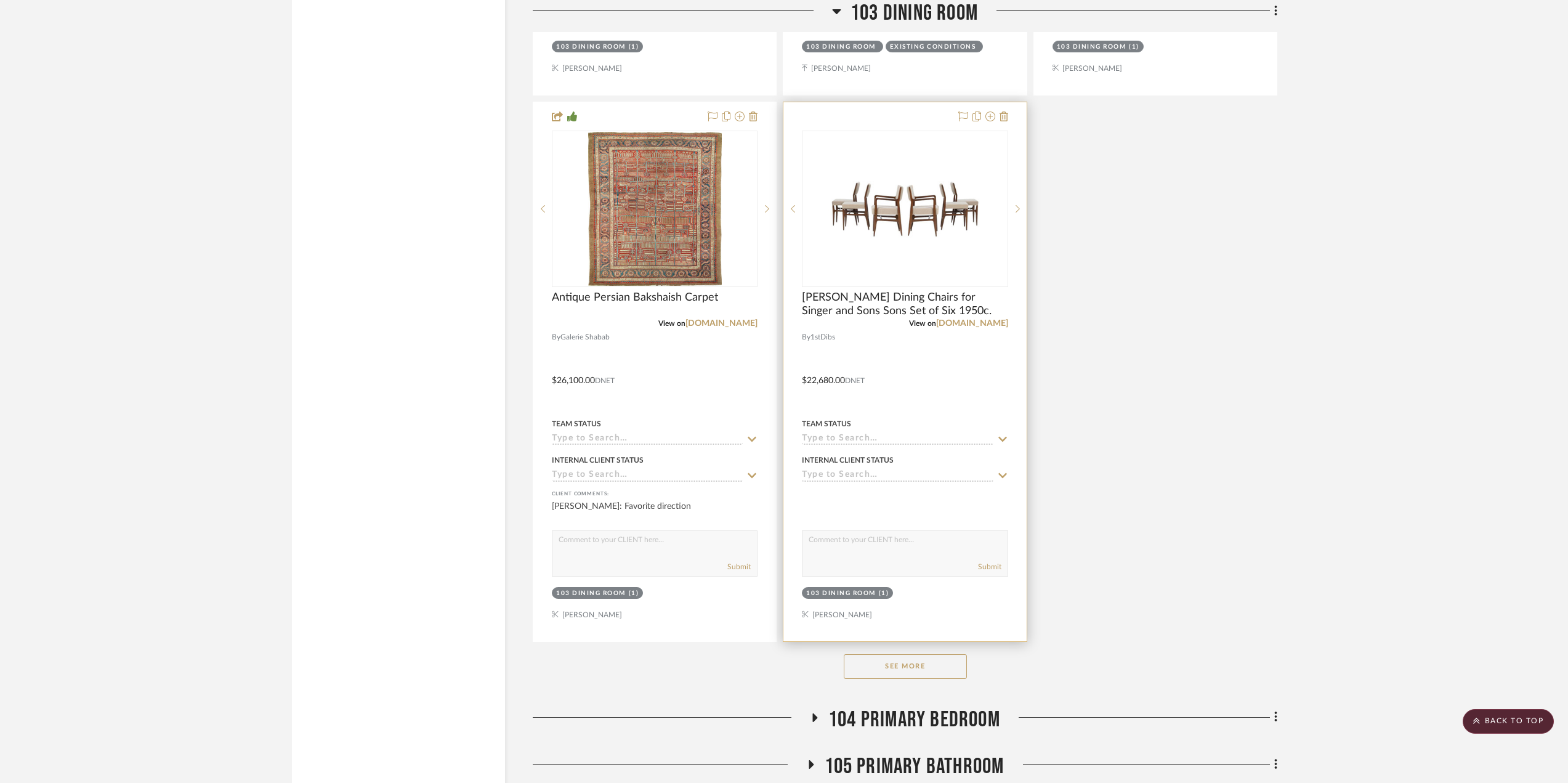
scroll to position [3282, 0]
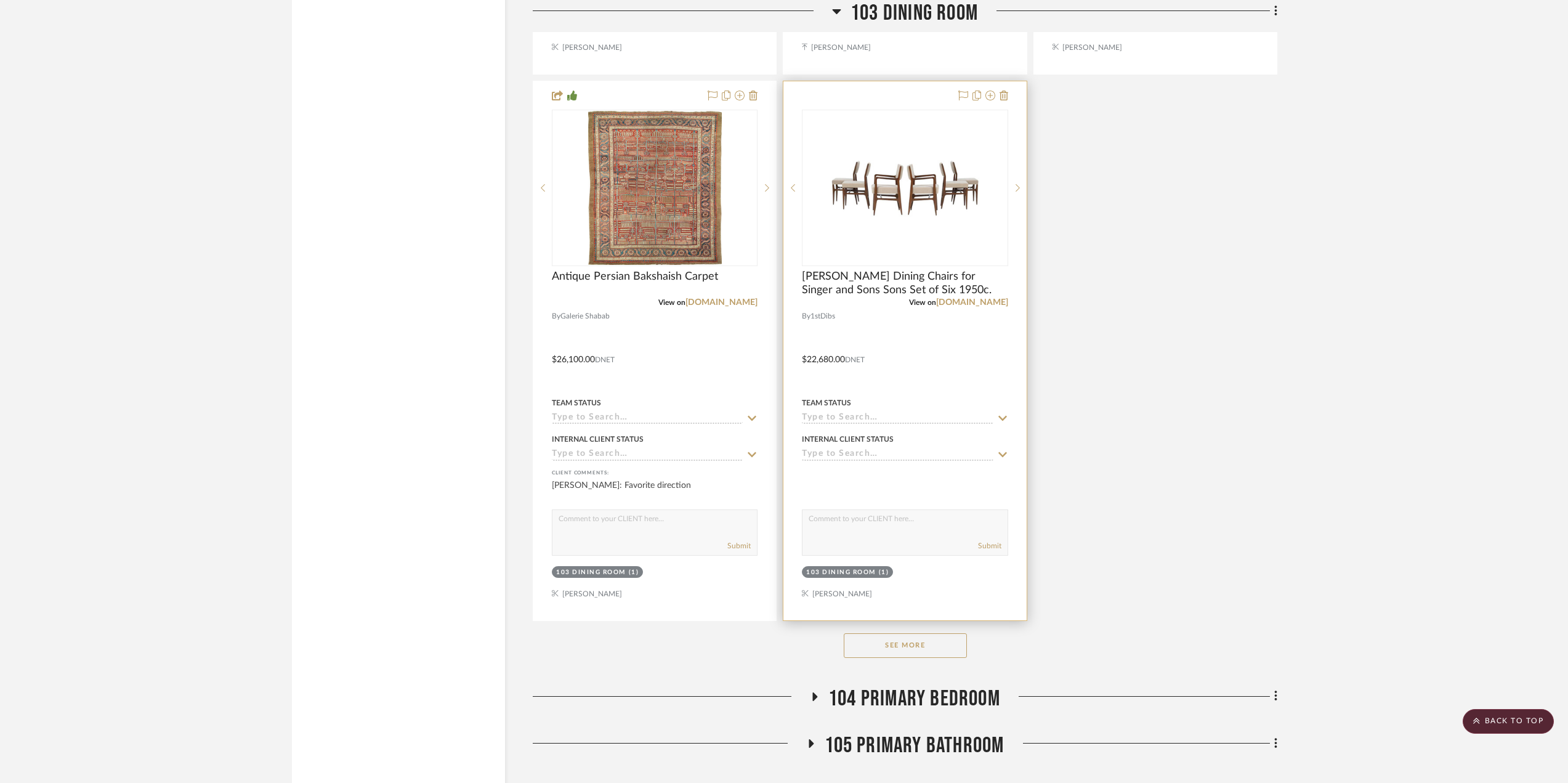
drag, startPoint x: 949, startPoint y: 688, endPoint x: 1024, endPoint y: 584, distance: 128.2
click at [949, 688] on span "104 Primary Bedroom" at bounding box center [914, 699] width 172 height 26
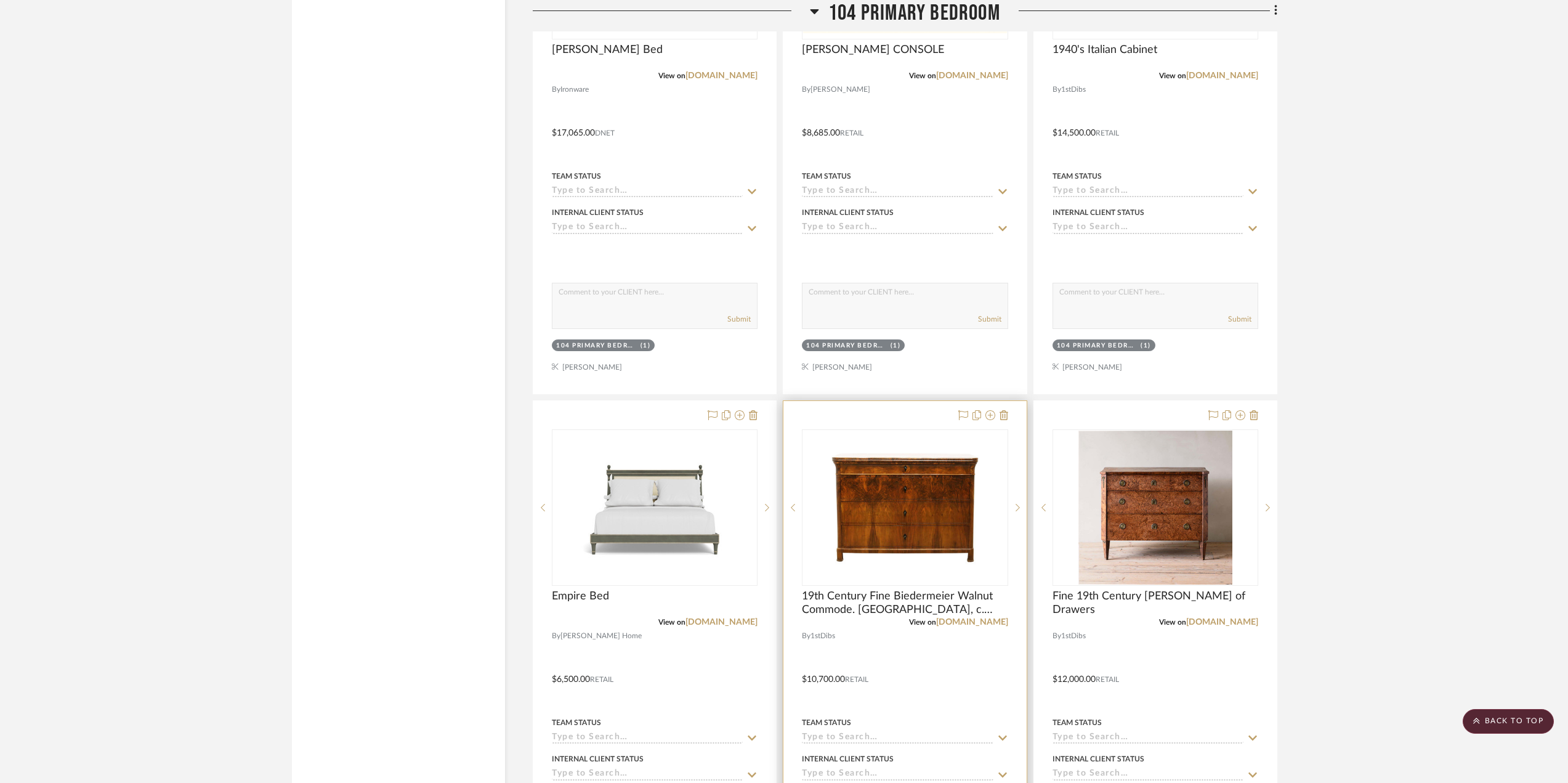
scroll to position [6857, 0]
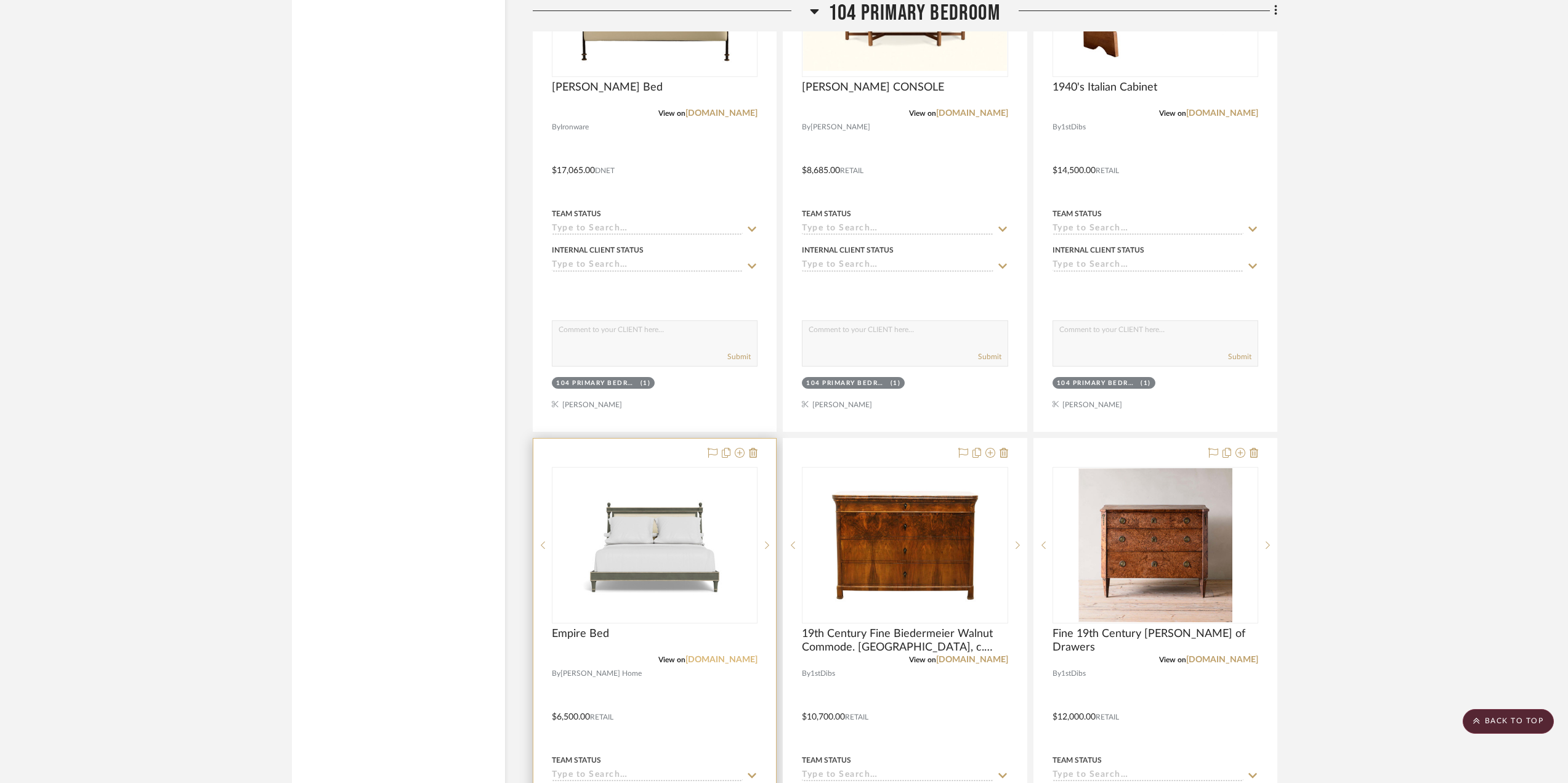
click at [685, 663] on link "bunnywilliamshome.com" at bounding box center [721, 660] width 72 height 9
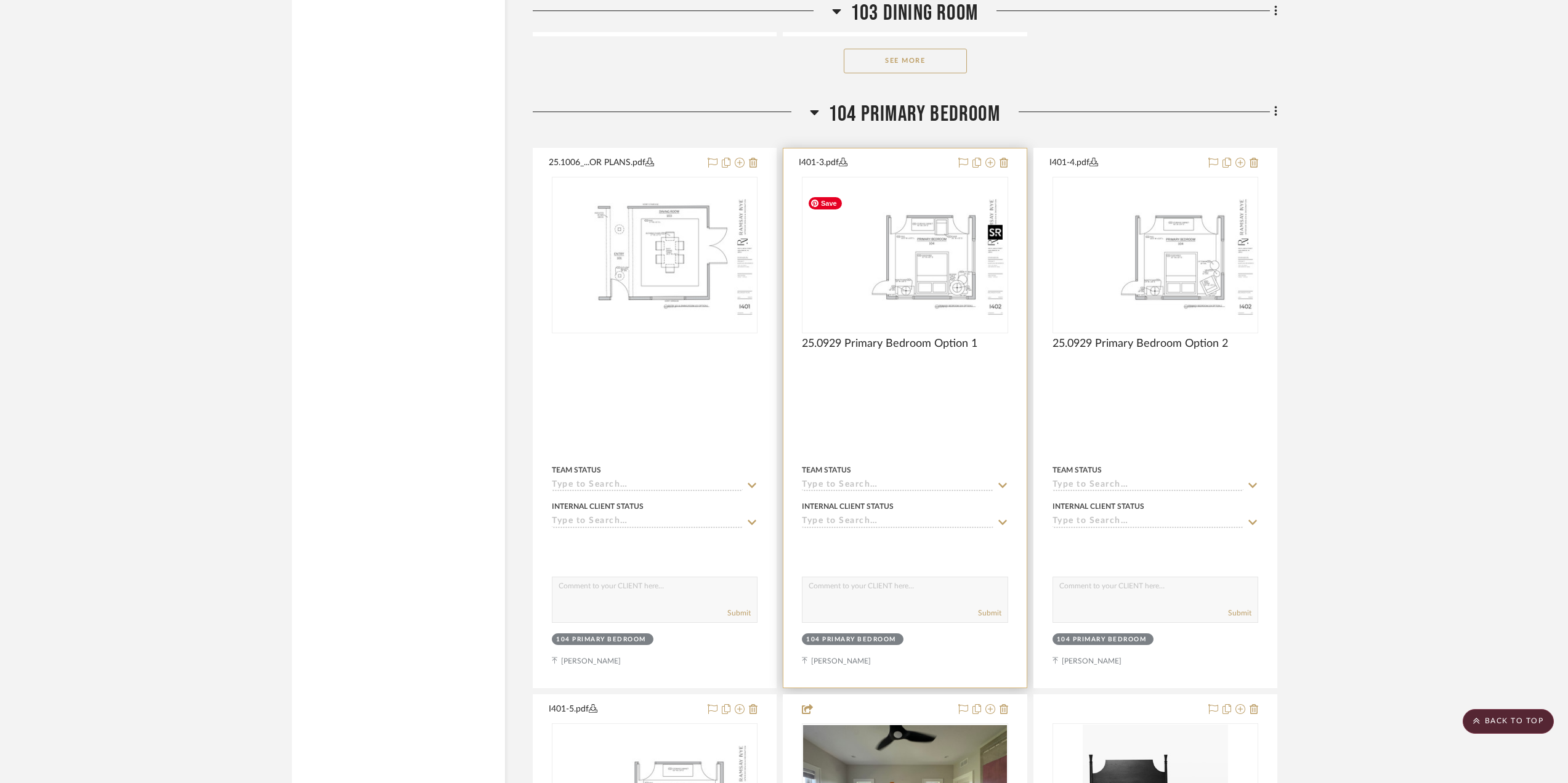
scroll to position [3837, 0]
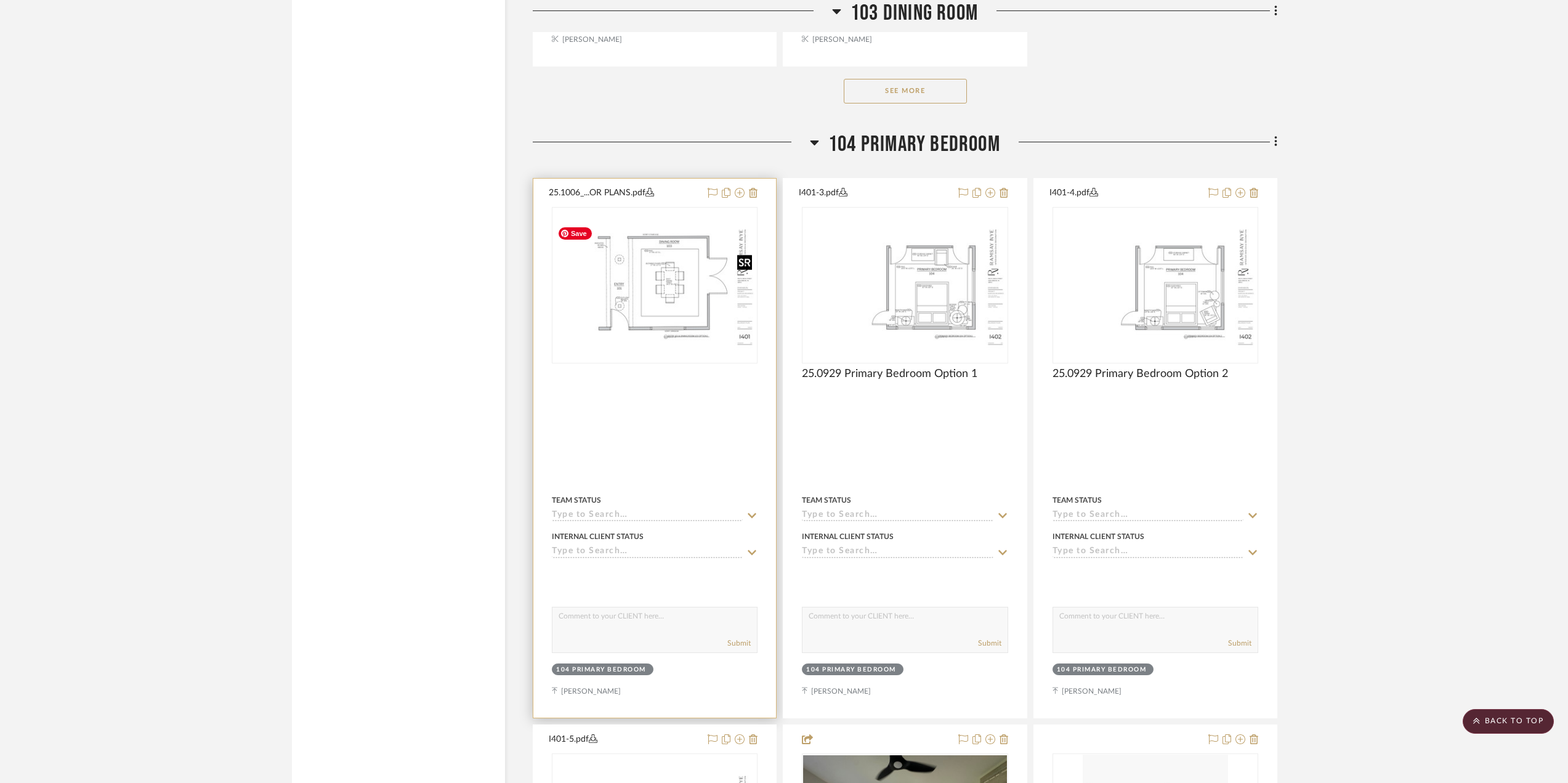
click at [668, 297] on img "0" at bounding box center [655, 285] width 203 height 131
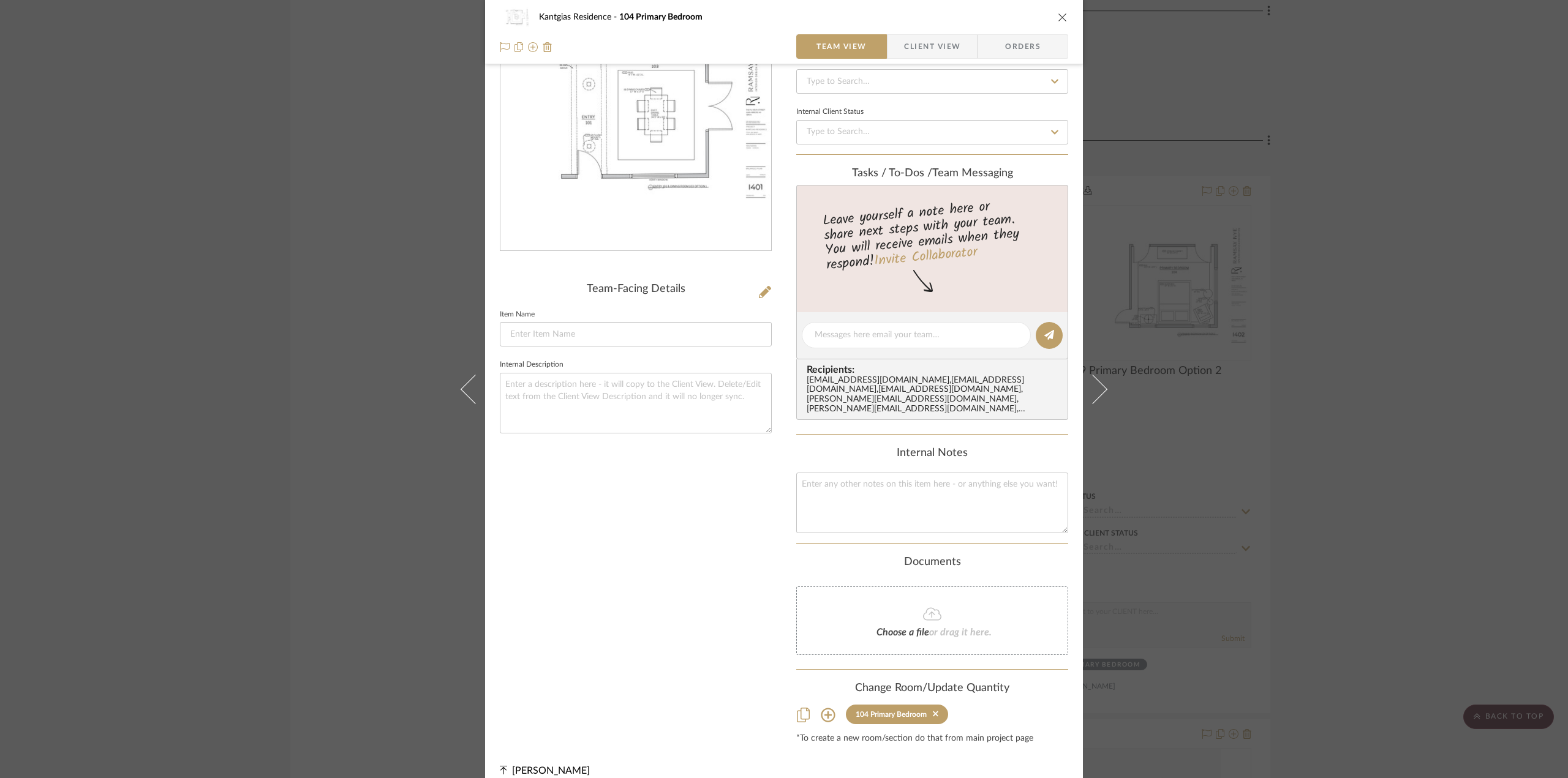
scroll to position [102, 0]
click at [932, 707] on icon at bounding box center [935, 712] width 5 height 9
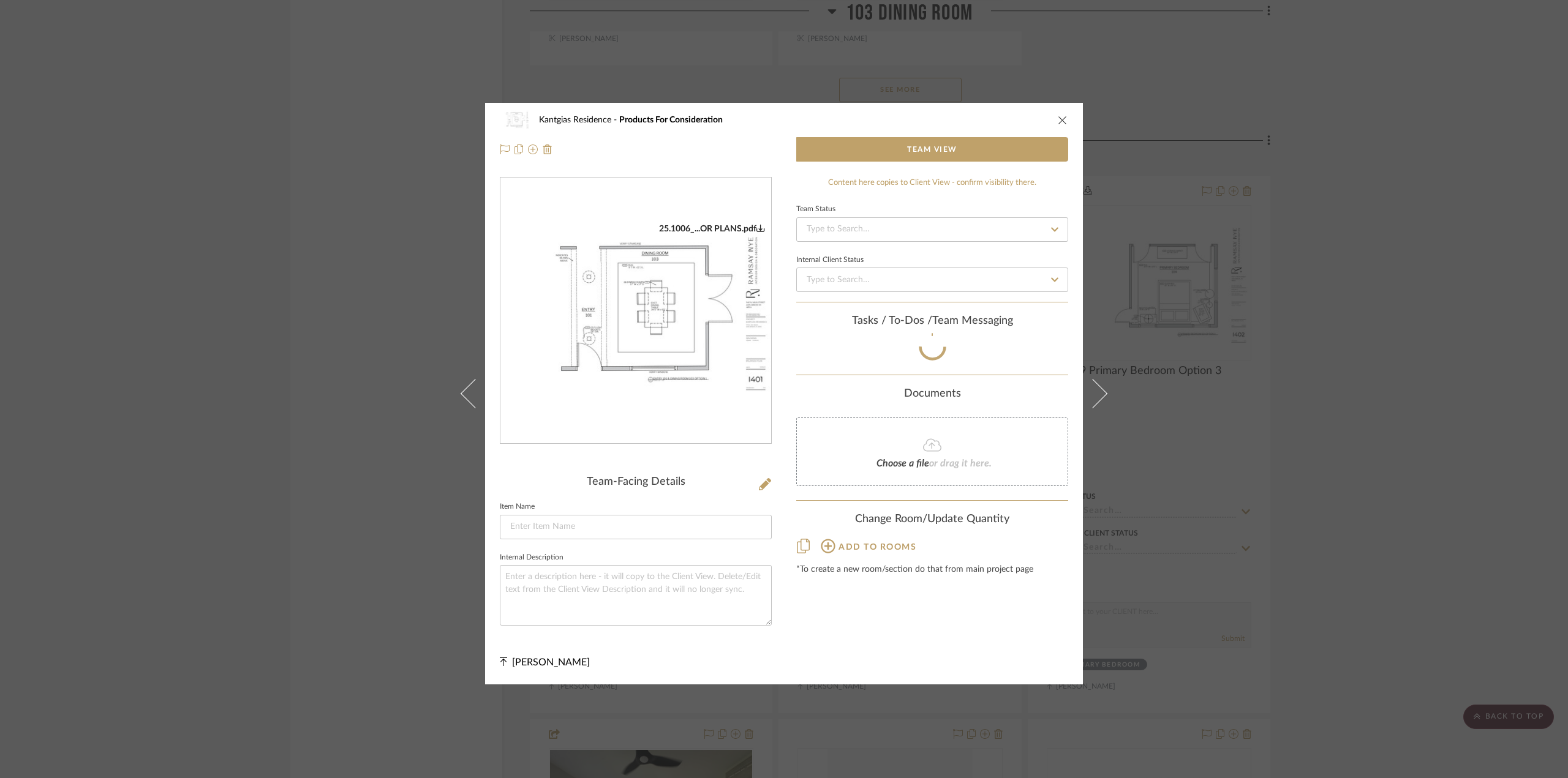
scroll to position [0, 0]
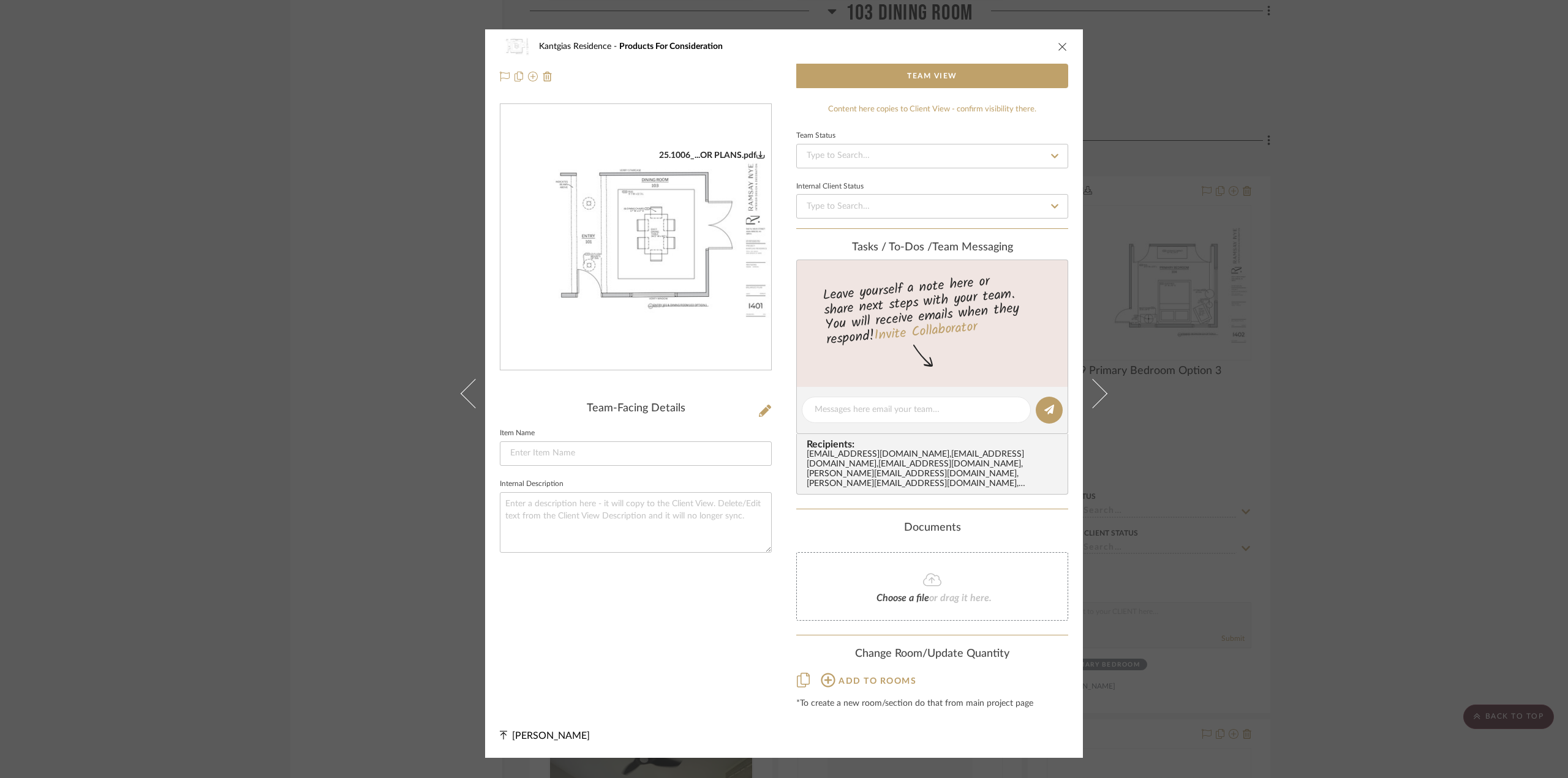
click at [1056, 19] on div "Kantgias Residence Products For Consideration Team View 25.1006_...OR PLANS.pdf…" at bounding box center [784, 389] width 1568 height 778
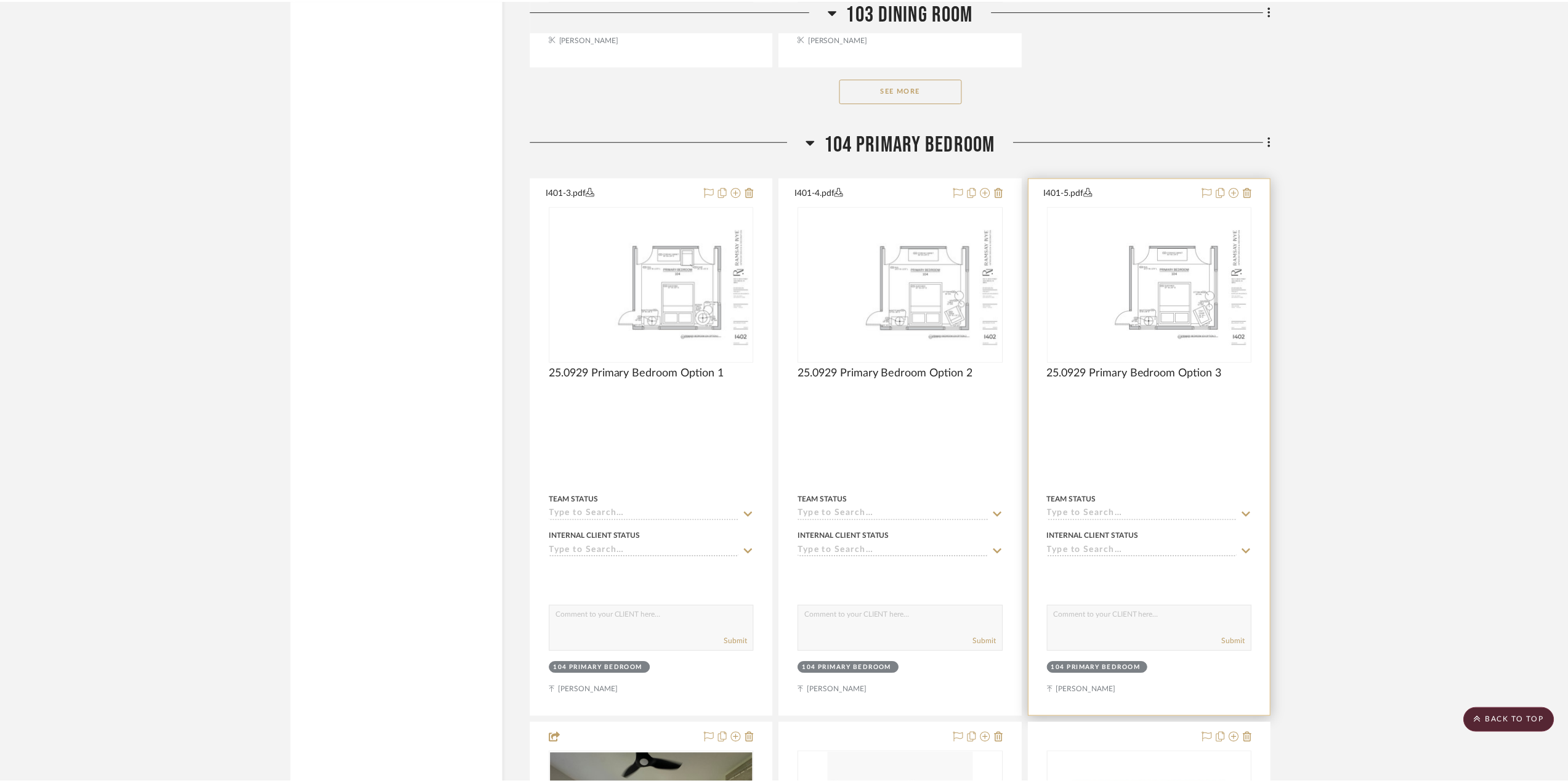
scroll to position [3837, 0]
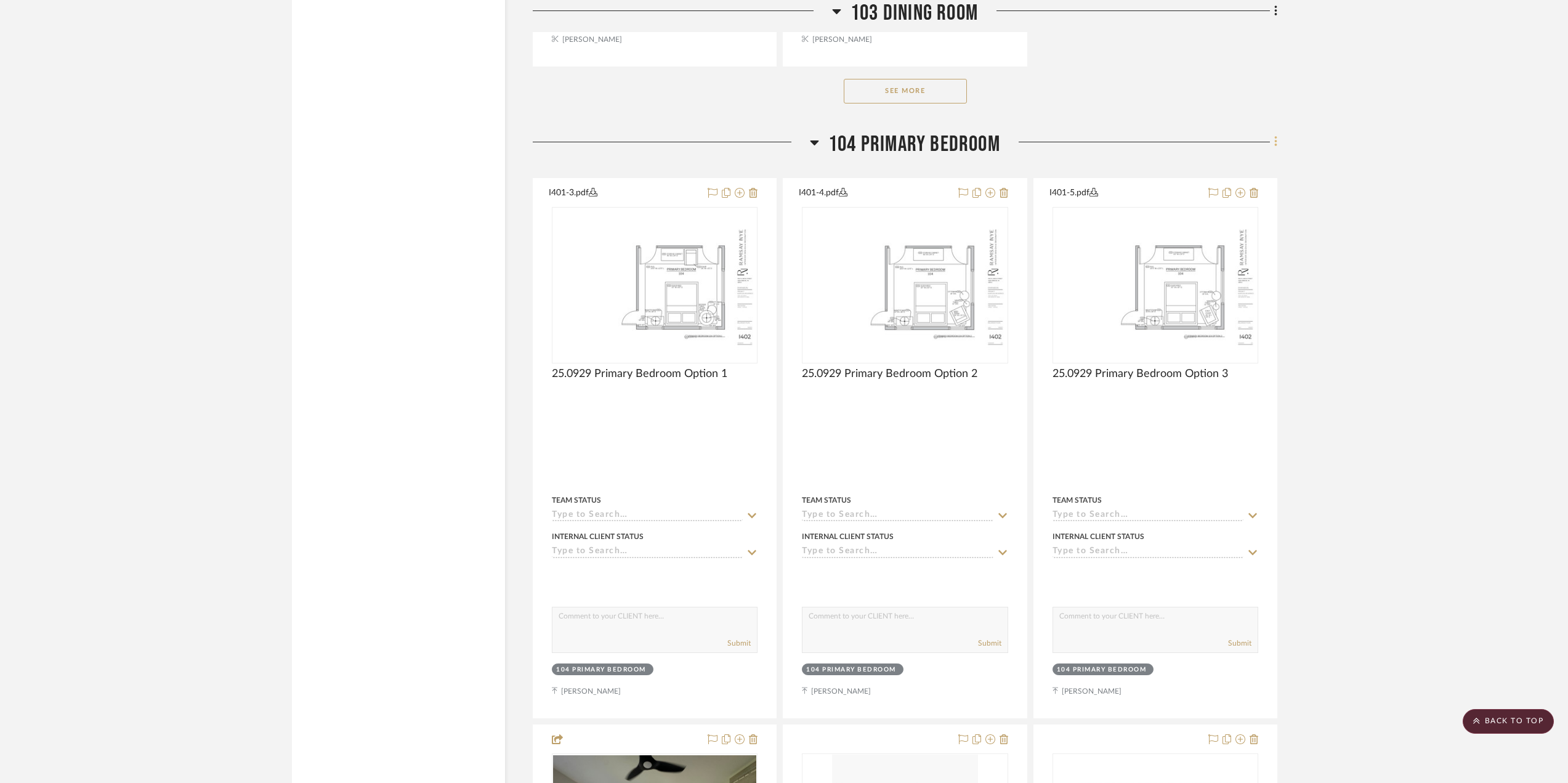
click at [1151, 147] on icon at bounding box center [1275, 142] width 2 height 10
click at [1151, 167] on span "Add New Item" at bounding box center [1219, 170] width 96 height 10
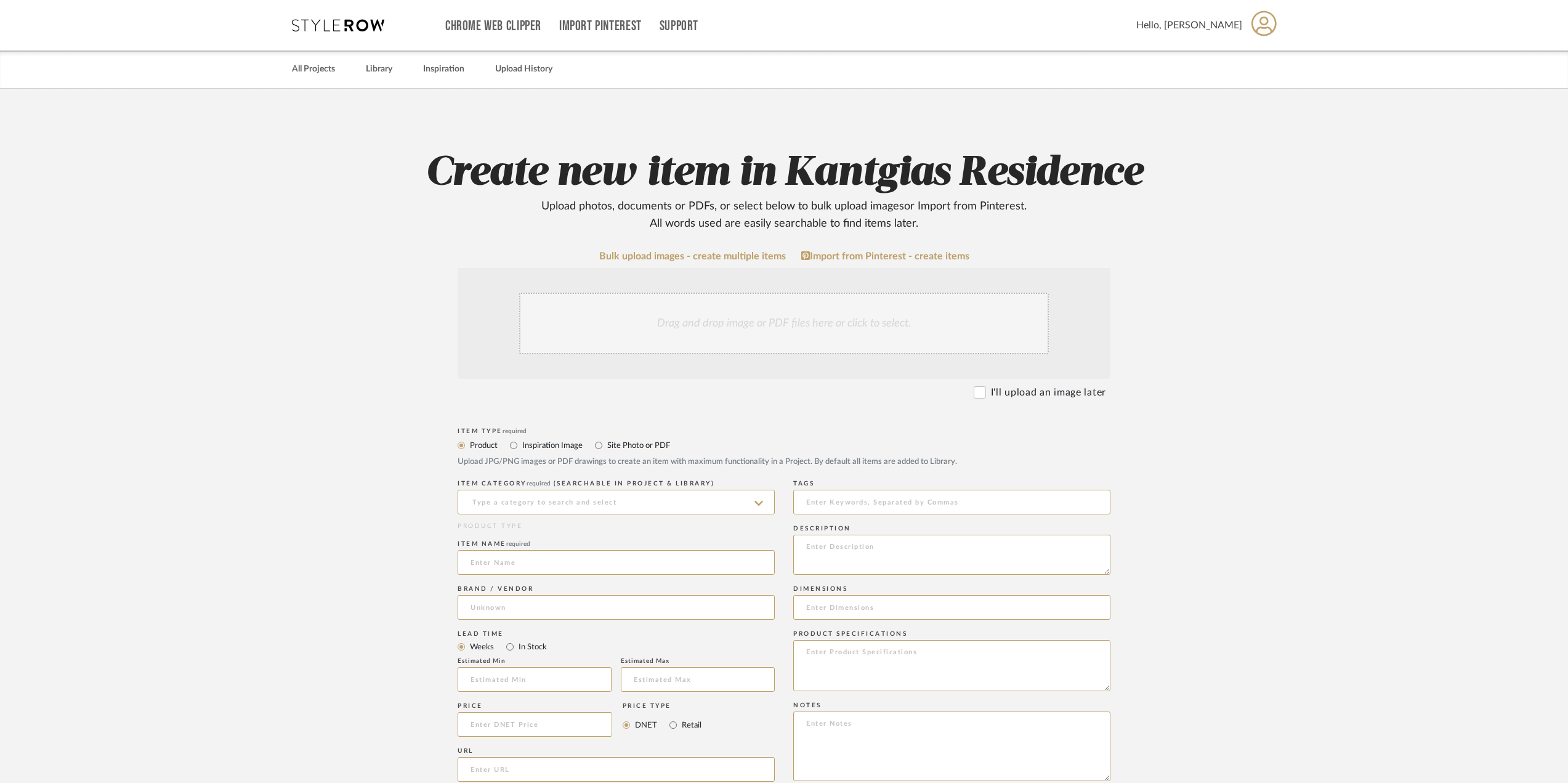
click at [616, 445] on label "Site Photo or PDF" at bounding box center [638, 445] width 64 height 13
click at [606, 445] on input "Site Photo or PDF" at bounding box center [599, 445] width 15 height 15
radio input "true"
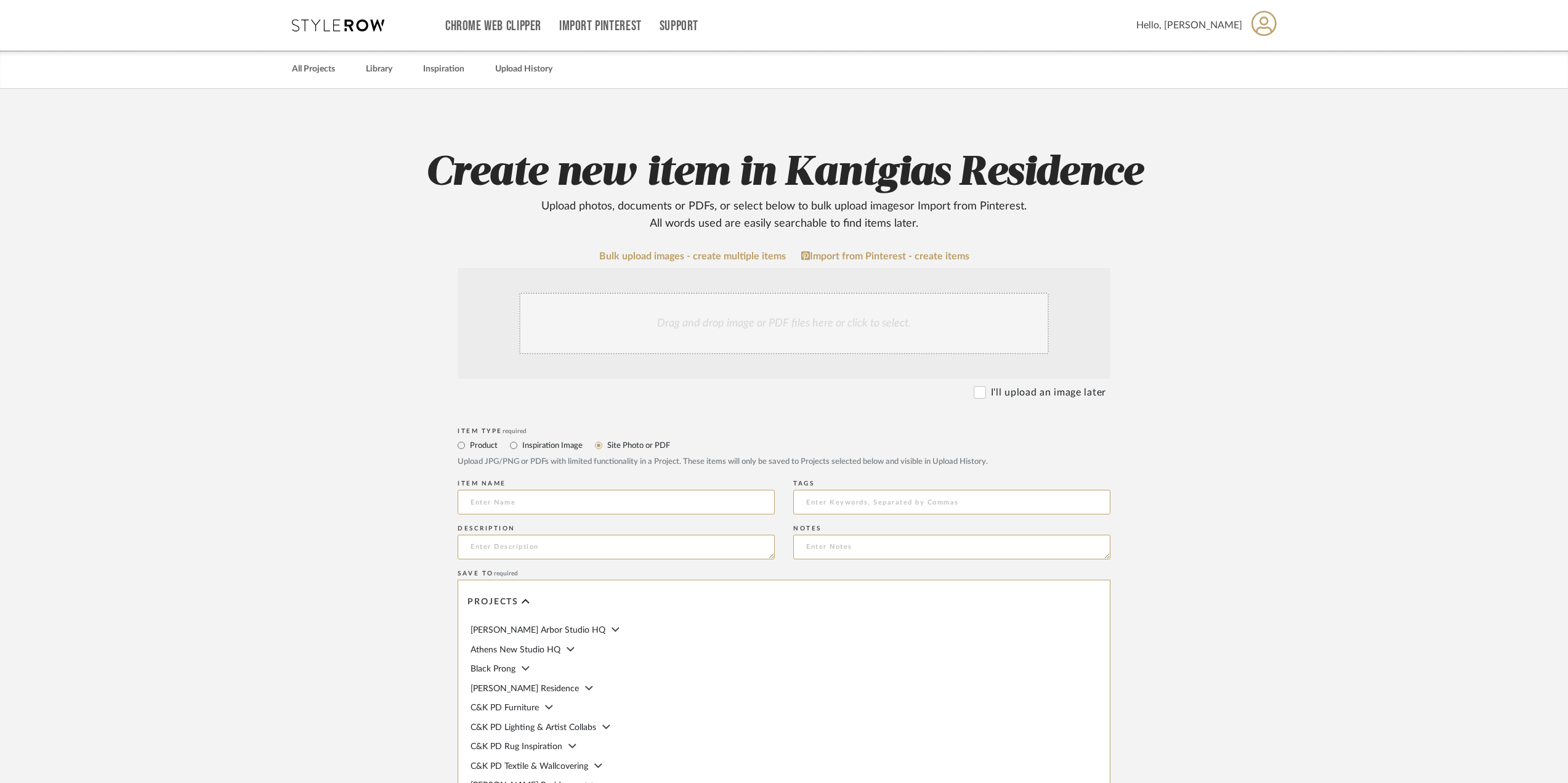
click at [689, 308] on div "Drag and drop image or PDF files here or click to select." at bounding box center [783, 324] width 529 height 61
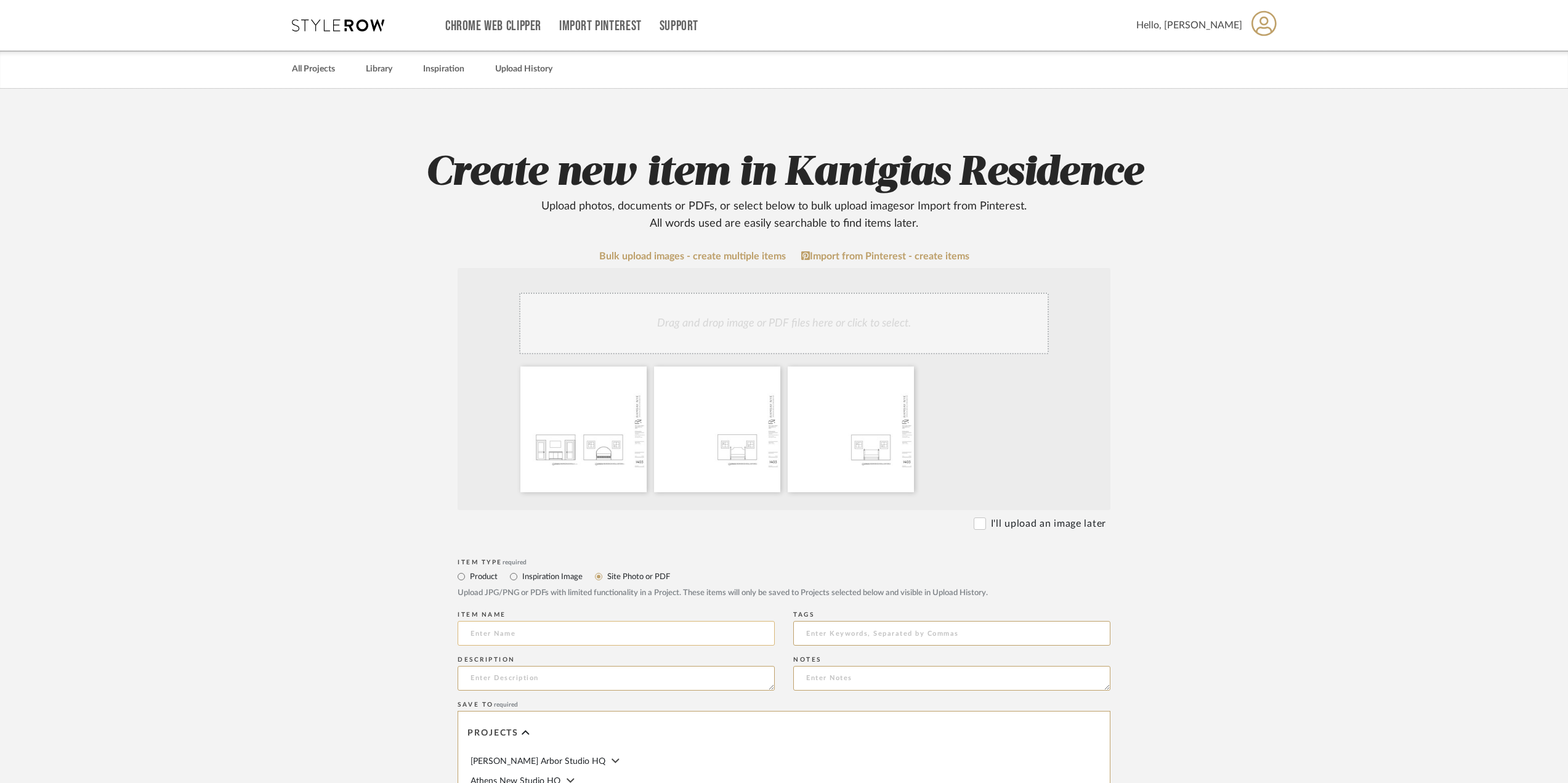
click at [614, 638] on input at bounding box center [616, 633] width 317 height 25
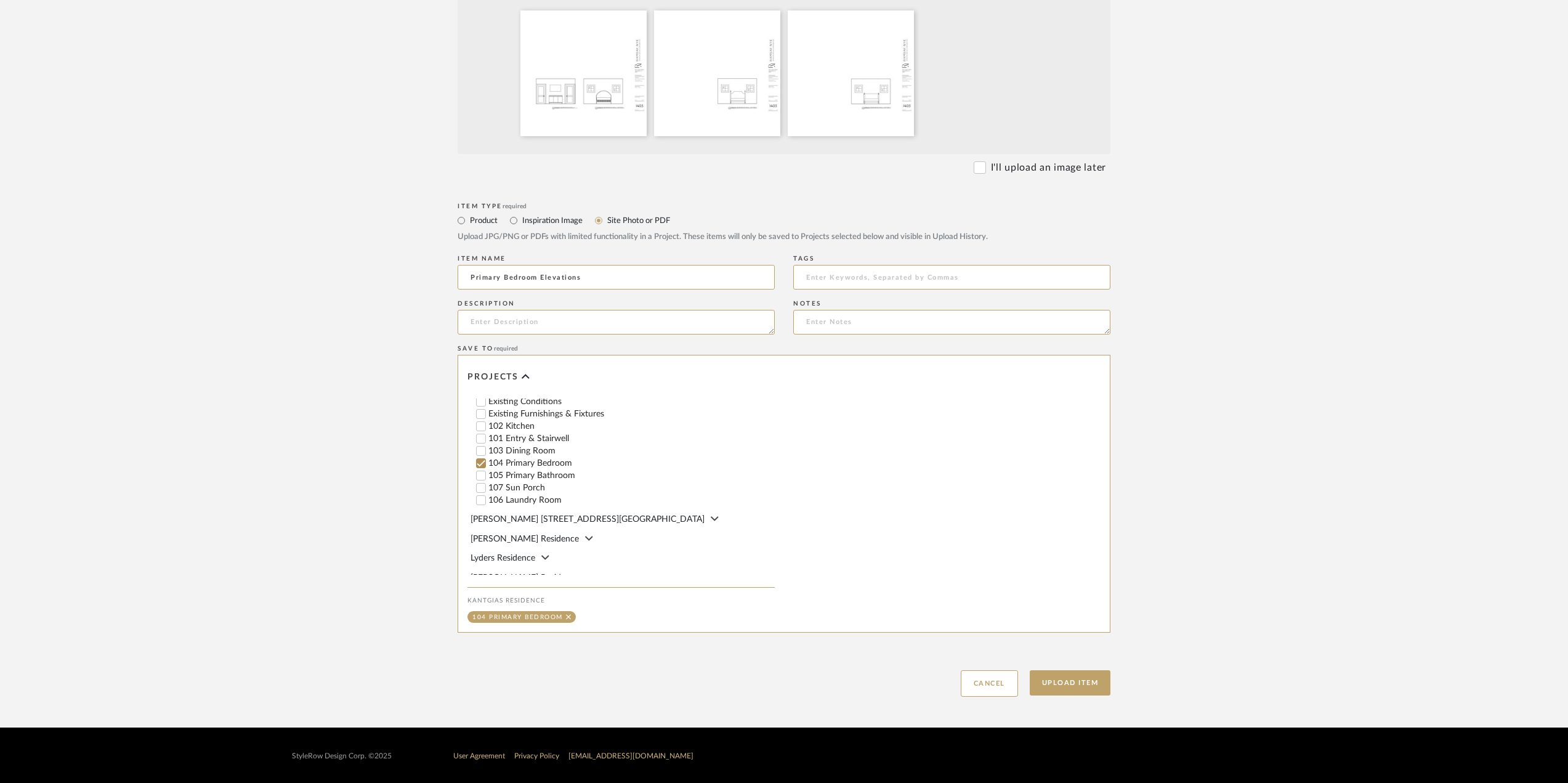
scroll to position [365, 0]
type input "Primary Bedroom Elevations"
click at [1055, 680] on button "Upload Item" at bounding box center [1070, 683] width 81 height 25
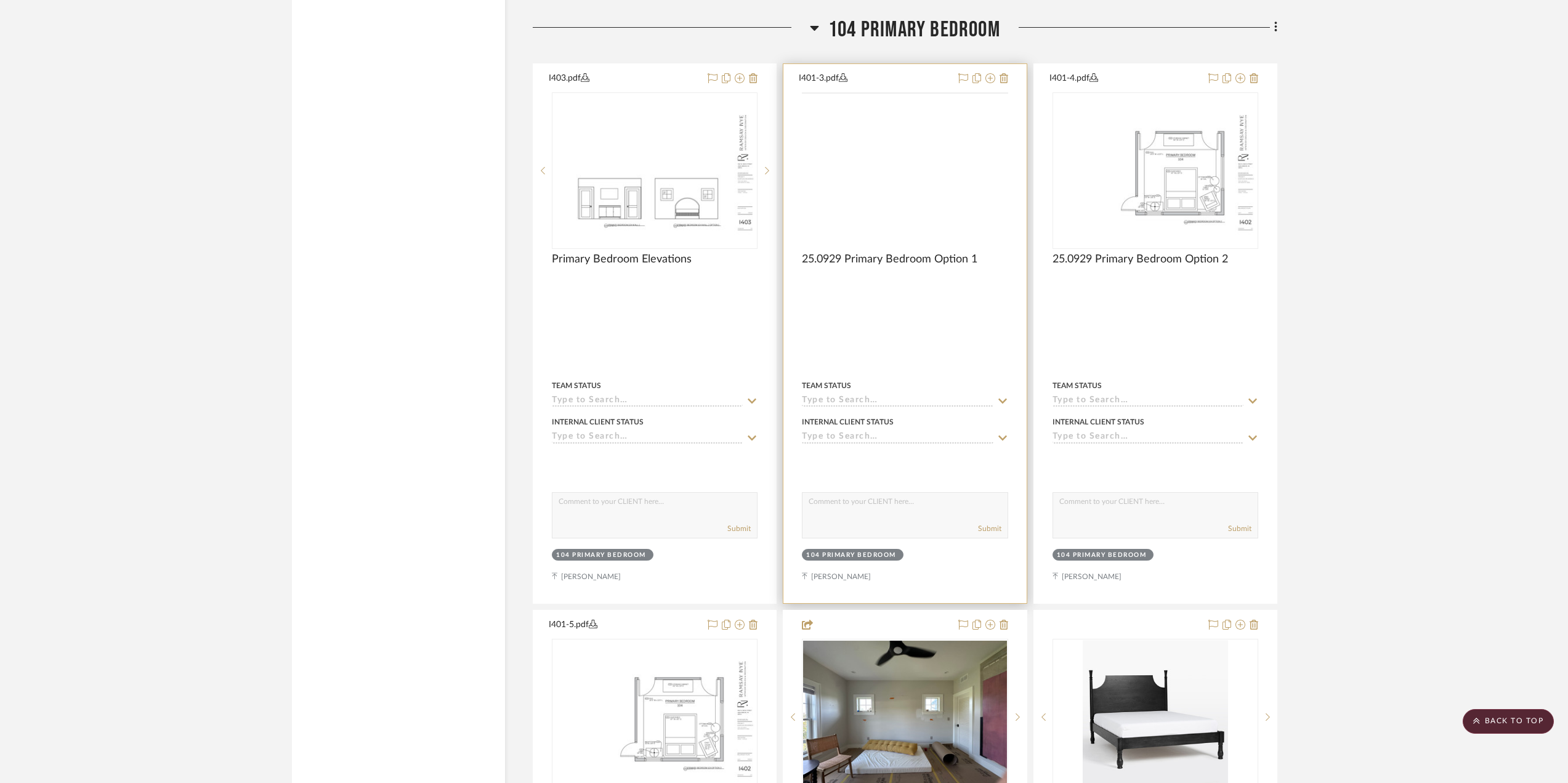
scroll to position [3967, 0]
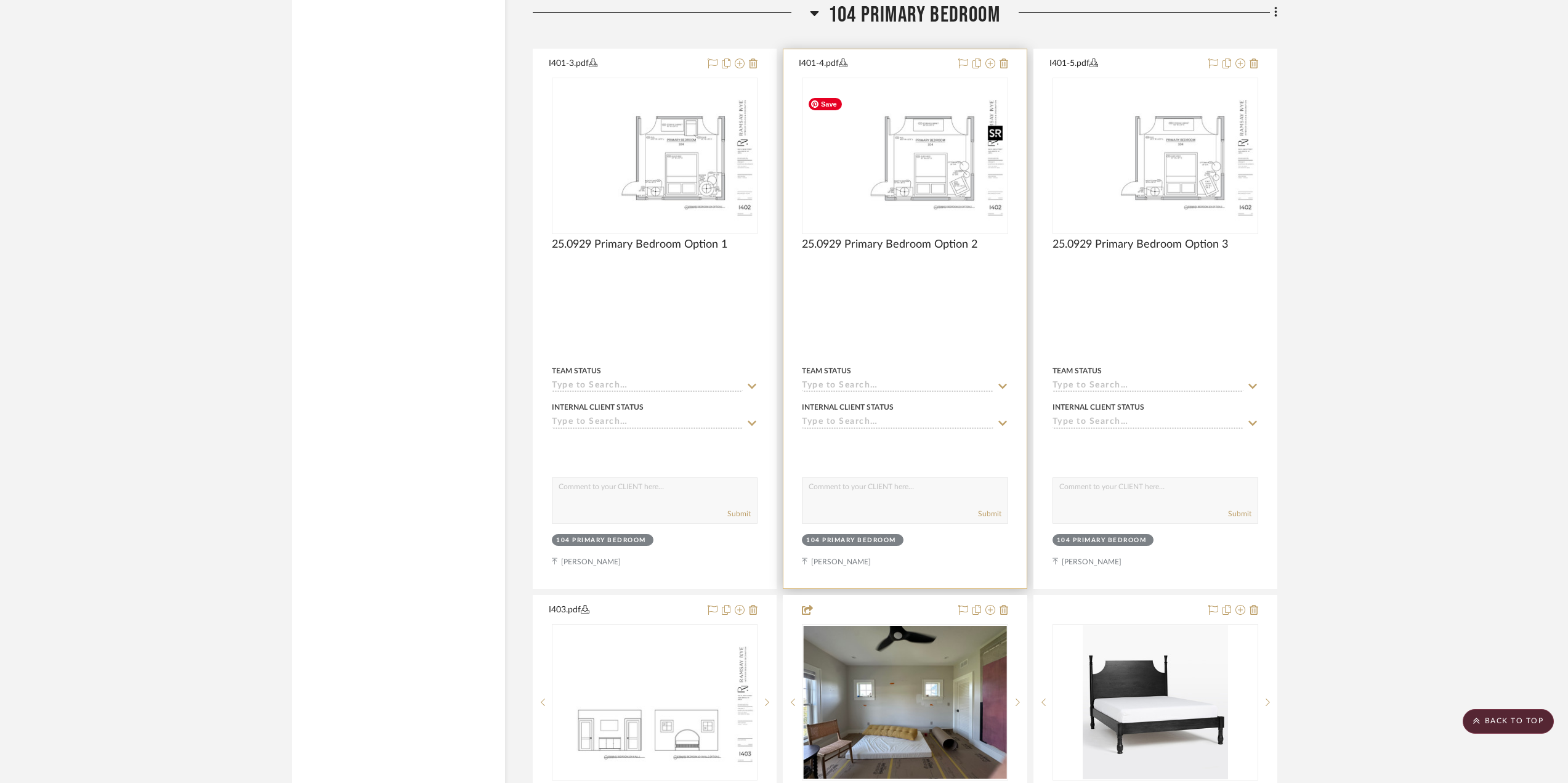
click at [956, 213] on img "0" at bounding box center [905, 155] width 203 height 131
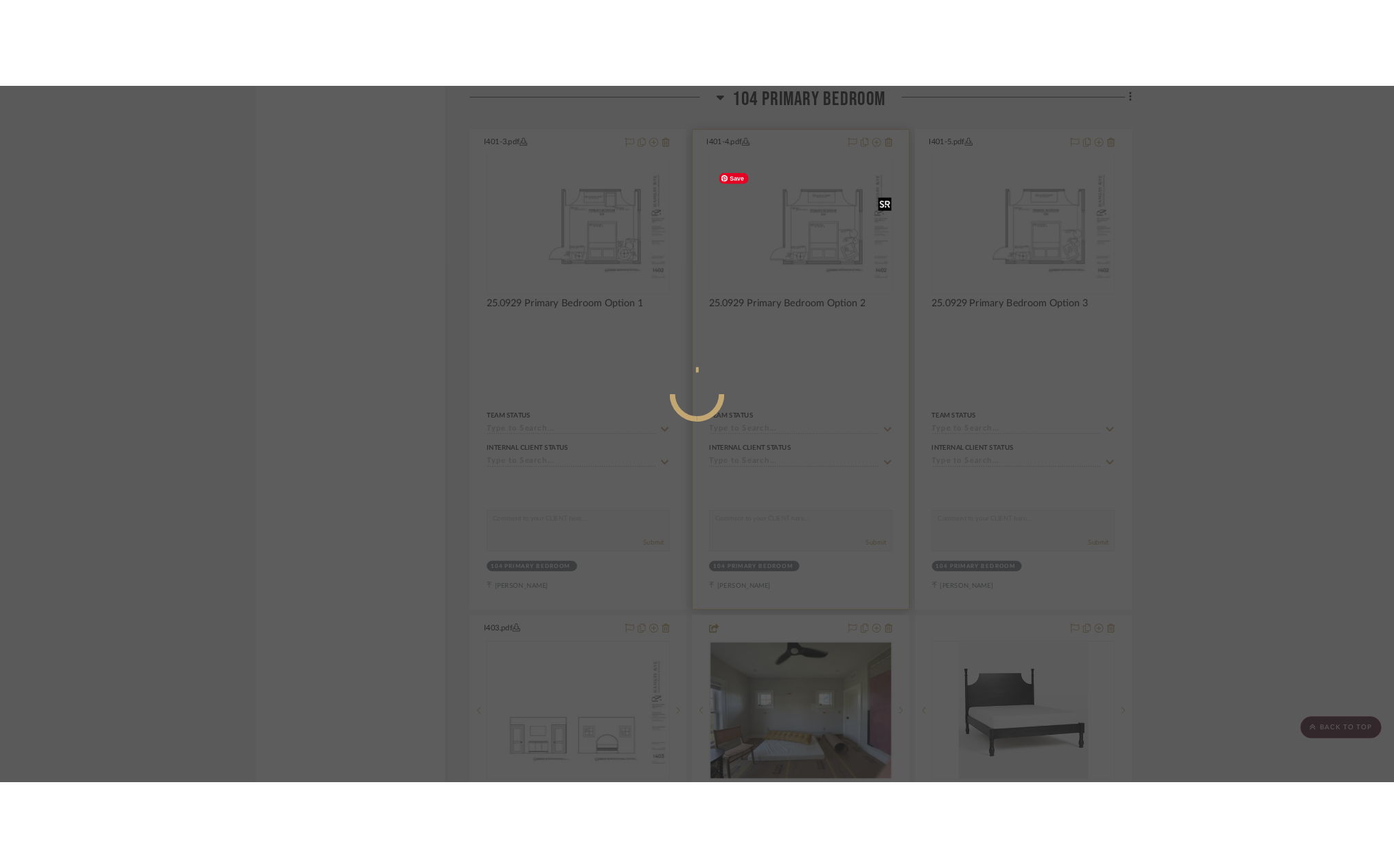
scroll to position [0, 0]
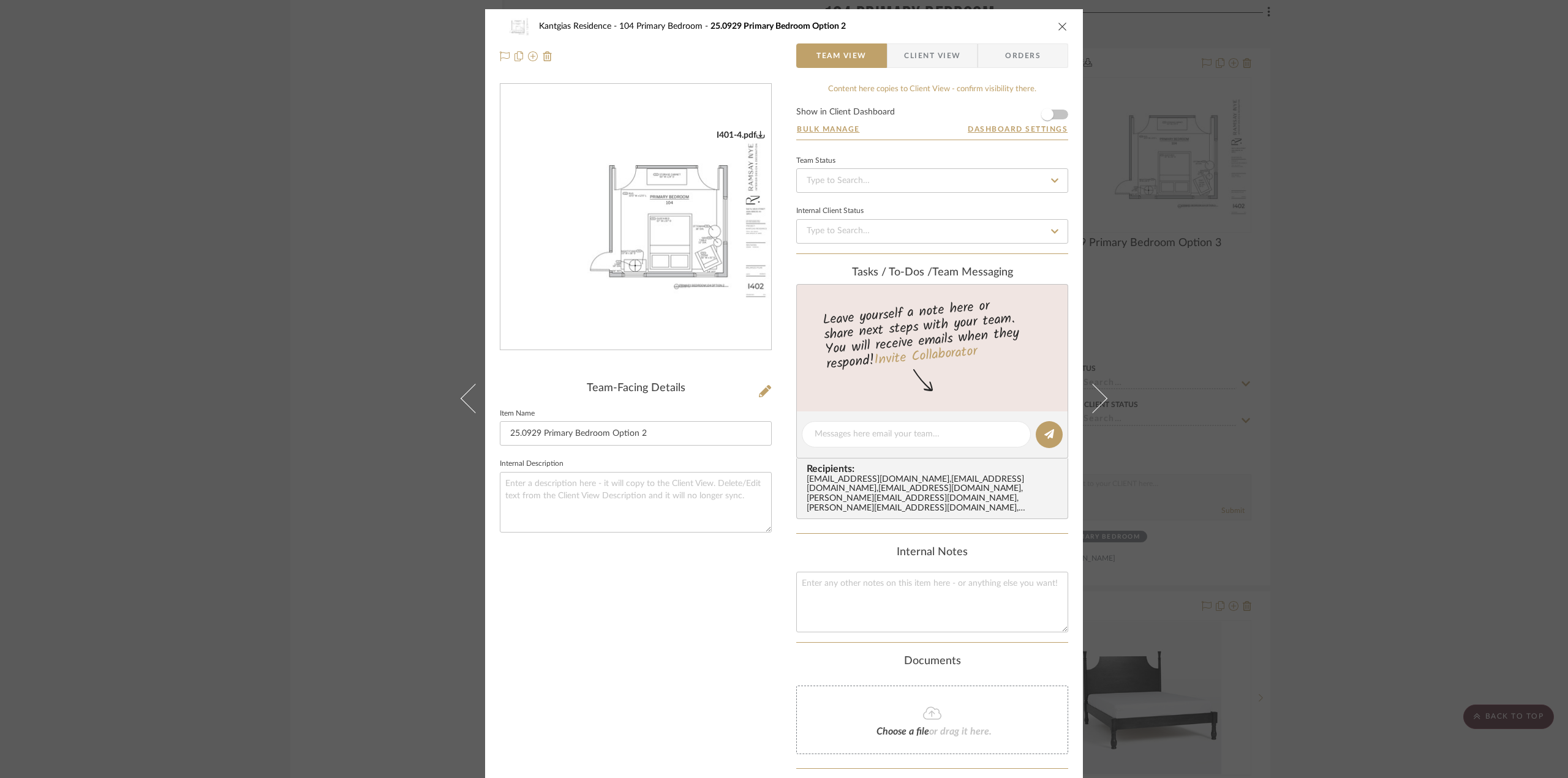
click at [676, 218] on img "0" at bounding box center [636, 218] width 271 height 175
click at [761, 390] on icon at bounding box center [765, 391] width 12 height 12
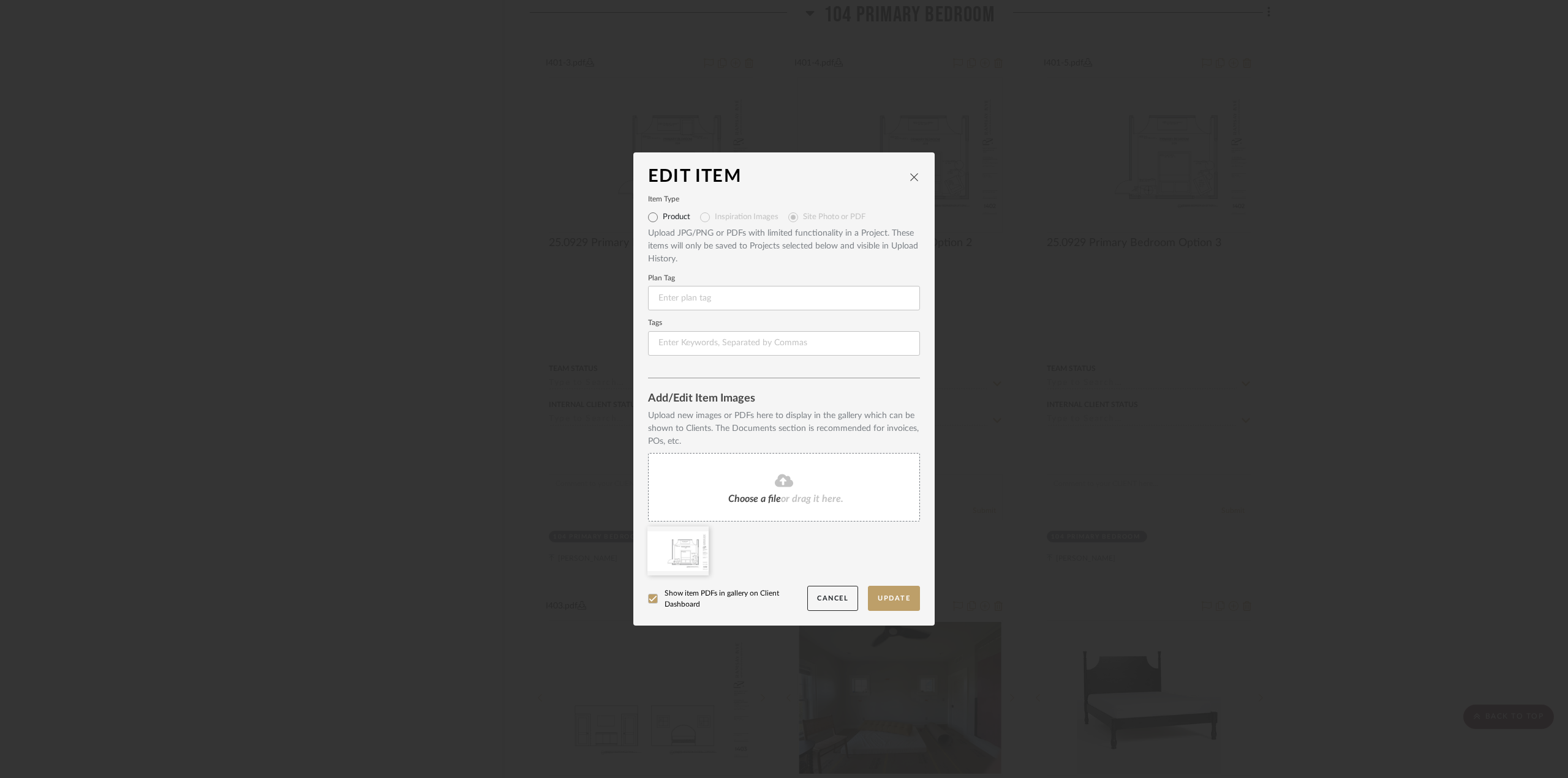
click at [778, 463] on div "Choose a file or drag it here." at bounding box center [784, 487] width 272 height 68
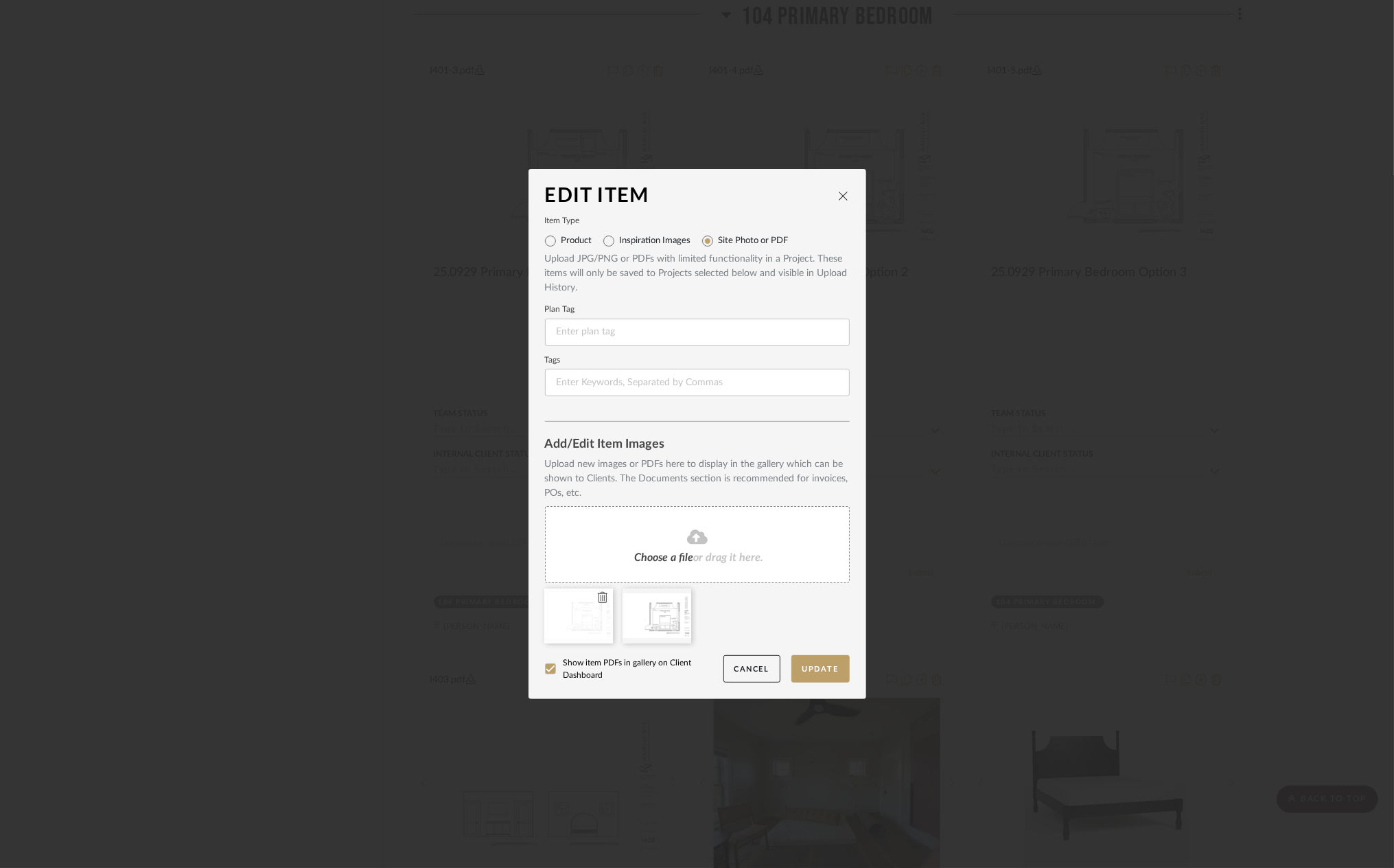
click at [603, 604] on div at bounding box center [578, 616] width 68 height 55
click at [598, 600] on icon at bounding box center [603, 597] width 10 height 11
click at [806, 664] on button "Update" at bounding box center [821, 669] width 58 height 28
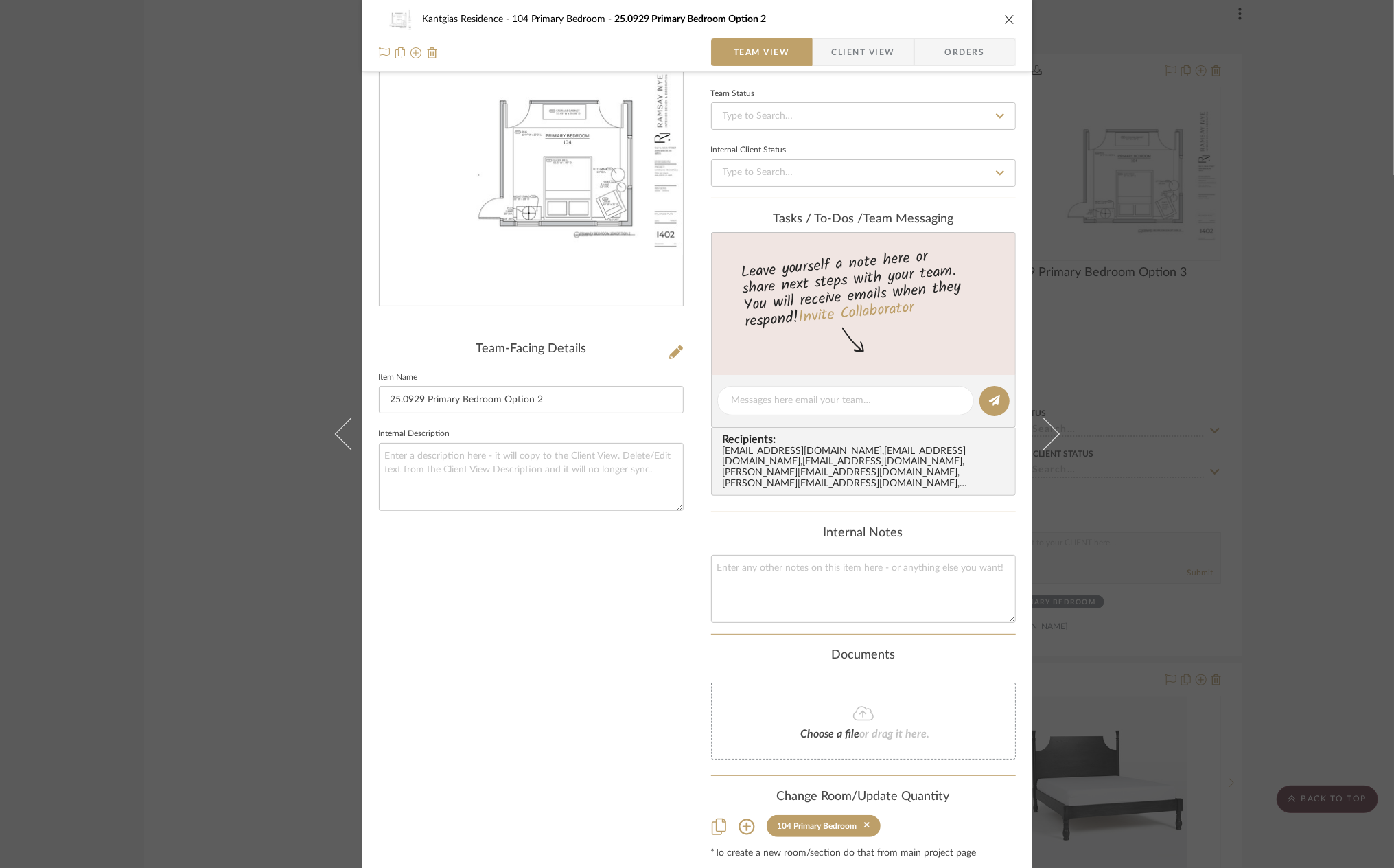
scroll to position [119, 0]
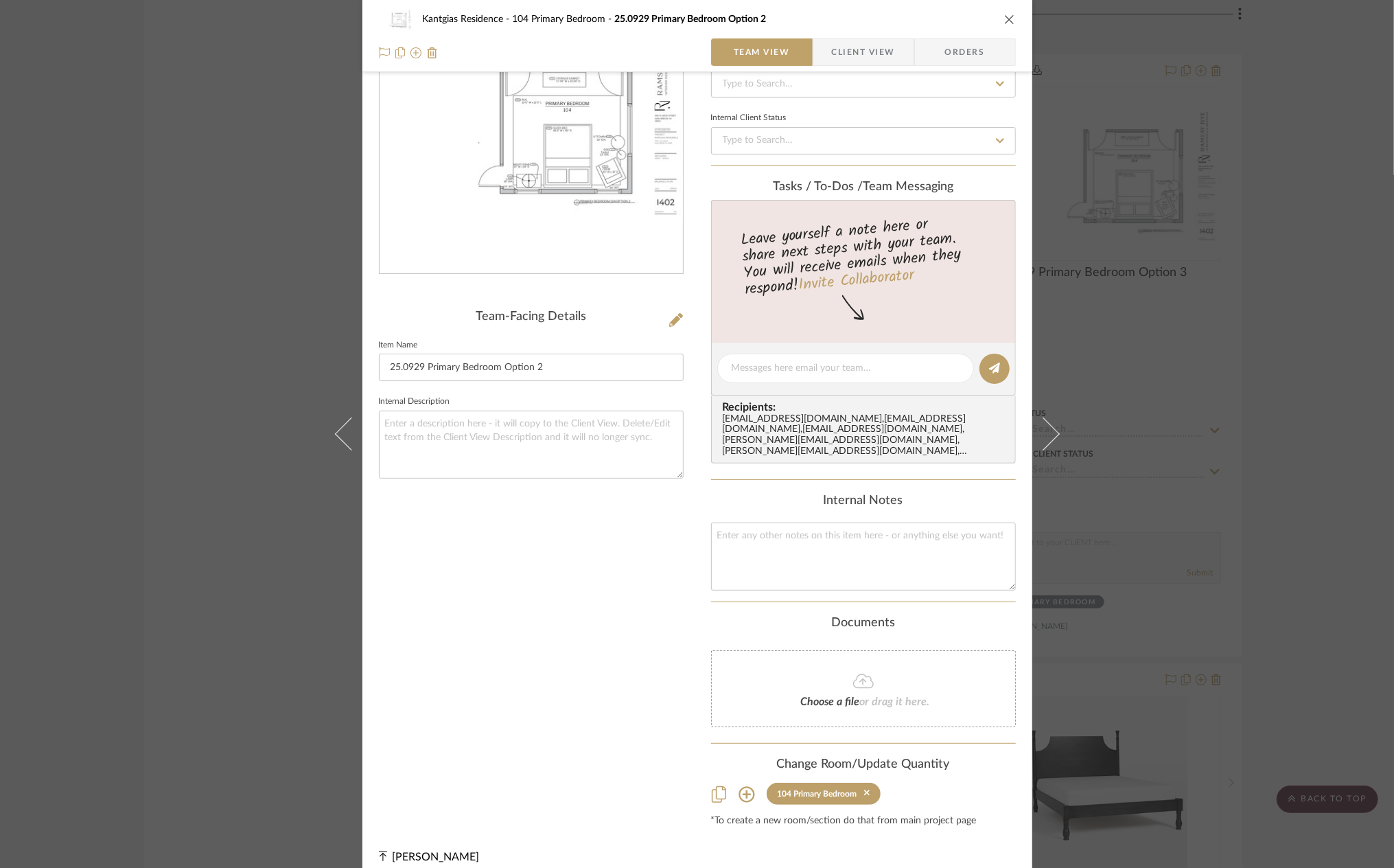
click at [1005, 22] on icon "close" at bounding box center [1010, 18] width 11 height 11
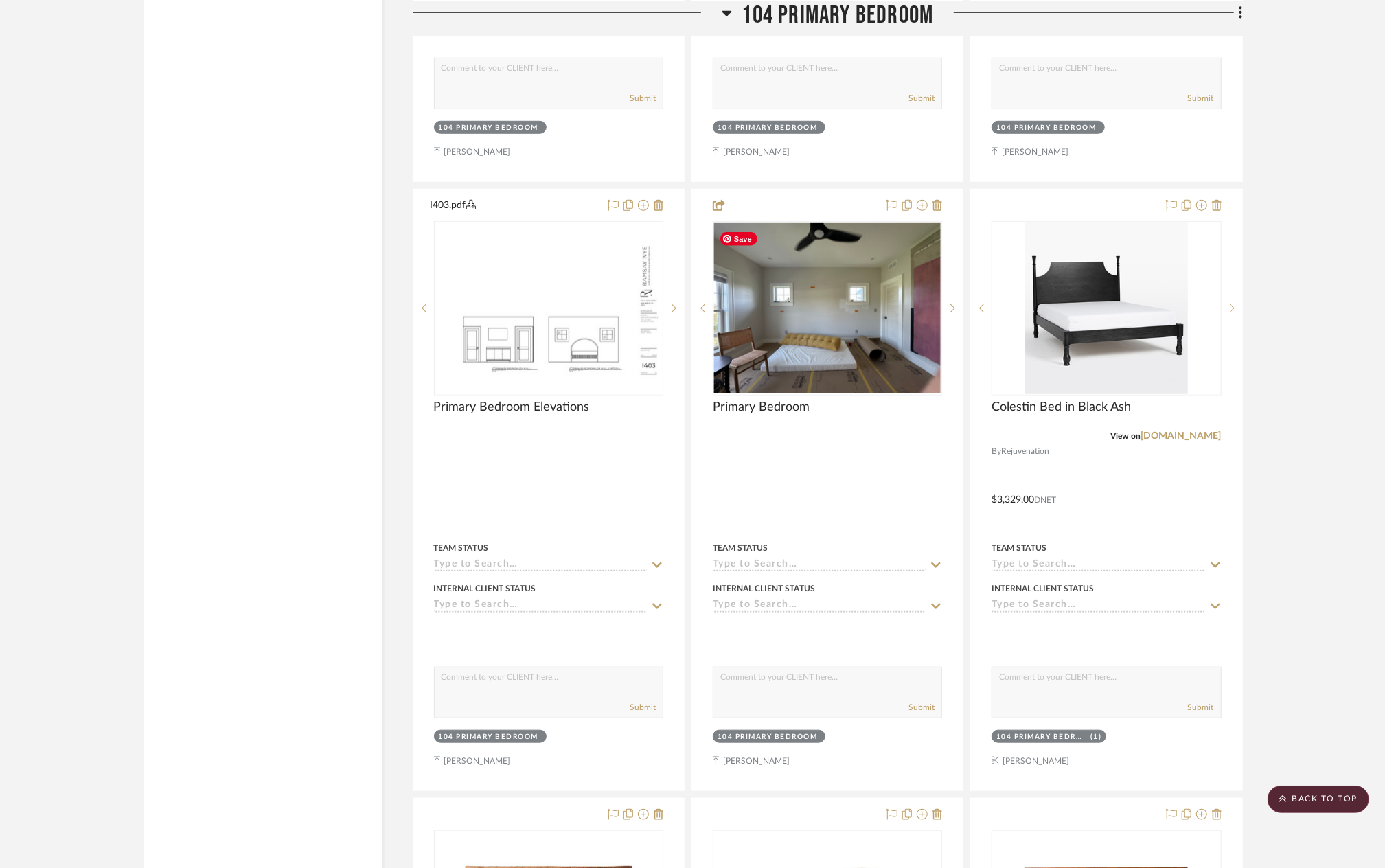
scroll to position [4830, 0]
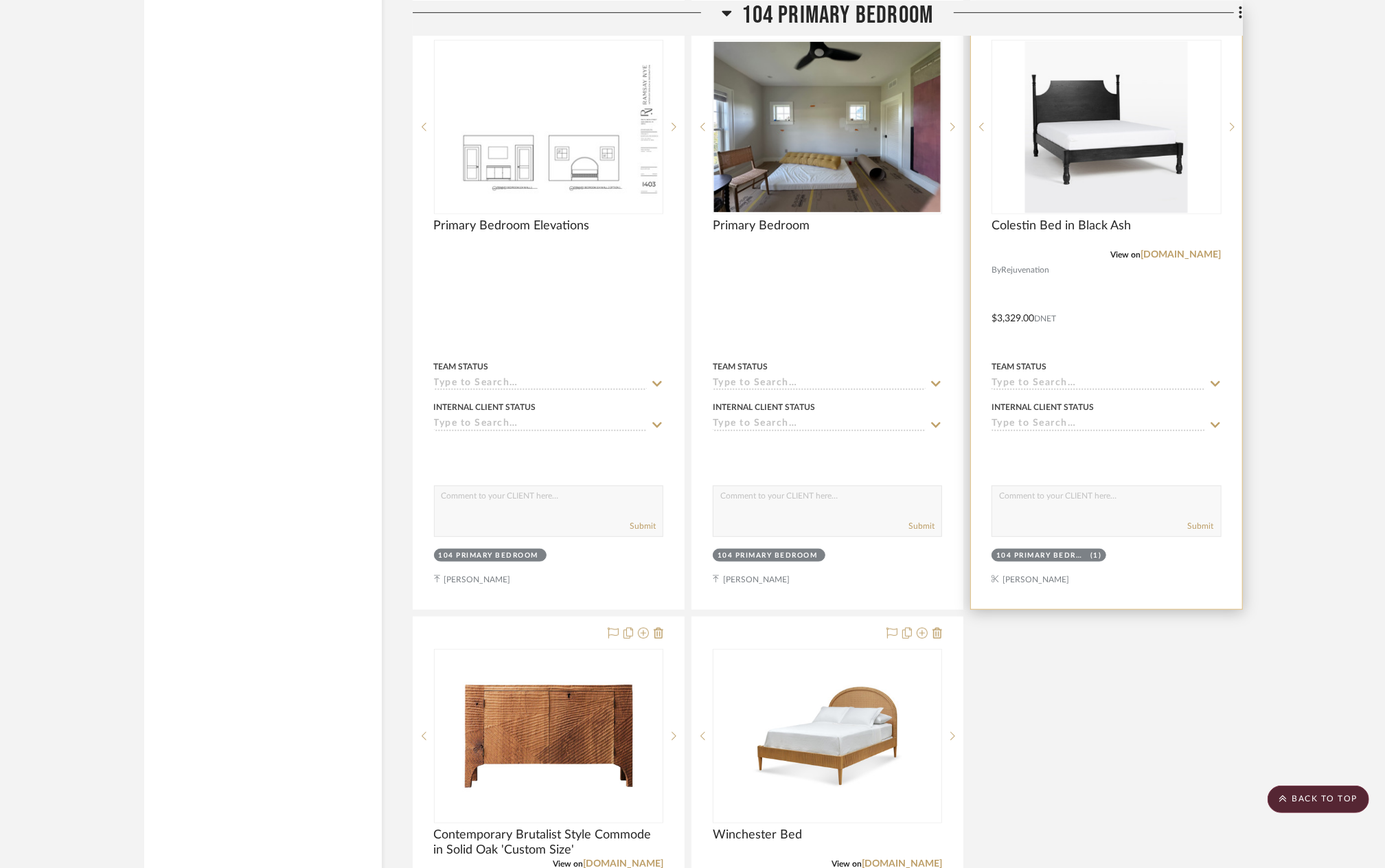
scroll to position [4624, 0]
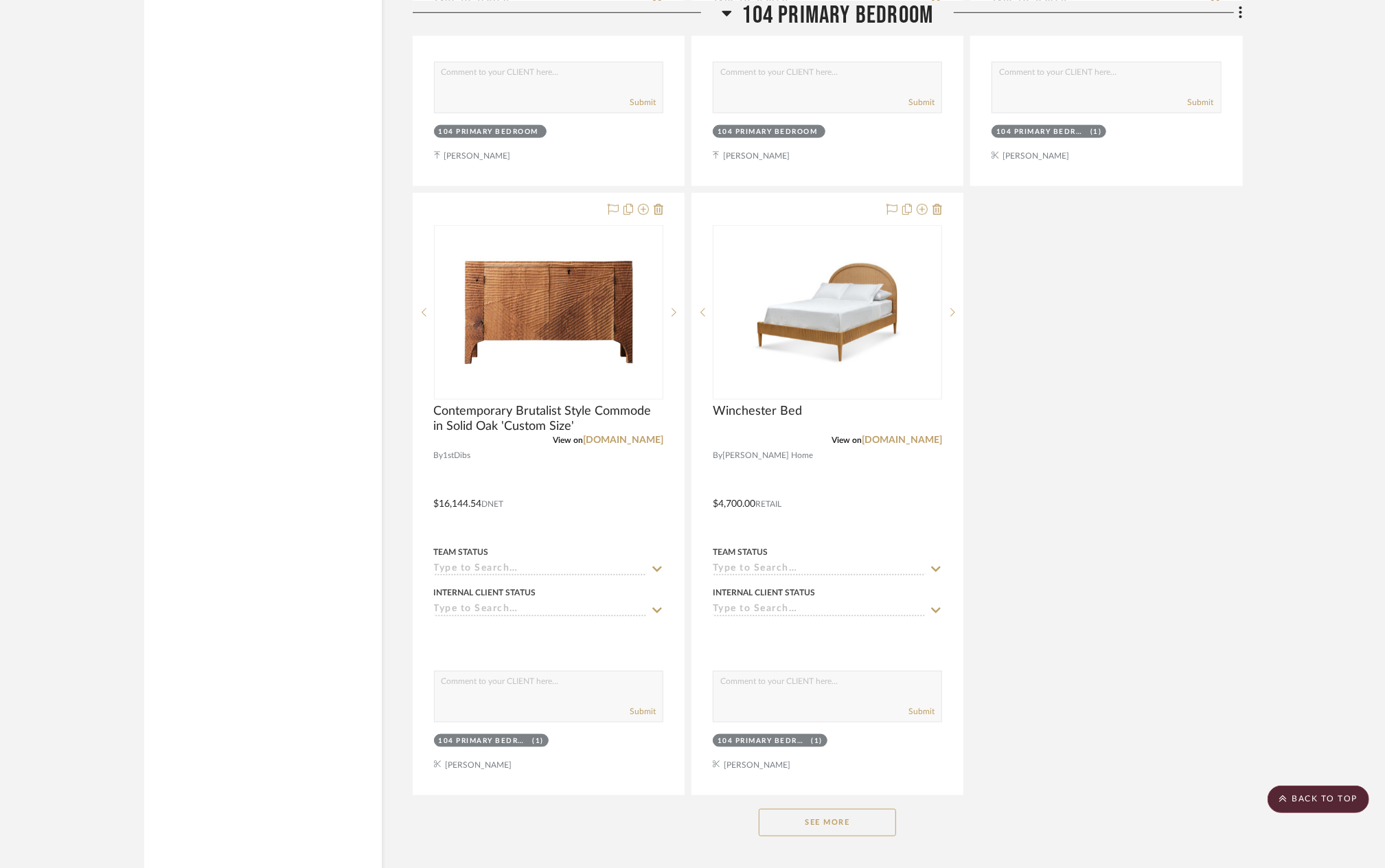
click at [828, 825] on button "See More" at bounding box center [827, 822] width 137 height 27
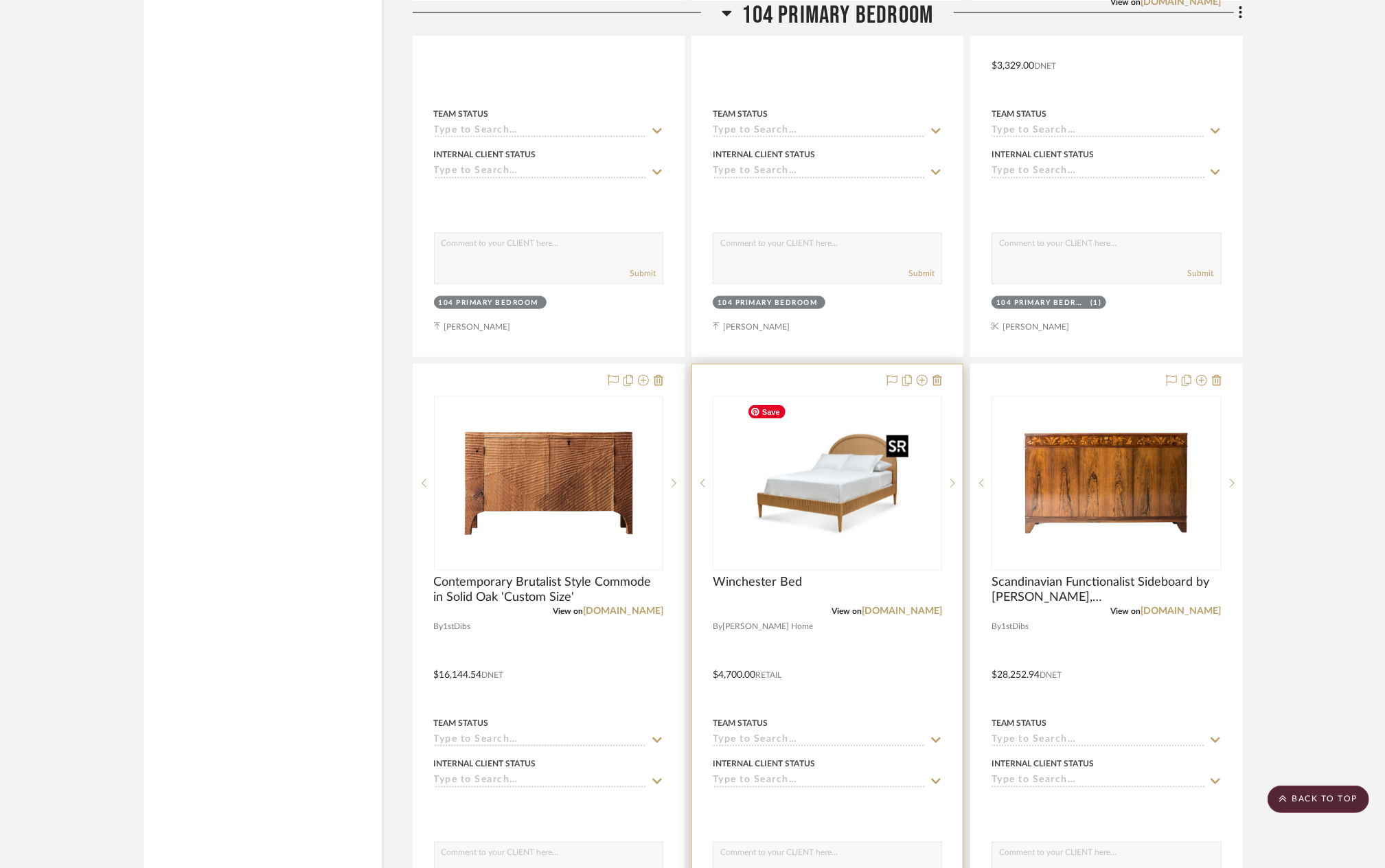
scroll to position [5310, 0]
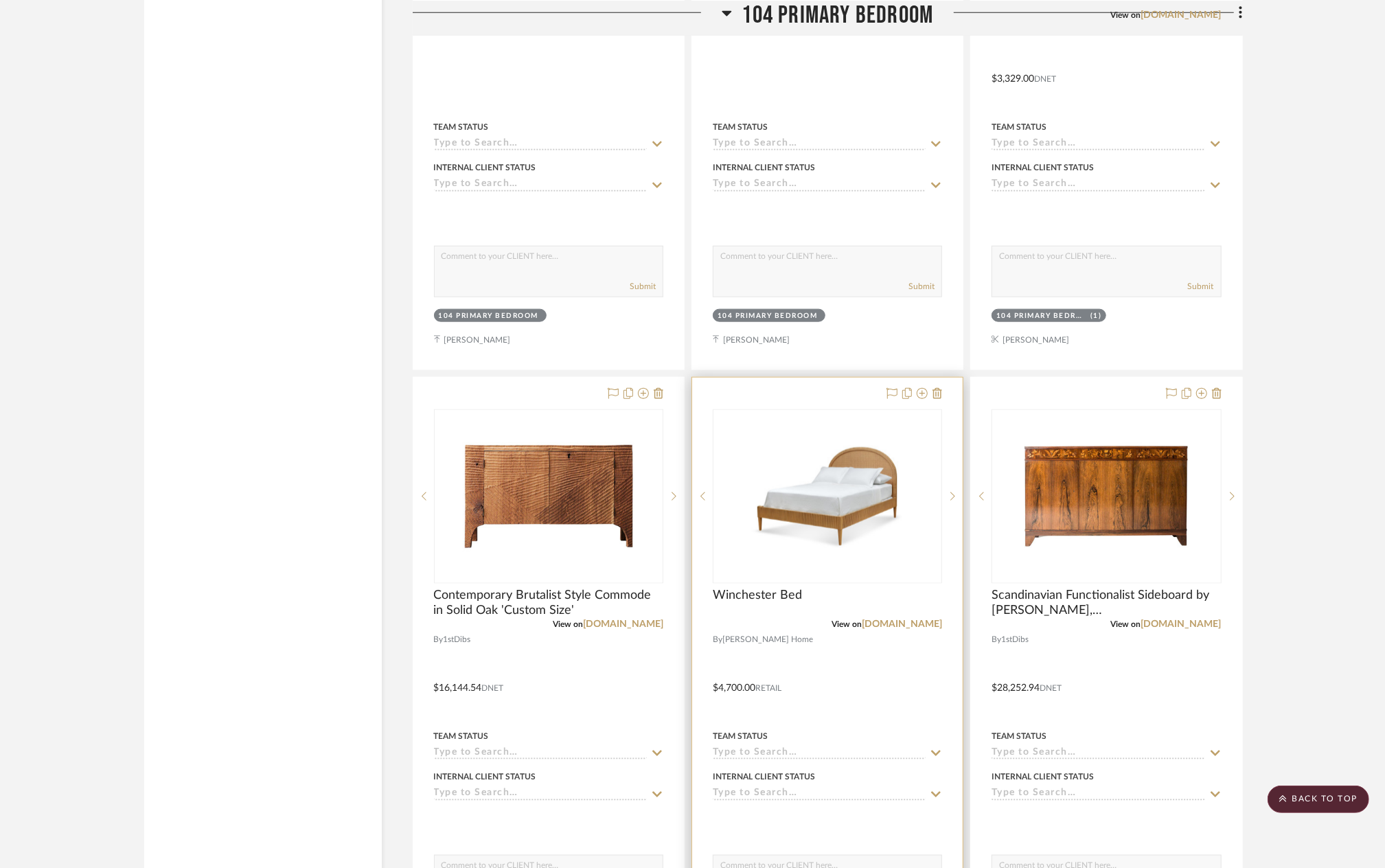
click at [915, 636] on div at bounding box center [827, 678] width 271 height 601
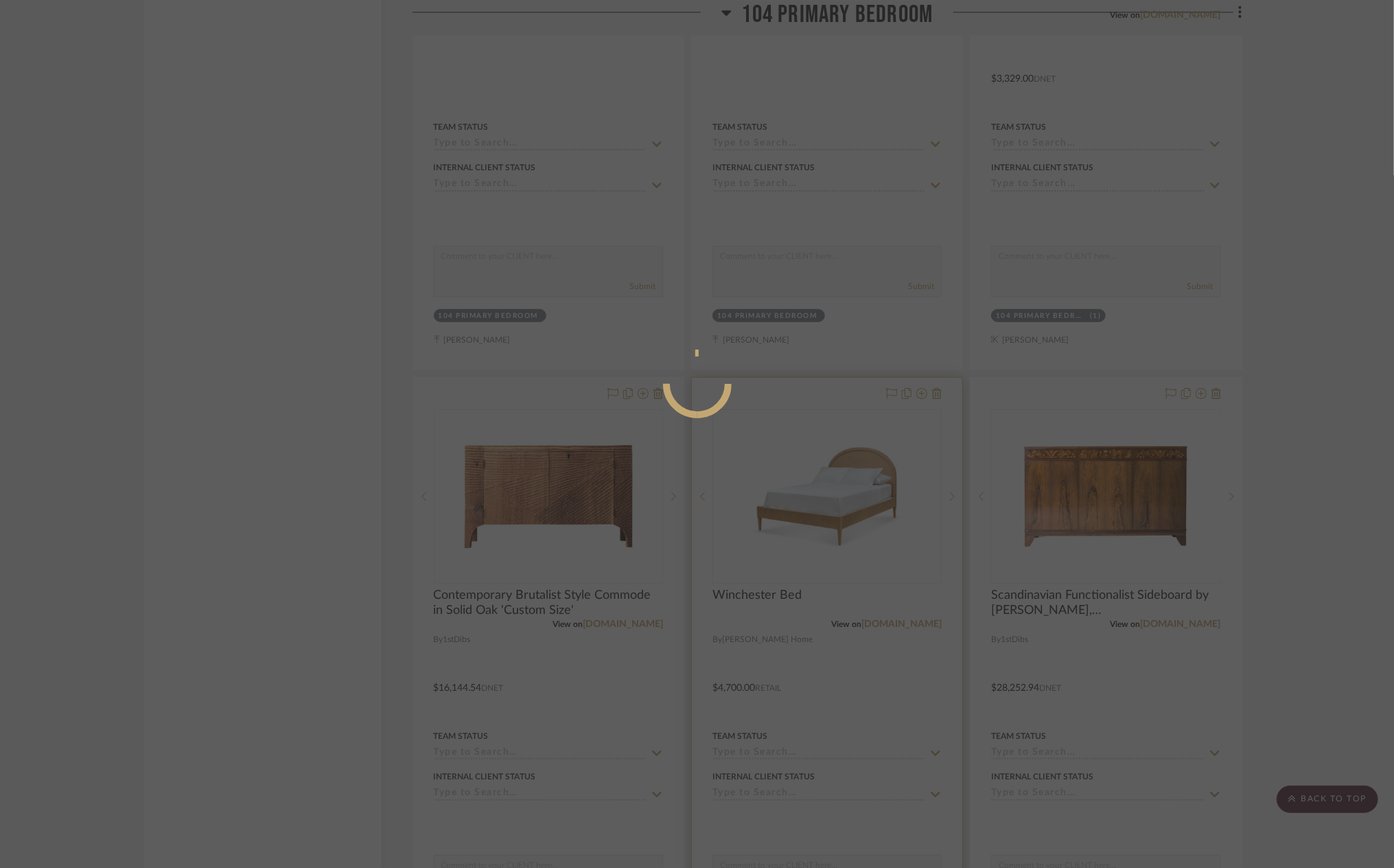
click at [910, 619] on div at bounding box center [697, 434] width 1394 height 868
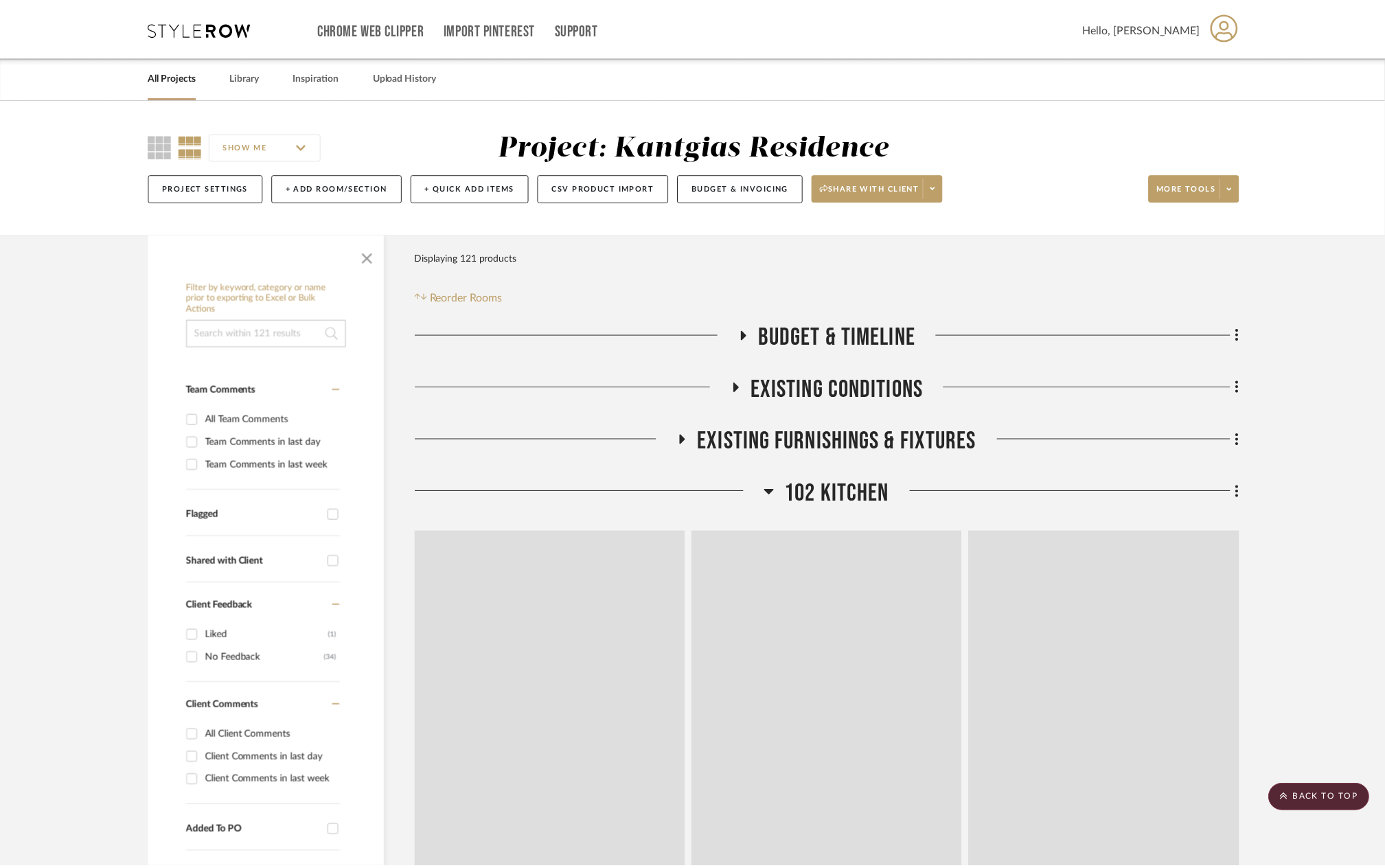
scroll to position [5310, 0]
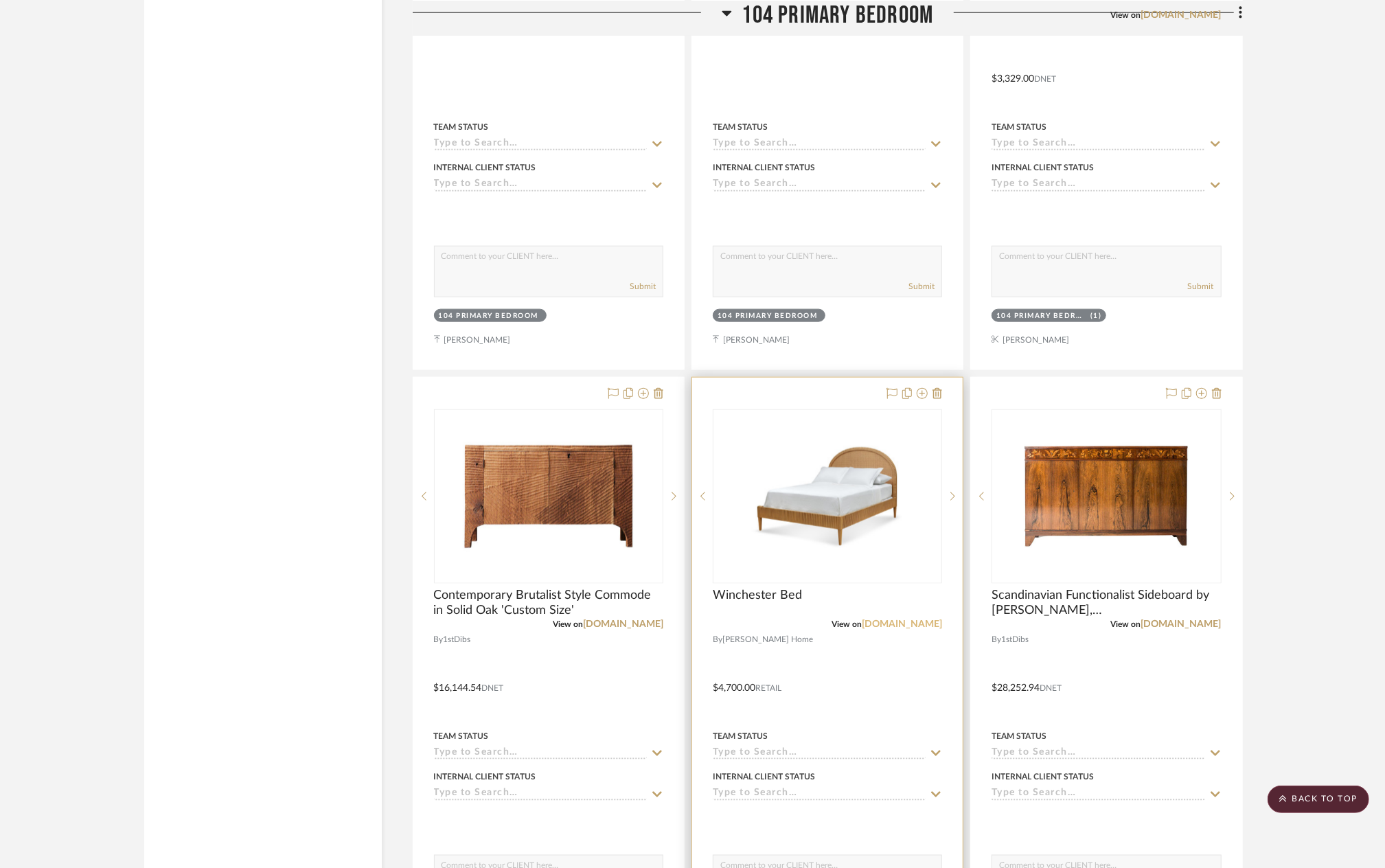
click at [887, 625] on link "bunnywilliamshome.com" at bounding box center [901, 624] width 81 height 10
click at [835, 533] on img "0" at bounding box center [827, 496] width 171 height 171
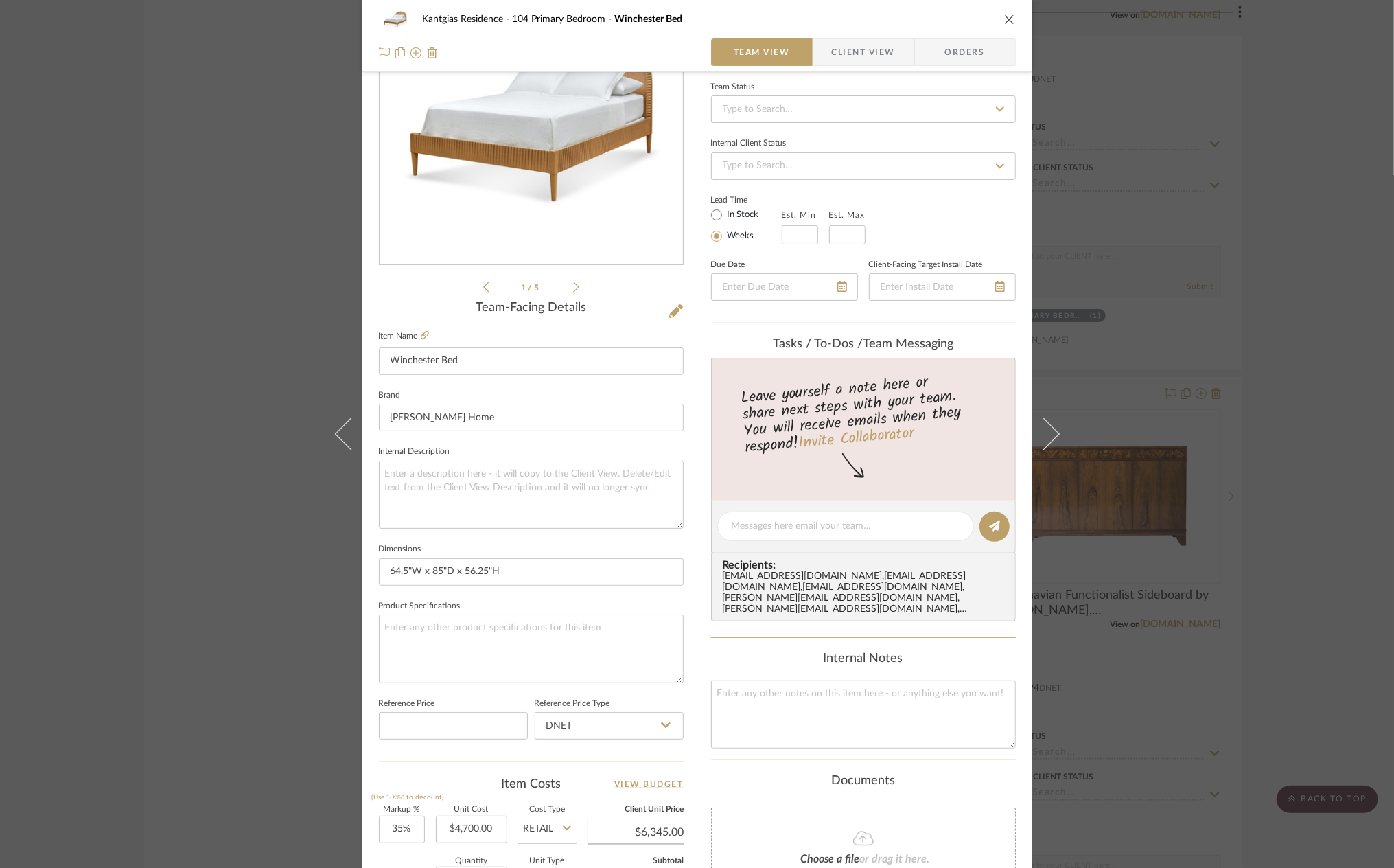
scroll to position [137, 0]
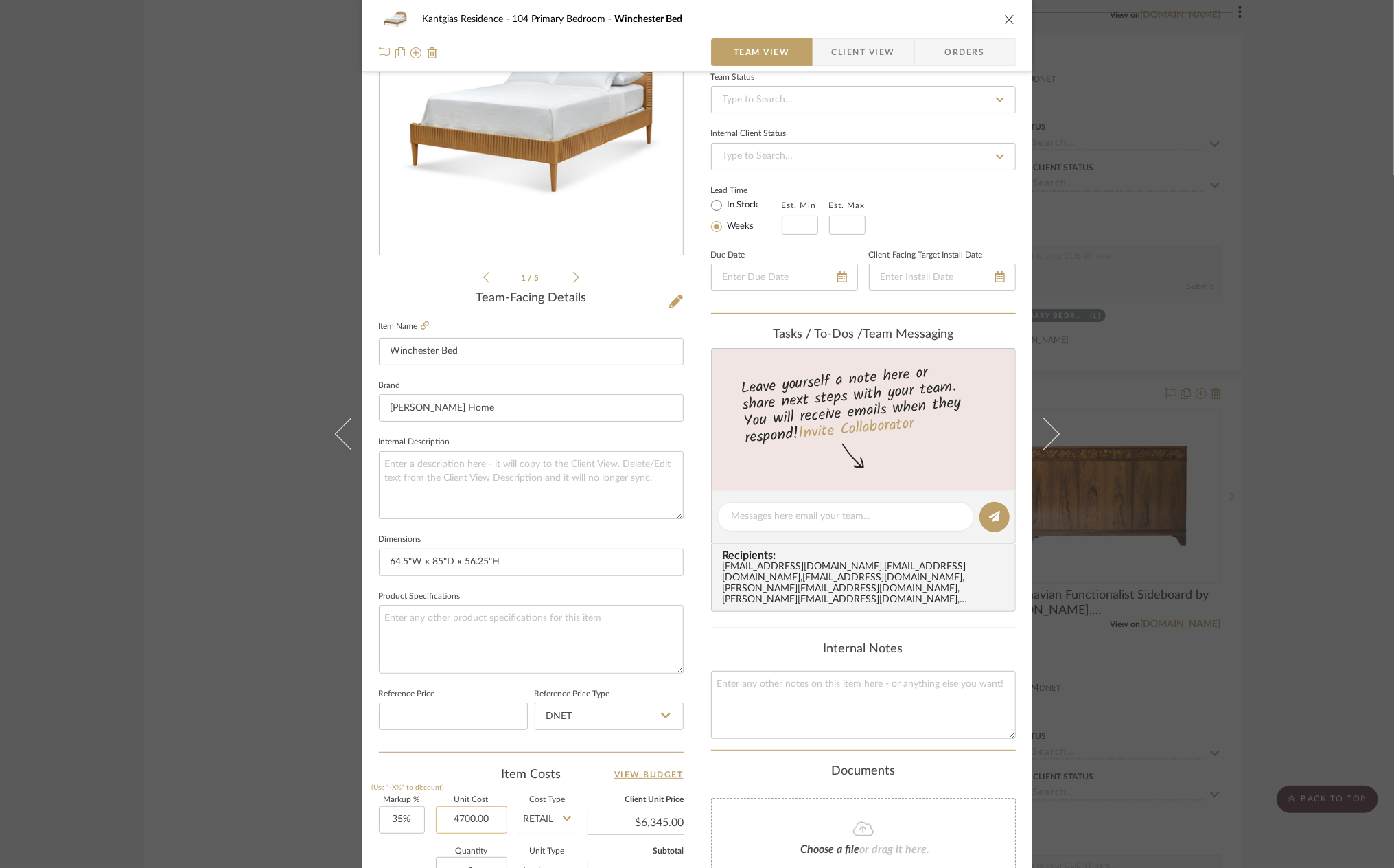
click at [477, 810] on input "4700.00" at bounding box center [472, 819] width 72 height 27
type input "$3,290.00"
type input "$4,441.50"
type input "$3,290.00"
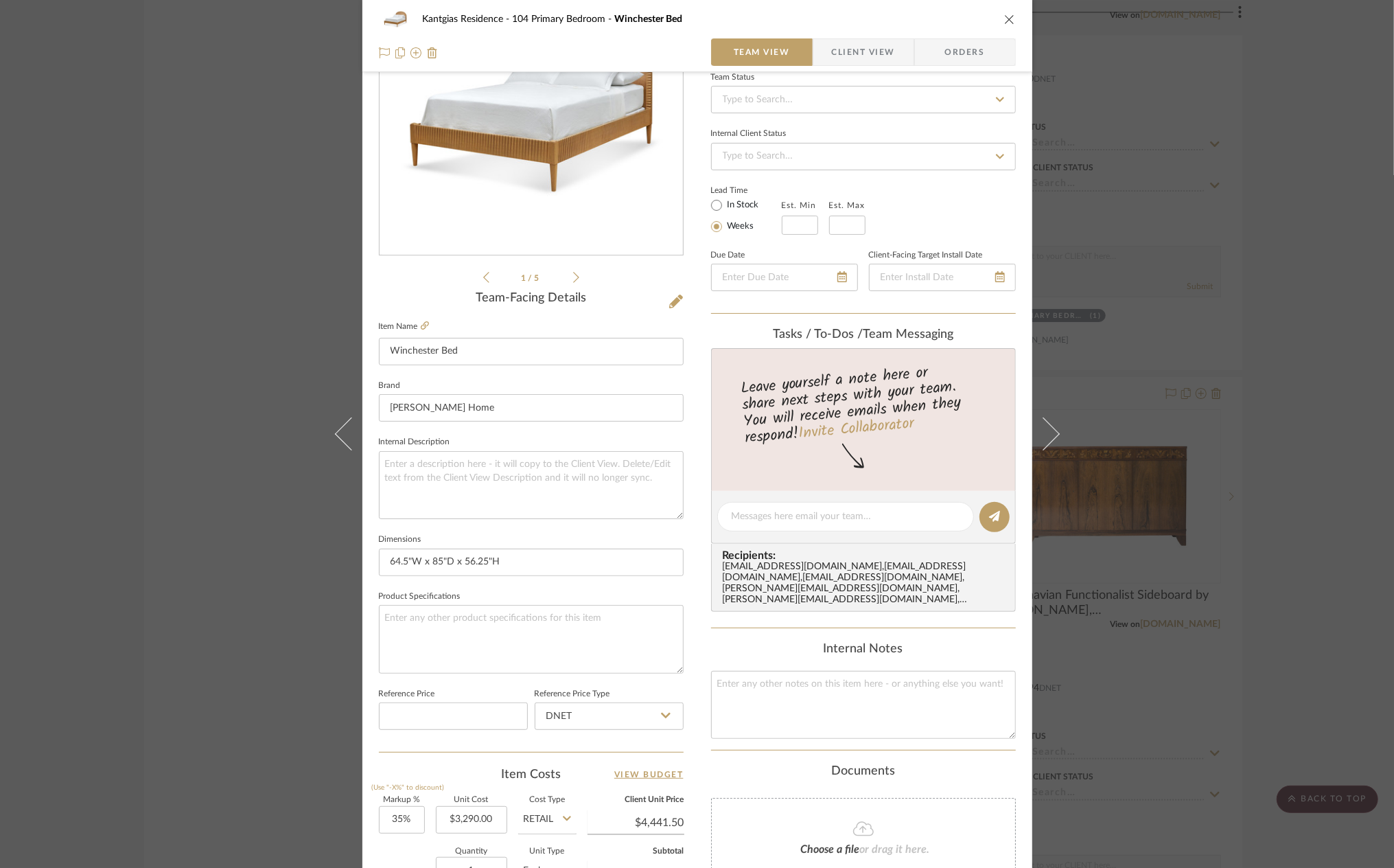
click at [394, 757] on div "1 / 5 Team-Facing Details Item Name Winchester Bed Brand Bunny Williams Home In…" at bounding box center [531, 521] width 305 height 1130
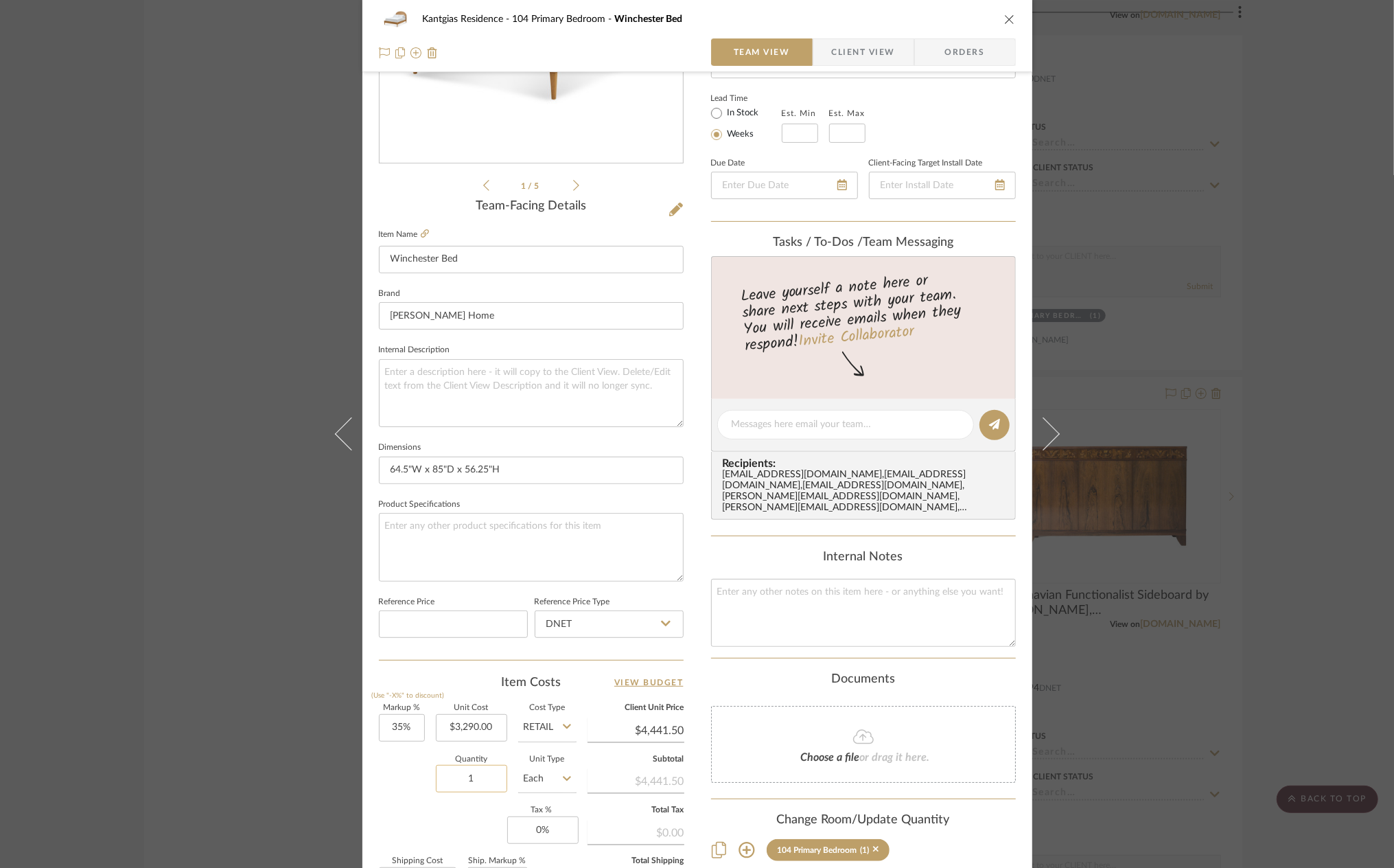
scroll to position [343, 0]
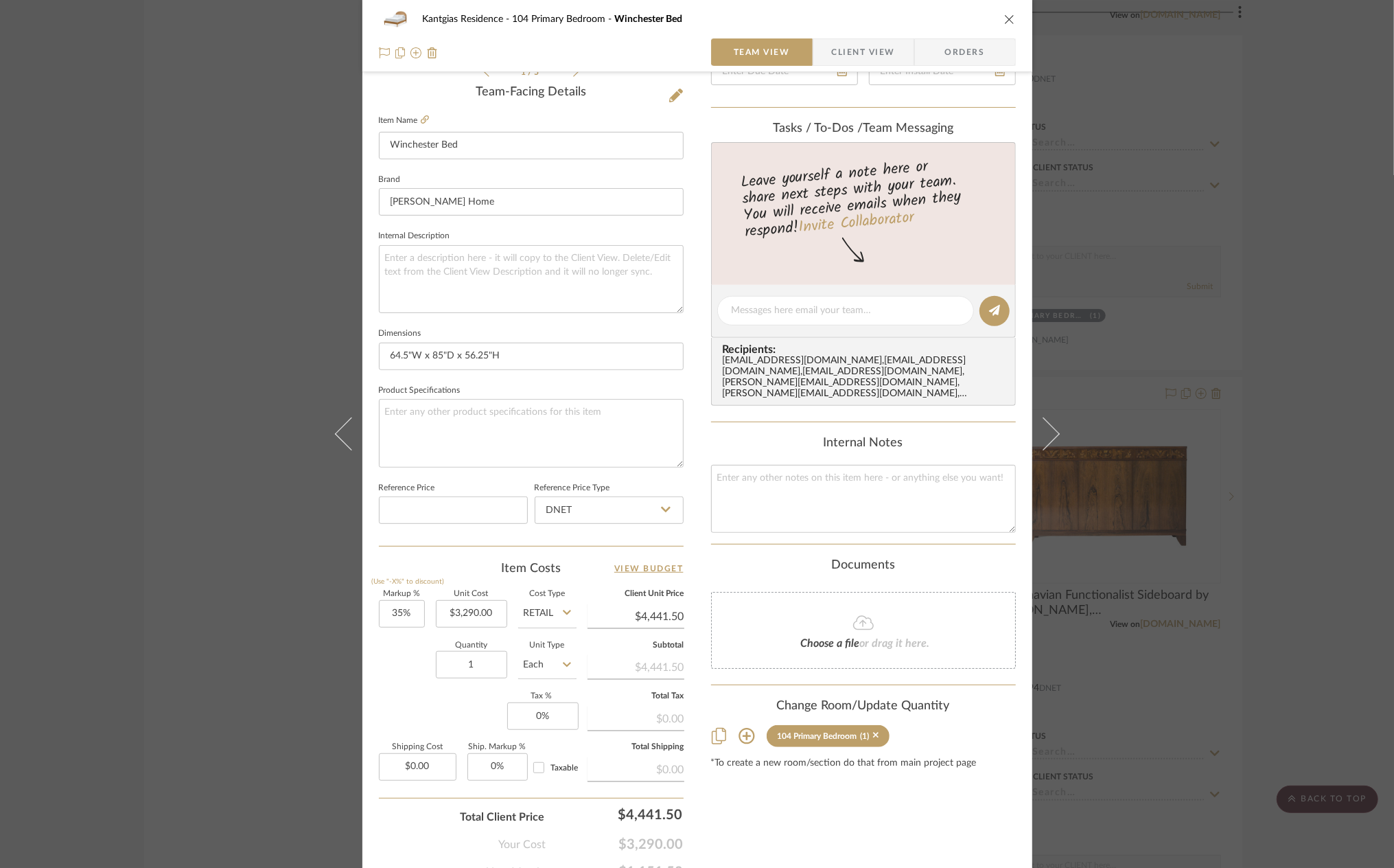
click at [551, 618] on input "Retail" at bounding box center [548, 613] width 58 height 27
click at [547, 648] on span "DNET" at bounding box center [540, 646] width 26 height 10
type input "DNET"
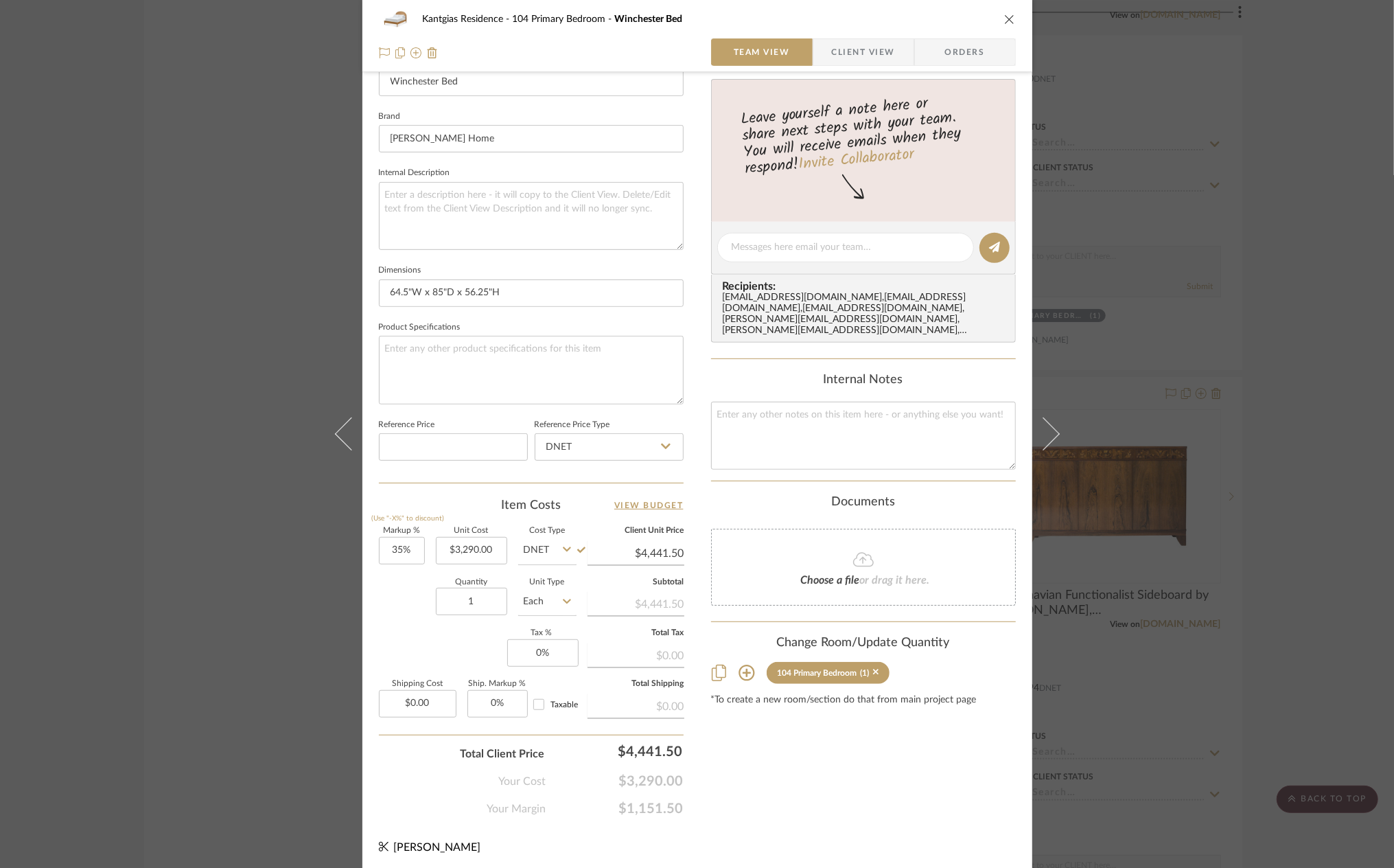
scroll to position [408, 0]
click at [657, 550] on input "4441.50" at bounding box center [636, 552] width 97 height 21
type input "$4,441.50"
click at [753, 771] on div "Content here copies to Client View - confirm visibility there. Show in Client D…" at bounding box center [864, 250] width 305 height 1130
click at [1005, 19] on icon "close" at bounding box center [1010, 18] width 11 height 11
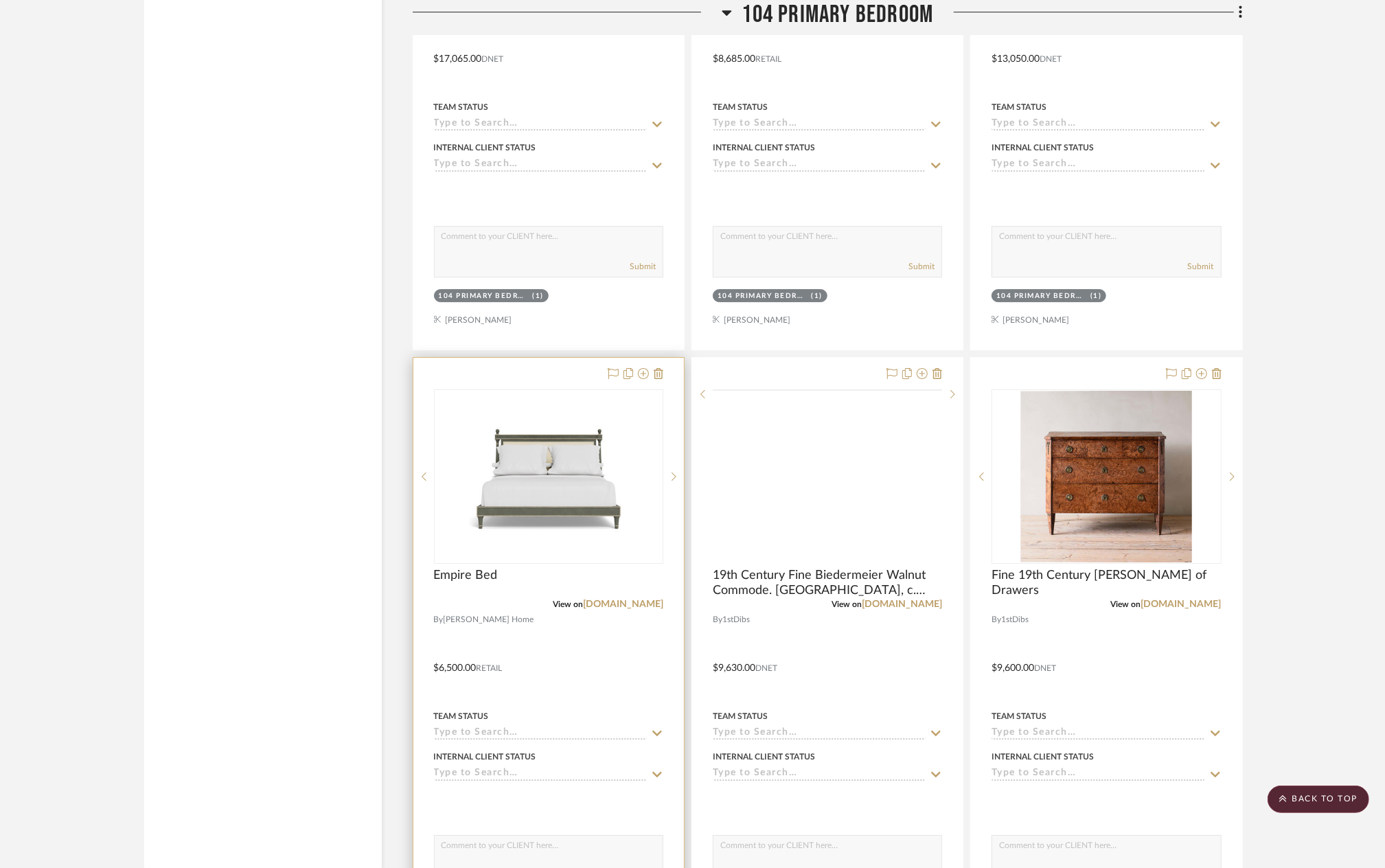
scroll to position [7850, 0]
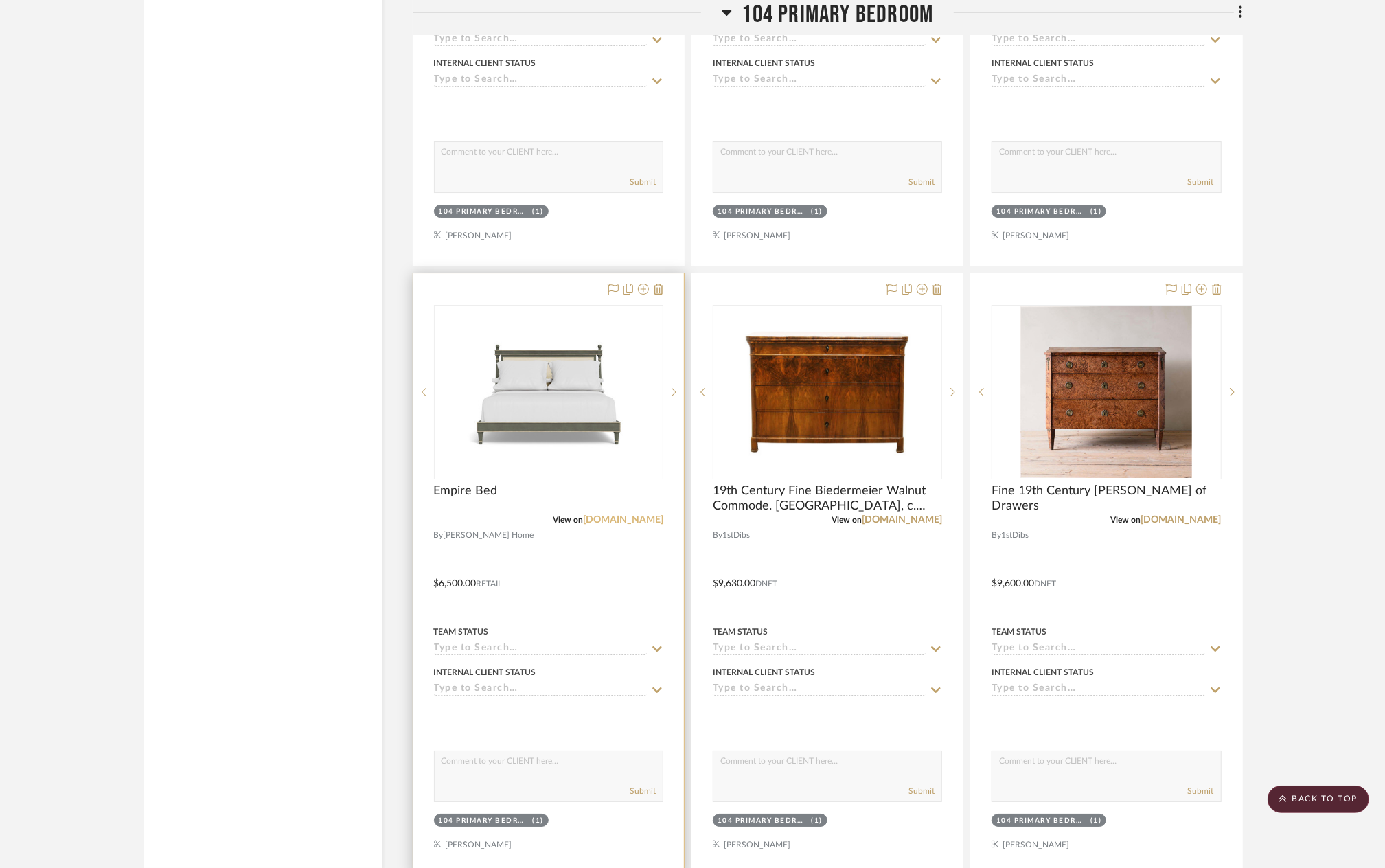
click at [599, 519] on link "bunnywilliamshome.com" at bounding box center [623, 520] width 81 height 10
click at [0, 0] on img at bounding box center [0, 0] width 0 height 0
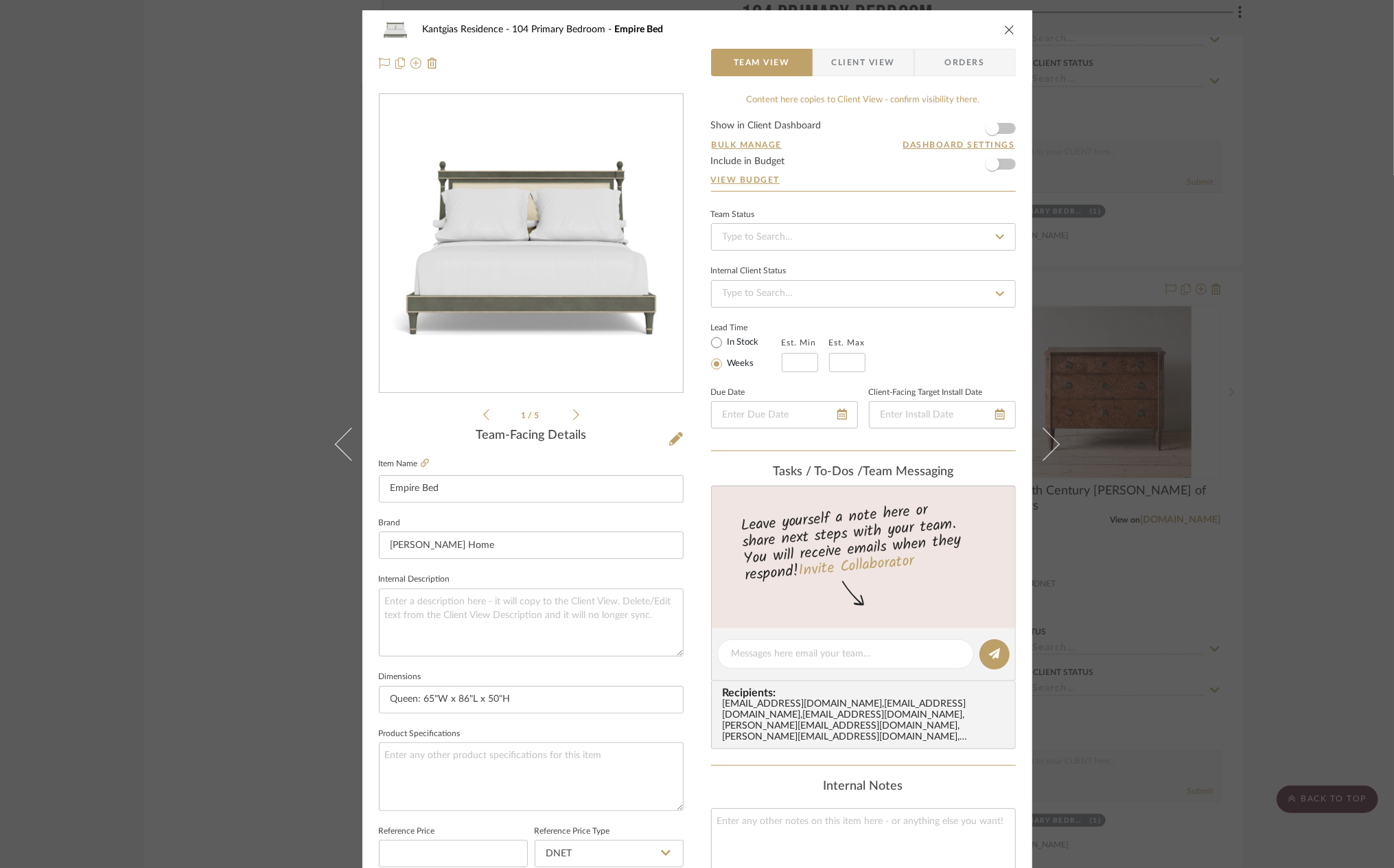
scroll to position [275, 0]
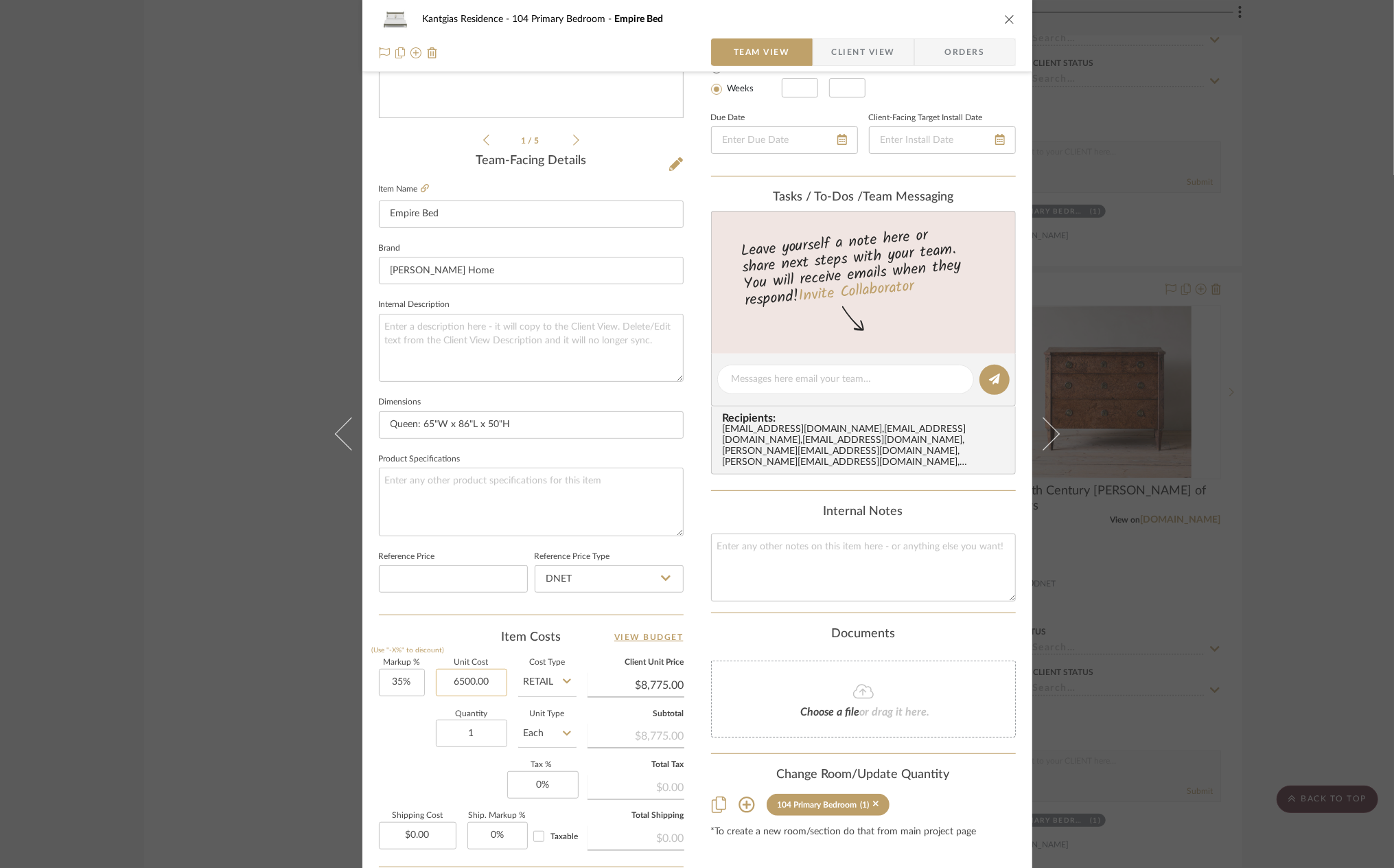
click at [454, 680] on input "6500.00" at bounding box center [472, 682] width 72 height 27
type input "$4,500.00"
type input "$6,075.00"
click at [468, 679] on input "4500.00" at bounding box center [472, 682] width 72 height 27
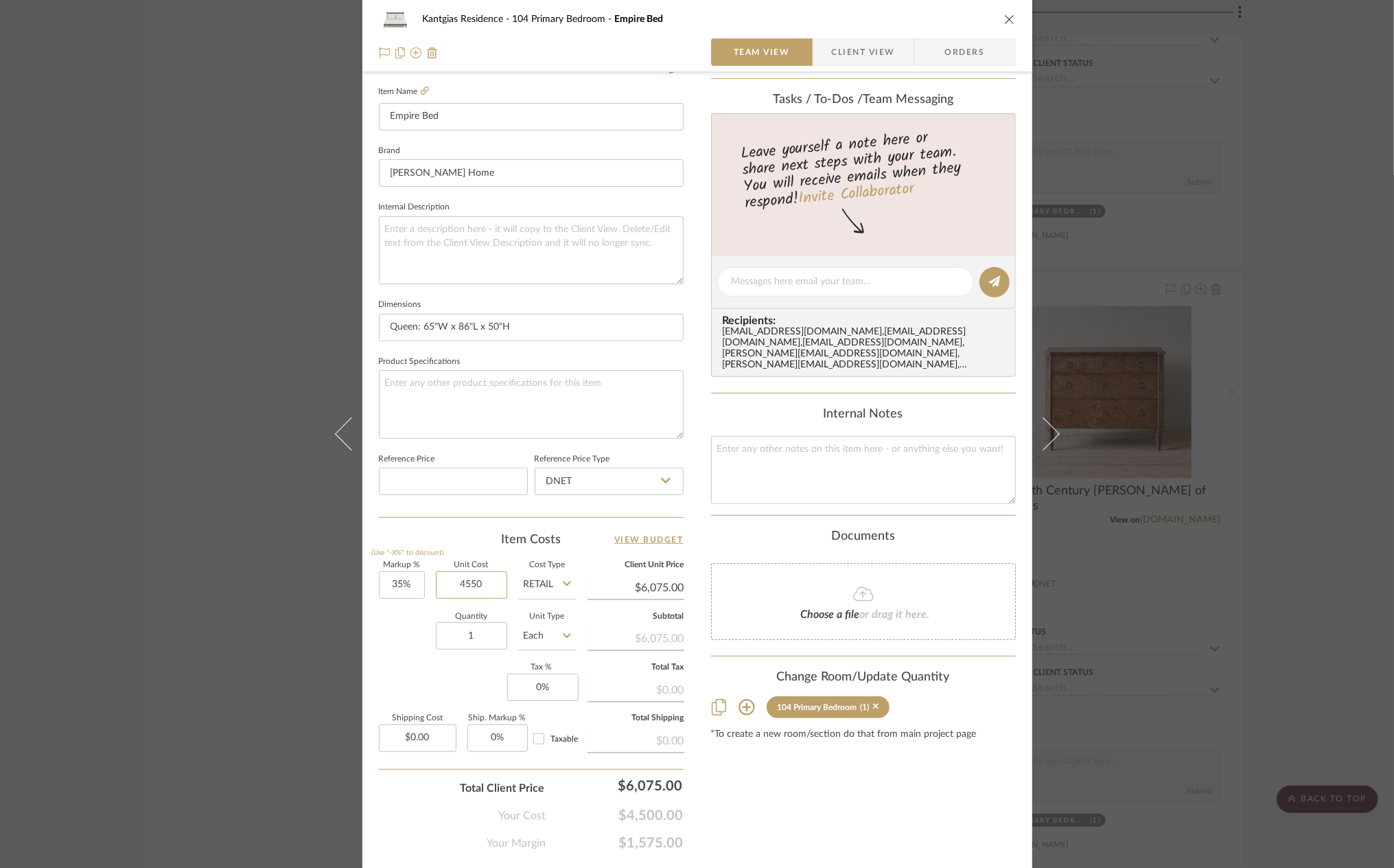
scroll to position [408, 0]
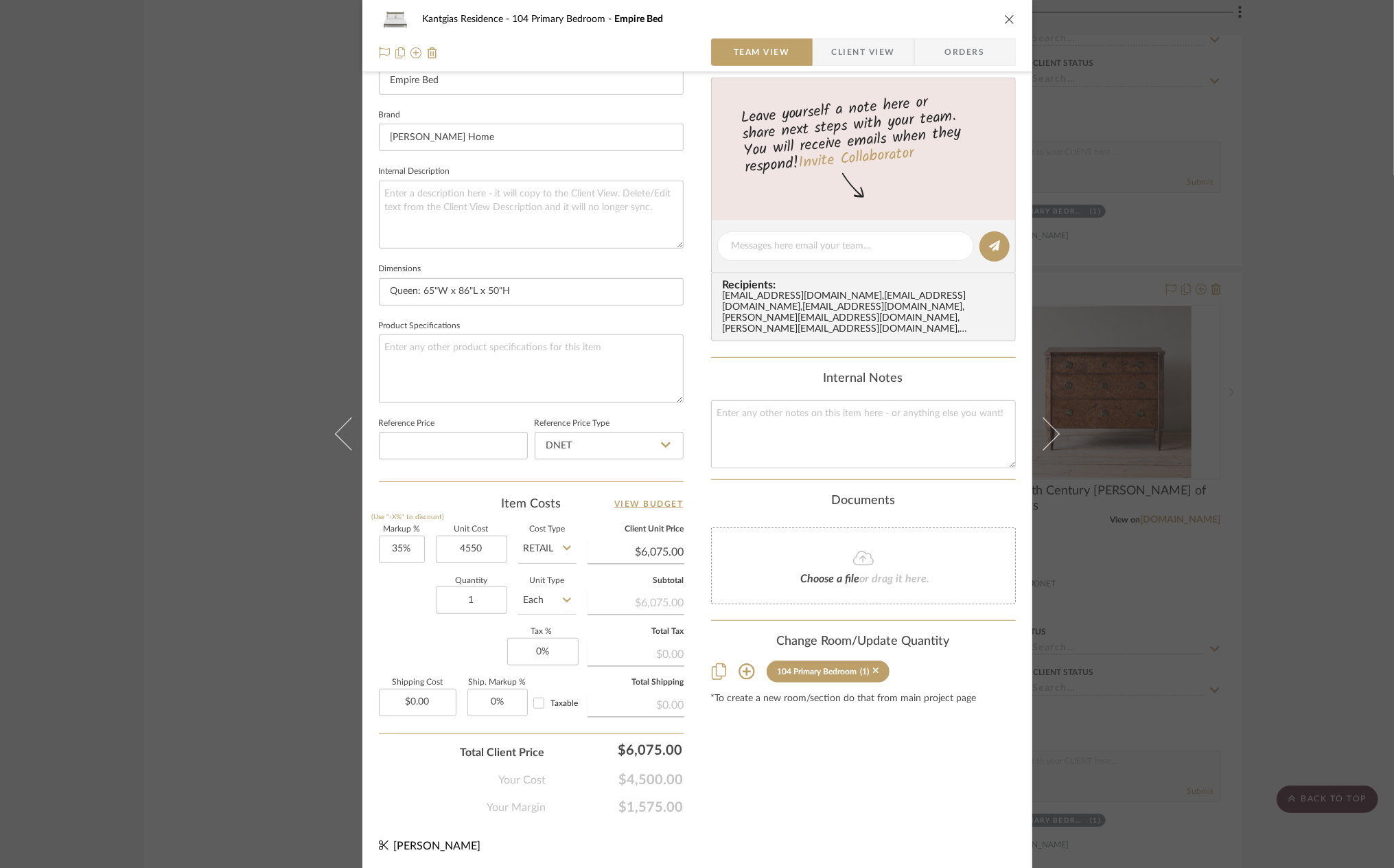
type input "$4,550.00"
drag, startPoint x: 807, startPoint y: 813, endPoint x: 811, endPoint y: 806, distance: 8.1
click at [807, 813] on div "Kantgias Residence 104 Primary Bedroom Empire Bed Team View Client View Orders …" at bounding box center [697, 236] width 670 height 1268
type input "$6,142.50"
click at [1010, 22] on icon "close" at bounding box center [1010, 18] width 11 height 11
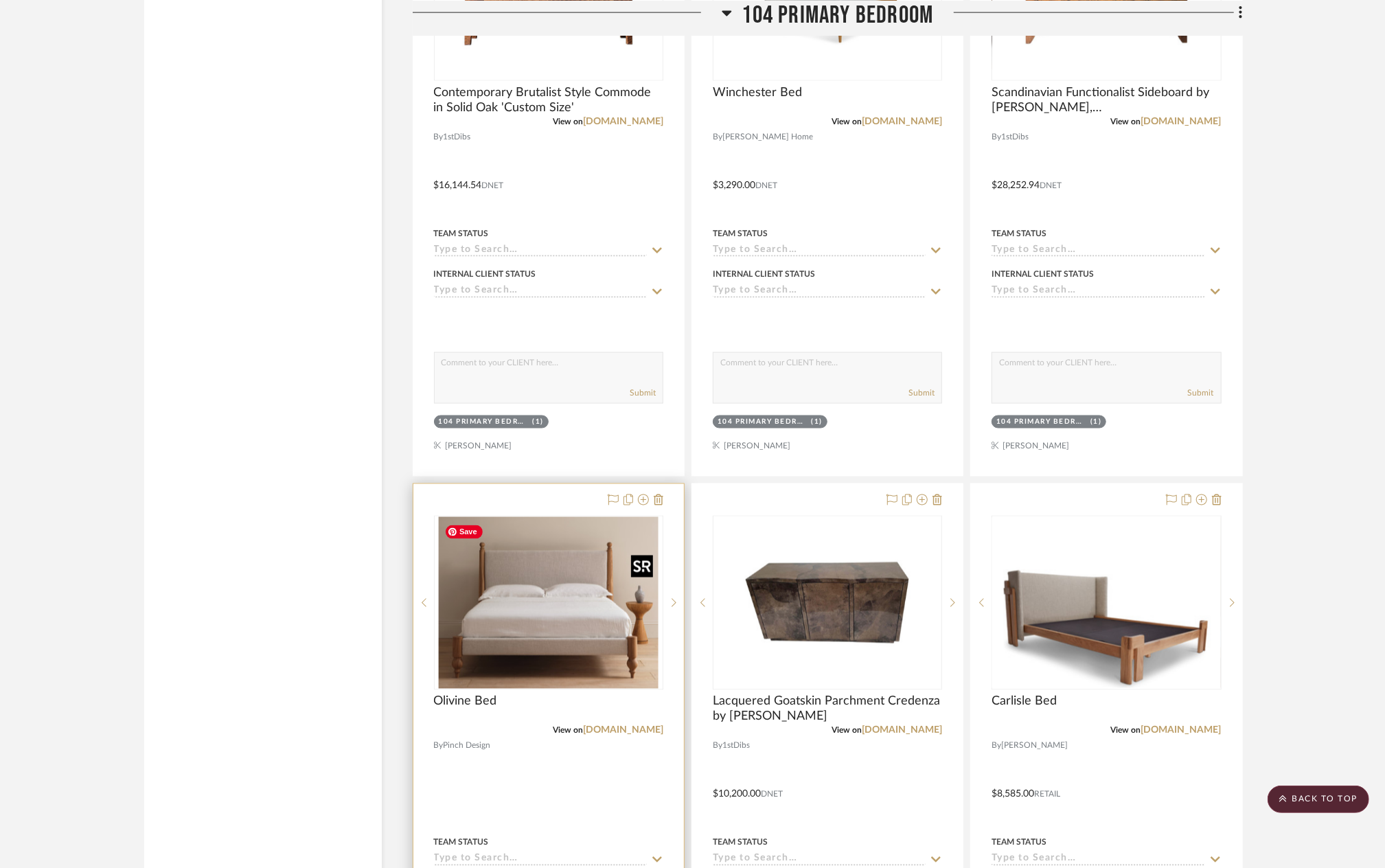
scroll to position [5791, 0]
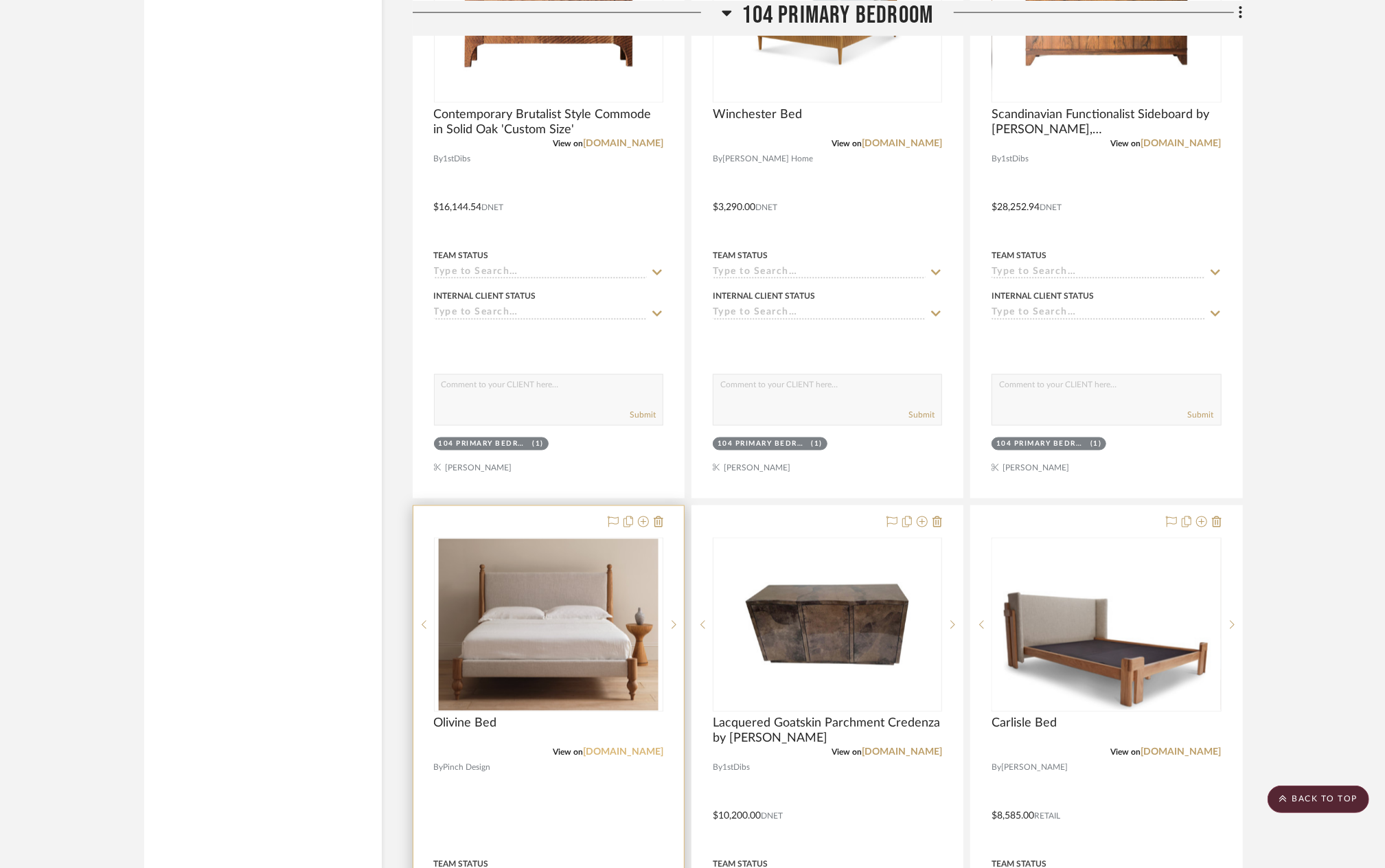
click at [618, 753] on link "pinchdesign.com" at bounding box center [623, 752] width 81 height 10
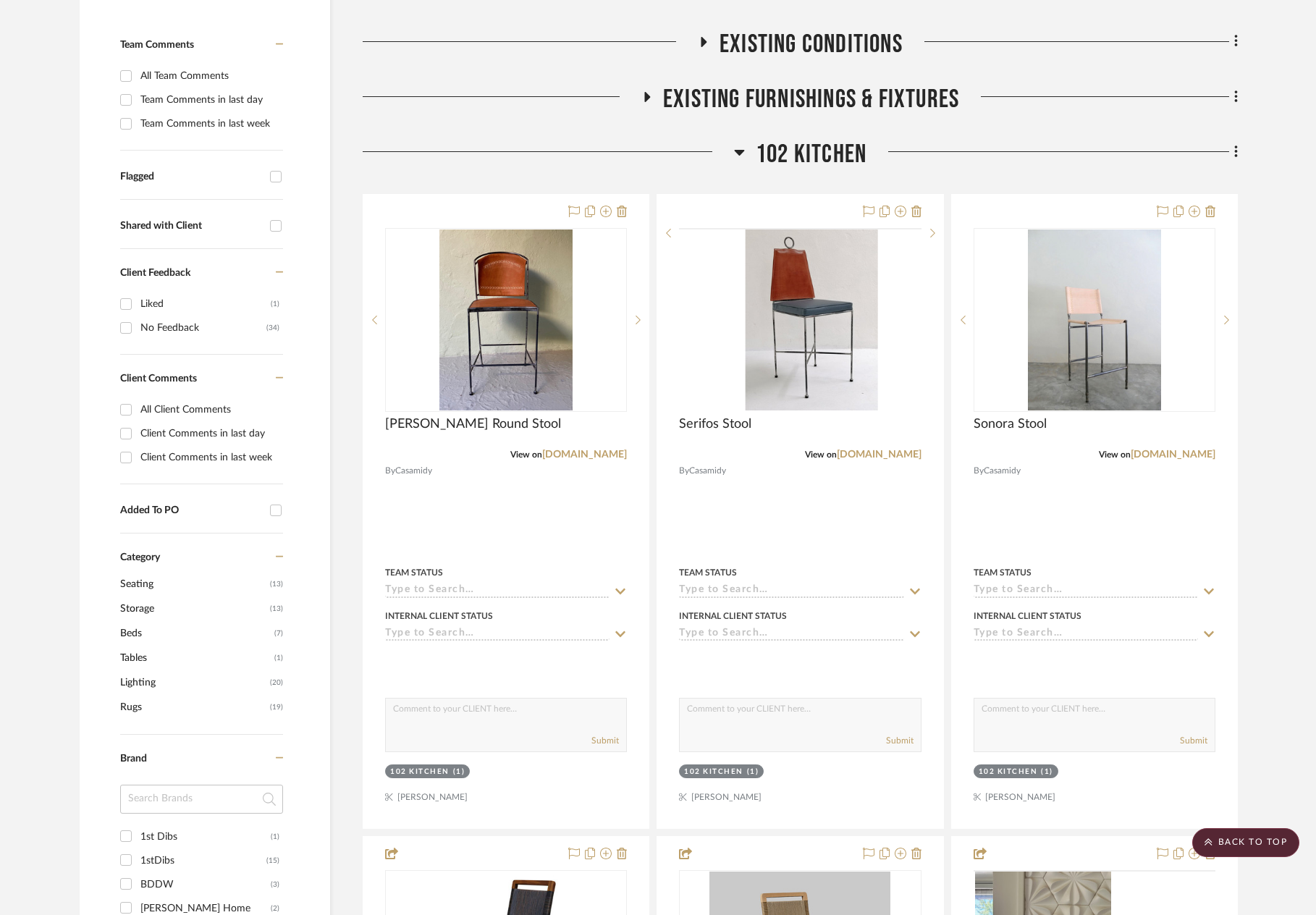
scroll to position [0, 0]
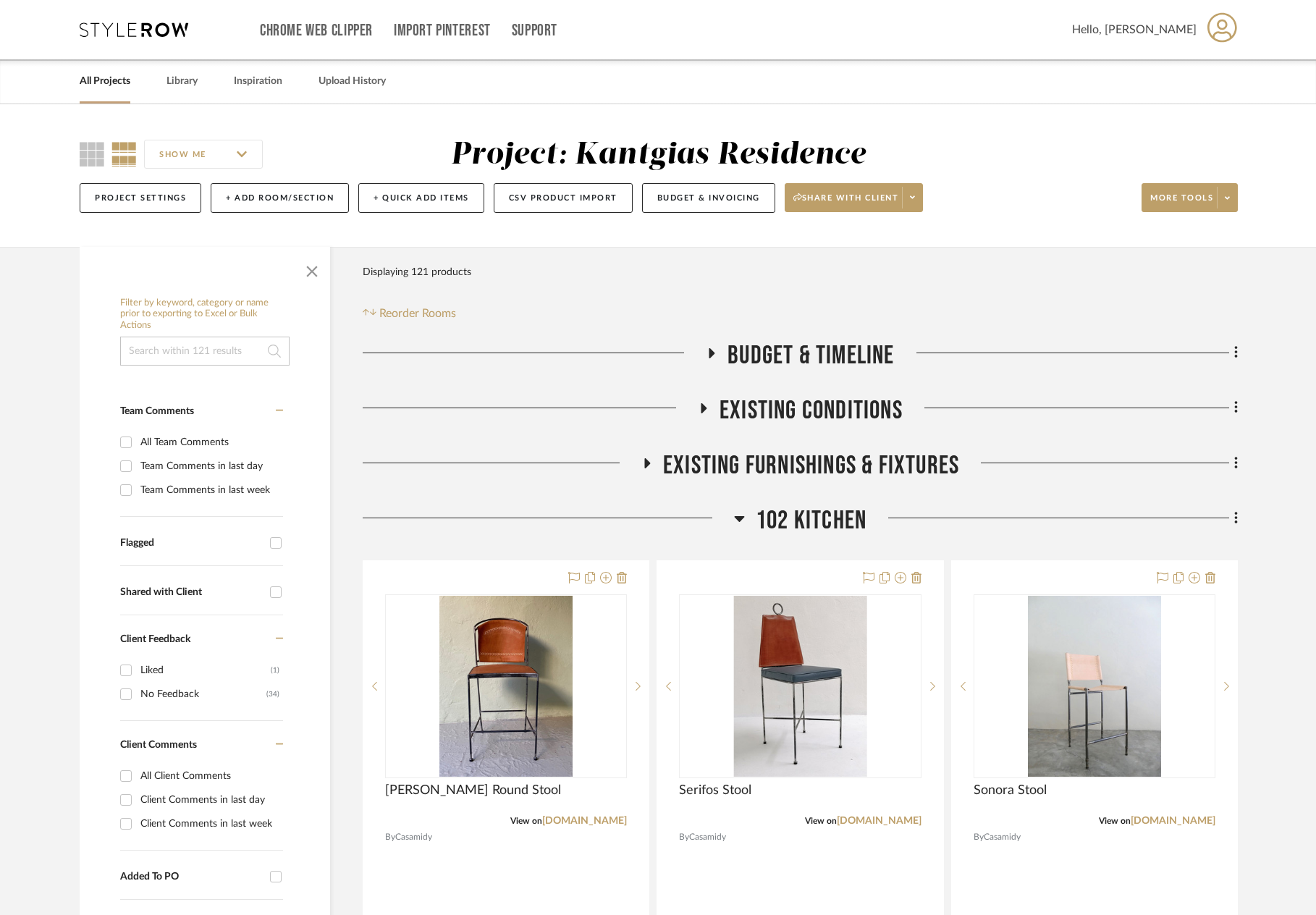
click at [792, 518] on span "102 Kitchen" at bounding box center [811, 520] width 111 height 31
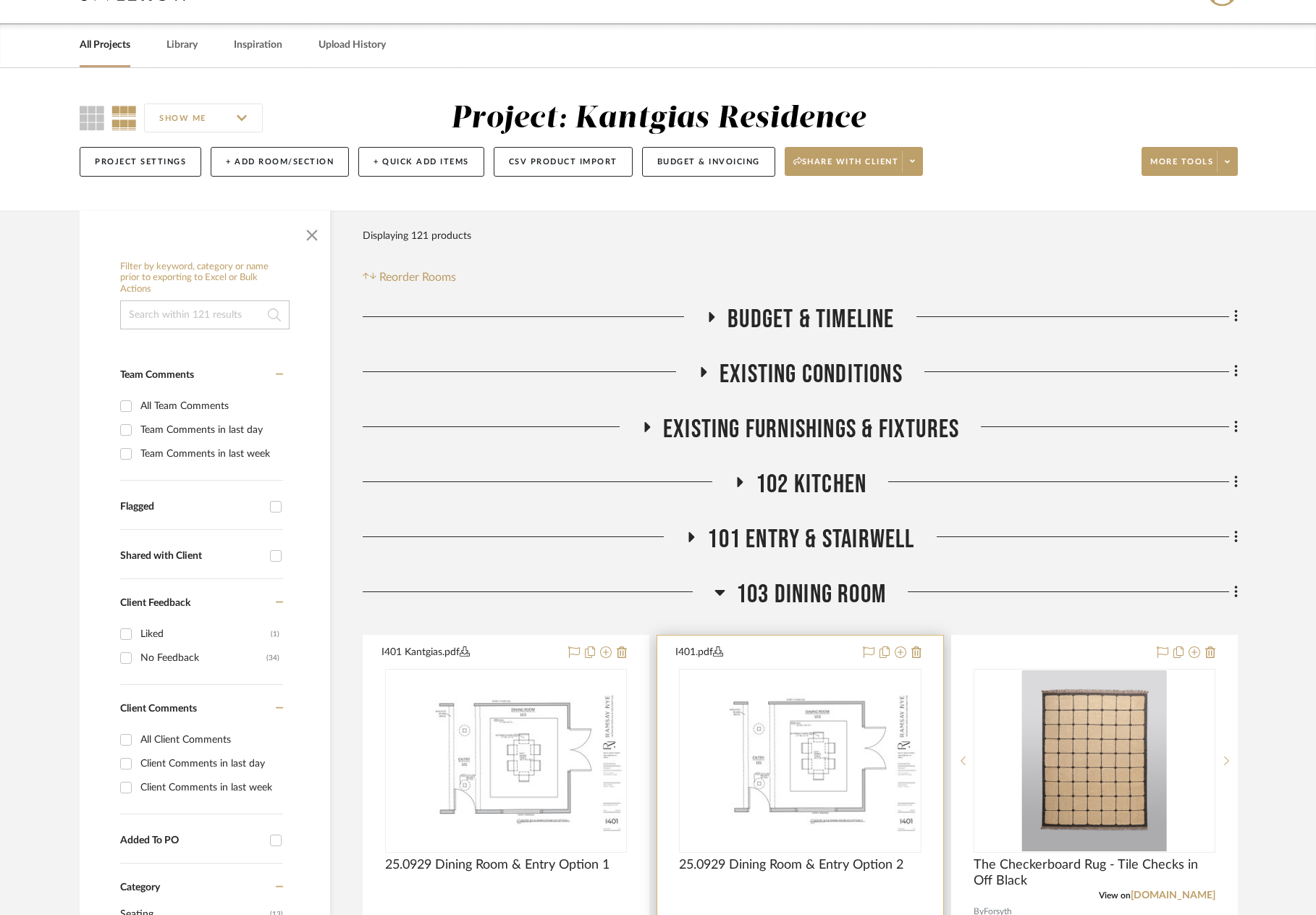
scroll to position [290, 0]
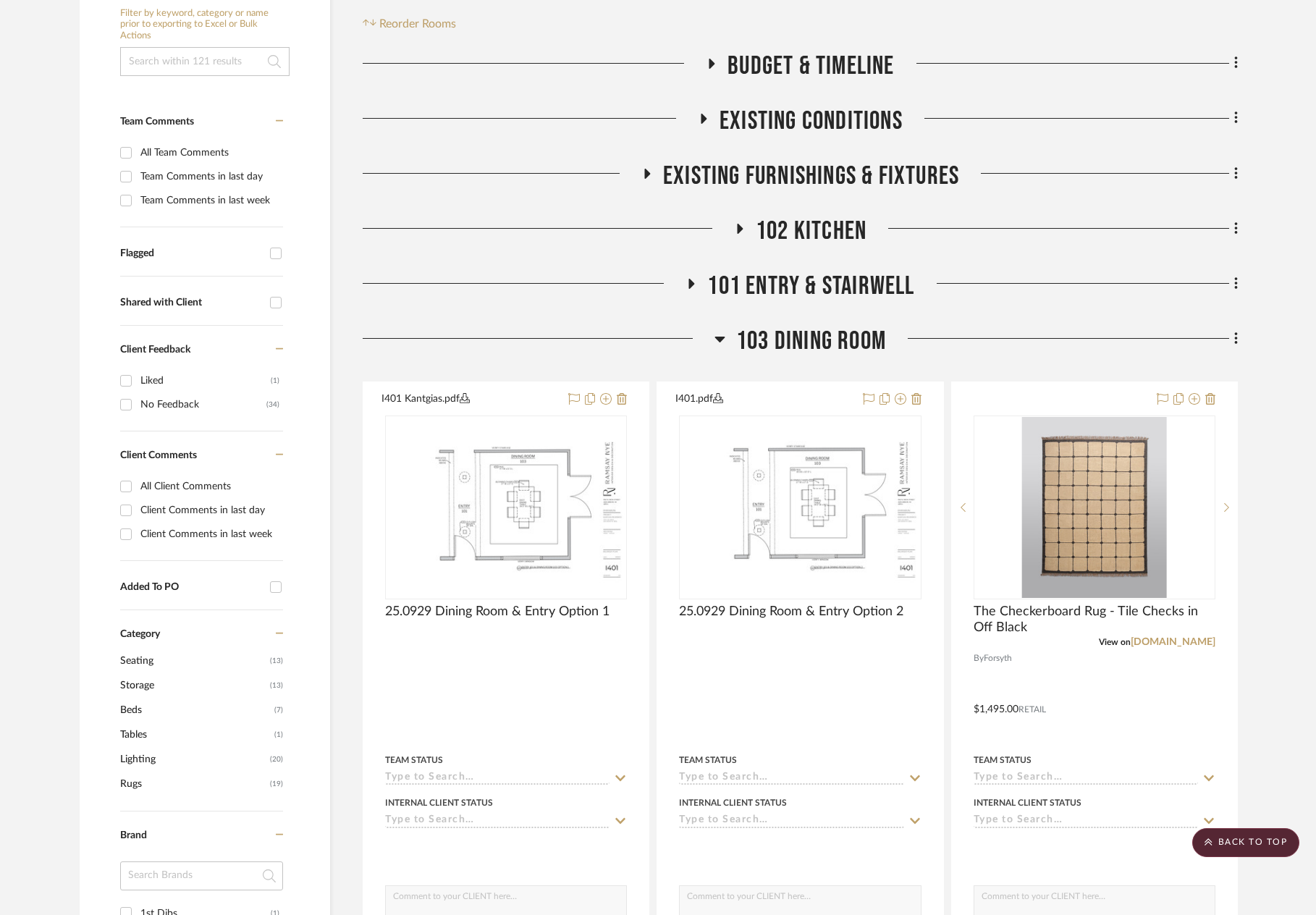
click at [796, 337] on span "103 Dining Room" at bounding box center [811, 340] width 150 height 31
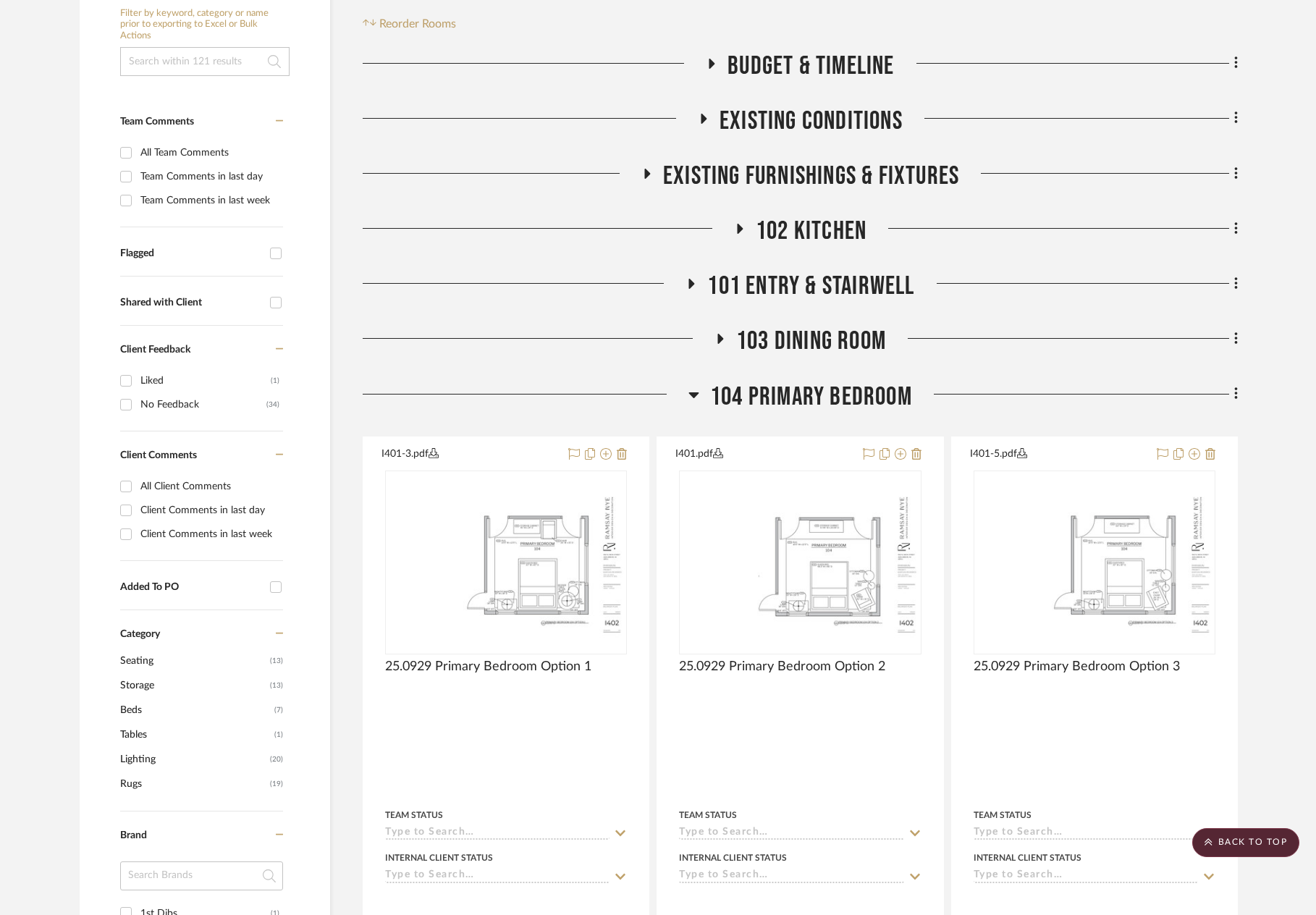
click at [789, 287] on span "101 Entry & Stairwell" at bounding box center [811, 286] width 207 height 31
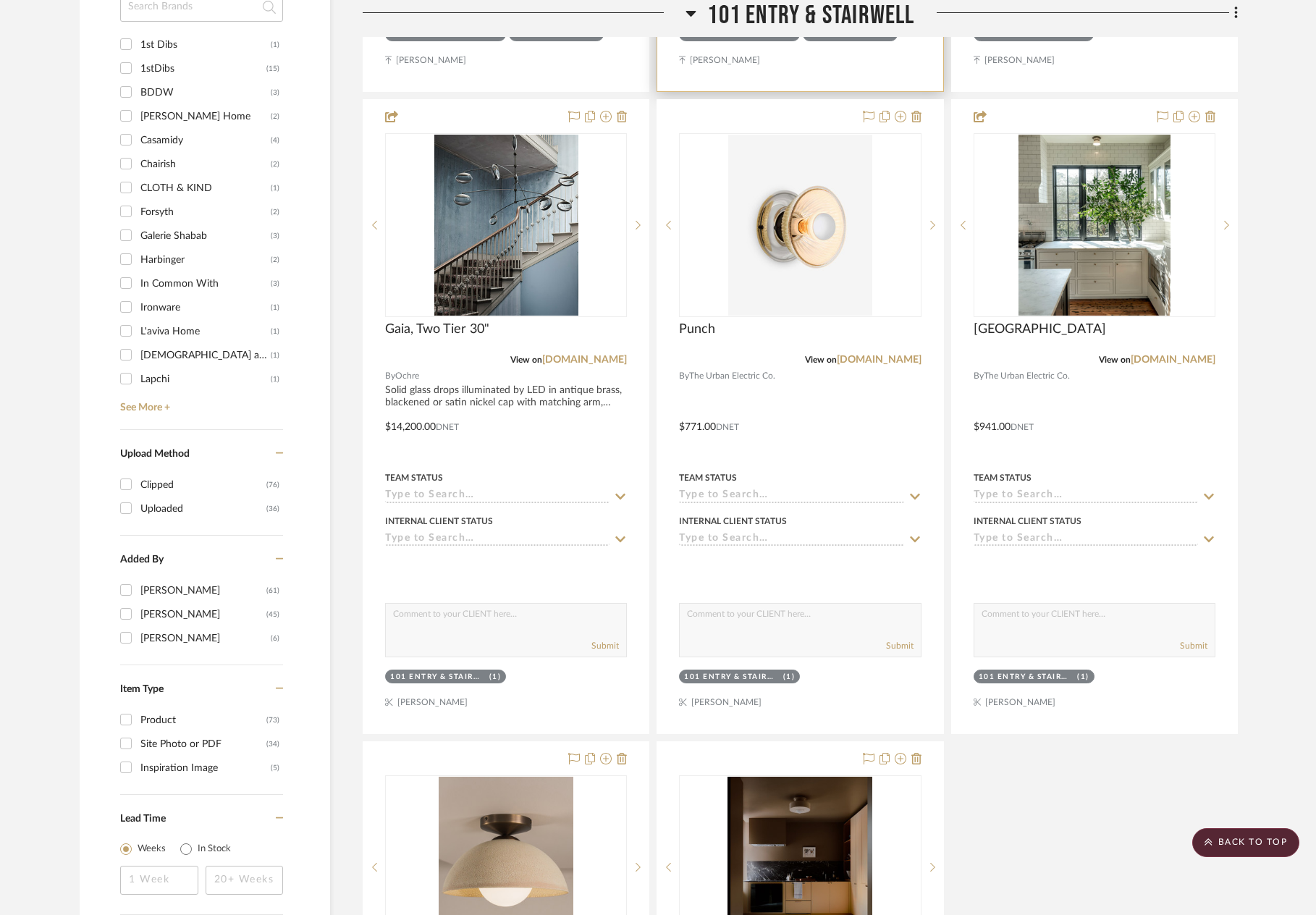
scroll to position [1158, 0]
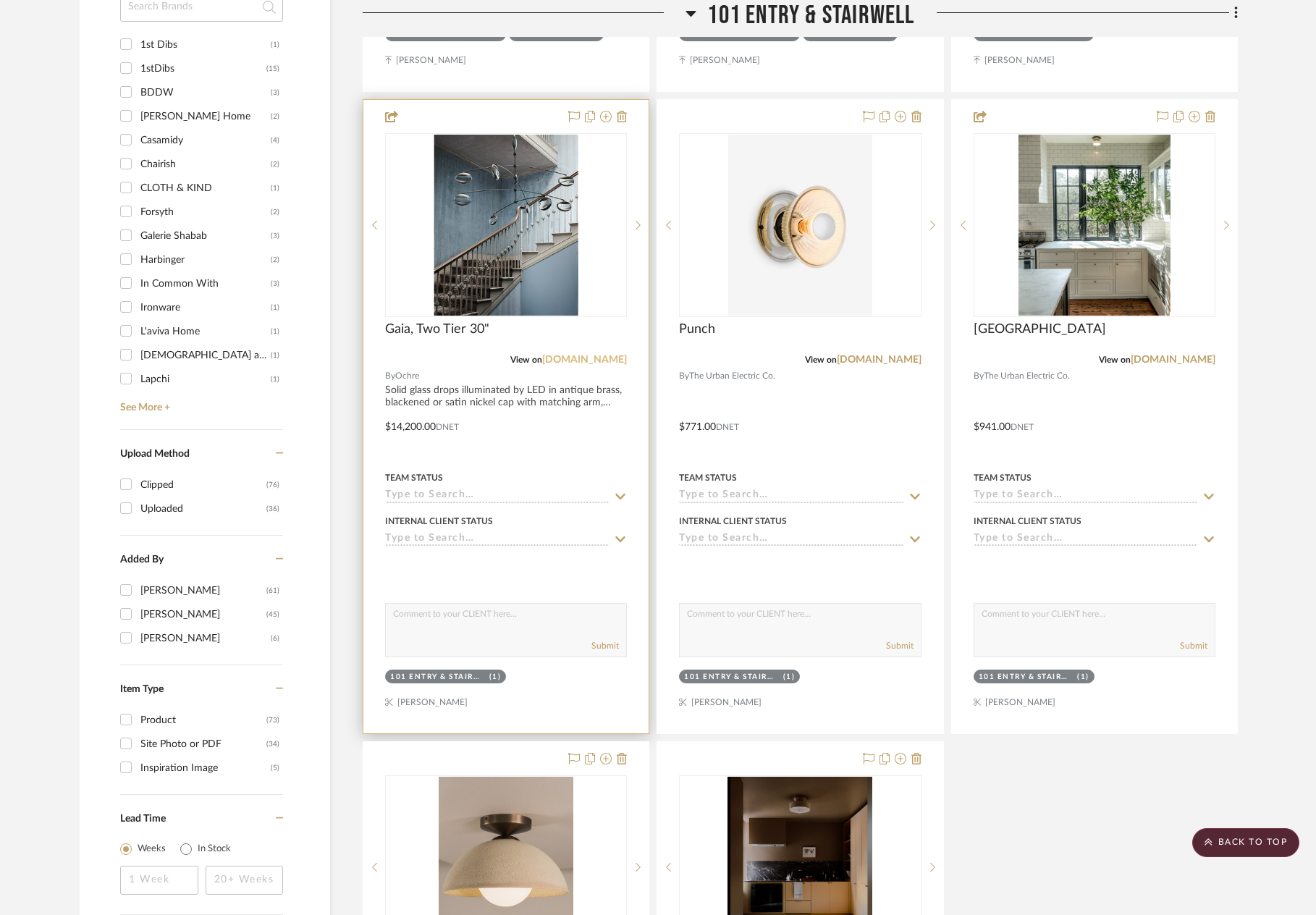
click at [591, 360] on link "ochre.net" at bounding box center [584, 360] width 85 height 11
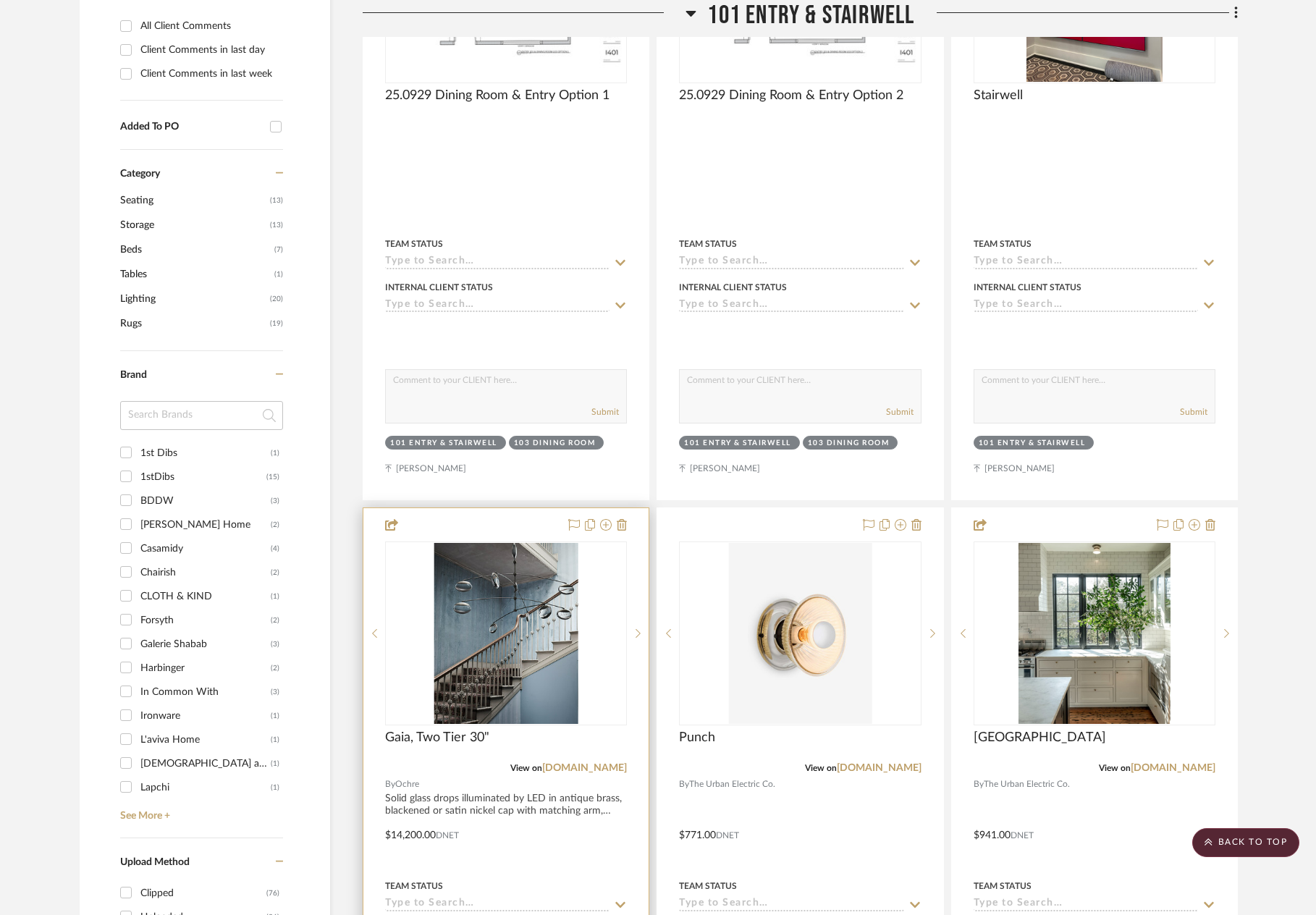
scroll to position [724, 0]
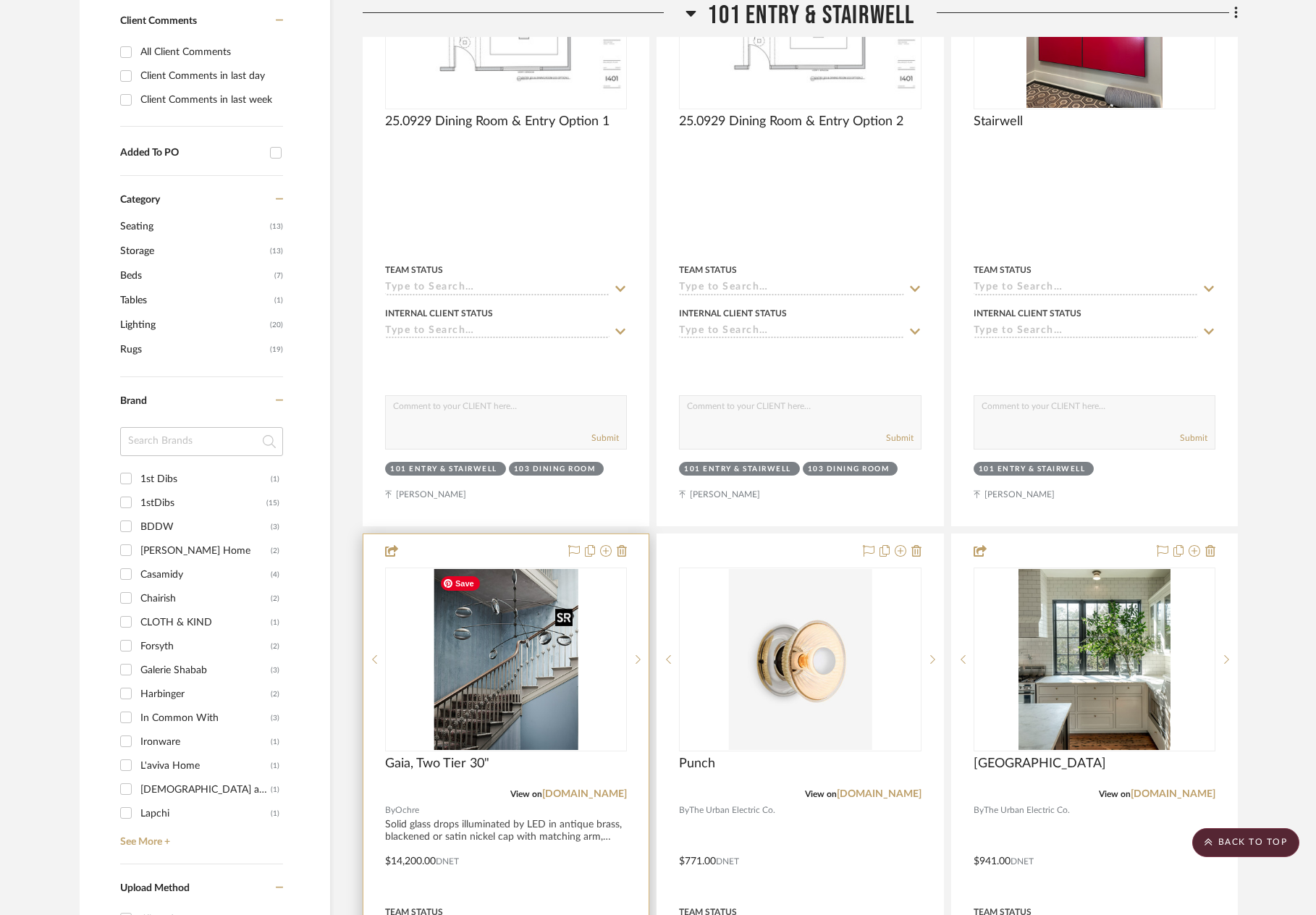
click at [470, 658] on img "0" at bounding box center [506, 659] width 144 height 181
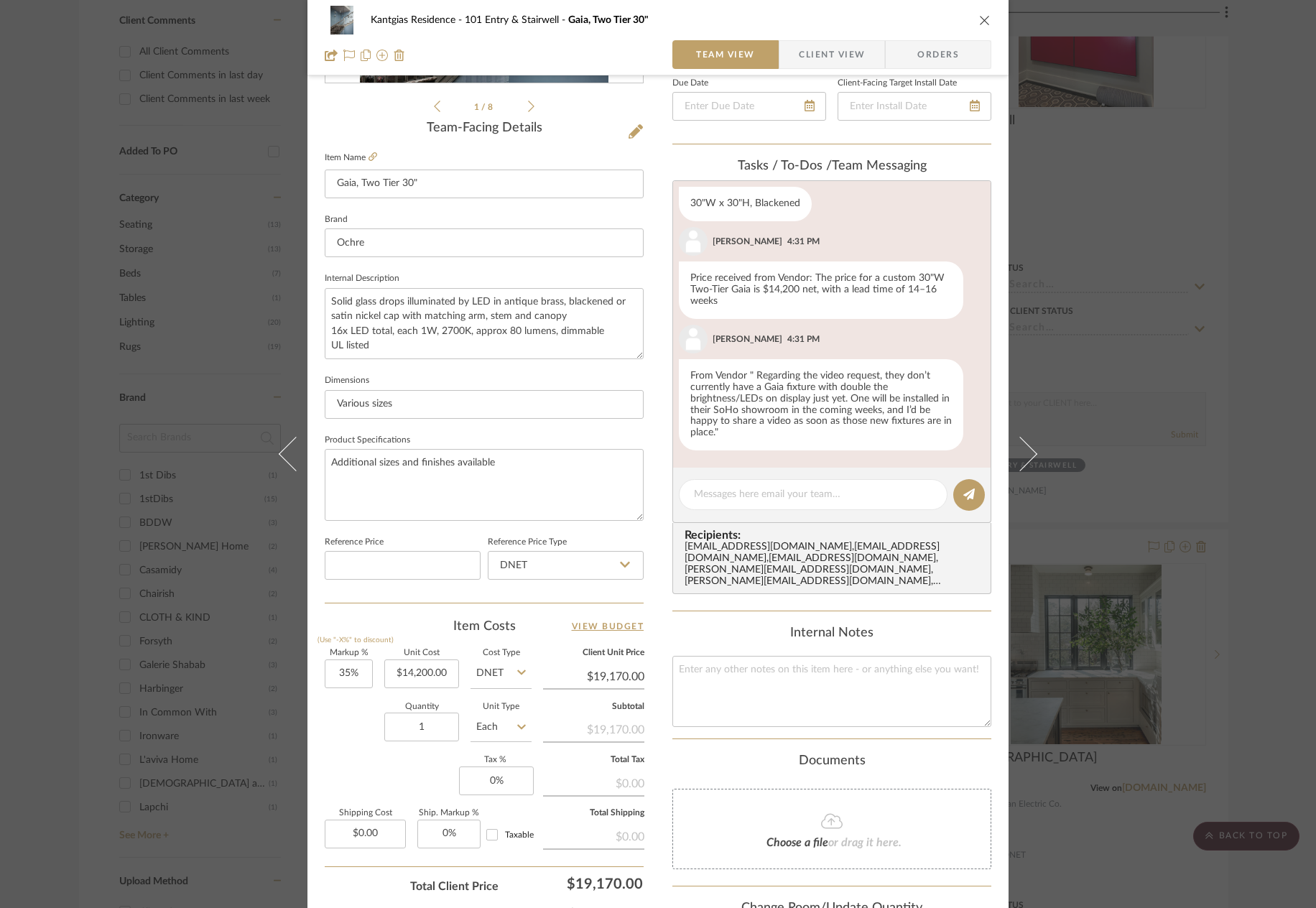
scroll to position [359, 0]
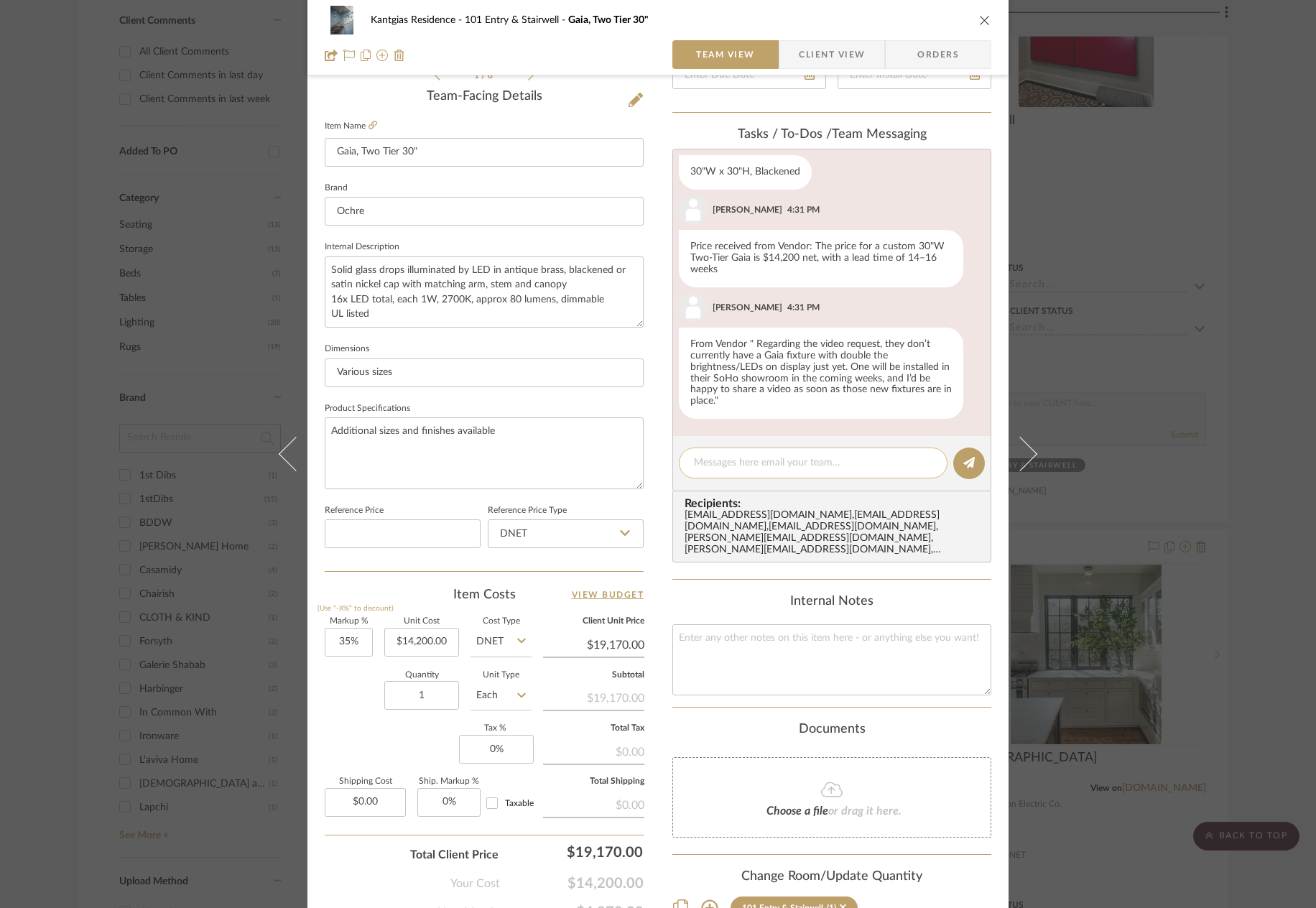
click at [728, 467] on textarea at bounding box center [813, 462] width 239 height 15
paste textarea "2-Tier Gaia, 4 Pebbles / No Counterweight: 16 LEDs → ~1280 lumens (~100 incande…"
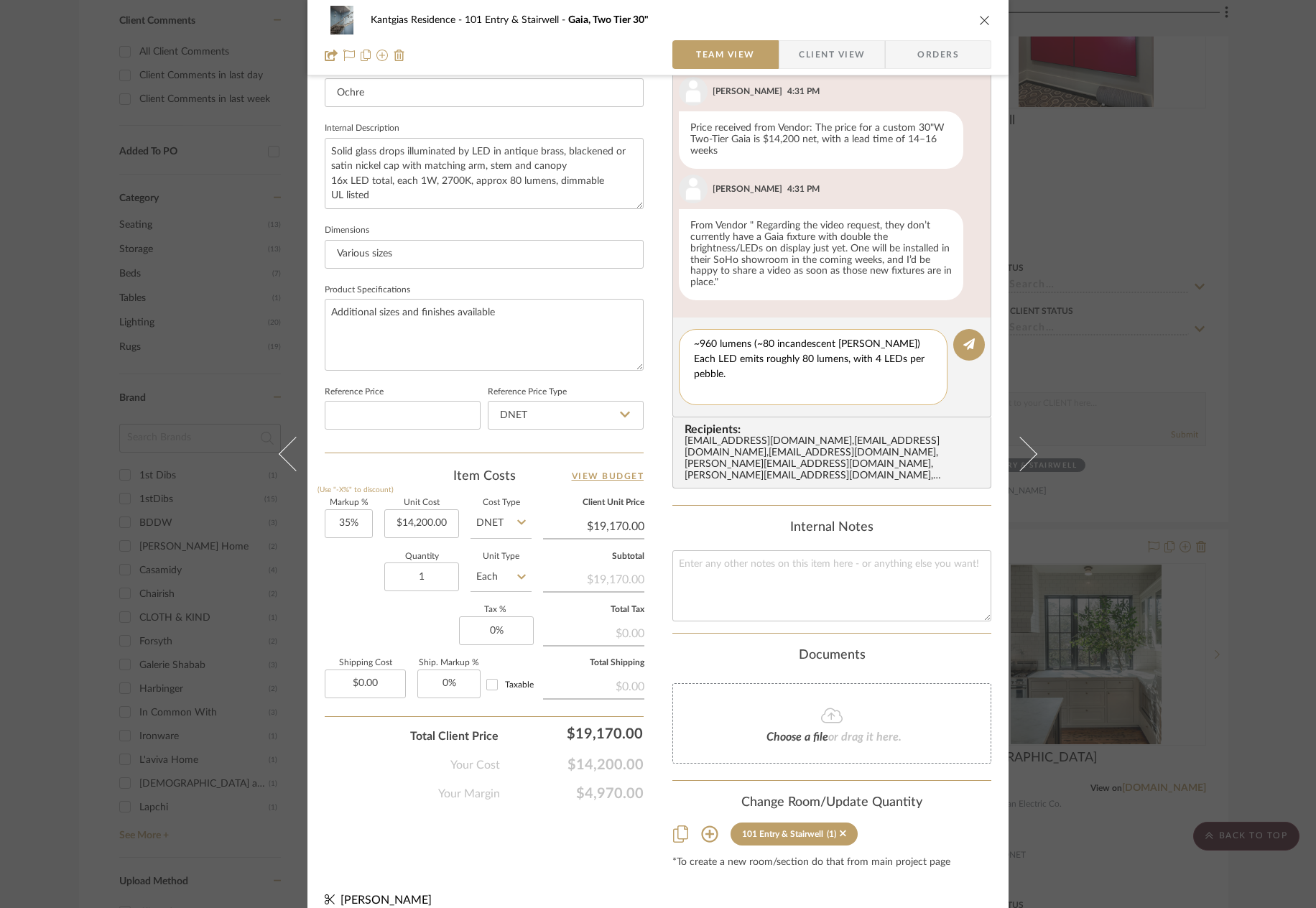
scroll to position [481, 0]
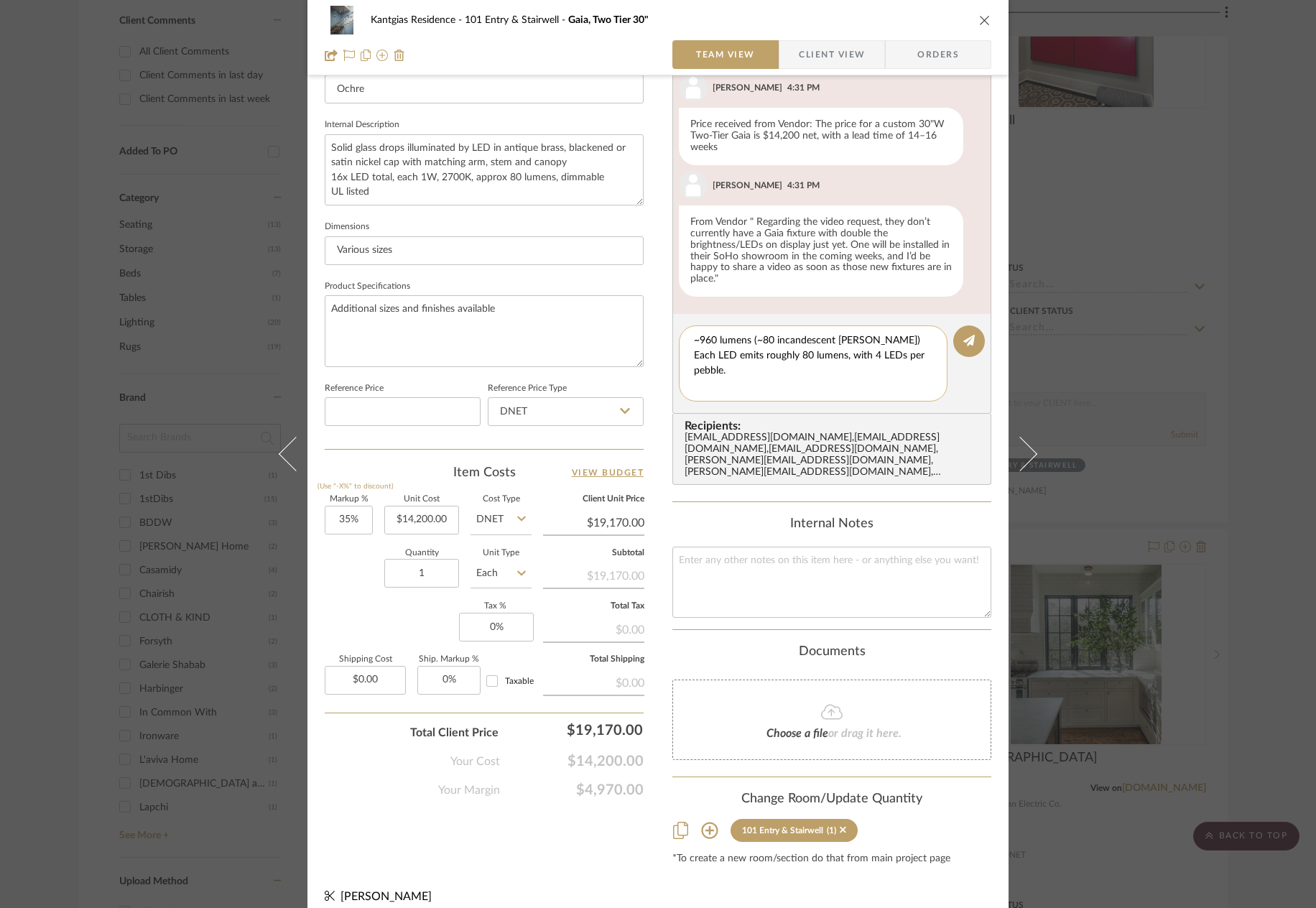
click at [851, 386] on textarea "2-Tier Gaia, 4 Pebbles / No Counterweight: 16 LEDs → ~1280 lumens (~100 incande…" at bounding box center [819, 363] width 249 height 60
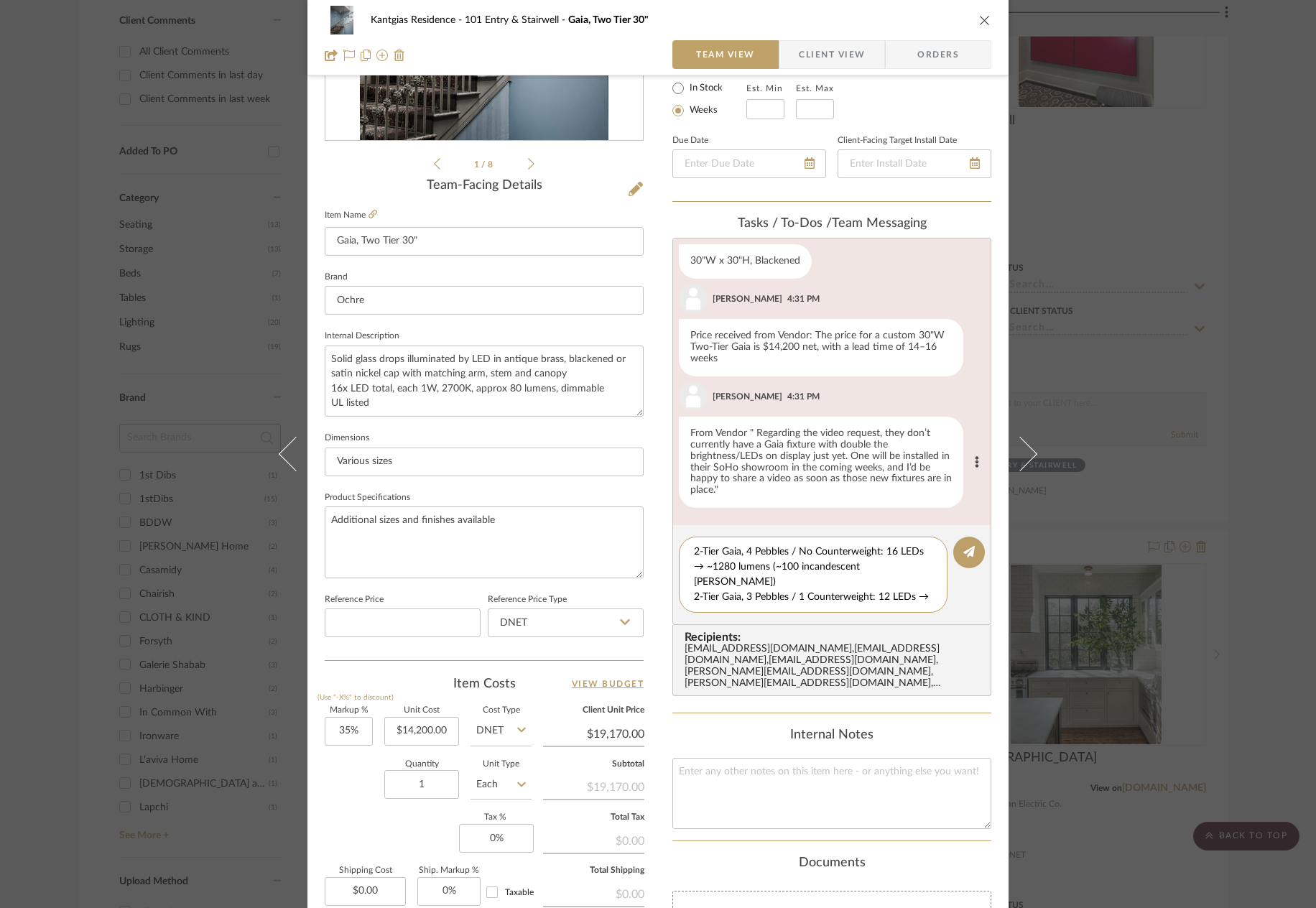
scroll to position [266, 0]
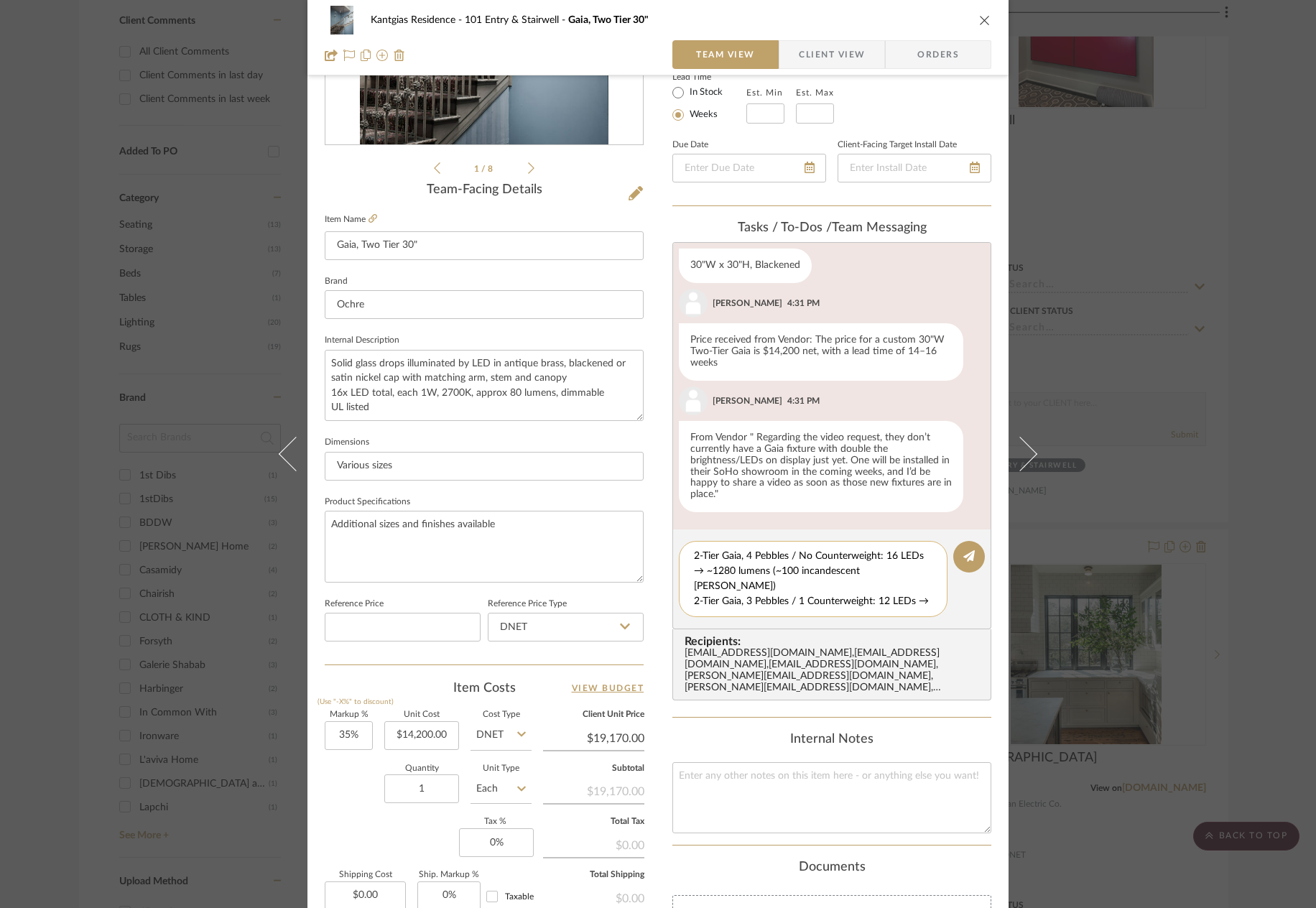
type textarea "2-Tier Gaia, 4 Pebbles / No Counterweight: 16 LEDs → ~1280 lumens (~100 incande…"
click at [688, 551] on div "2-Tier Gaia, 4 Pebbles / No Counterweight: 16 LEDs → ~1280 lumens (~100 incande…" at bounding box center [813, 578] width 269 height 76
click at [982, 555] on editor-of-message "2-Tier Gaia, 4 Pebbles / No Counterweight: 16 LEDs → ~1280 lumens (~100 incande…" at bounding box center [832, 579] width 319 height 100
click at [968, 552] on icon at bounding box center [968, 555] width 11 height 11
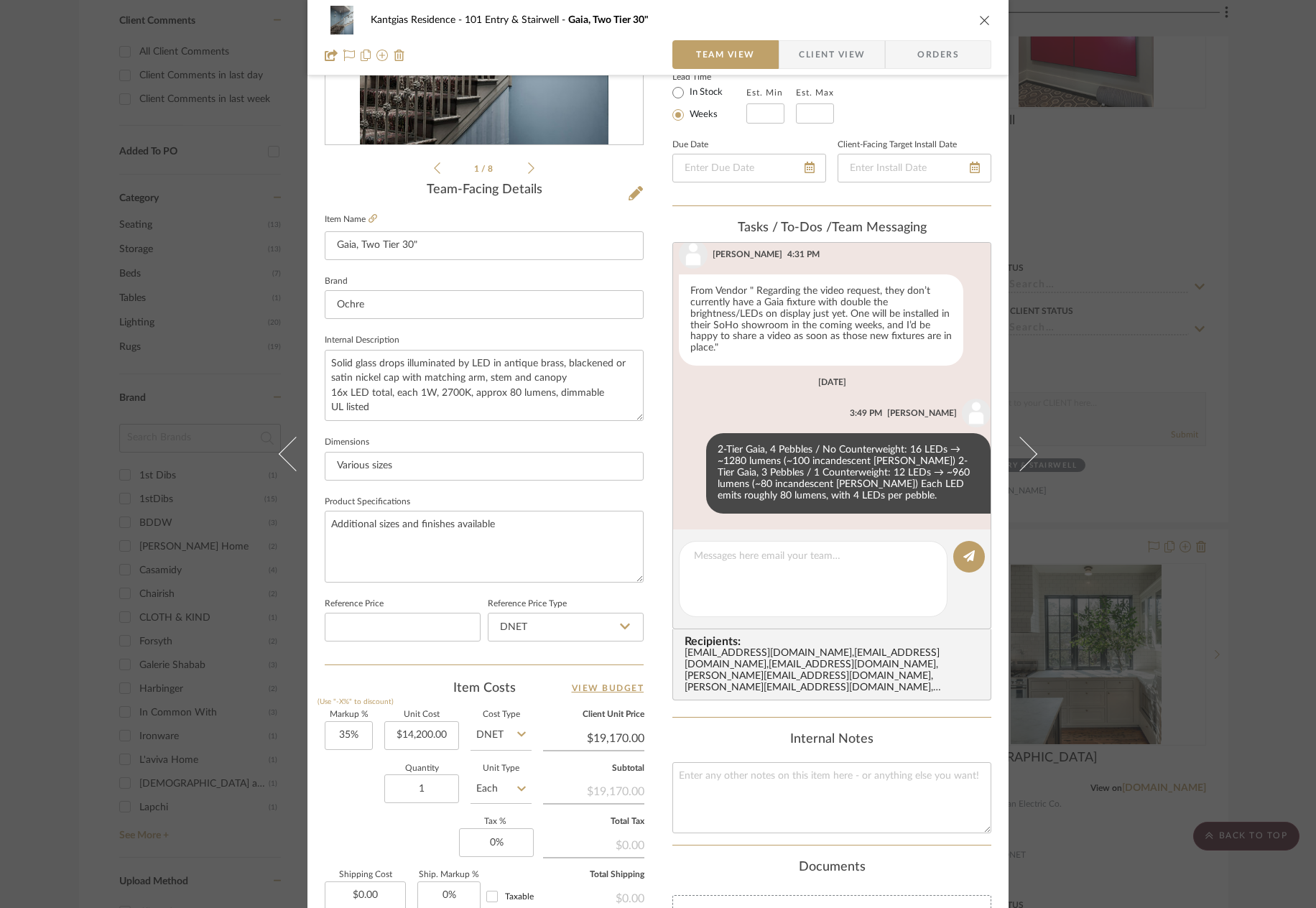
scroll to position [285, 0]
click at [982, 18] on icon "close" at bounding box center [984, 19] width 11 height 11
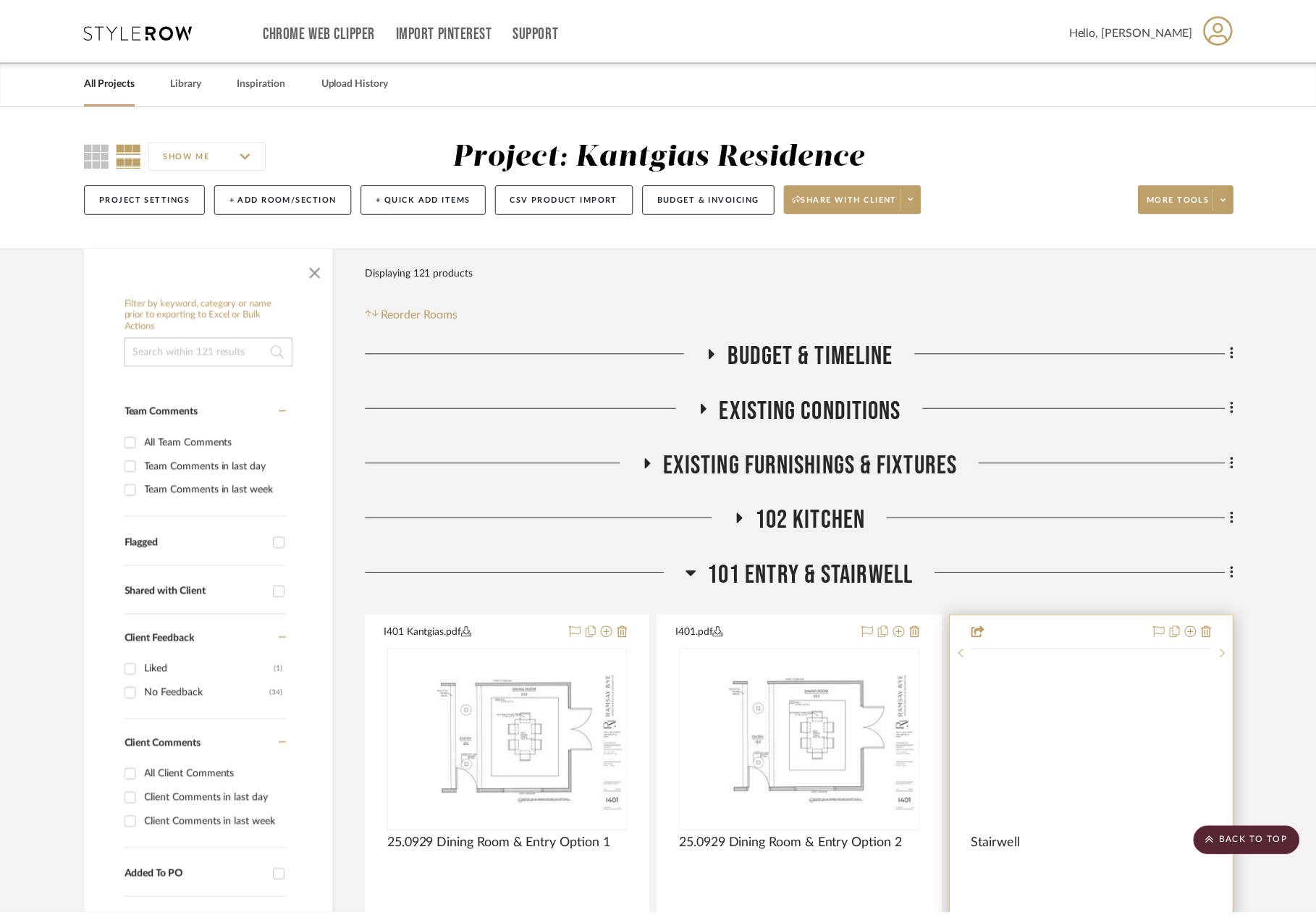
scroll to position [724, 0]
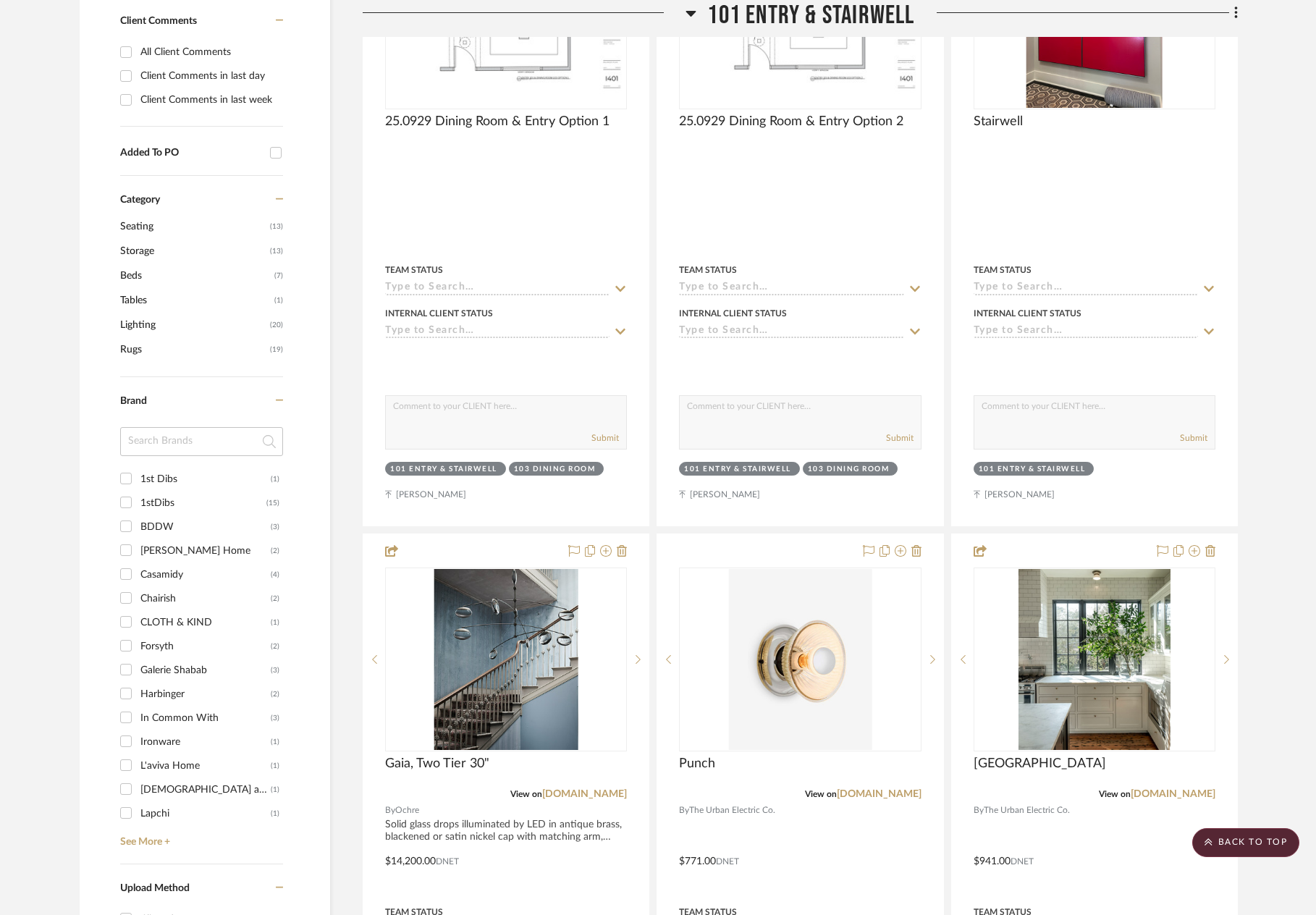
click at [145, 313] on span "Lighting" at bounding box center [193, 325] width 147 height 25
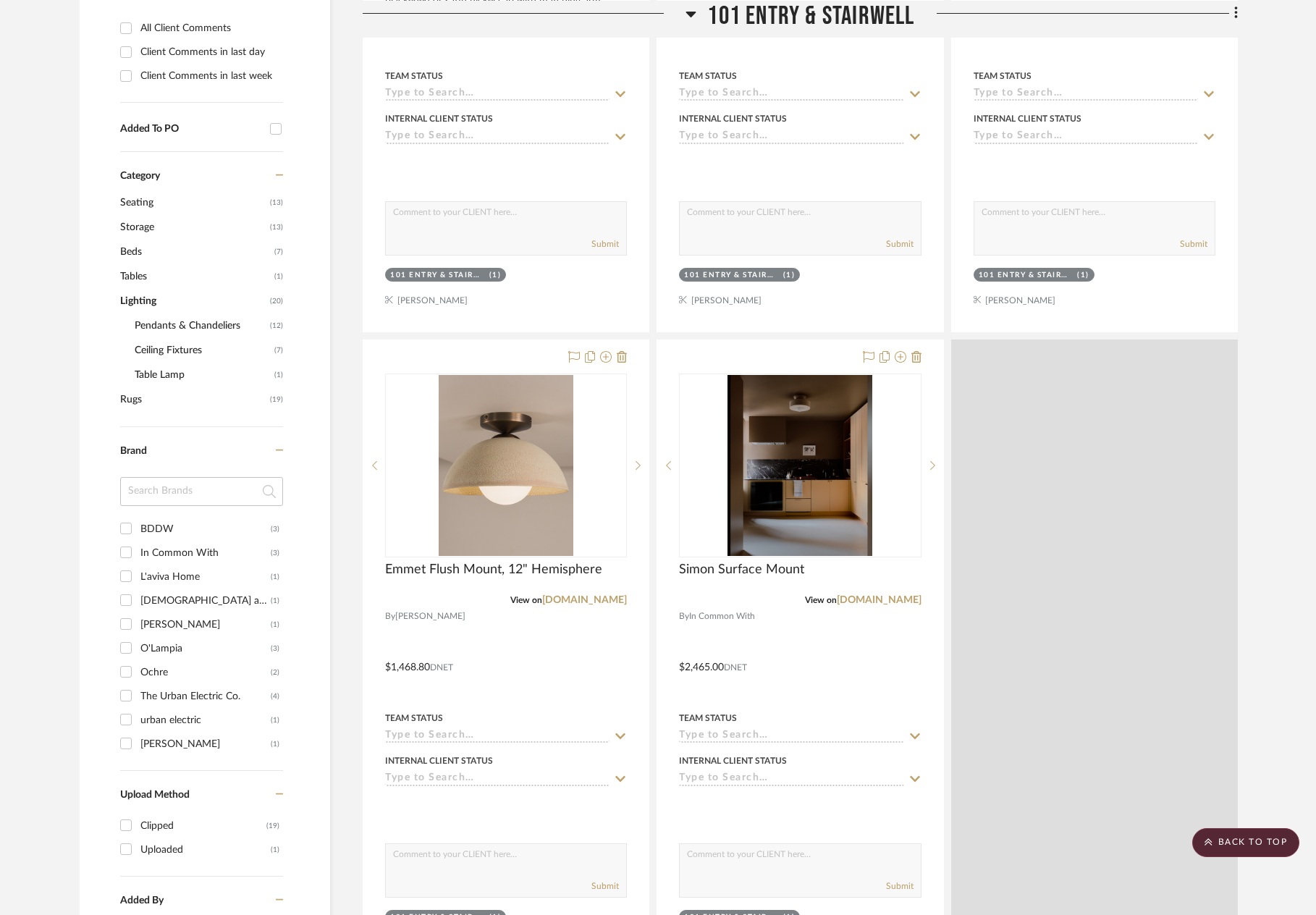
scroll to position [699, 0]
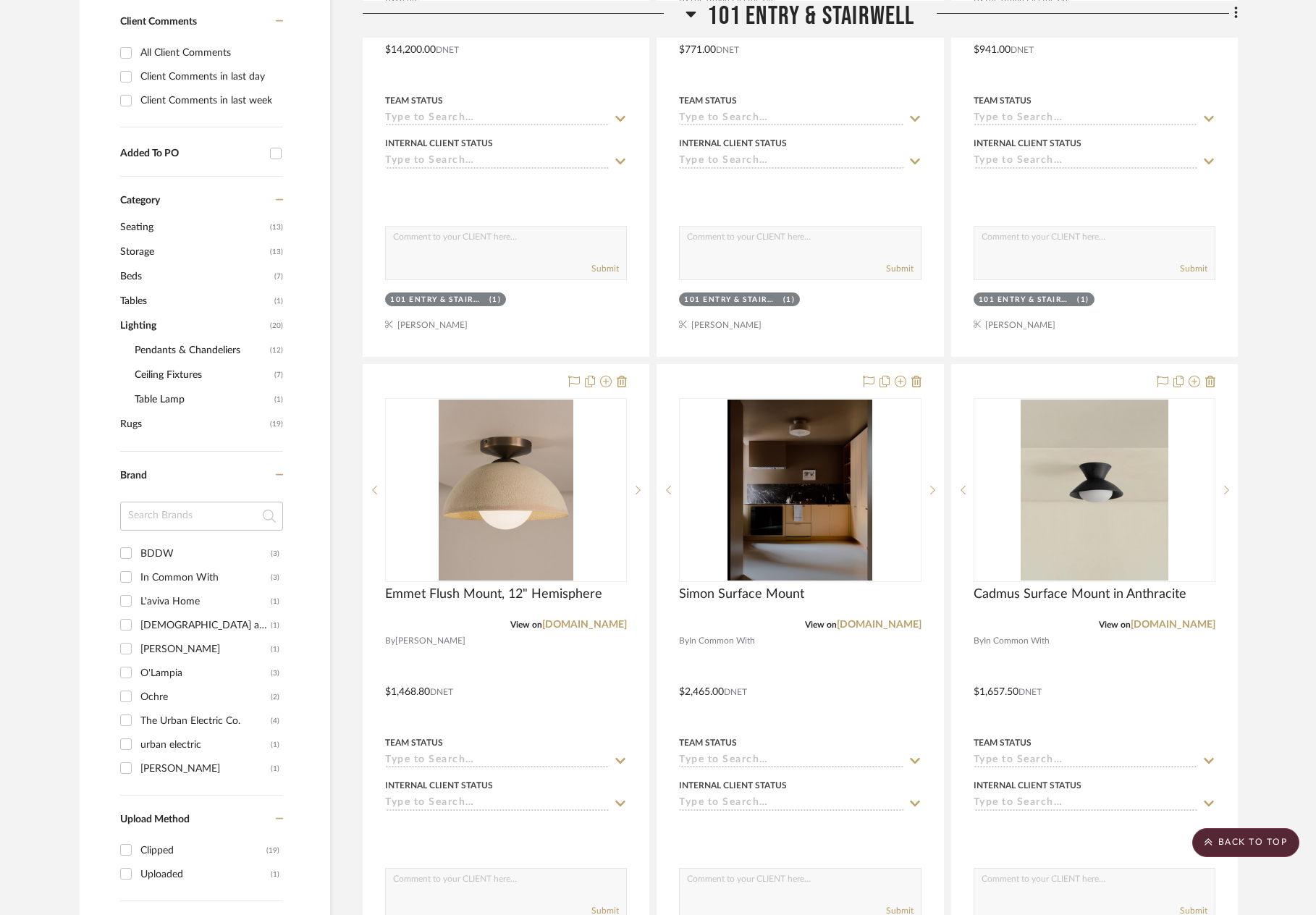
click at [164, 347] on span "Pendants & Chandeliers" at bounding box center [200, 350] width 132 height 25
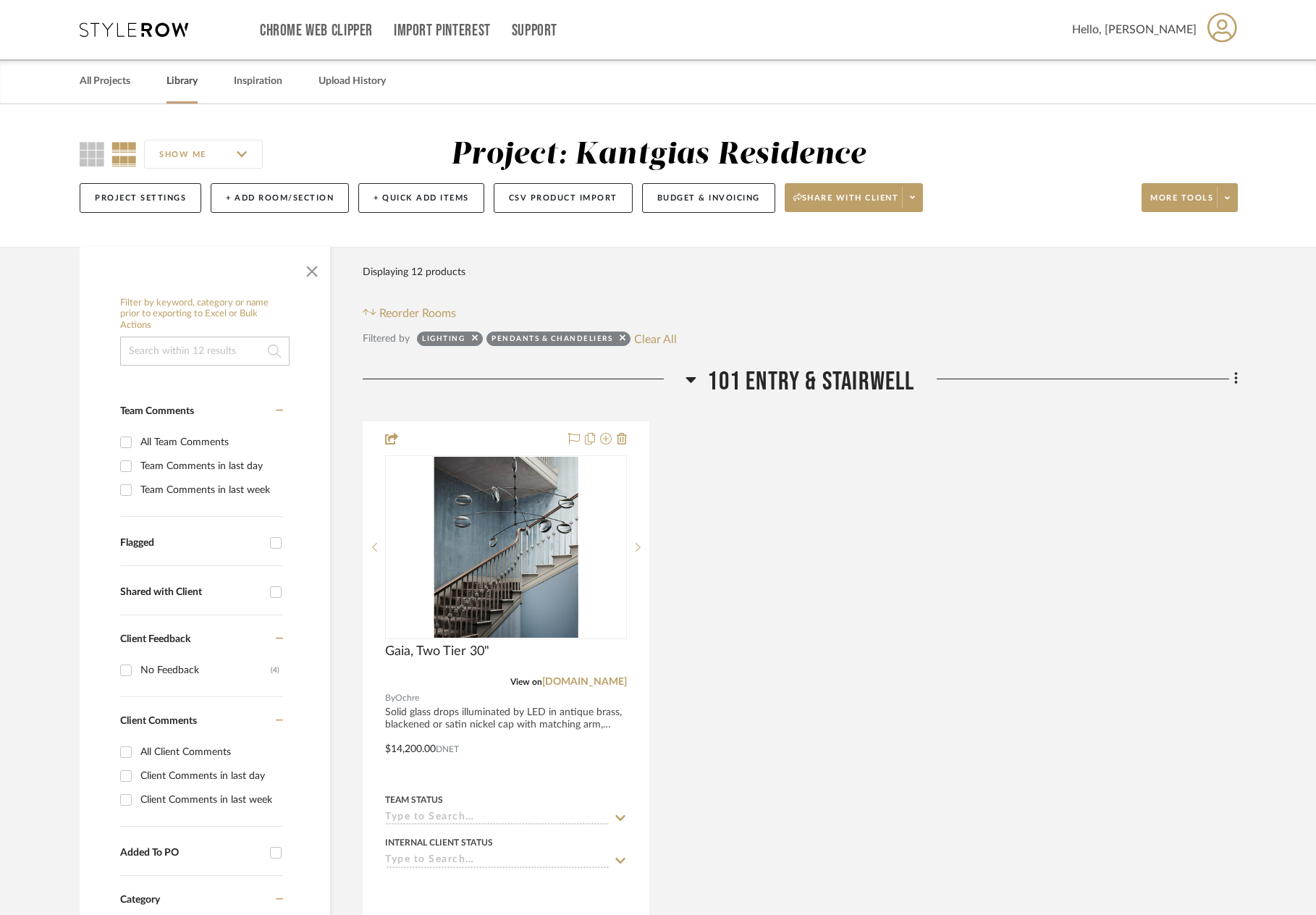
click at [184, 85] on link "Library" at bounding box center [182, 82] width 31 height 19
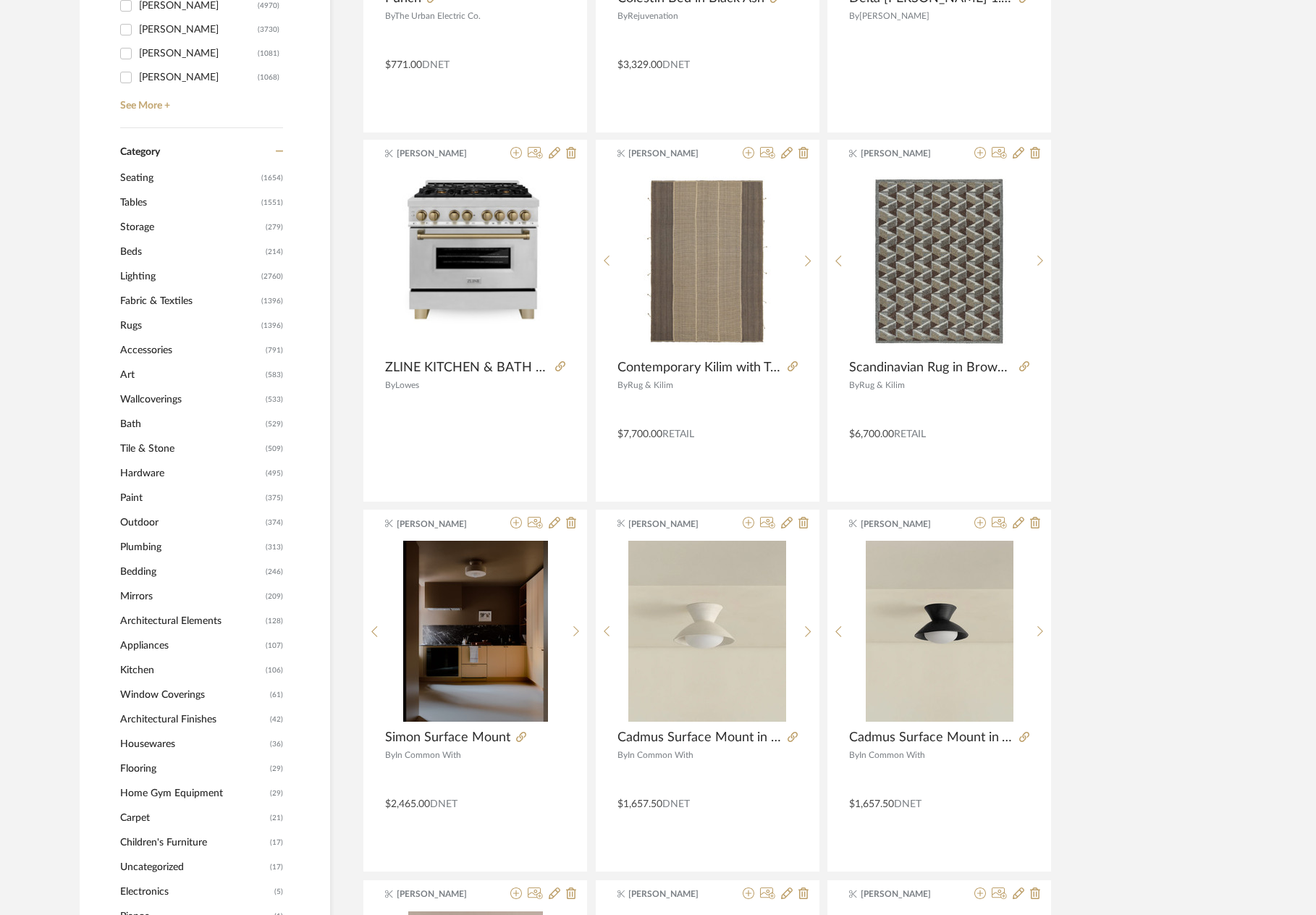
scroll to position [506, 0]
click at [159, 275] on span "Lighting" at bounding box center [189, 276] width 138 height 25
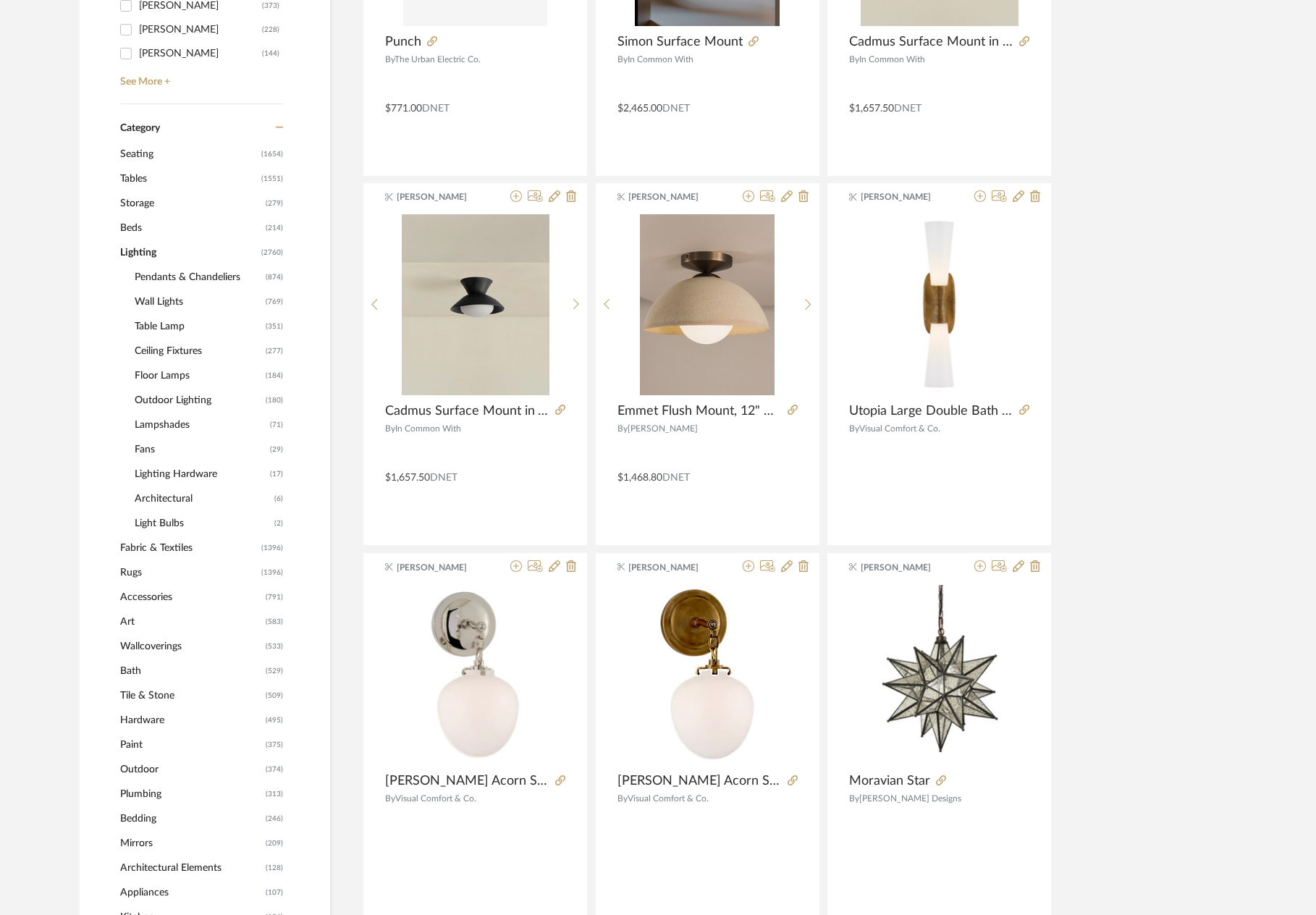
scroll to position [525, 0]
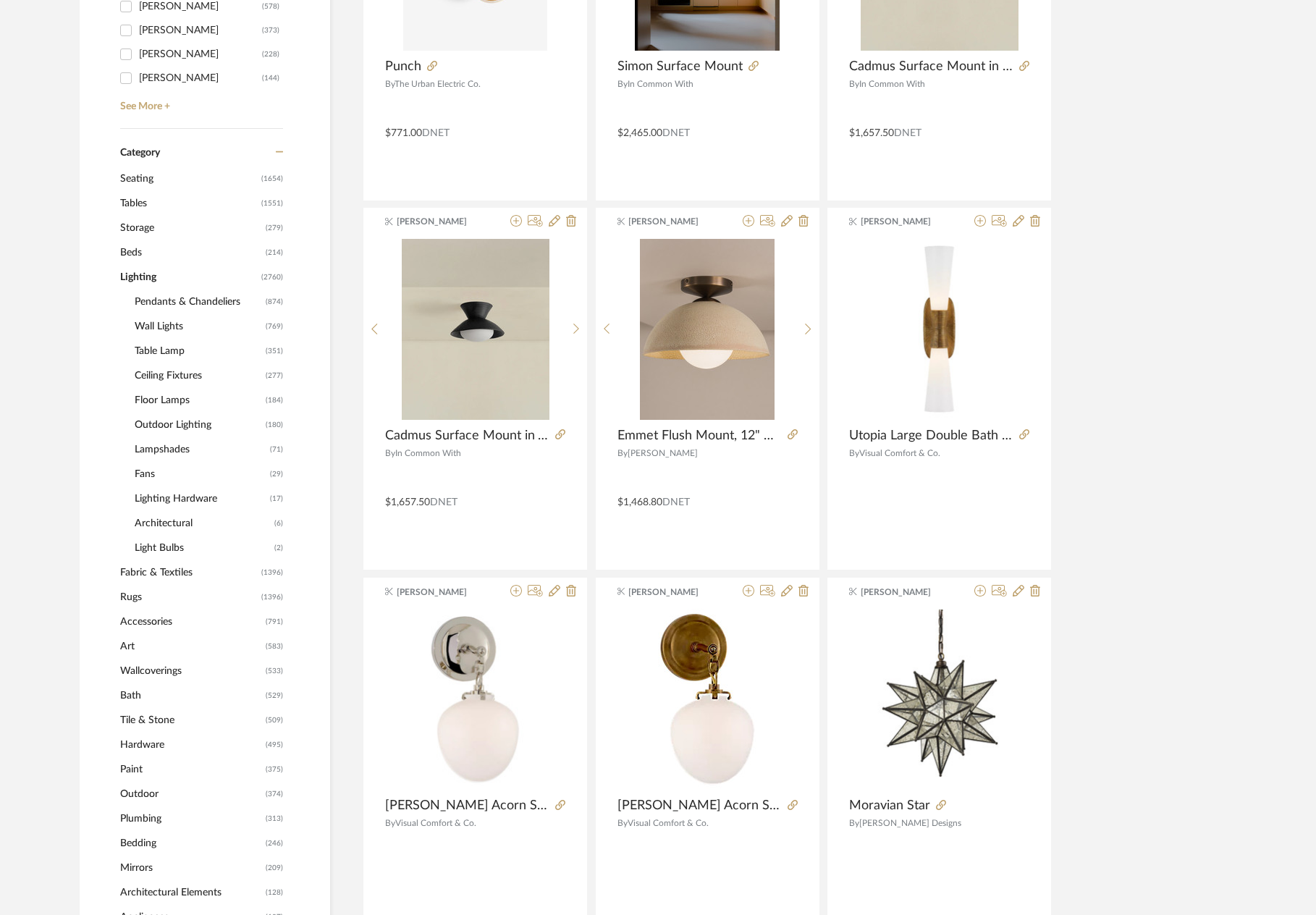
click at [201, 299] on span "Pendants & Chandeliers" at bounding box center [197, 302] width 127 height 25
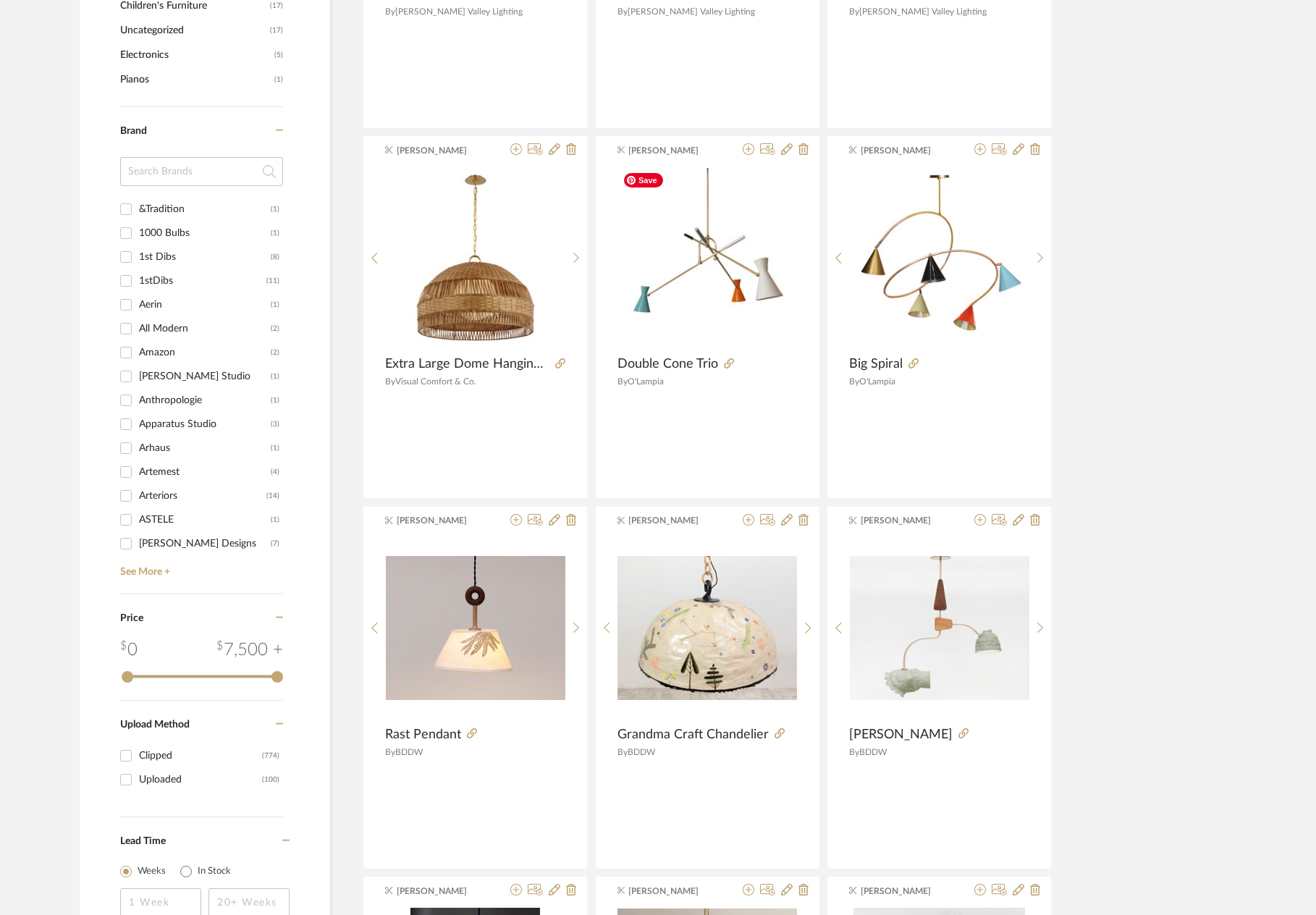
scroll to position [1755, 0]
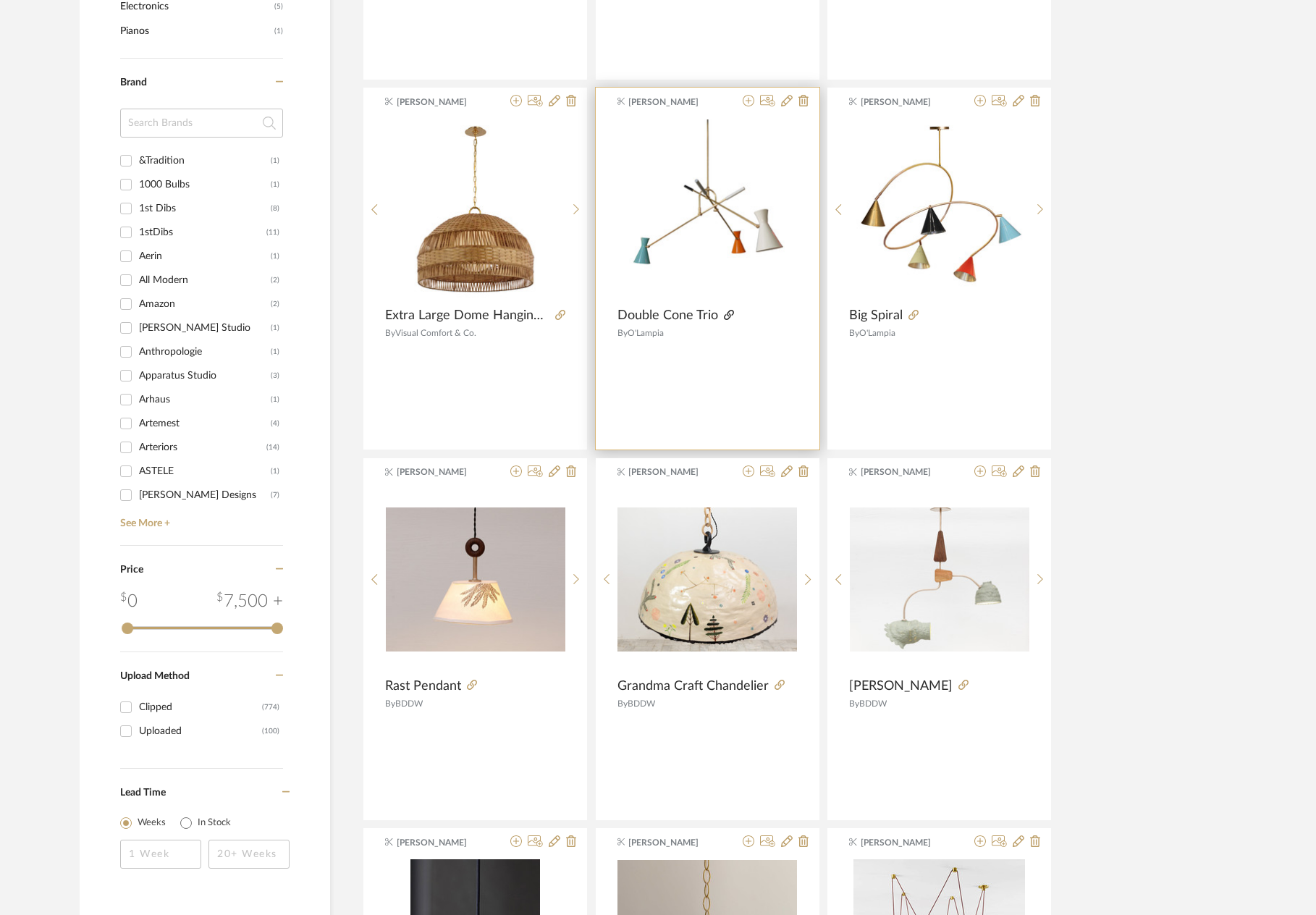
click at [726, 311] on icon at bounding box center [729, 315] width 11 height 11
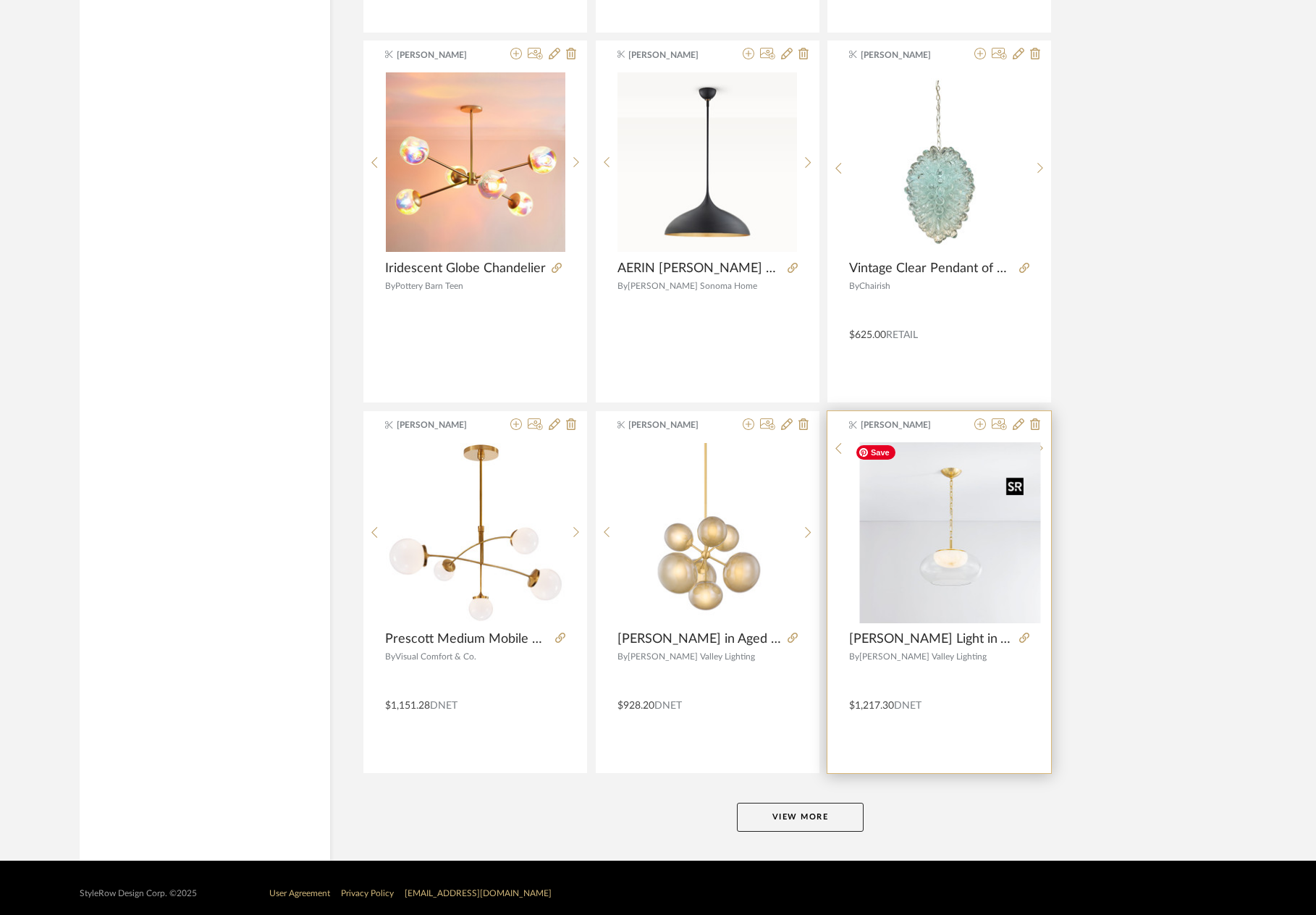
scroll to position [4030, 0]
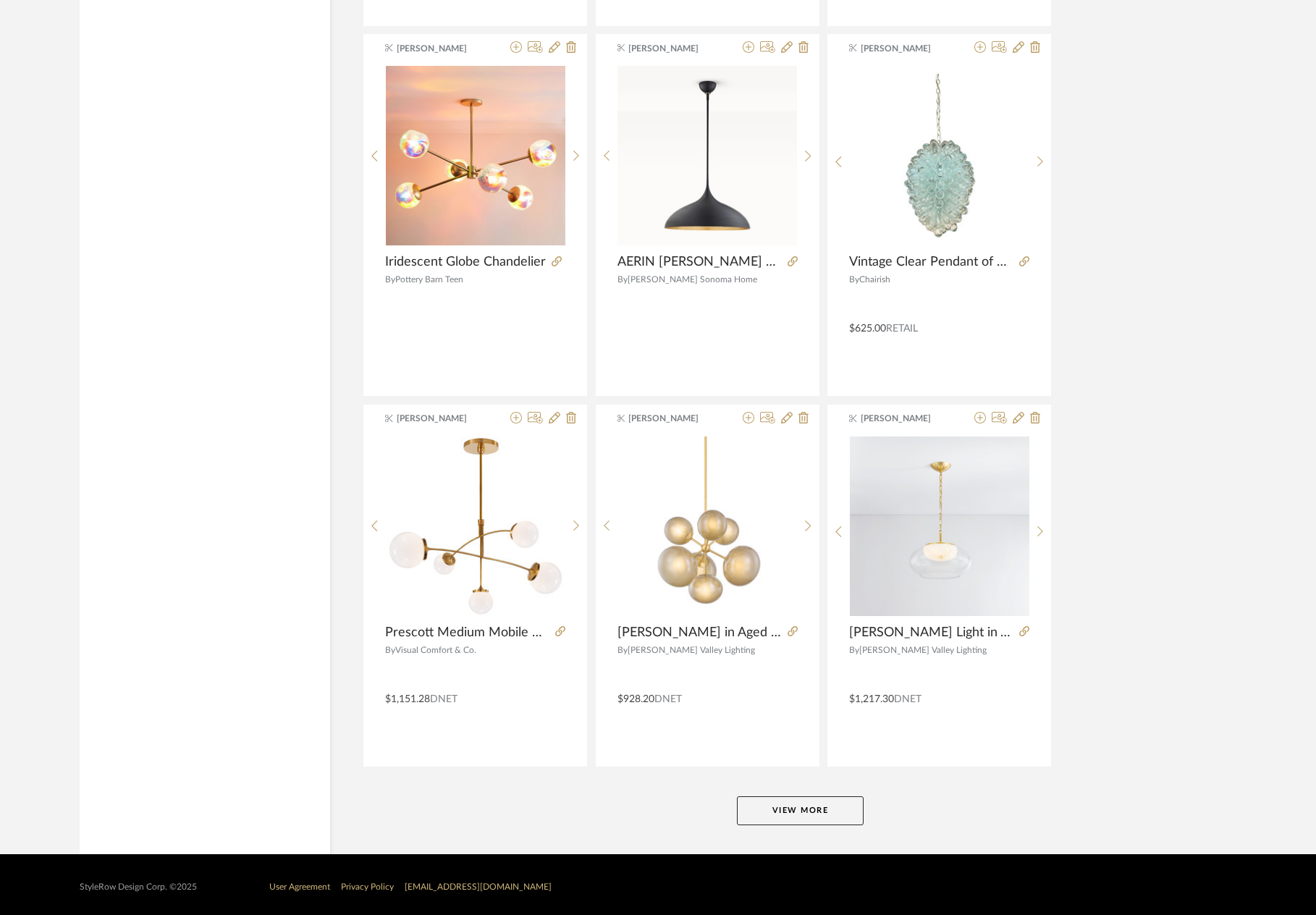
click at [790, 802] on button "View More" at bounding box center [800, 810] width 126 height 29
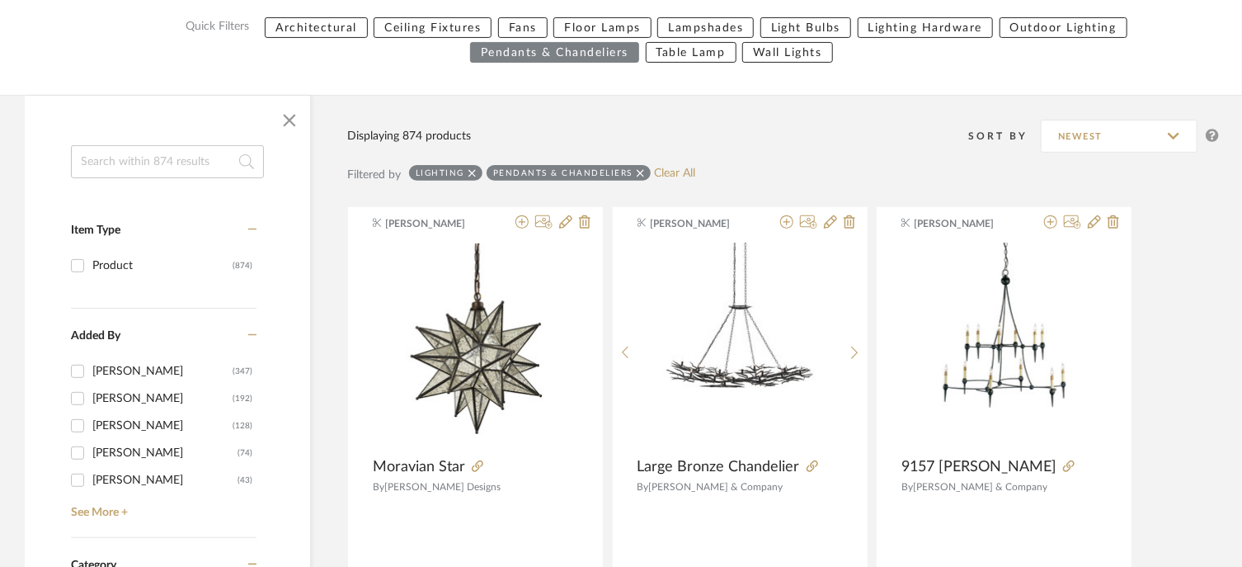
scroll to position [0, 0]
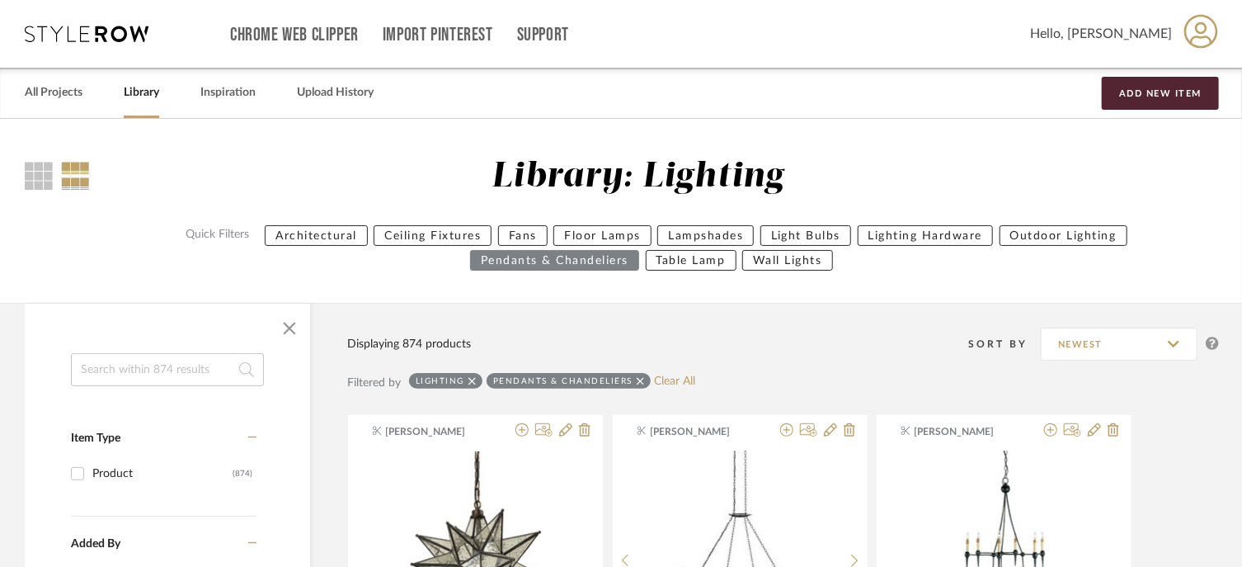
click at [770, 325] on div "Sort By Newest" at bounding box center [849, 343] width 740 height 41
click at [148, 91] on link "Library" at bounding box center [141, 93] width 35 height 22
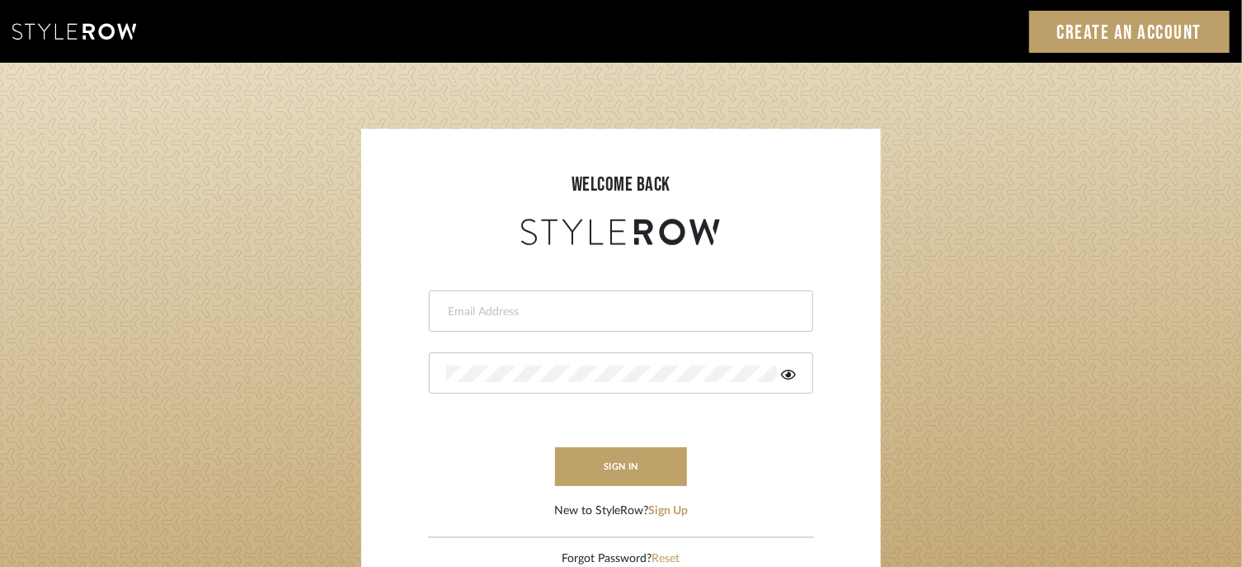
type input "[PERSON_NAME][EMAIL_ADDRESS][DOMAIN_NAME]"
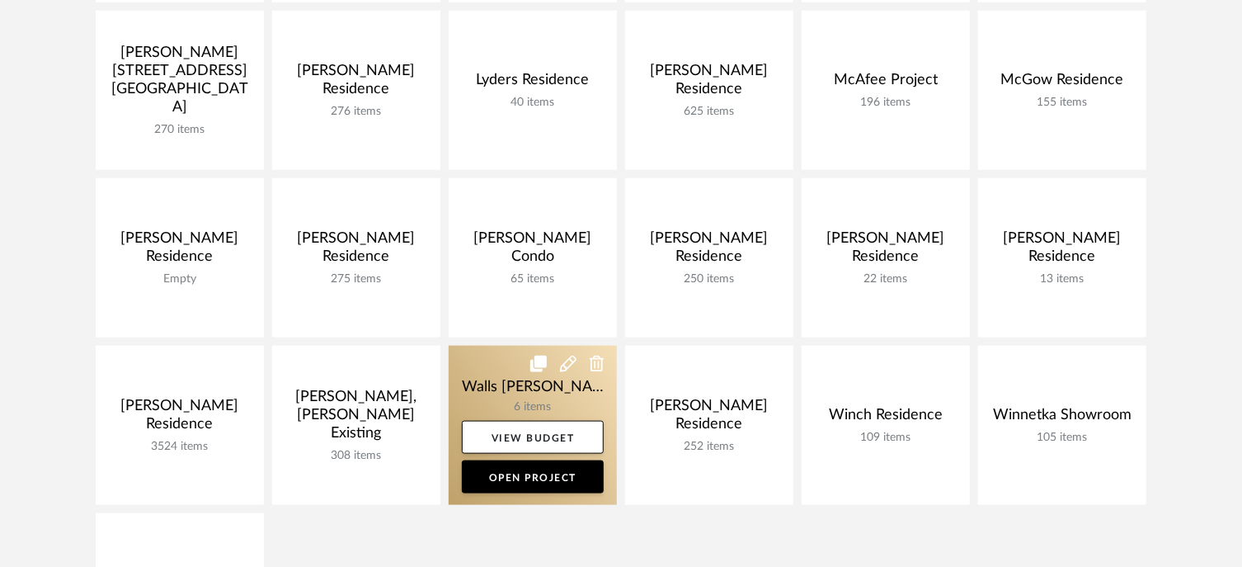
scroll to position [801, 0]
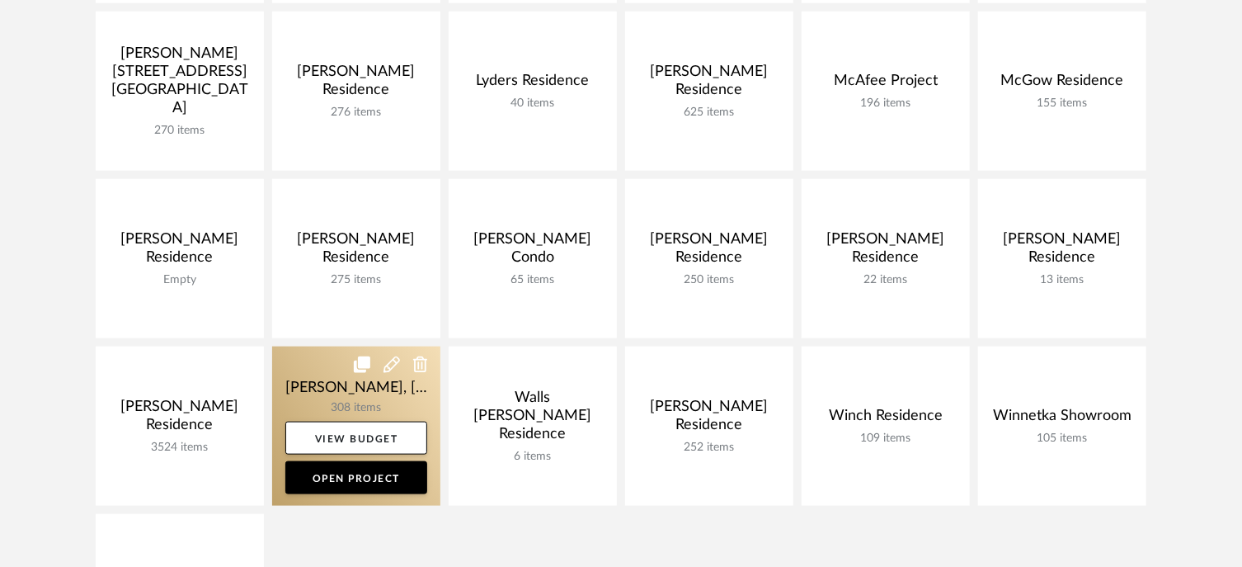
click at [352, 398] on link at bounding box center [356, 425] width 168 height 159
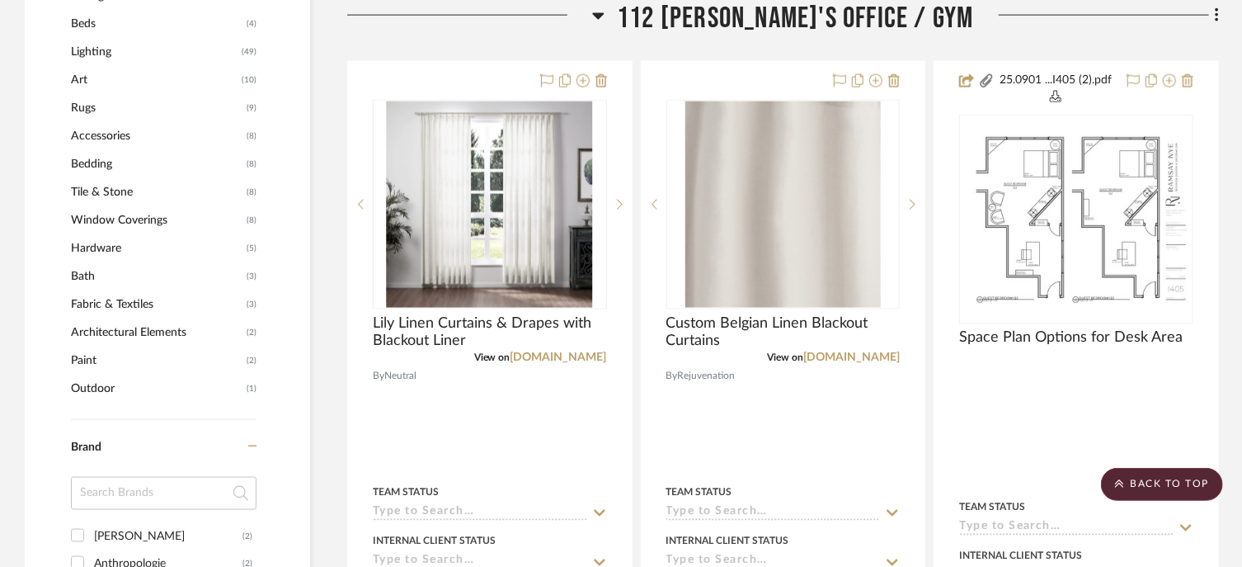
scroll to position [1226, 0]
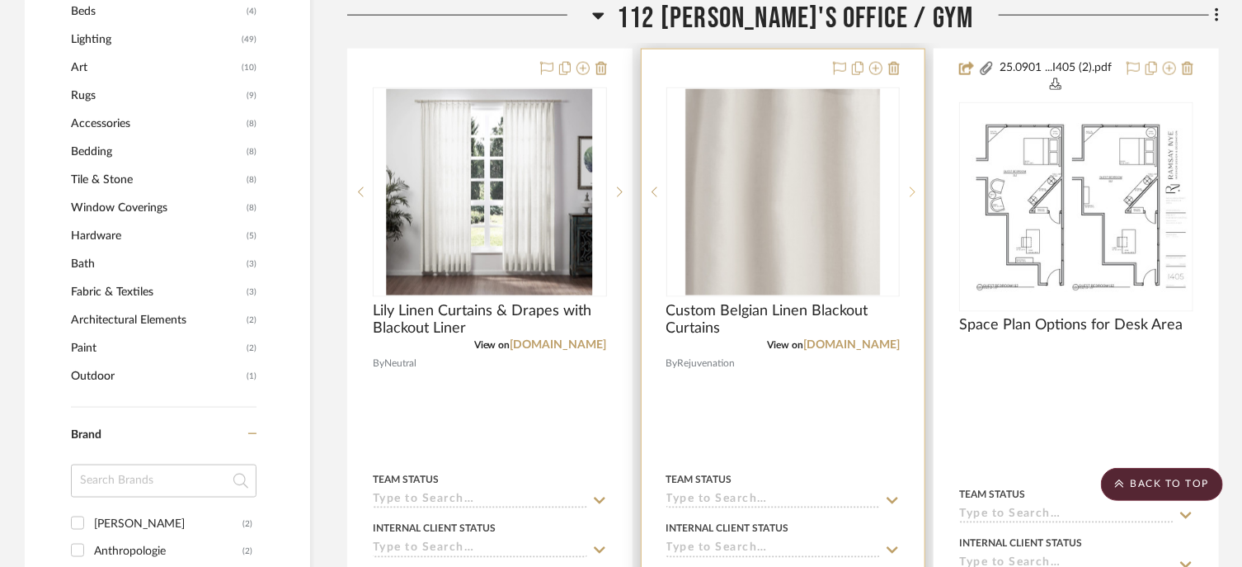
click at [908, 197] on sr-next-btn at bounding box center [912, 192] width 25 height 12
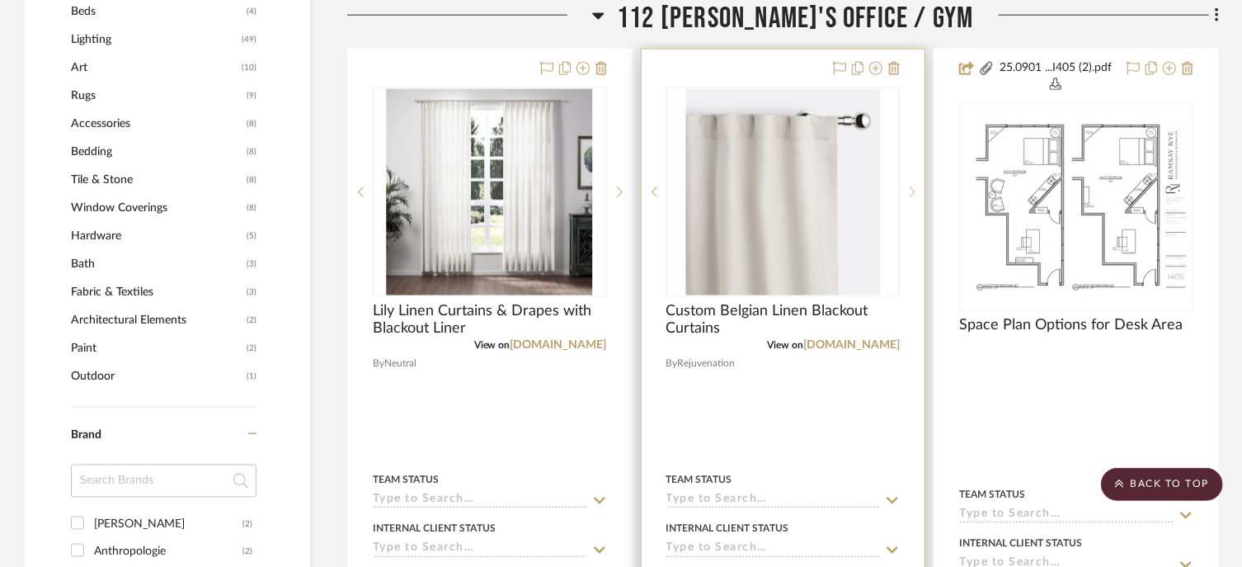
click at [908, 197] on sr-next-btn at bounding box center [912, 192] width 25 height 12
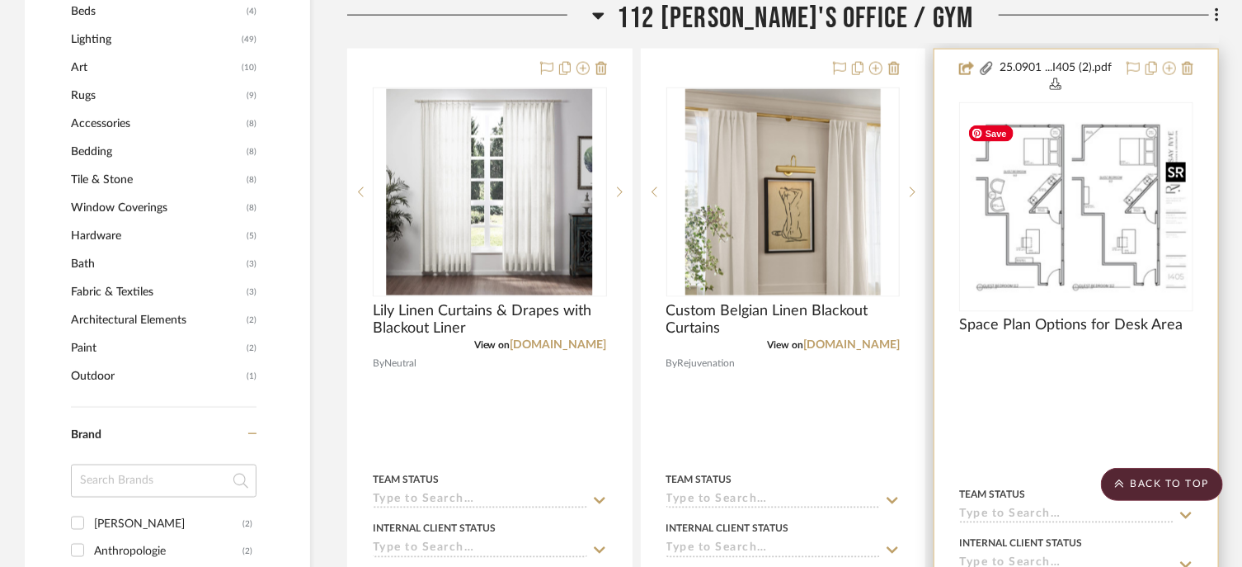
click at [1006, 200] on div at bounding box center [1076, 207] width 234 height 210
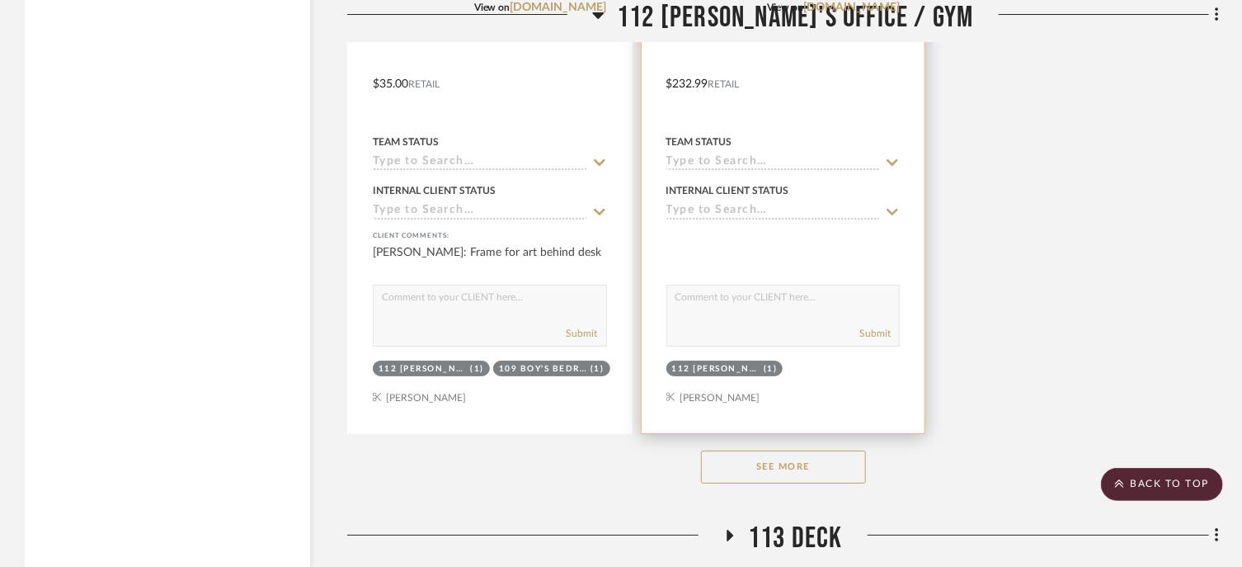
scroll to position [3045, 0]
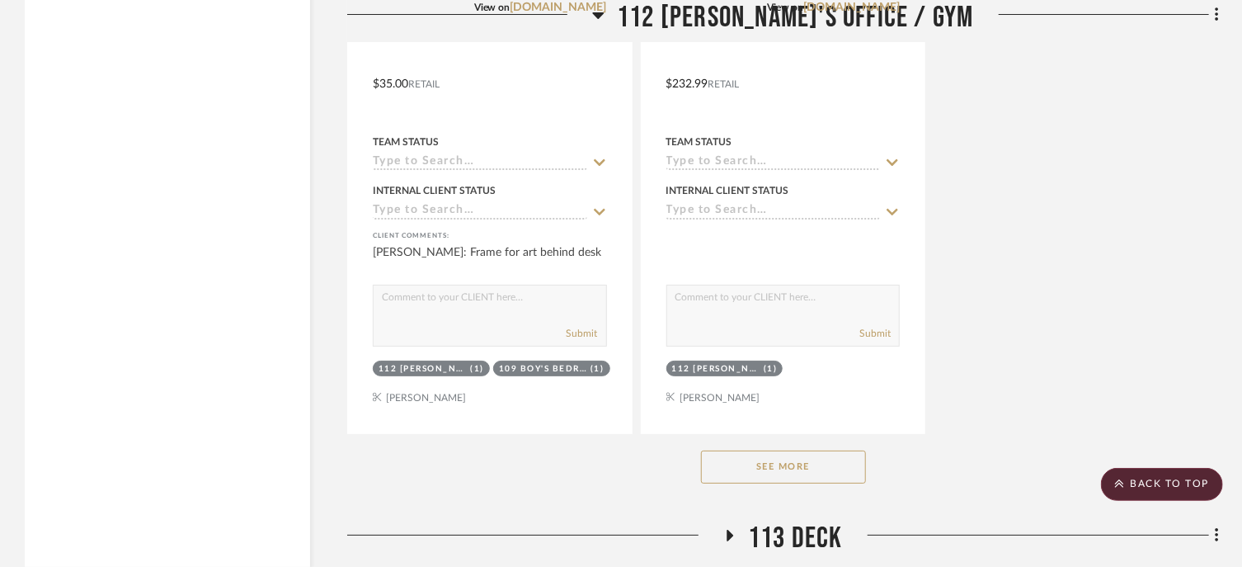
click at [835, 477] on button "See More" at bounding box center [783, 466] width 165 height 33
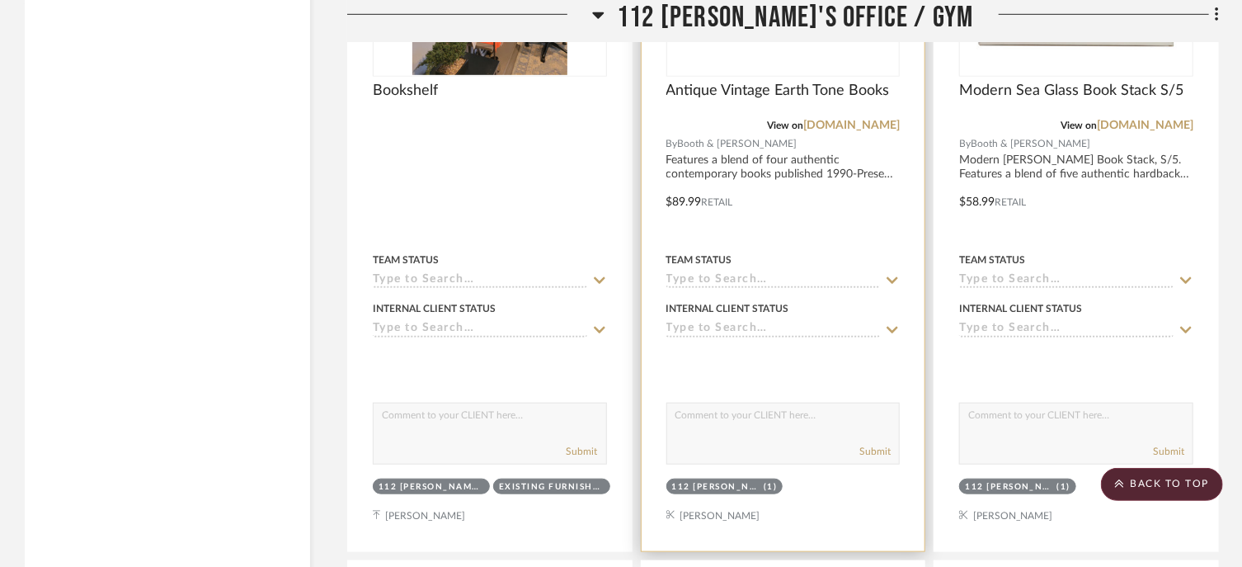
scroll to position [3214, 0]
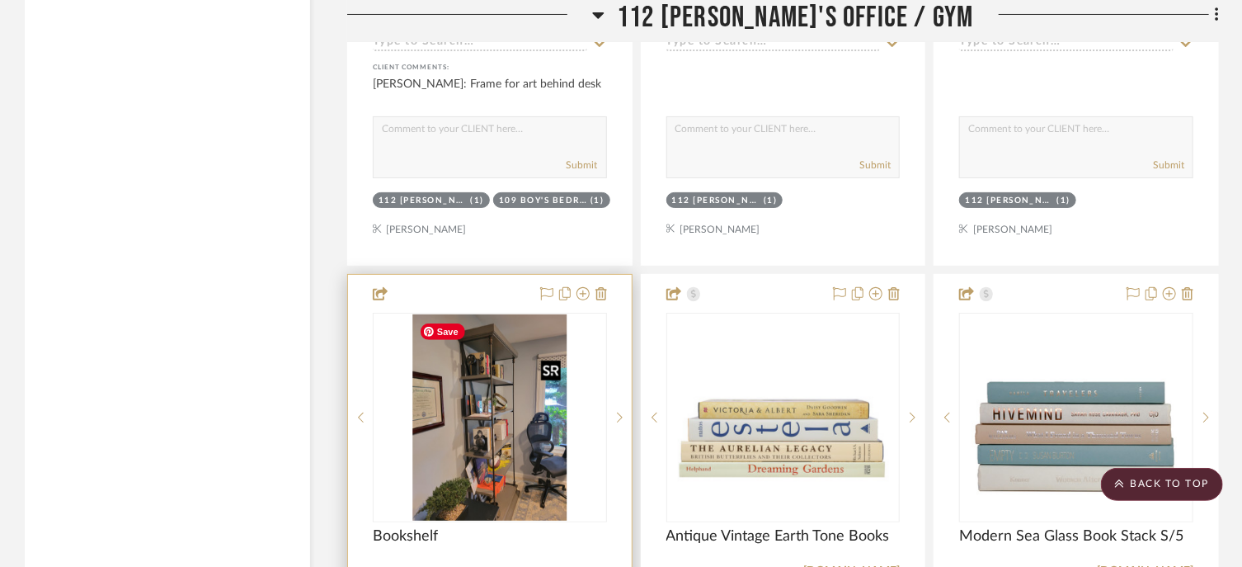
click at [460, 402] on img "0" at bounding box center [489, 417] width 155 height 206
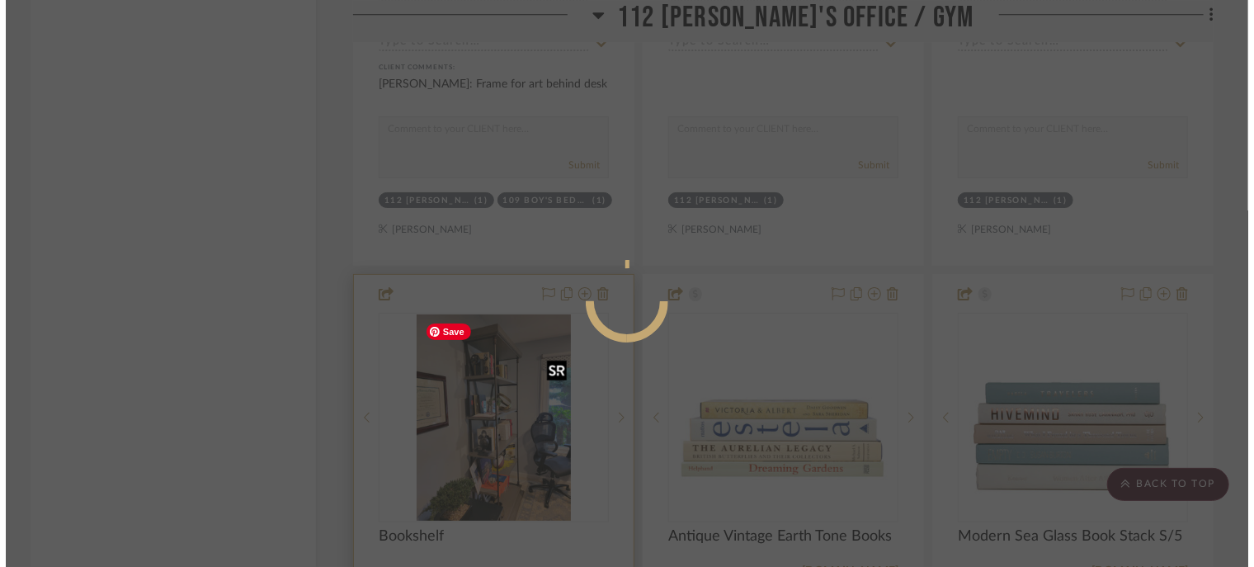
scroll to position [0, 0]
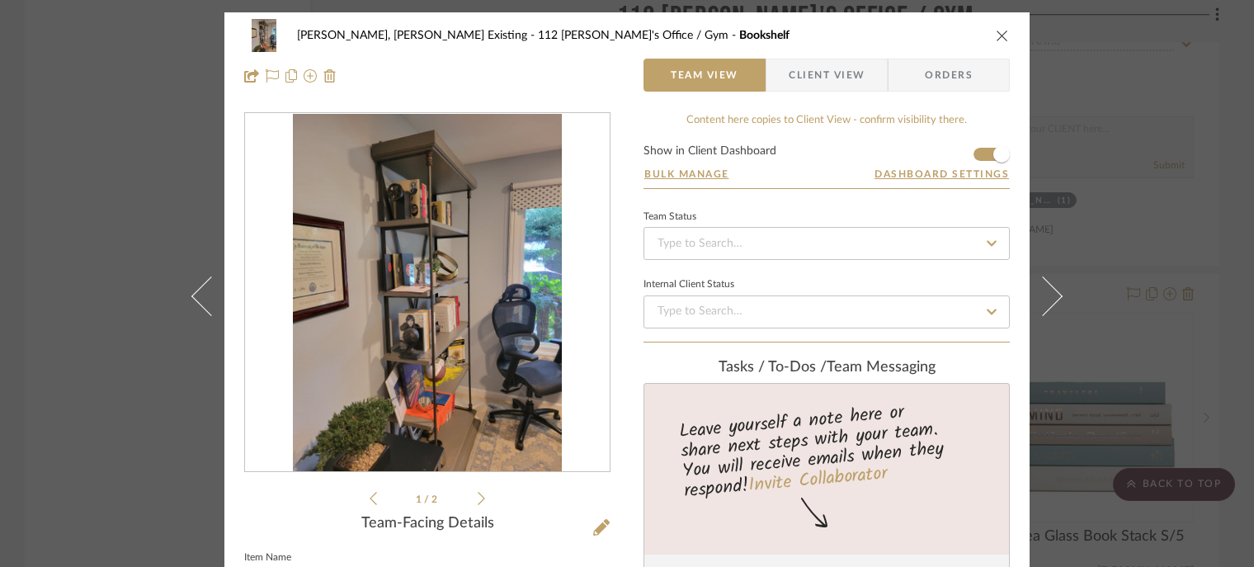
click at [478, 504] on icon at bounding box center [481, 498] width 7 height 15
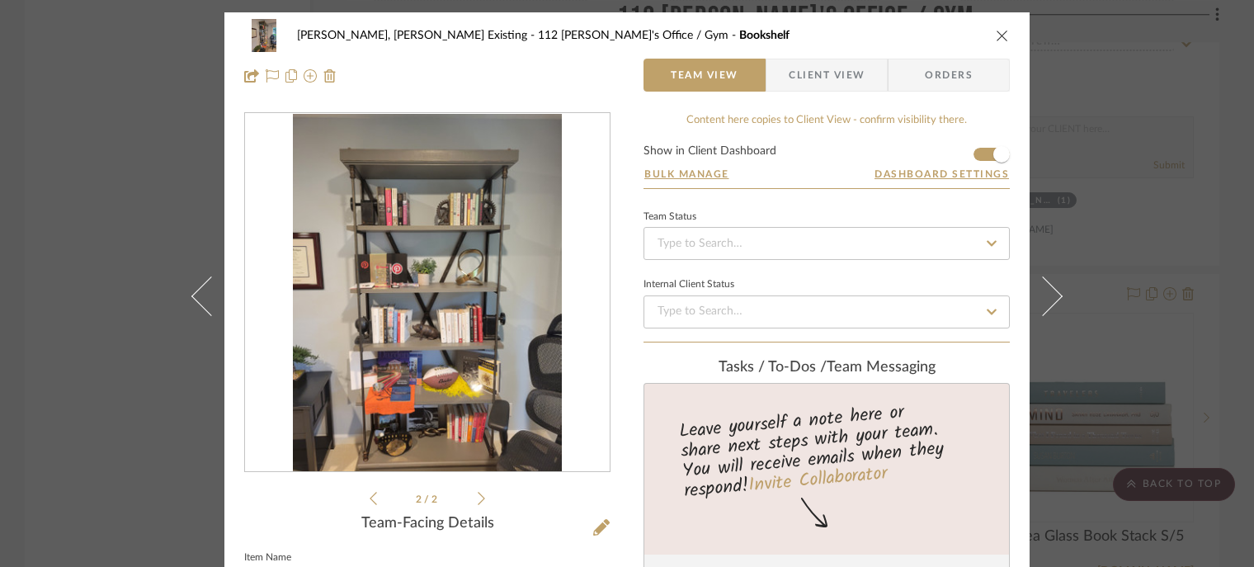
click at [1004, 35] on div "[PERSON_NAME], [PERSON_NAME] Existing 112 [PERSON_NAME]'s Office / Gym Bookshel…" at bounding box center [626, 55] width 805 height 87
click at [999, 33] on icon "close" at bounding box center [1002, 35] width 13 height 13
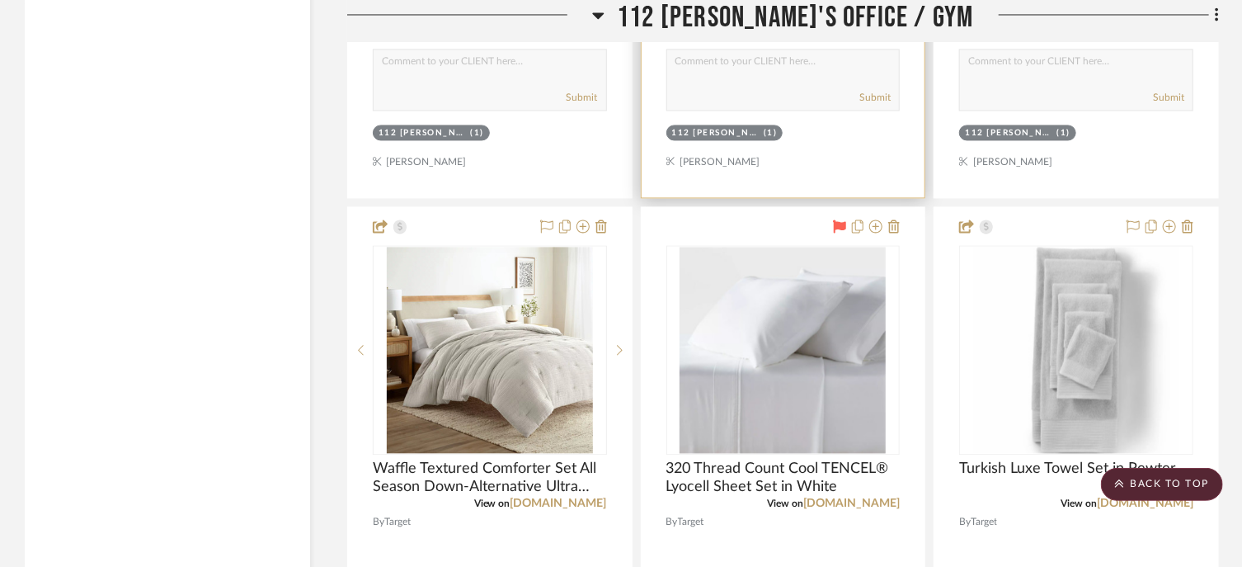
scroll to position [4765, 0]
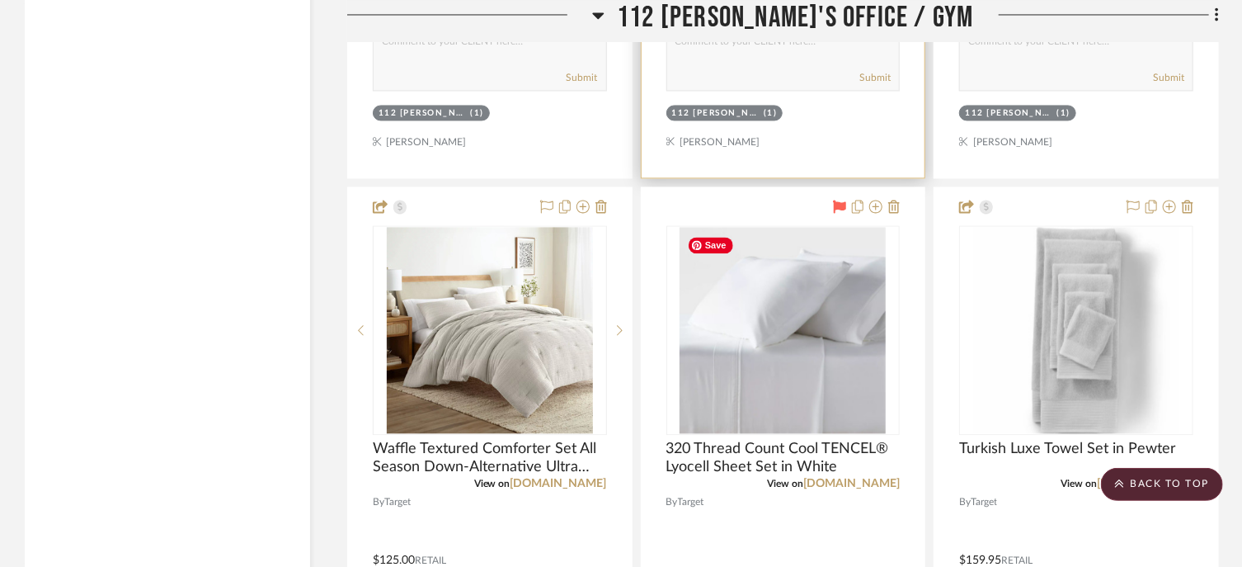
click at [855, 293] on img "0" at bounding box center [783, 330] width 206 height 206
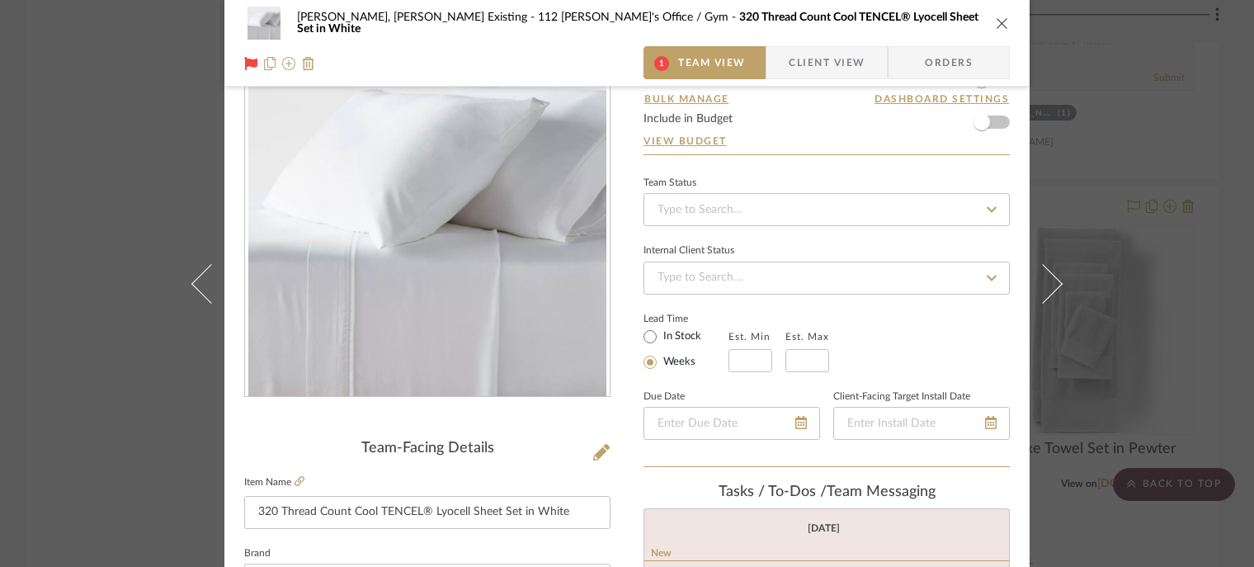
scroll to position [76, 0]
click at [996, 19] on icon "close" at bounding box center [1002, 22] width 13 height 13
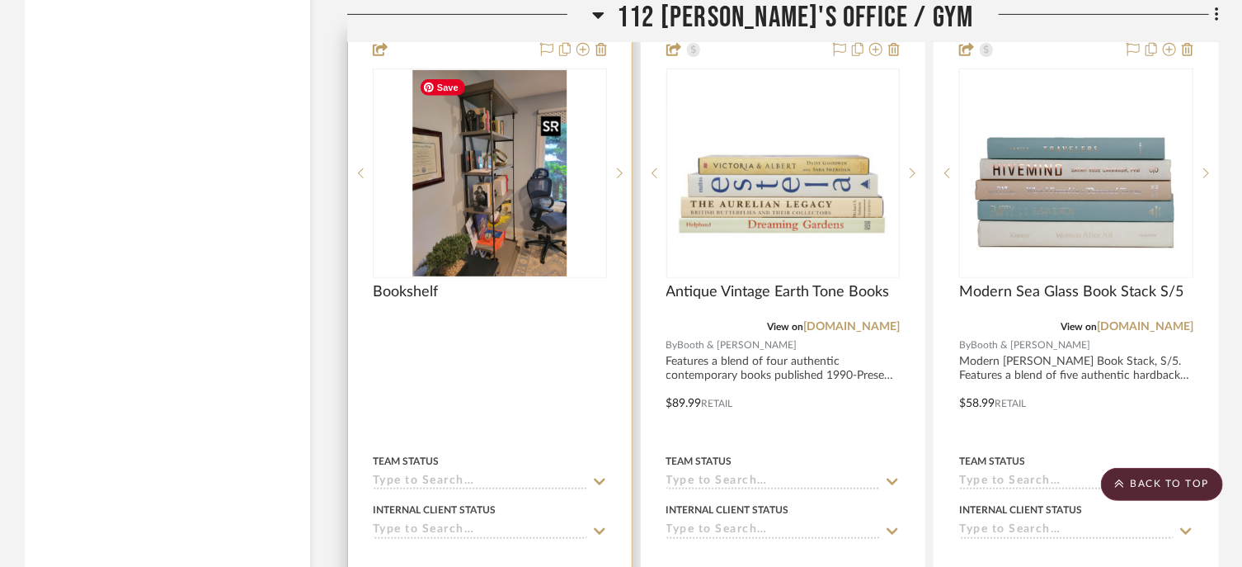
scroll to position [3467, 0]
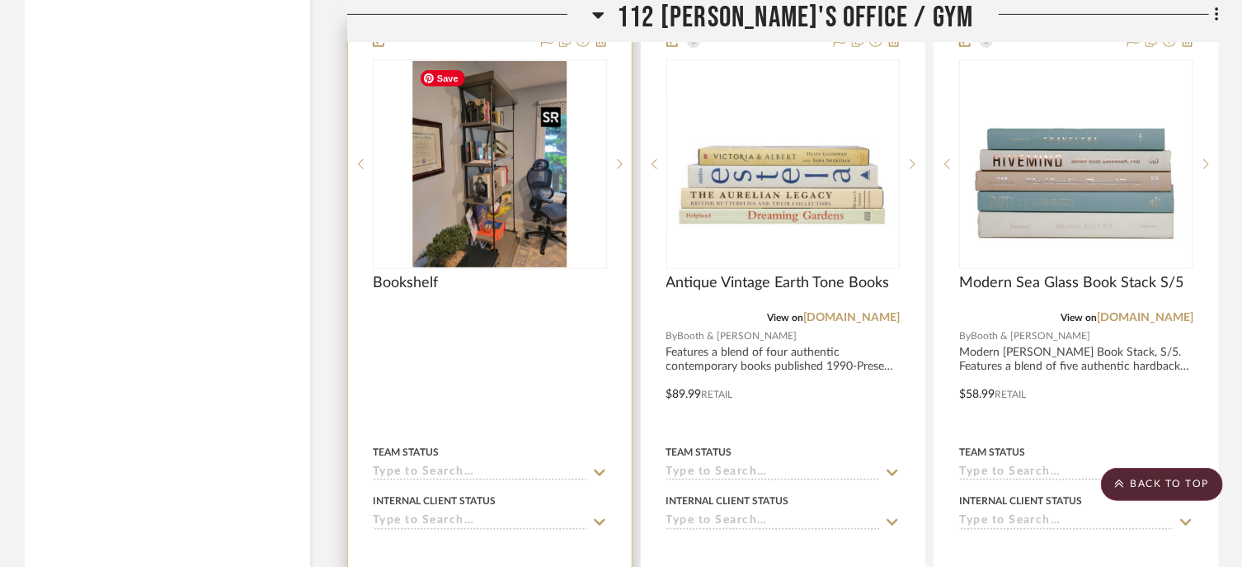
click at [474, 195] on img "0" at bounding box center [489, 164] width 155 height 206
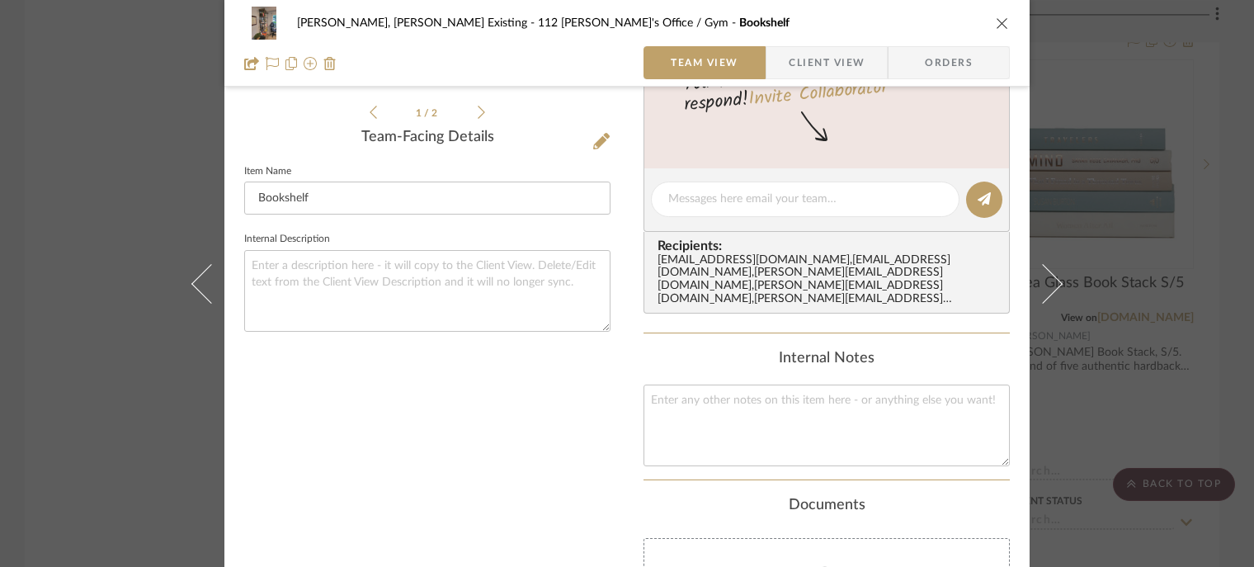
scroll to position [384, 0]
click at [996, 28] on icon "close" at bounding box center [1002, 22] width 13 height 13
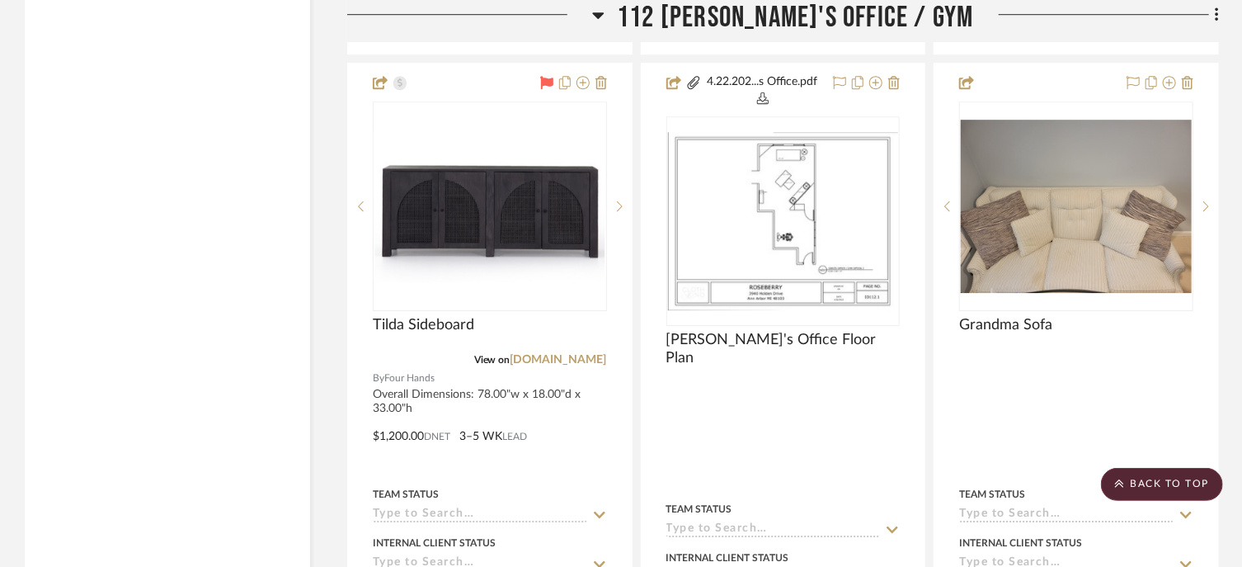
scroll to position [5658, 0]
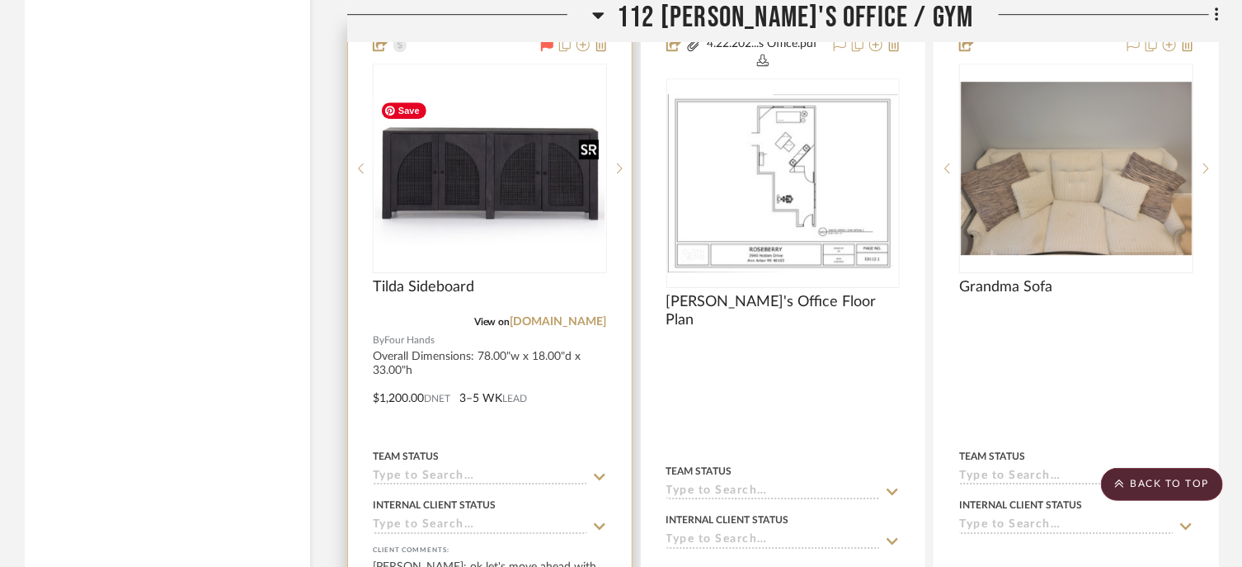
click at [523, 158] on img "0" at bounding box center [489, 168] width 231 height 153
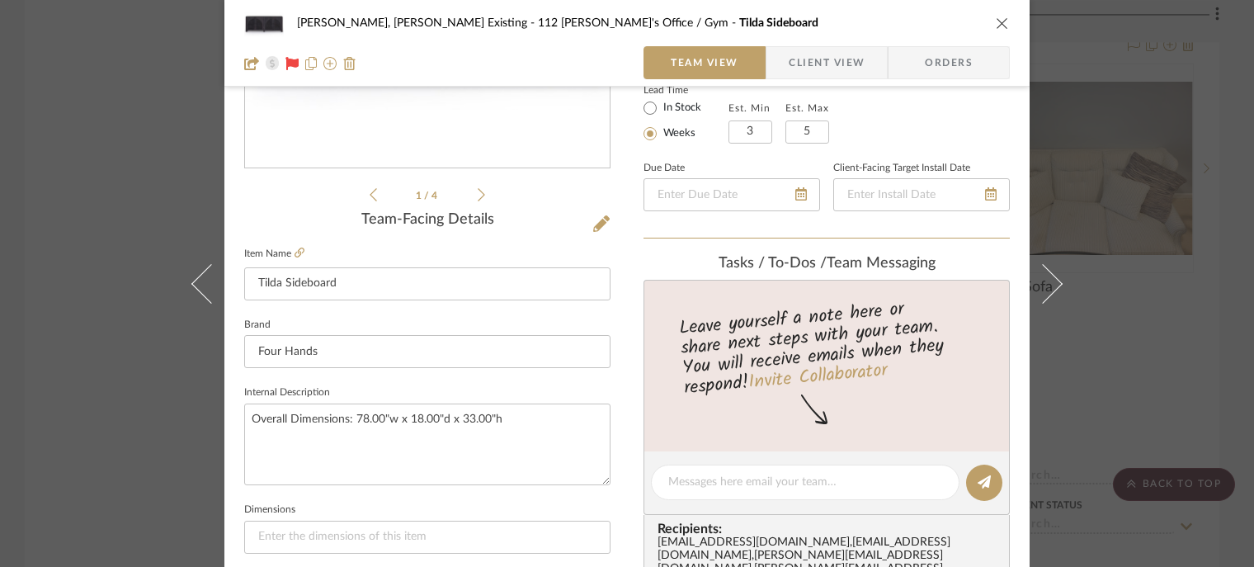
scroll to position [376, 0]
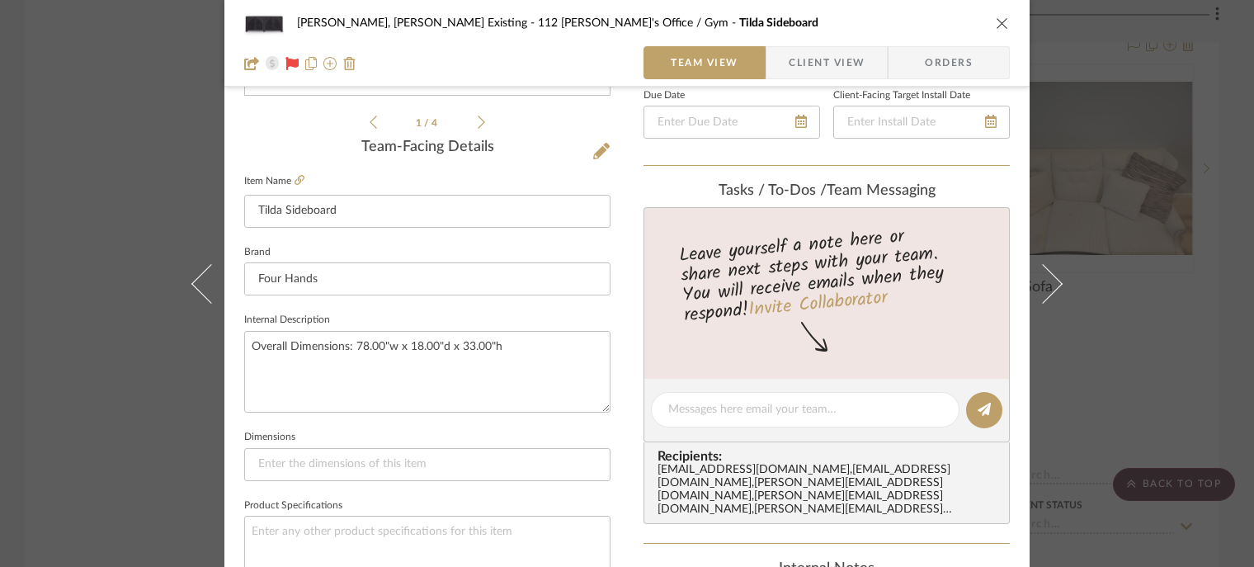
click at [699, 292] on div "Leave yourself a note here or share next steps with your team. You will receive…" at bounding box center [827, 274] width 370 height 111
click at [1005, 22] on div "[PERSON_NAME], [PERSON_NAME] Existing 112 [PERSON_NAME]'s Office / Gym Tilda Si…" at bounding box center [626, 43] width 805 height 87
click at [999, 20] on icon "close" at bounding box center [1002, 22] width 13 height 13
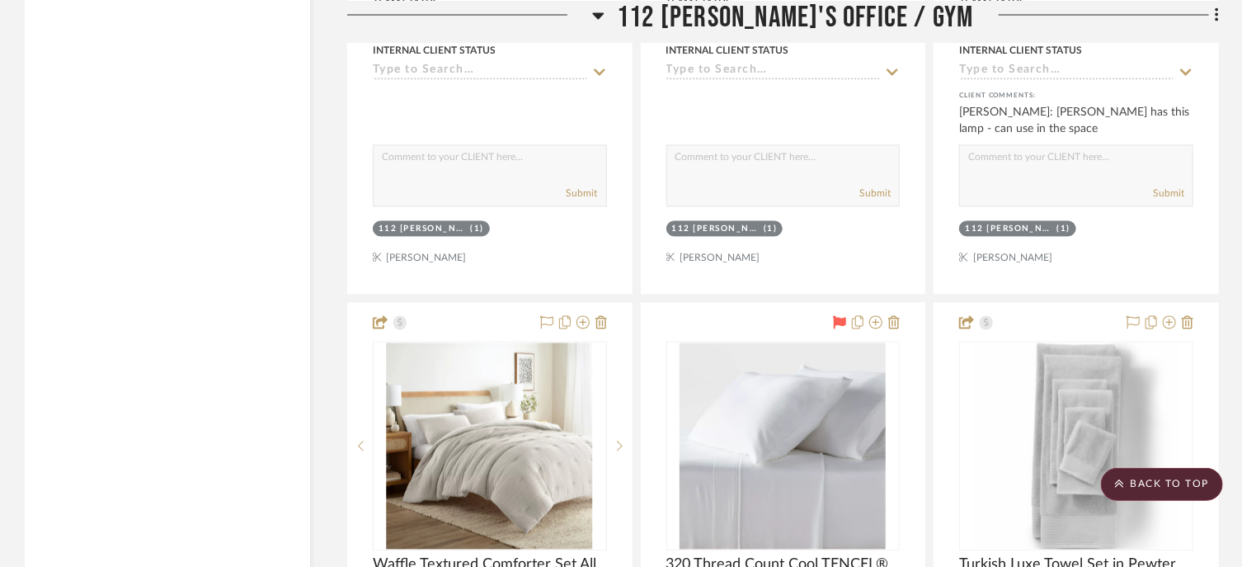
scroll to position [4634, 0]
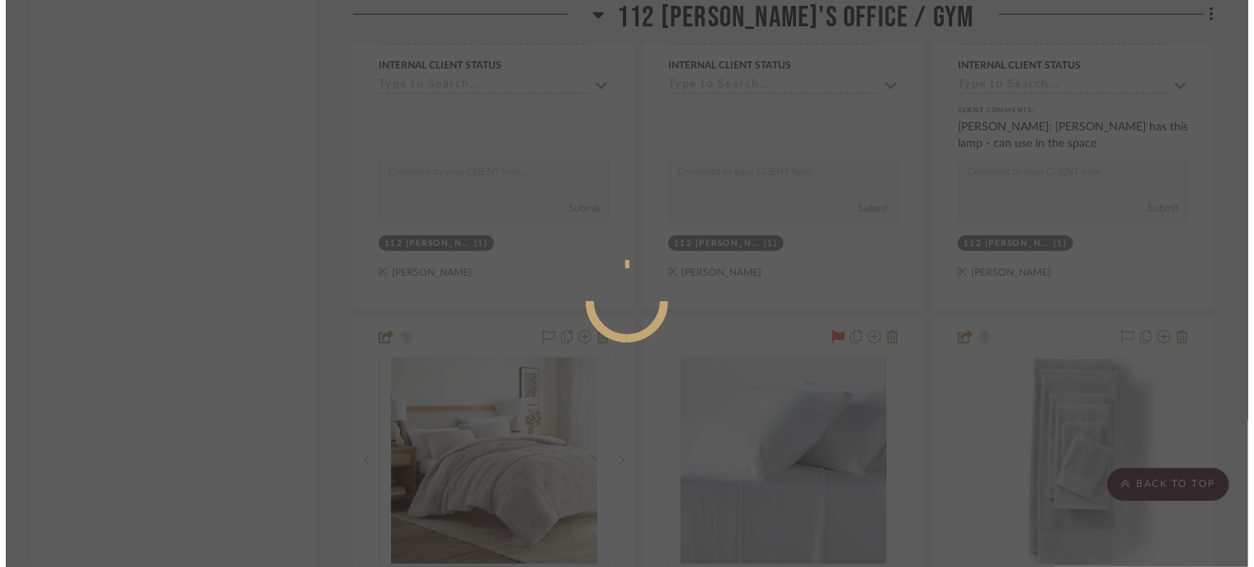
scroll to position [0, 0]
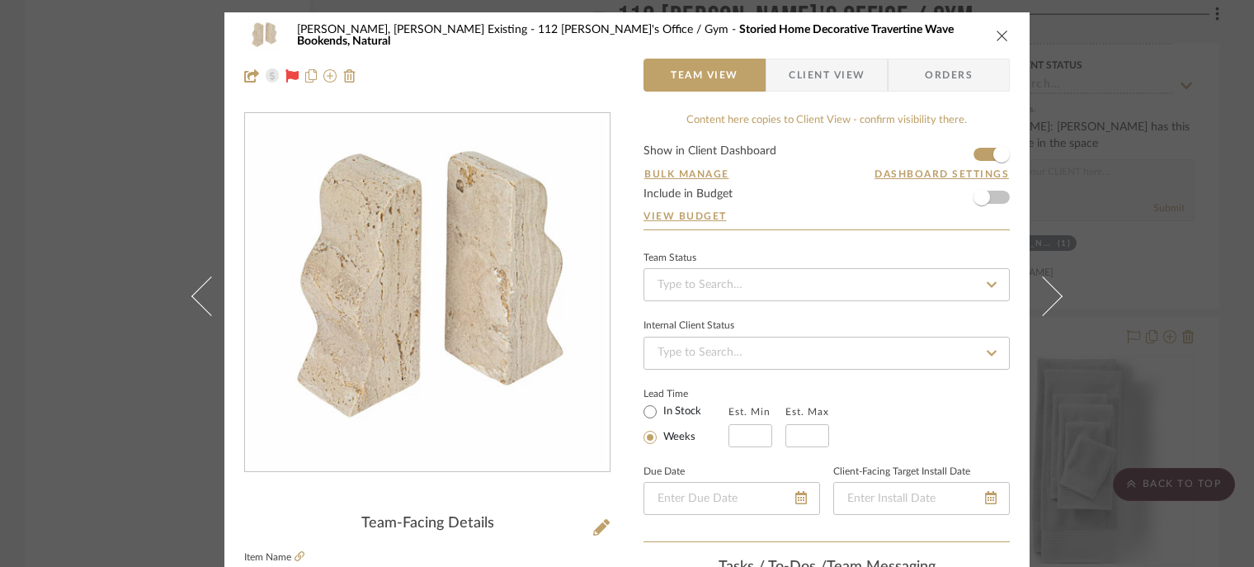
click at [999, 36] on icon "close" at bounding box center [1002, 35] width 13 height 13
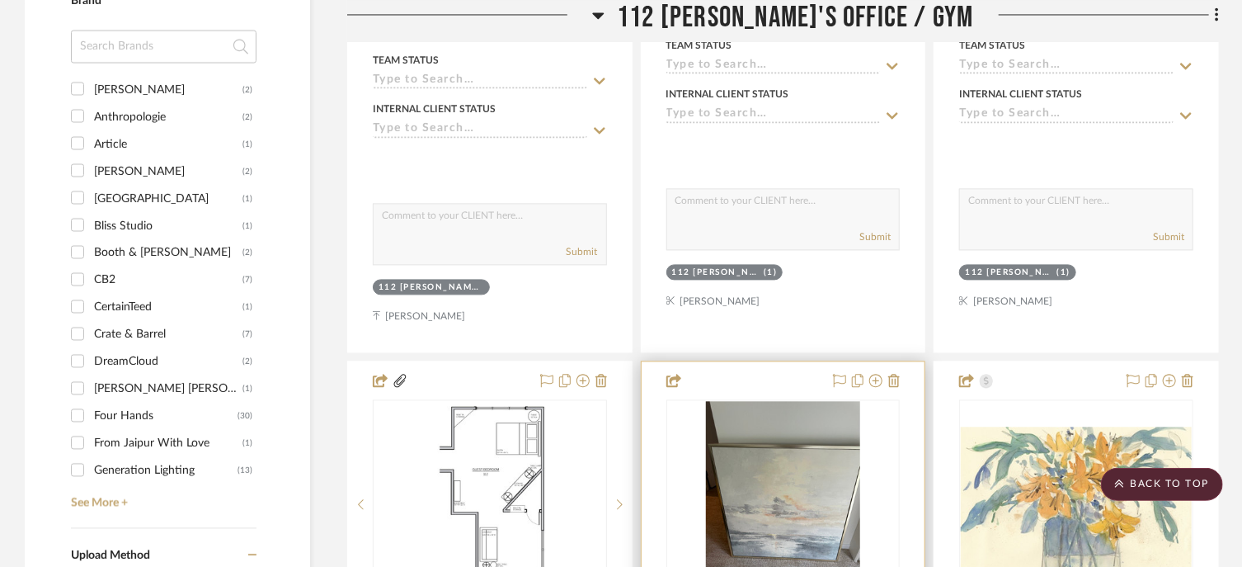
scroll to position [1559, 0]
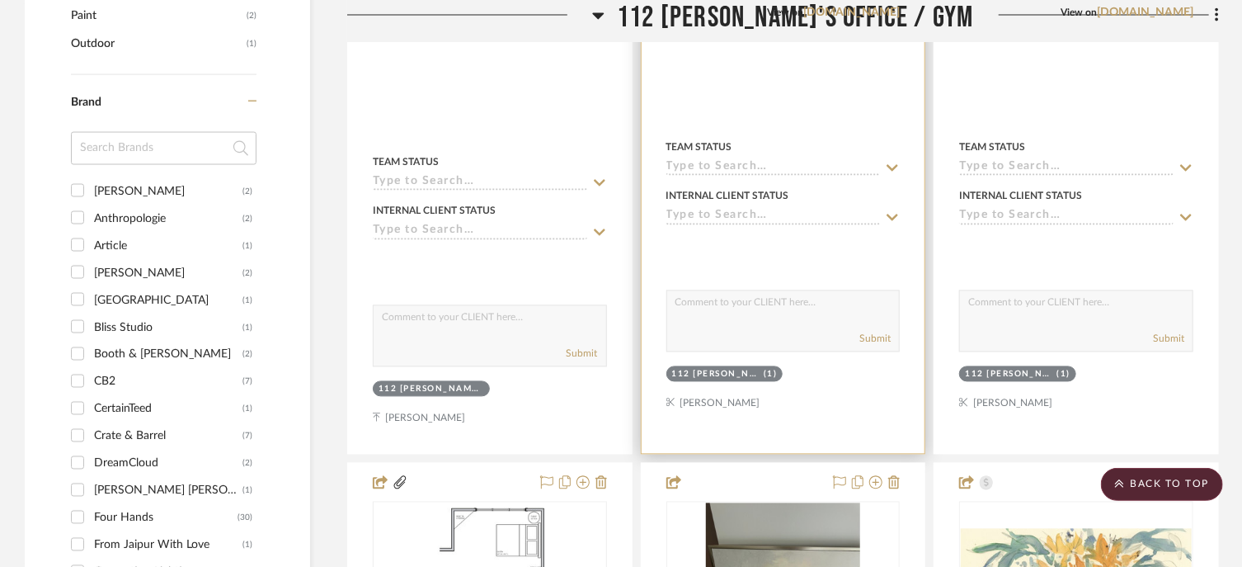
click at [772, 406] on div at bounding box center [784, 84] width 284 height 737
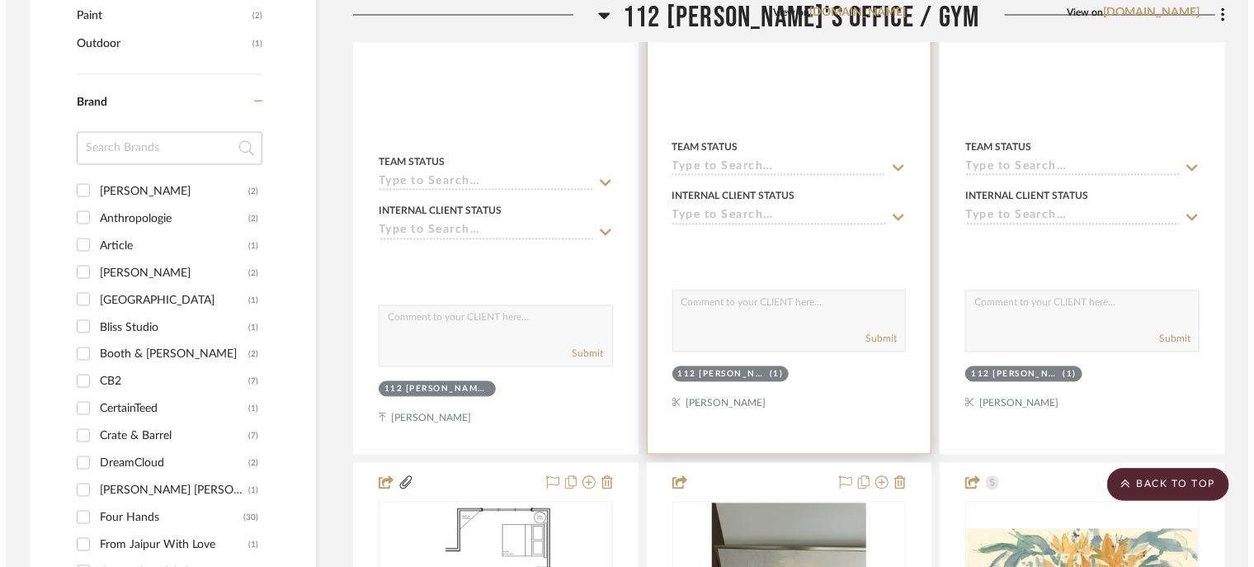
scroll to position [0, 0]
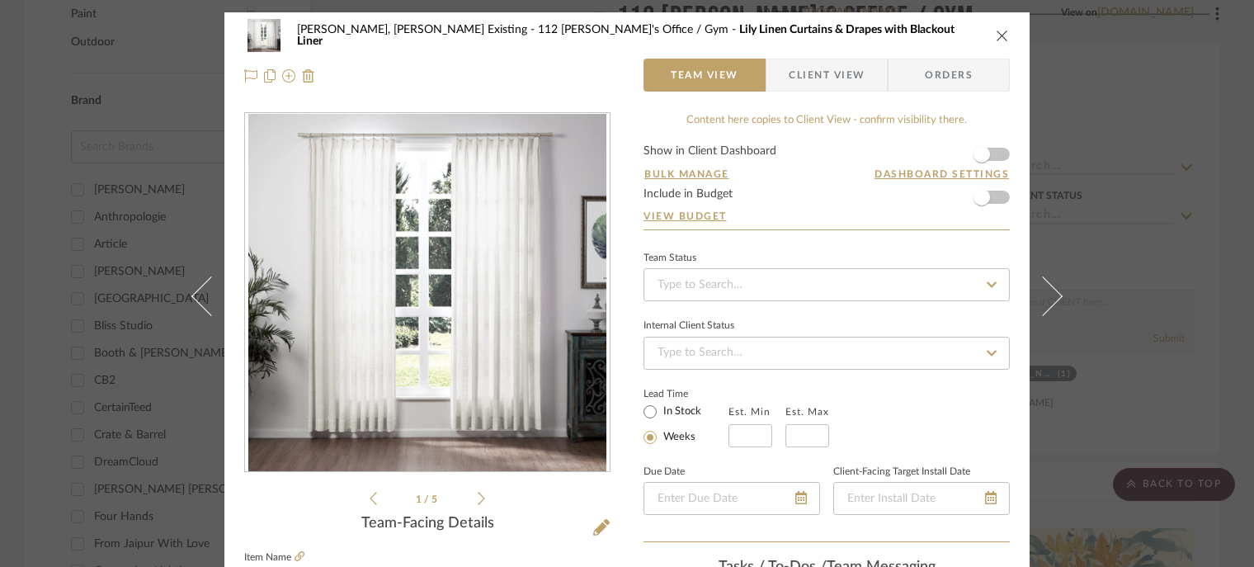
click at [996, 35] on icon "close" at bounding box center [1002, 35] width 13 height 13
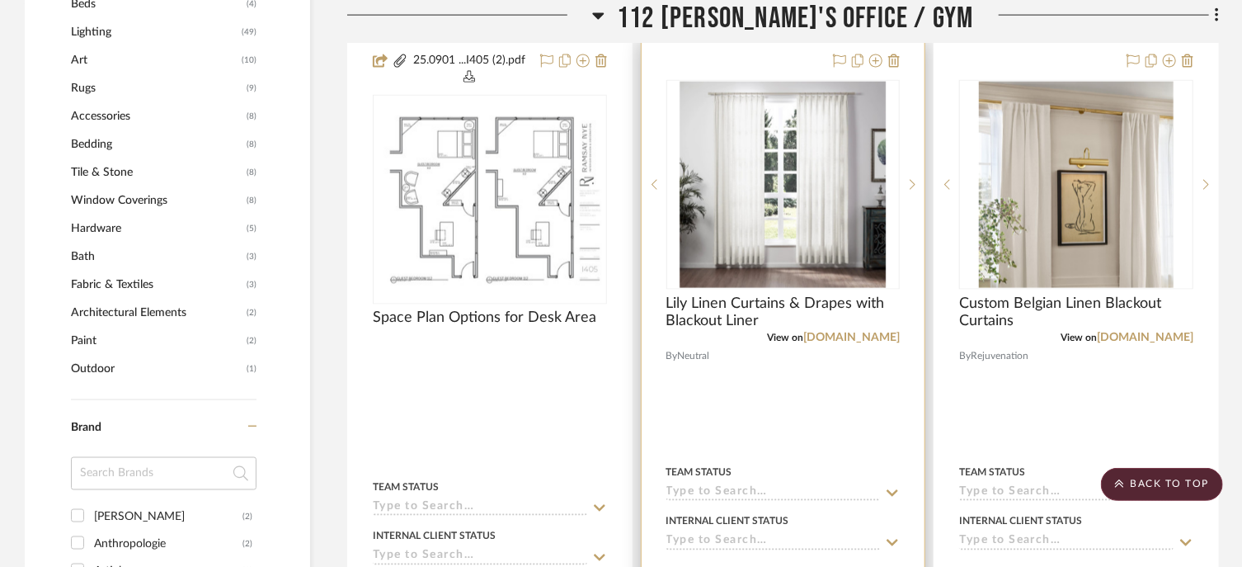
scroll to position [1236, 0]
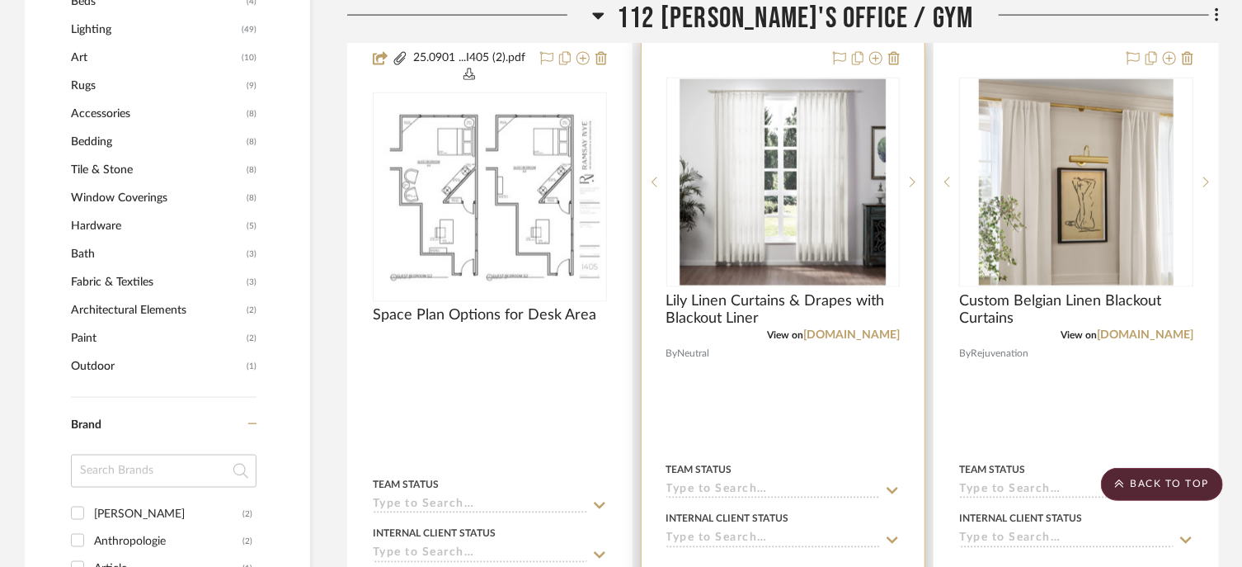
click at [918, 167] on div at bounding box center [912, 183] width 25 height 210
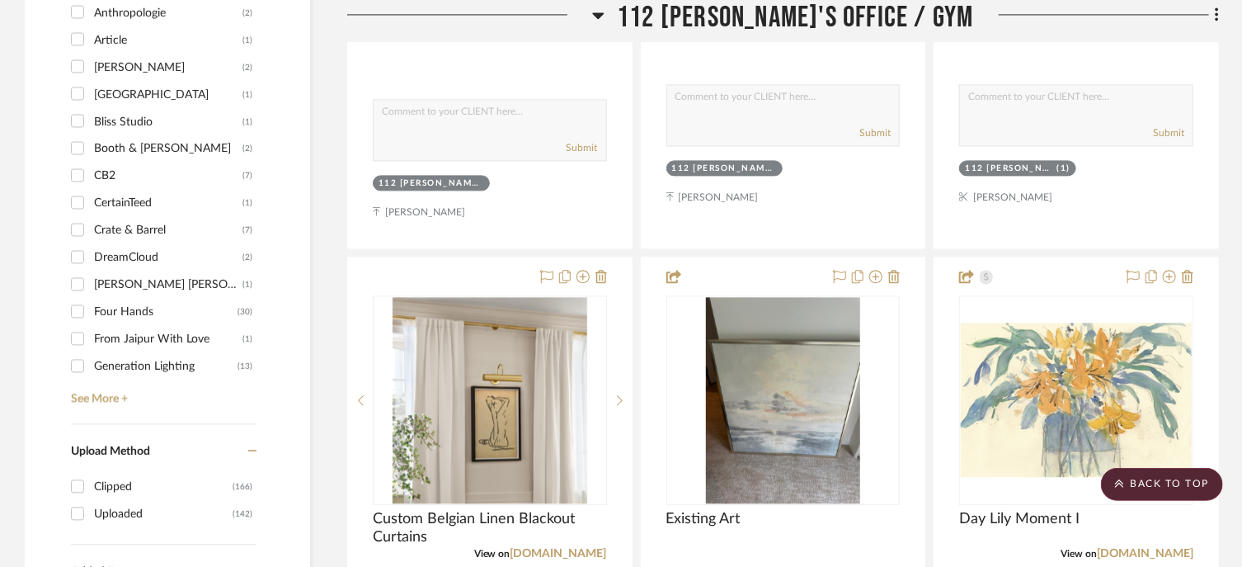
scroll to position [1765, 0]
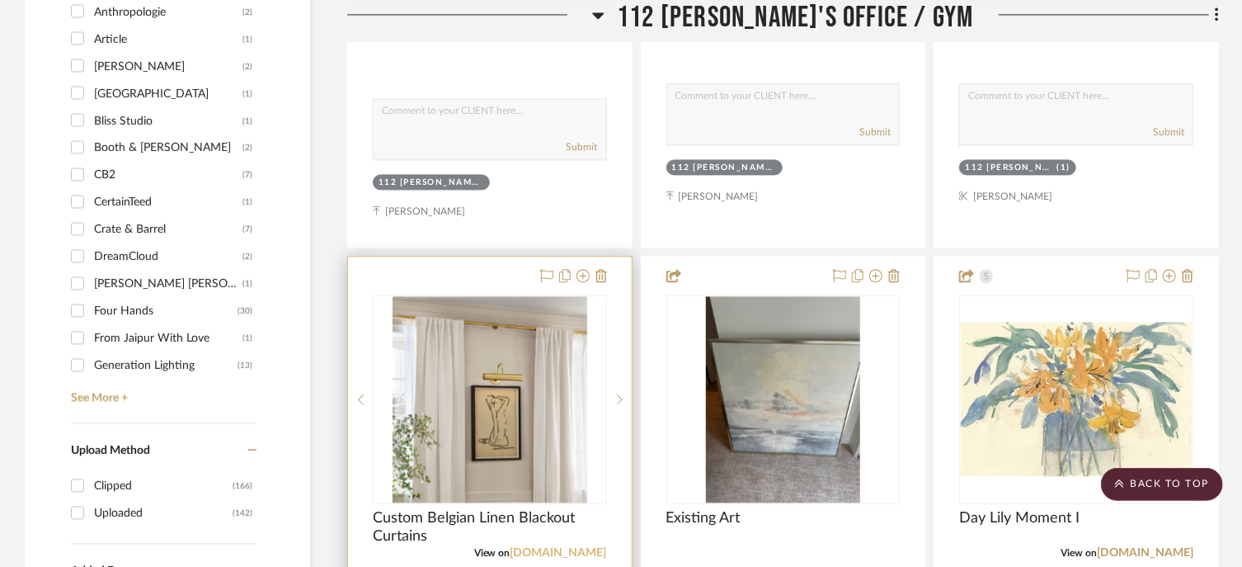
click at [572, 550] on link "[DOMAIN_NAME]" at bounding box center [559, 553] width 97 height 12
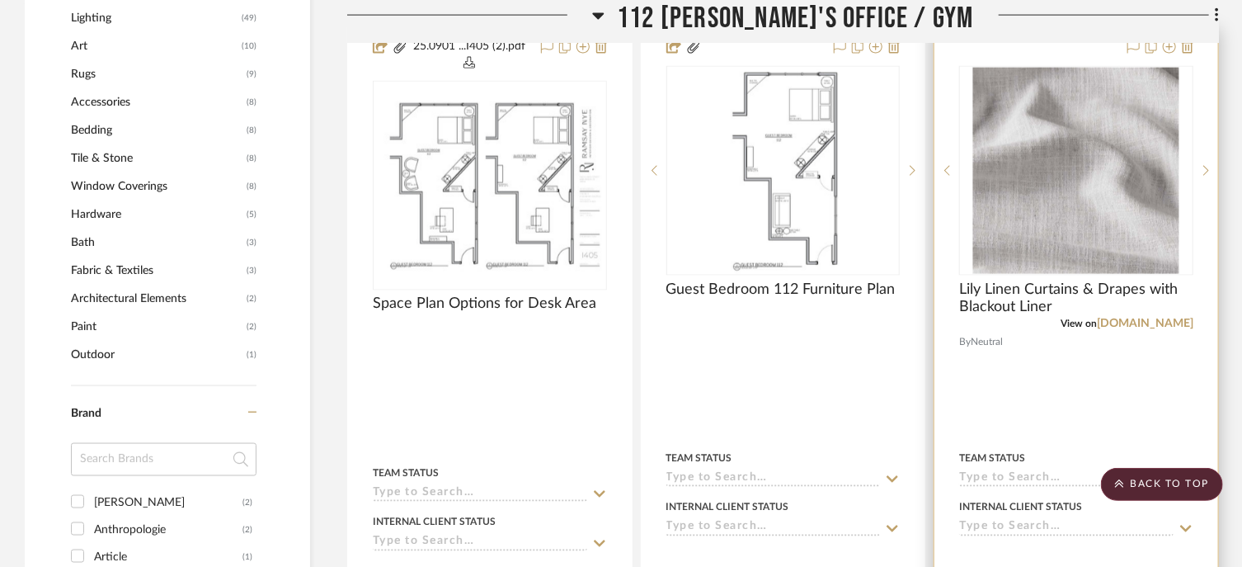
scroll to position [1237, 0]
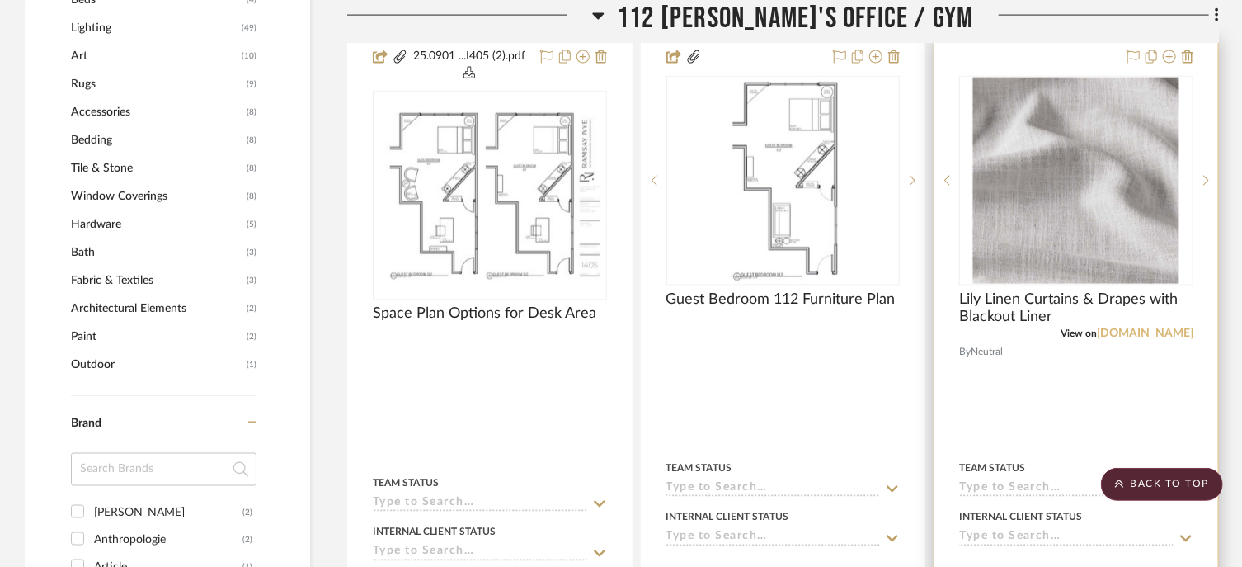
click at [1126, 334] on link "[DOMAIN_NAME]" at bounding box center [1145, 334] width 97 height 12
